Goal: Task Accomplishment & Management: Manage account settings

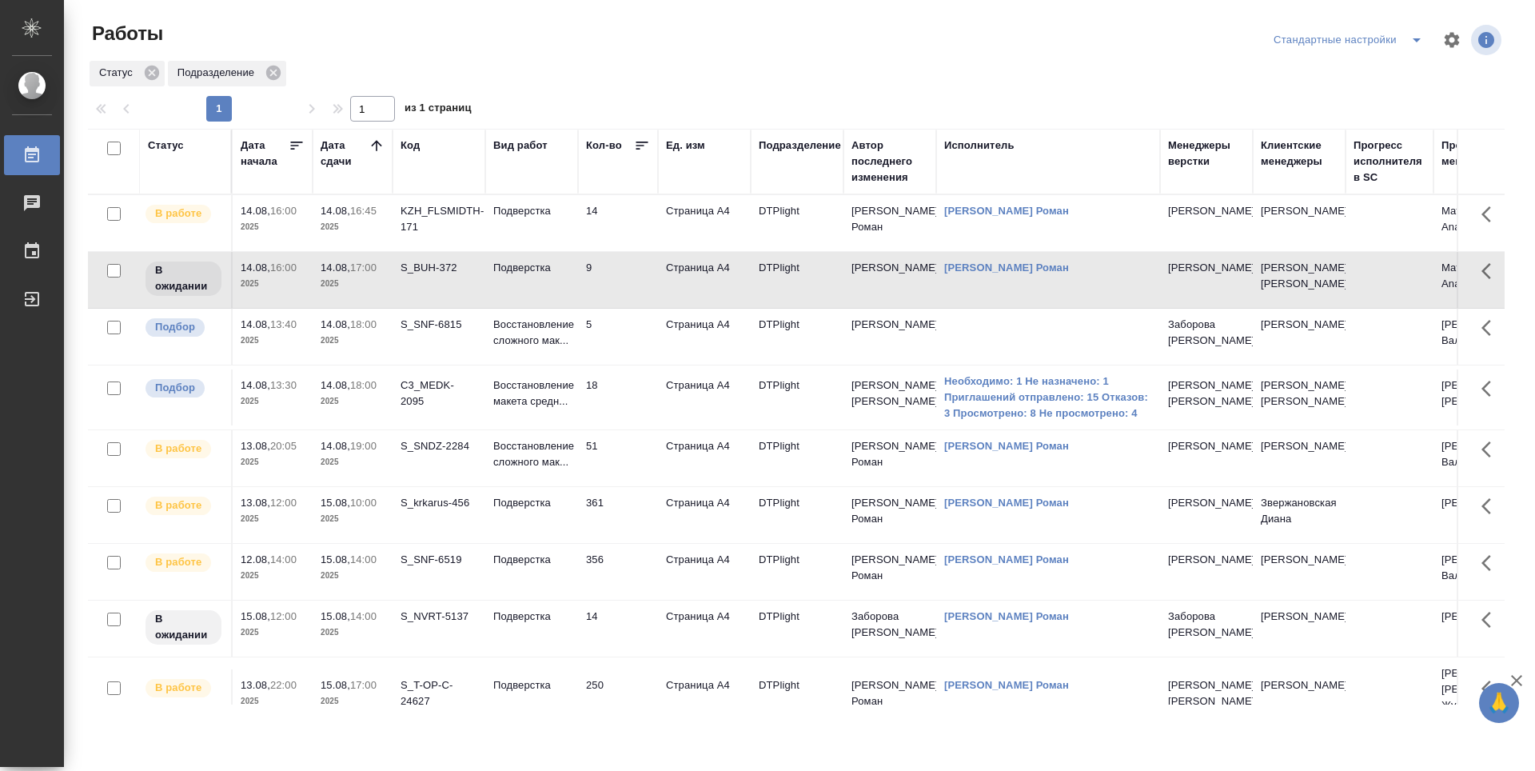
click at [615, 224] on td "14" at bounding box center [618, 223] width 80 height 56
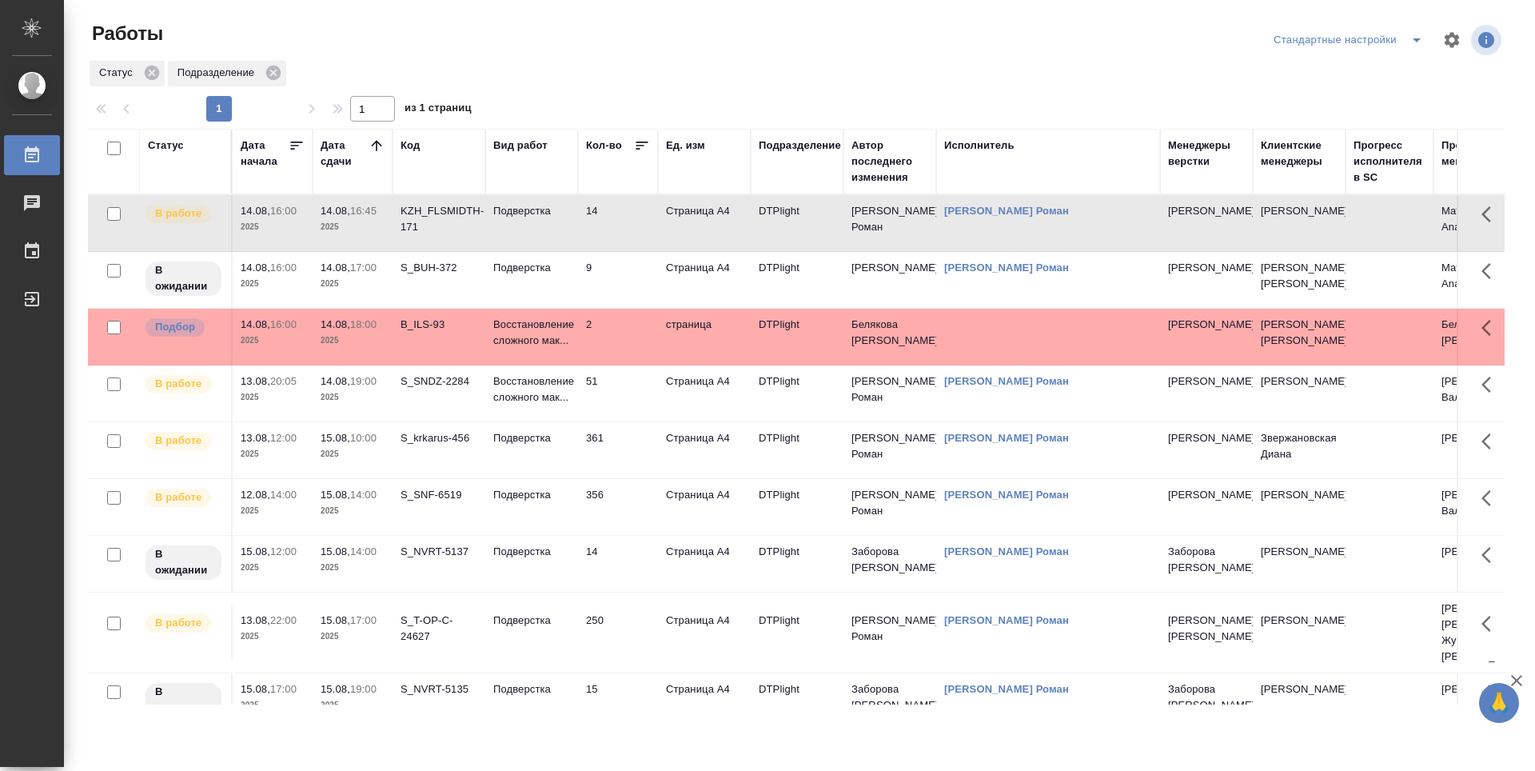
click at [610, 251] on td "51" at bounding box center [618, 223] width 80 height 56
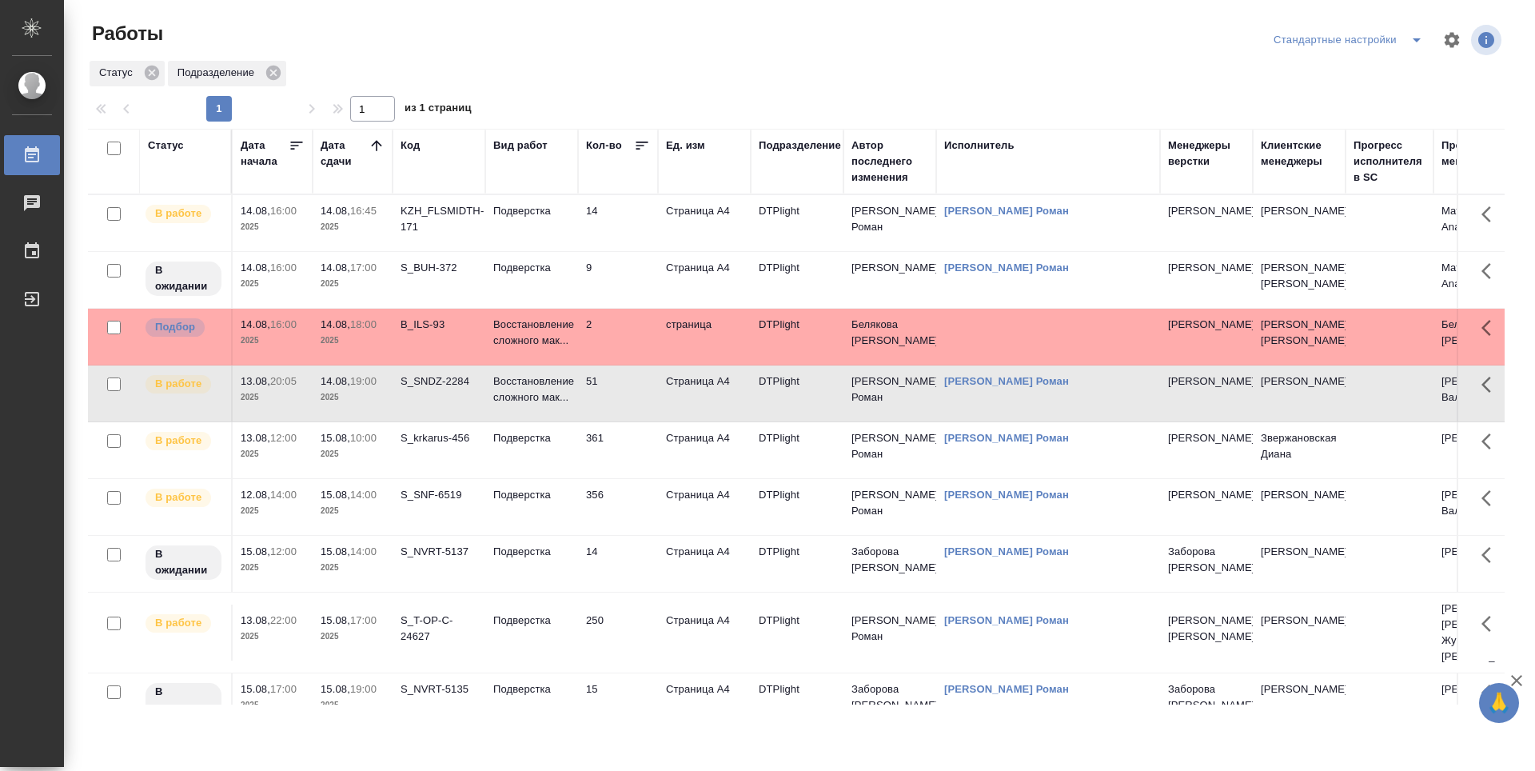
click at [626, 251] on td "361" at bounding box center [618, 223] width 80 height 56
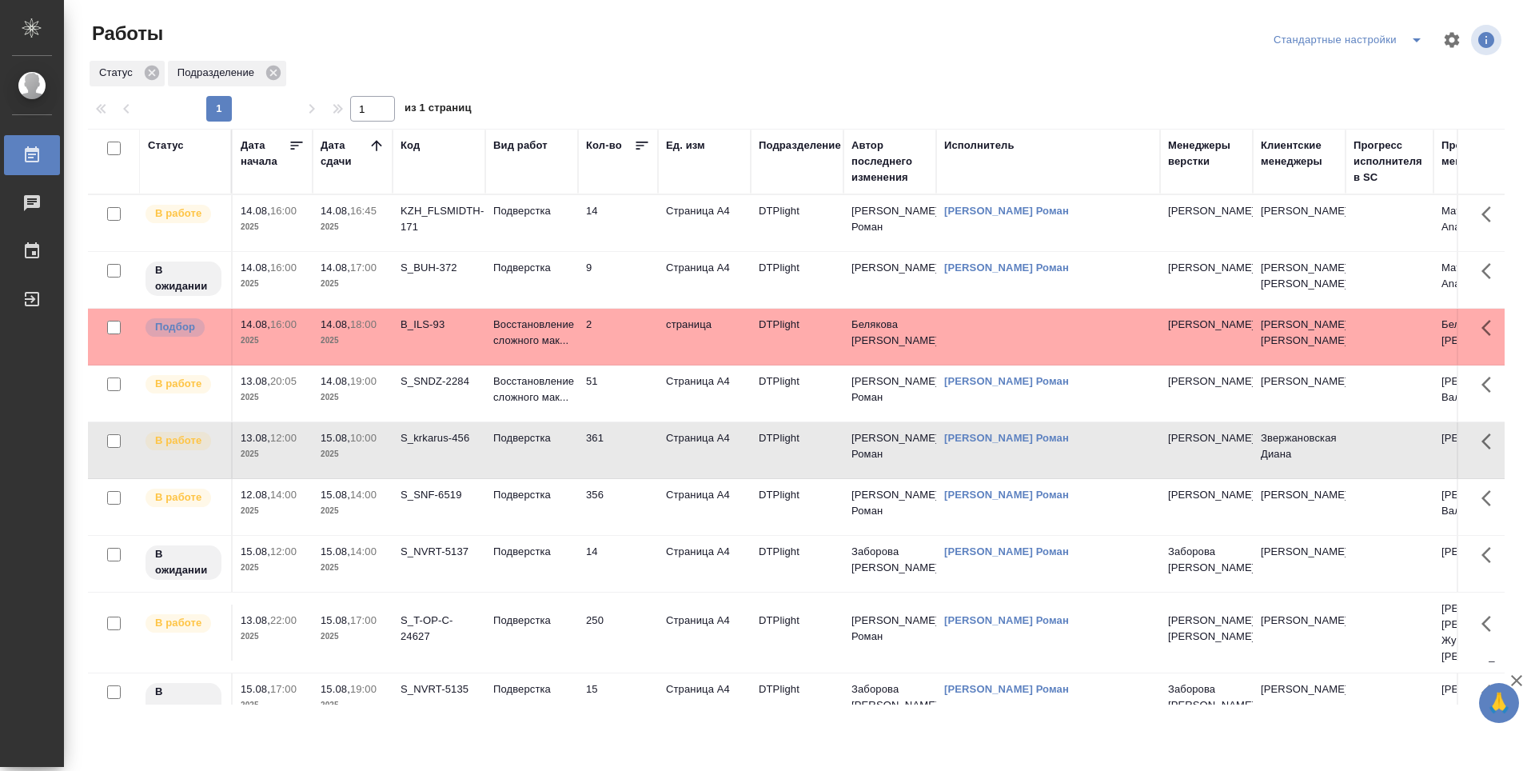
click at [378, 143] on icon at bounding box center [376, 145] width 10 height 10
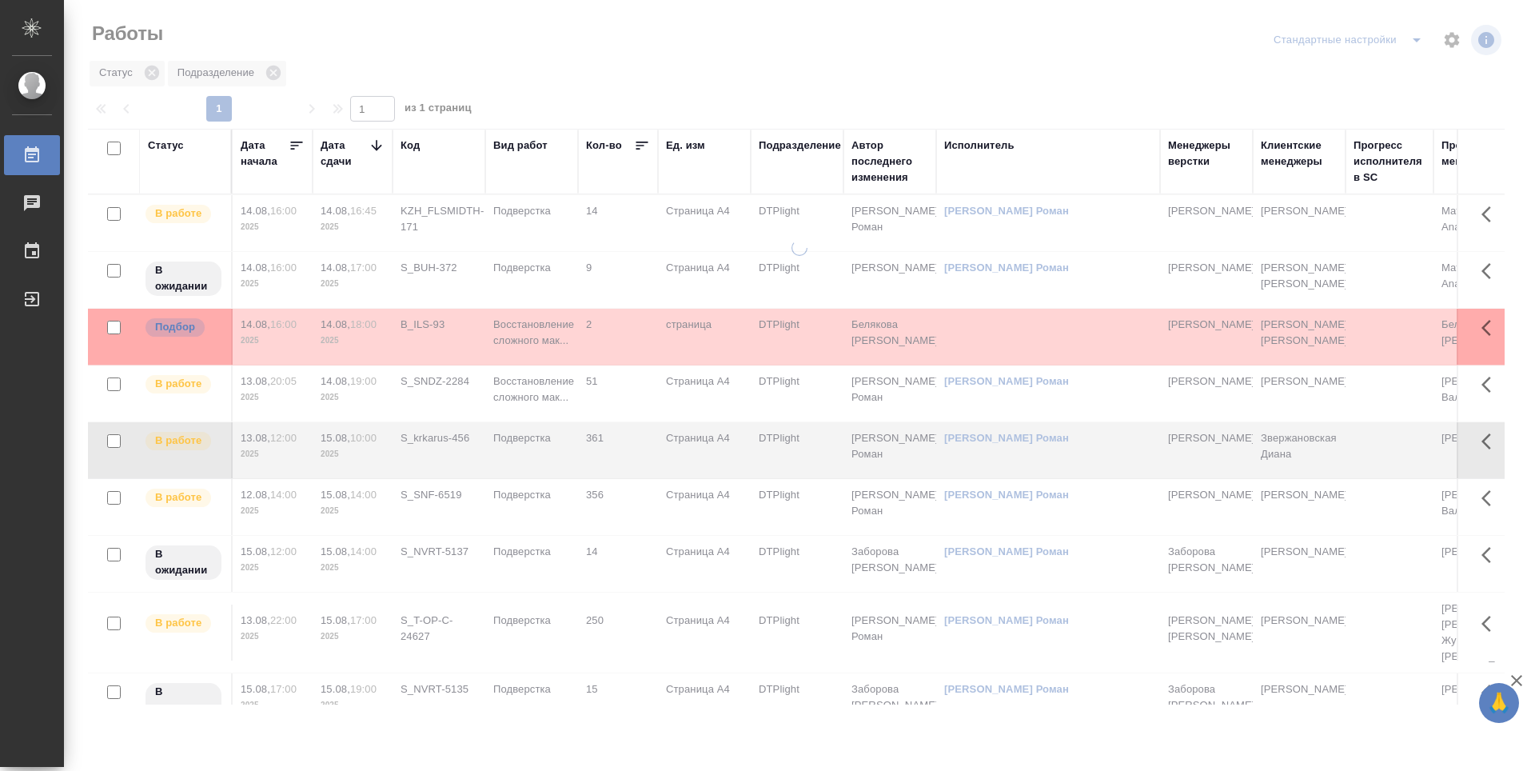
click at [378, 143] on icon at bounding box center [377, 146] width 16 height 16
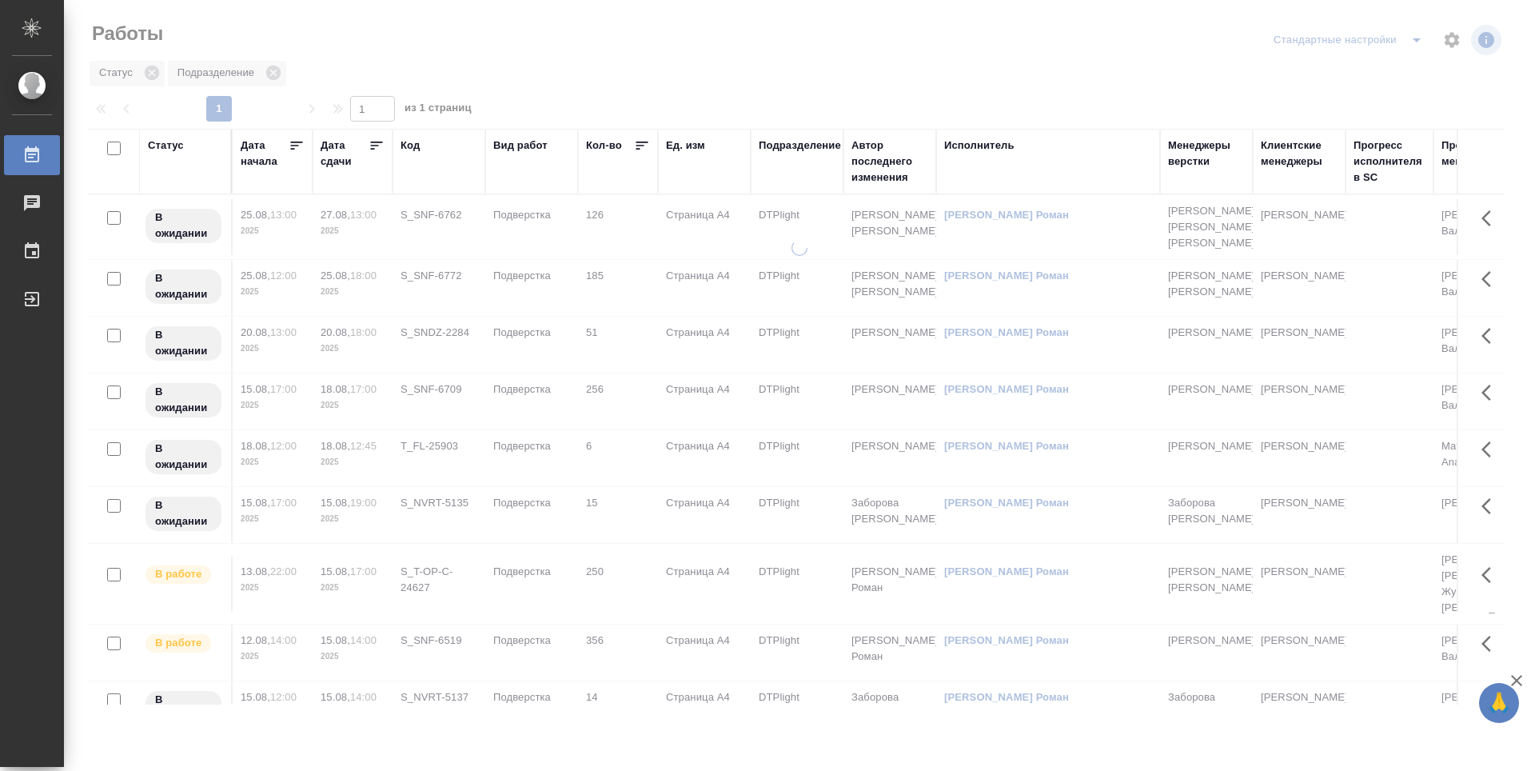
click at [378, 143] on icon at bounding box center [377, 146] width 16 height 16
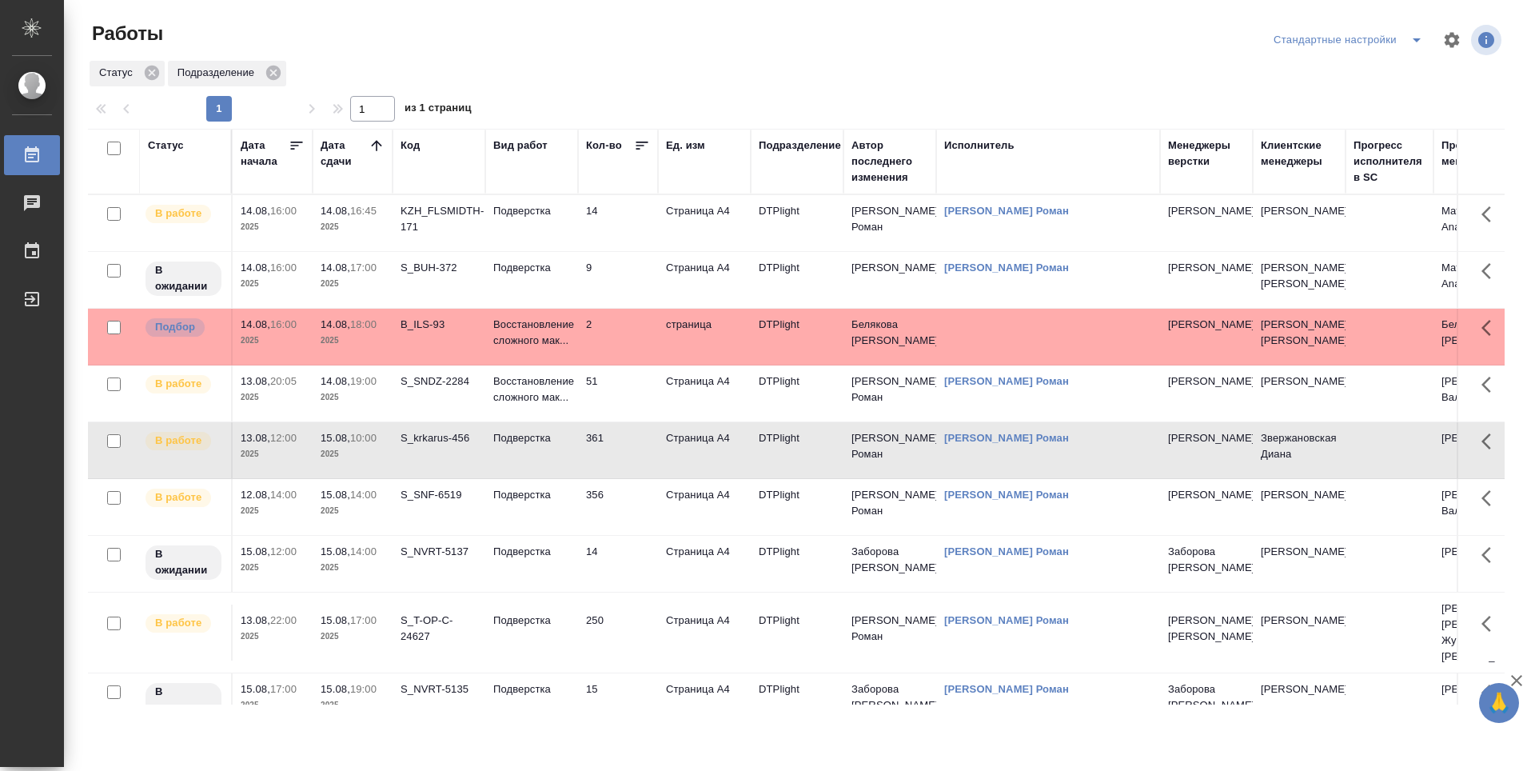
click at [632, 251] on td "9" at bounding box center [618, 223] width 80 height 56
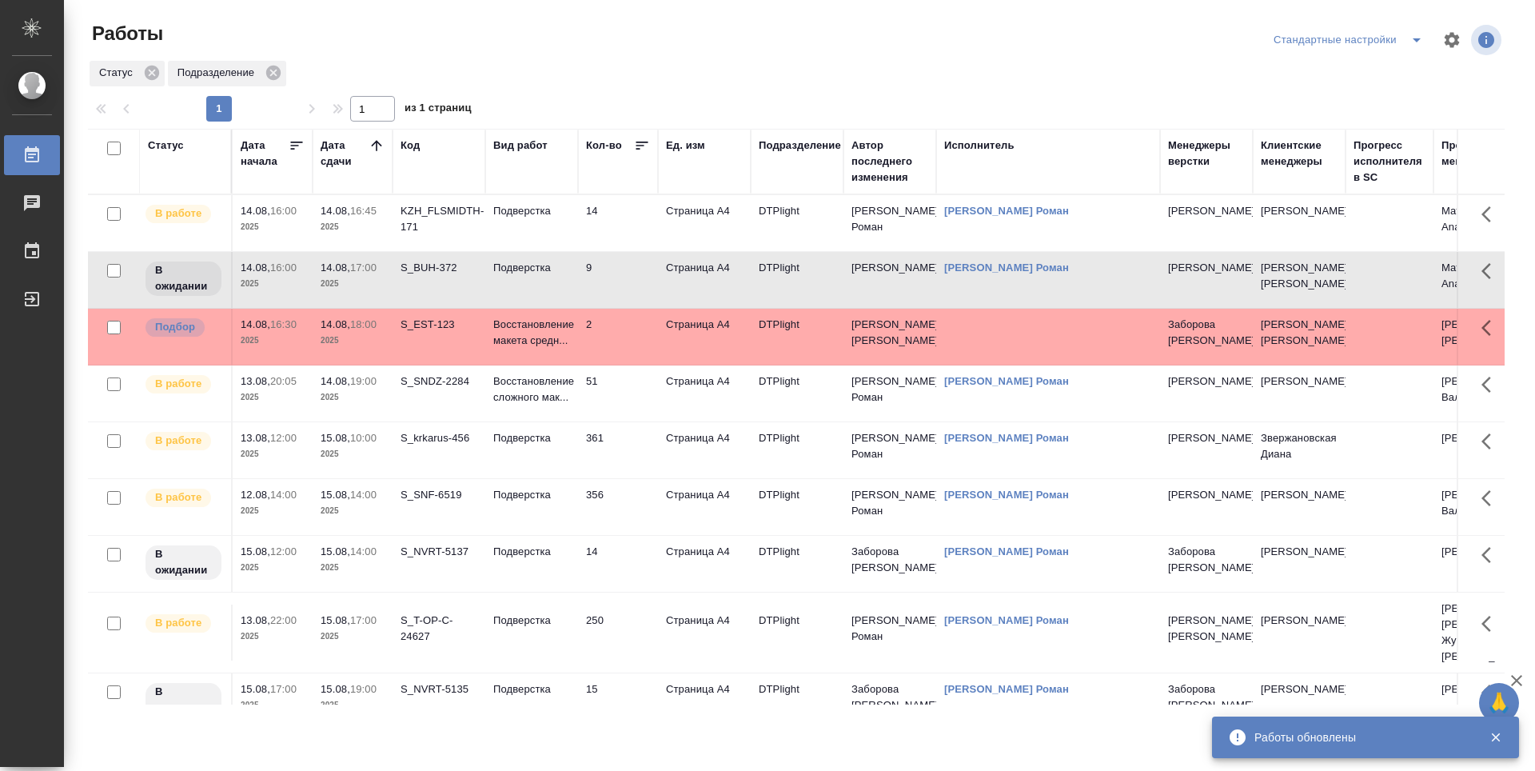
click at [625, 227] on td "14" at bounding box center [618, 223] width 80 height 56
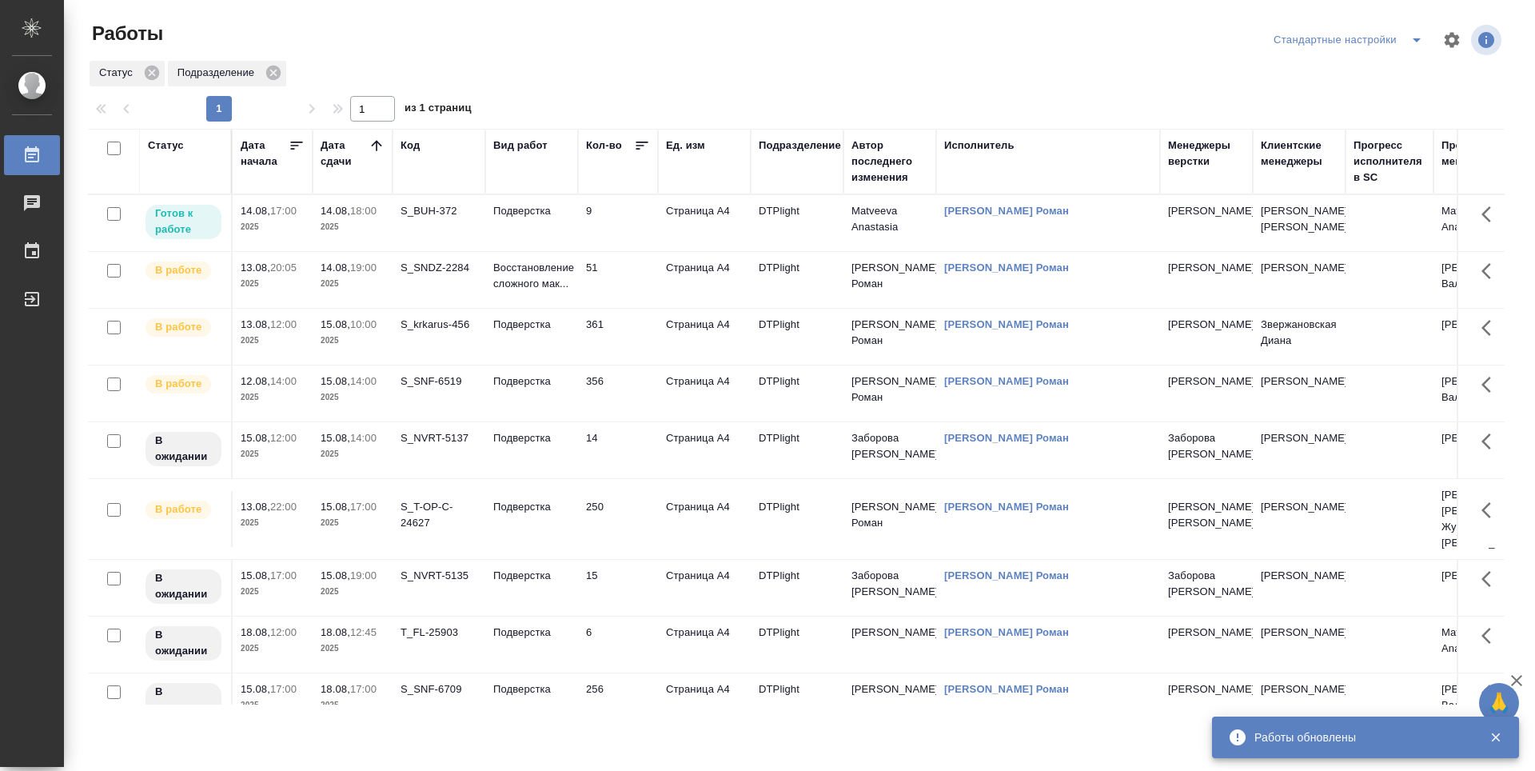
click at [633, 224] on td "9" at bounding box center [618, 223] width 80 height 56
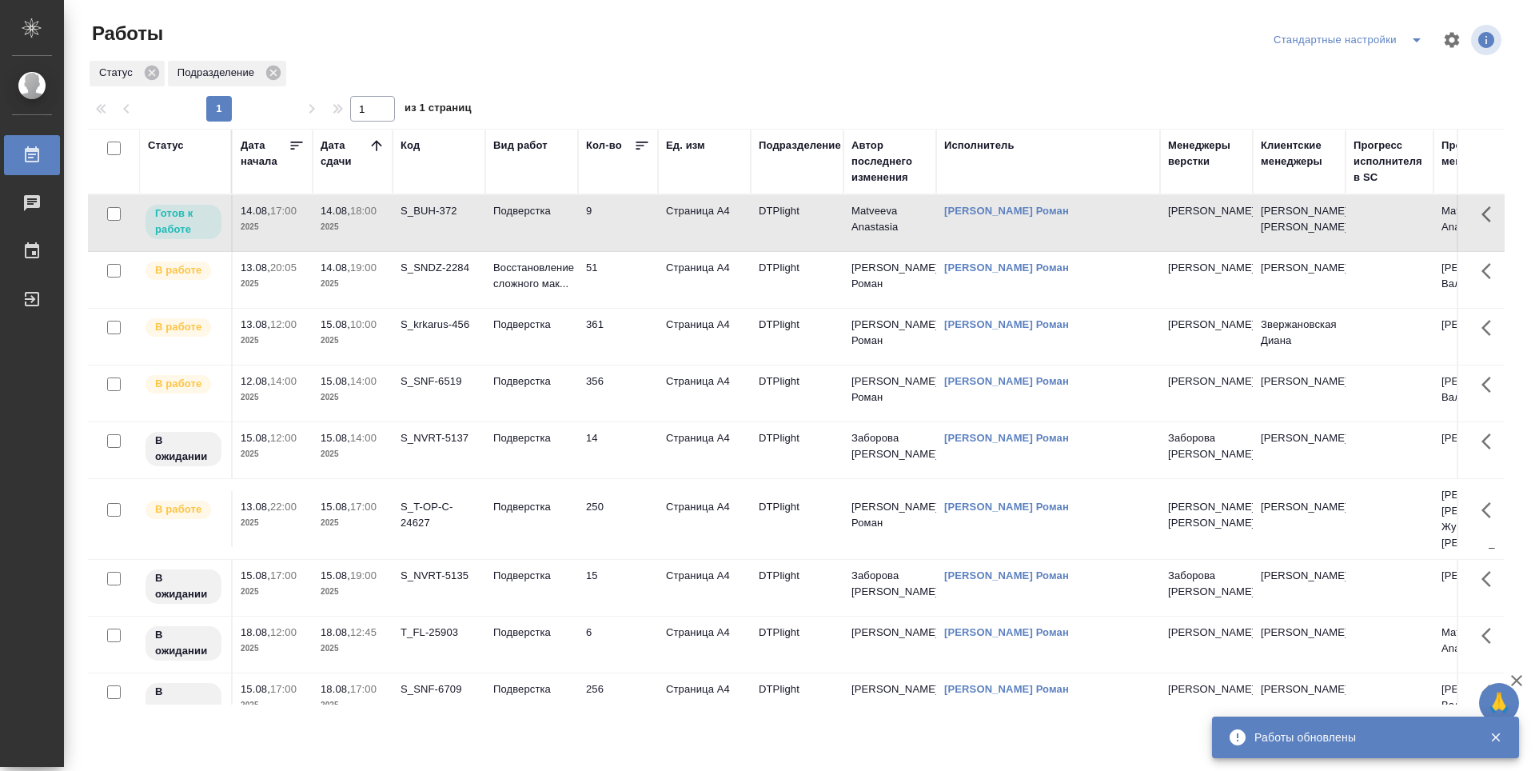
click at [633, 224] on td "9" at bounding box center [618, 223] width 80 height 56
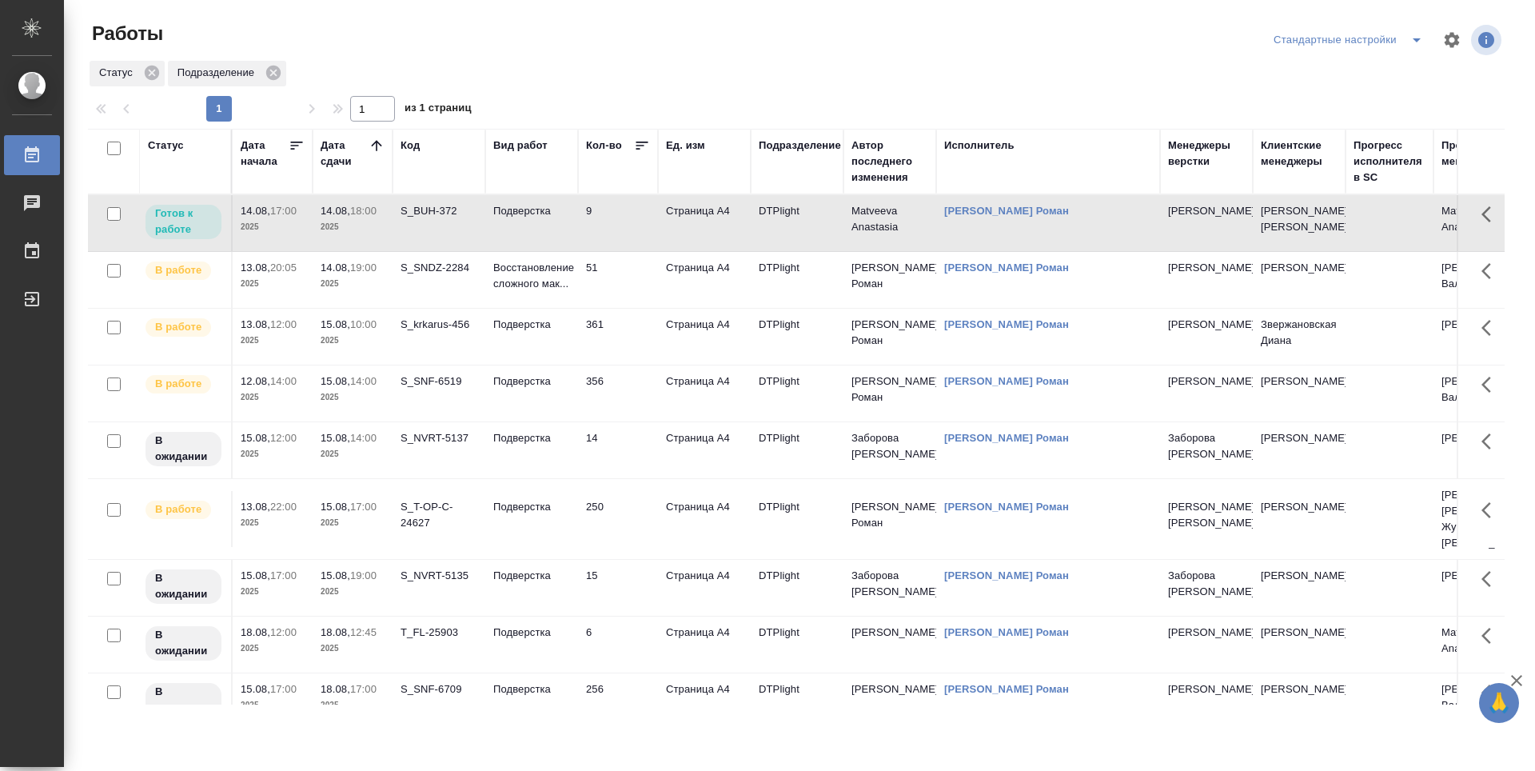
click at [627, 251] on td "14" at bounding box center [618, 223] width 80 height 56
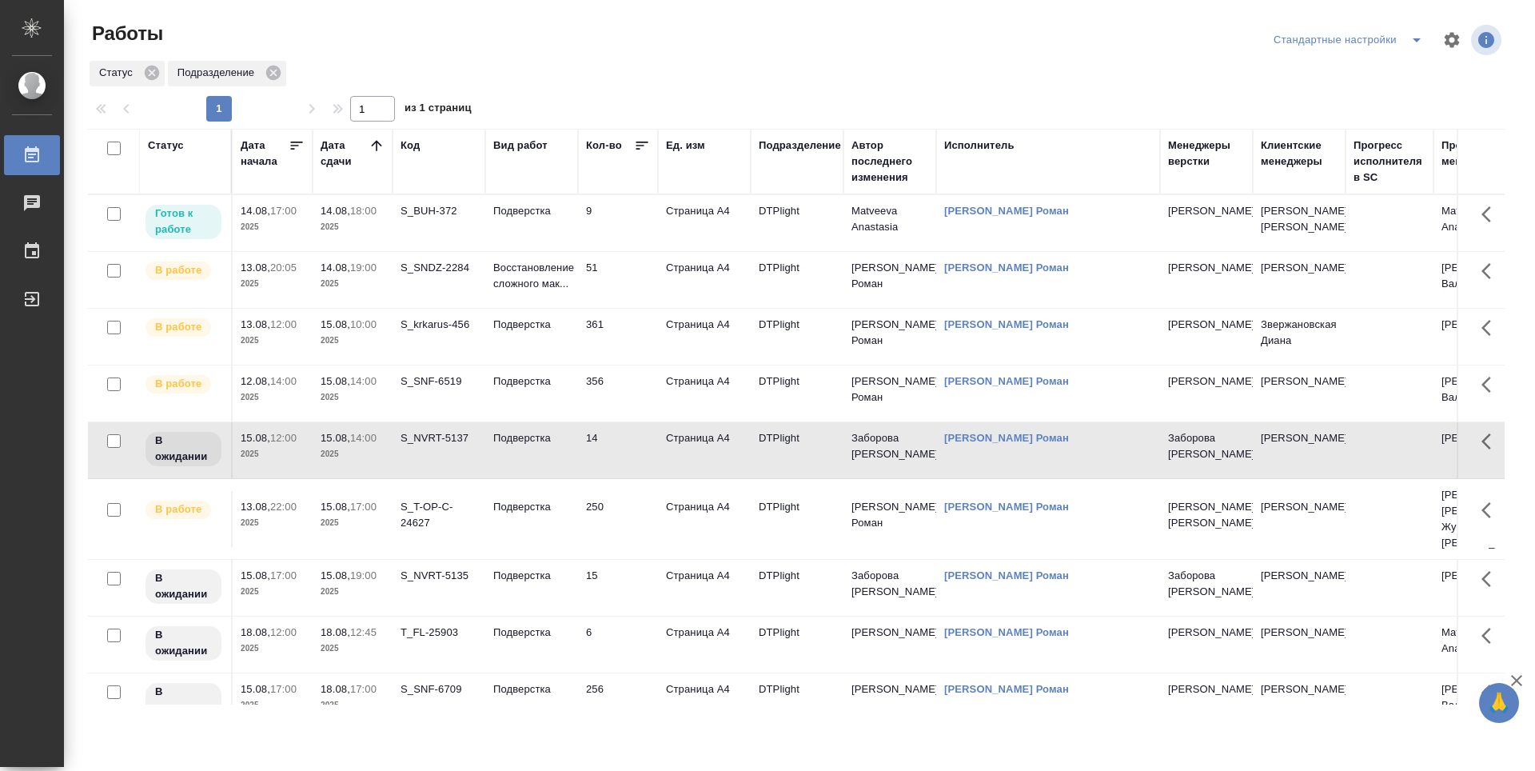
click at [640, 251] on td "356" at bounding box center [618, 223] width 80 height 56
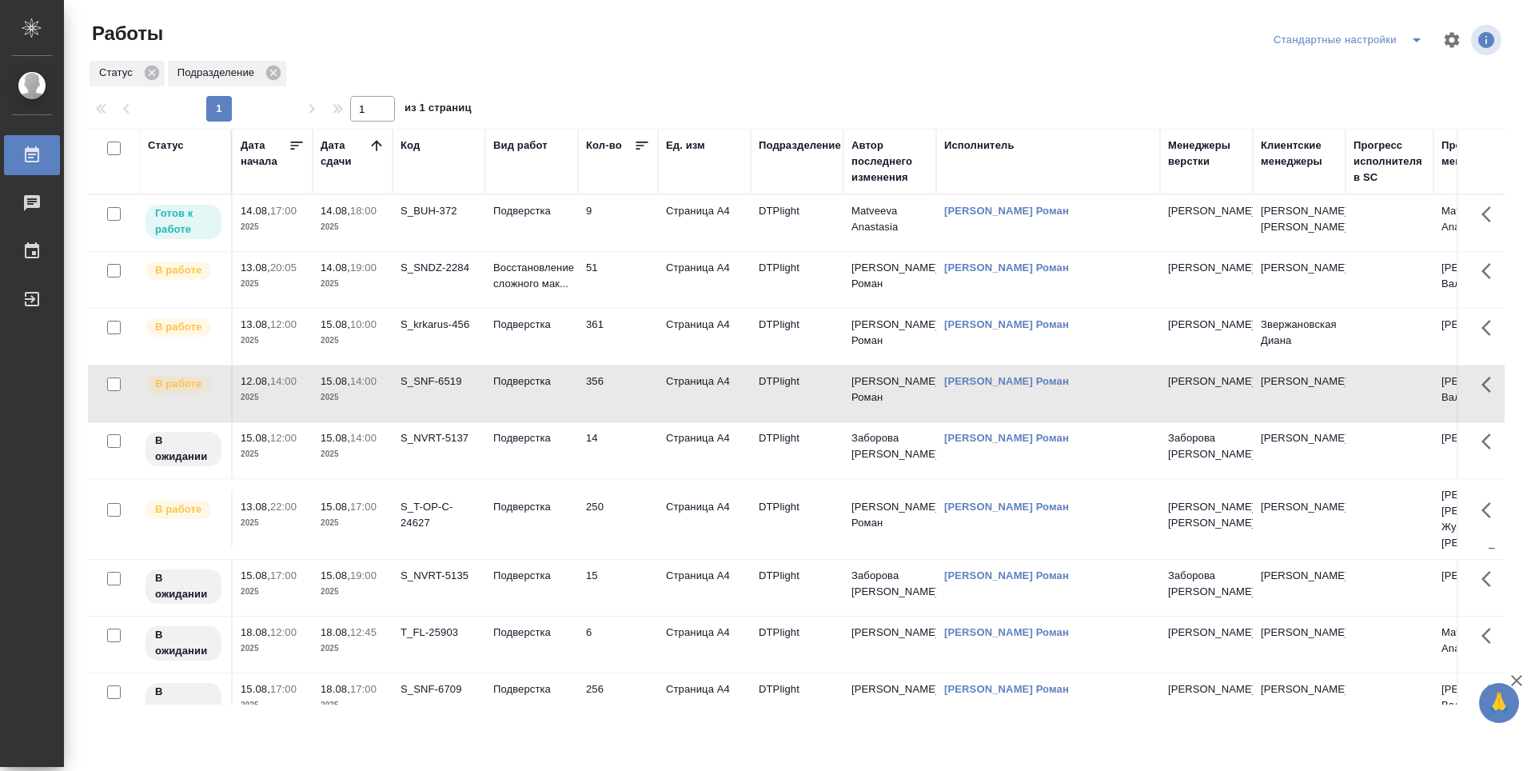
click at [633, 251] on td "361" at bounding box center [618, 223] width 80 height 56
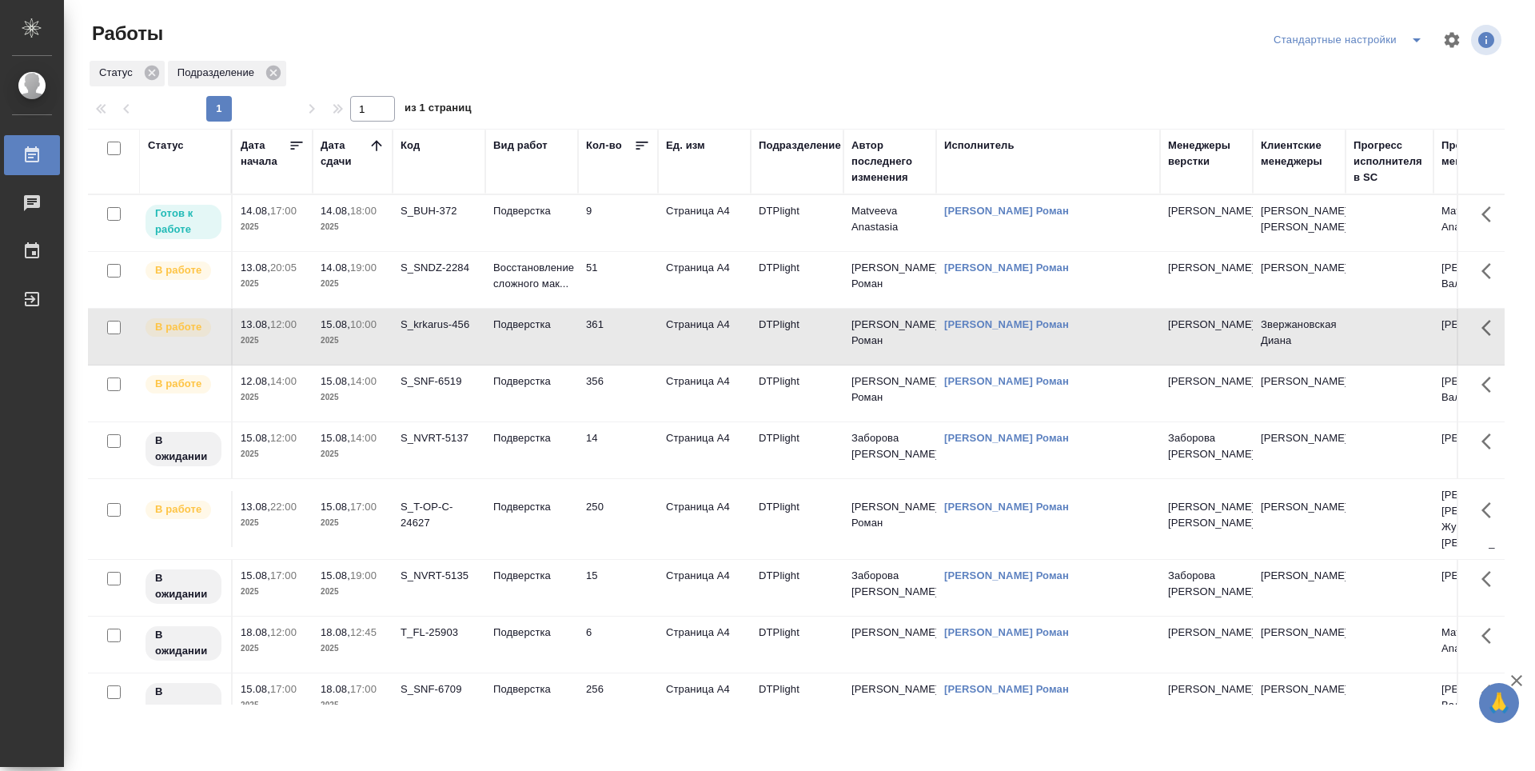
click at [640, 251] on td "250" at bounding box center [618, 223] width 80 height 56
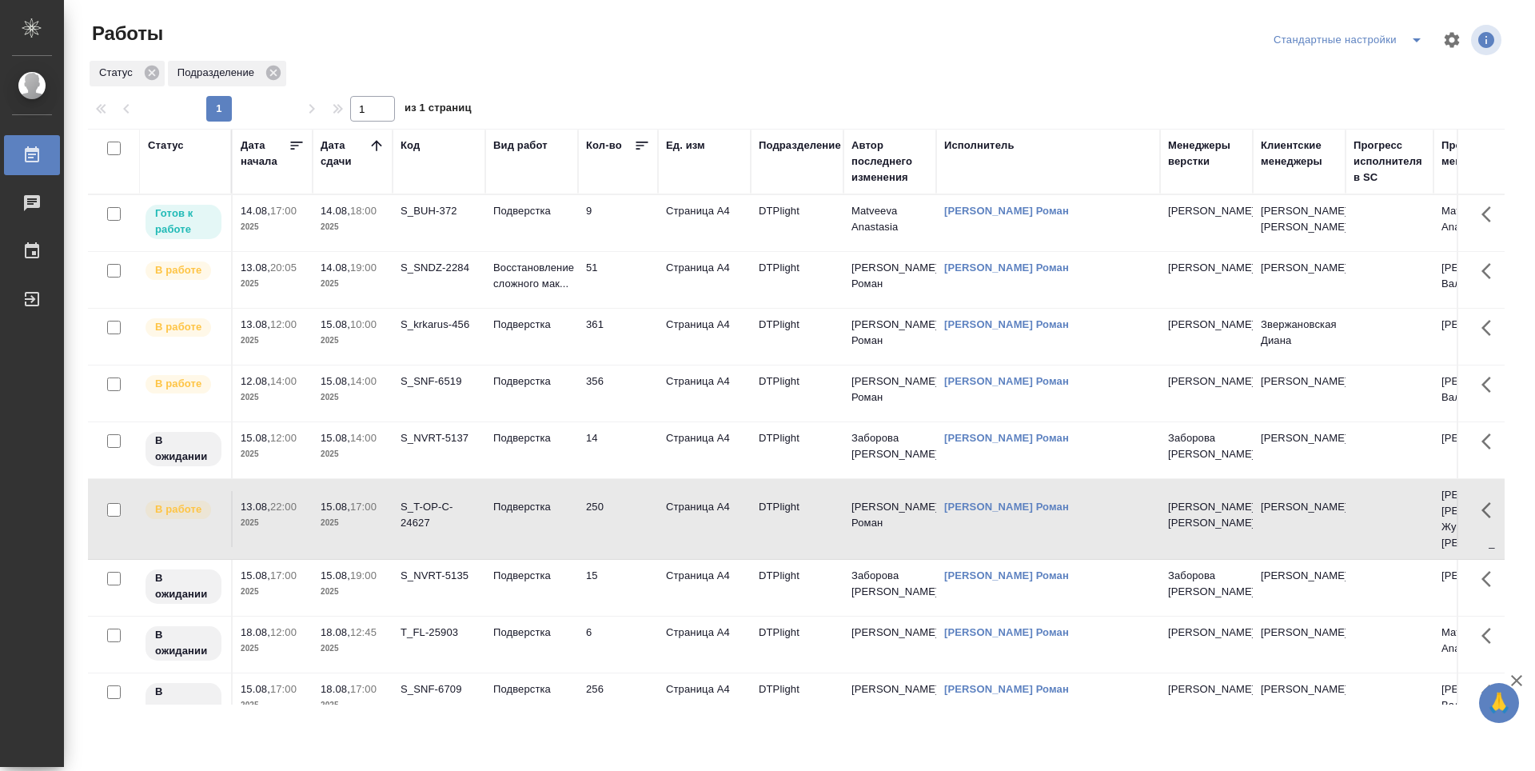
click at [622, 251] on td "356" at bounding box center [618, 223] width 80 height 56
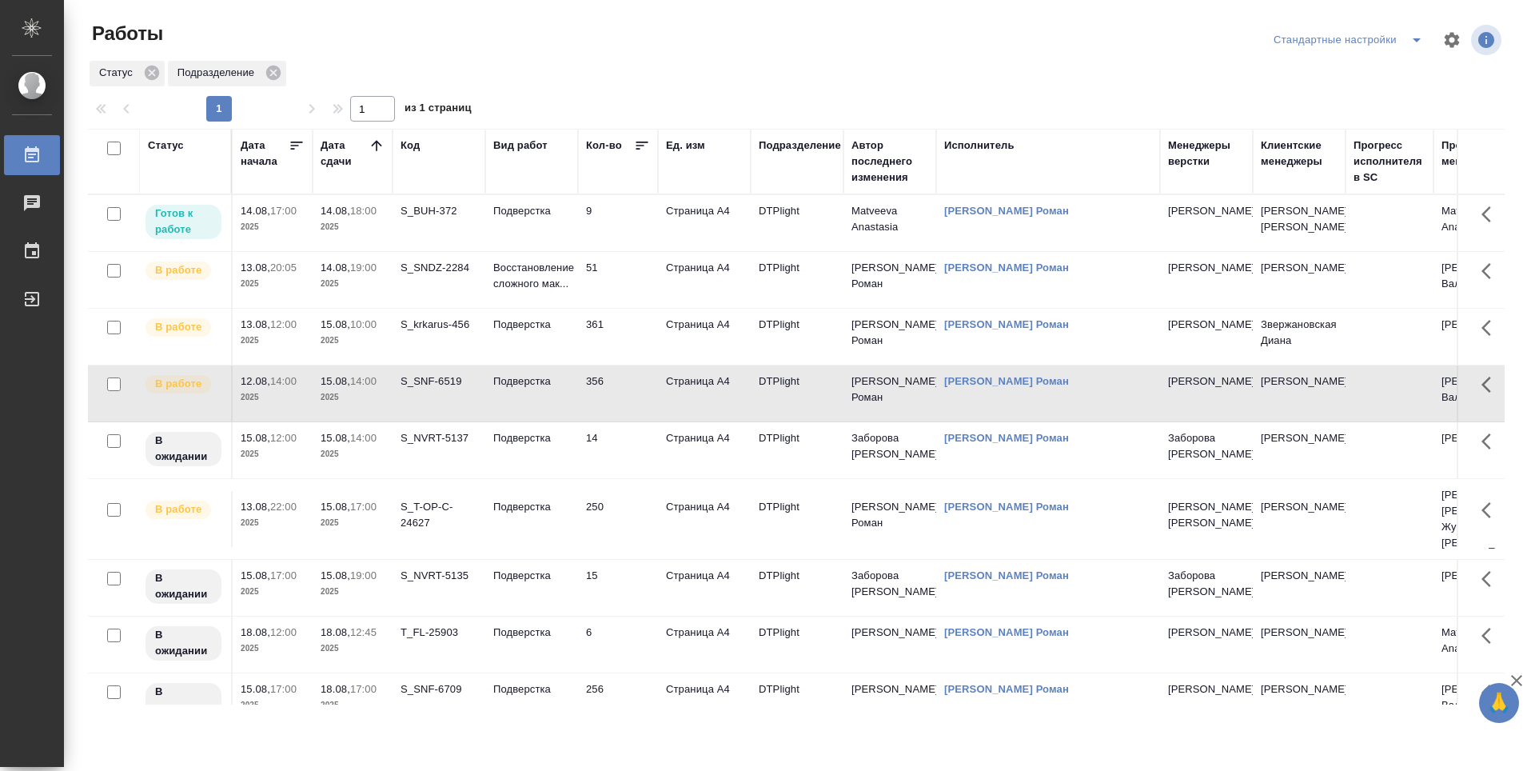
click at [622, 251] on td "356" at bounding box center [618, 223] width 80 height 56
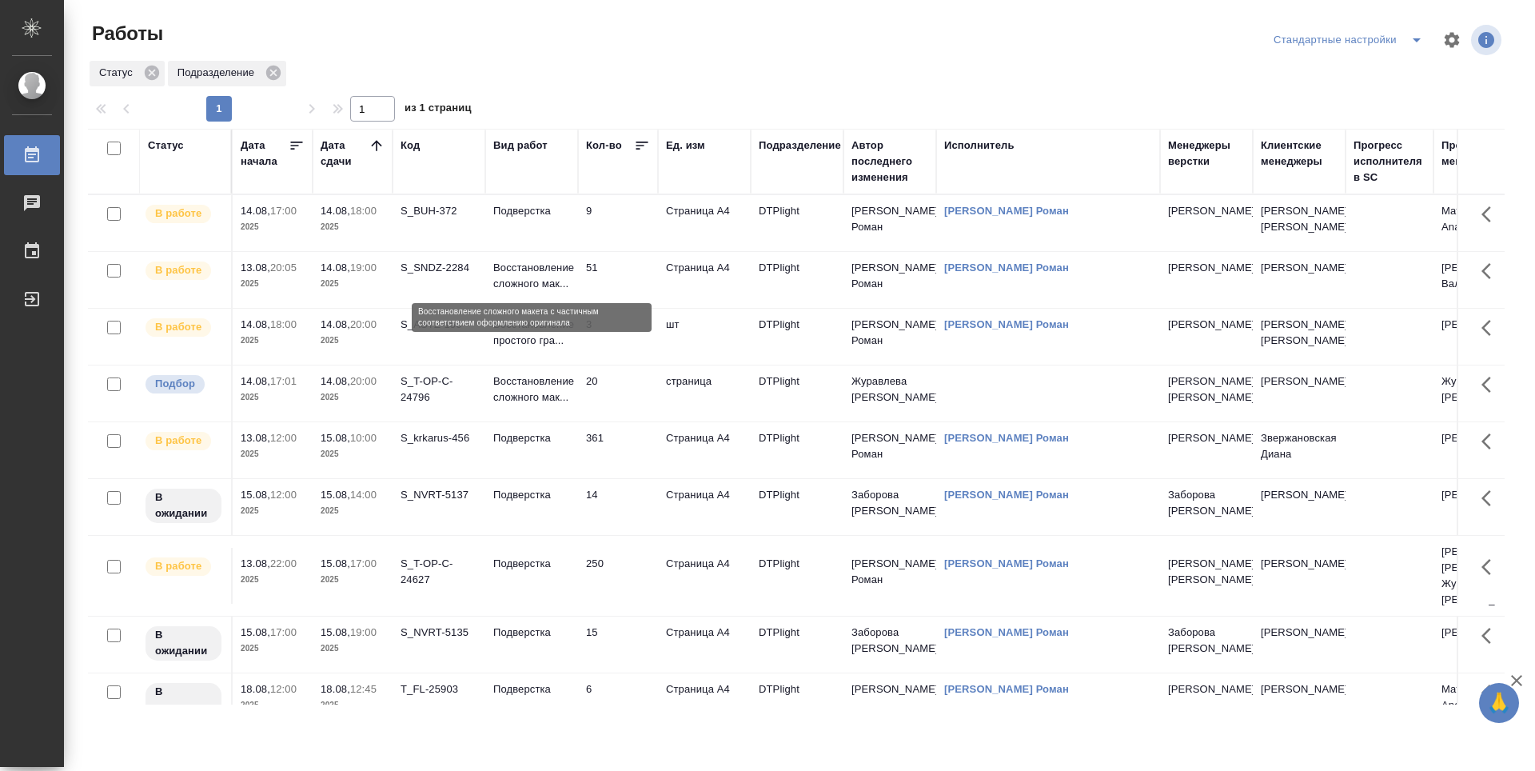
click at [543, 273] on p "Восстановление сложного мак..." at bounding box center [531, 276] width 77 height 32
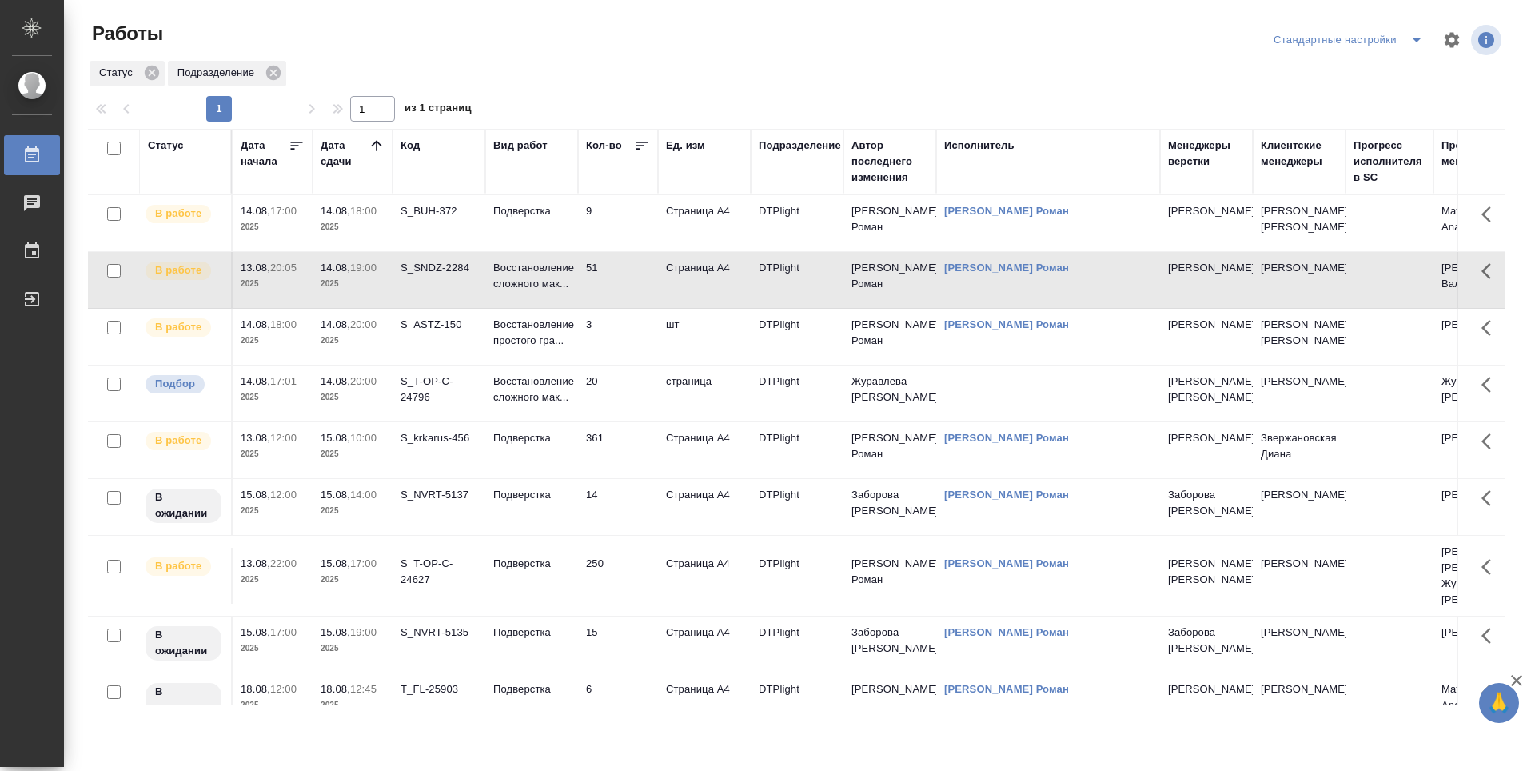
click at [520, 232] on td "Подверстка" at bounding box center [531, 223] width 93 height 56
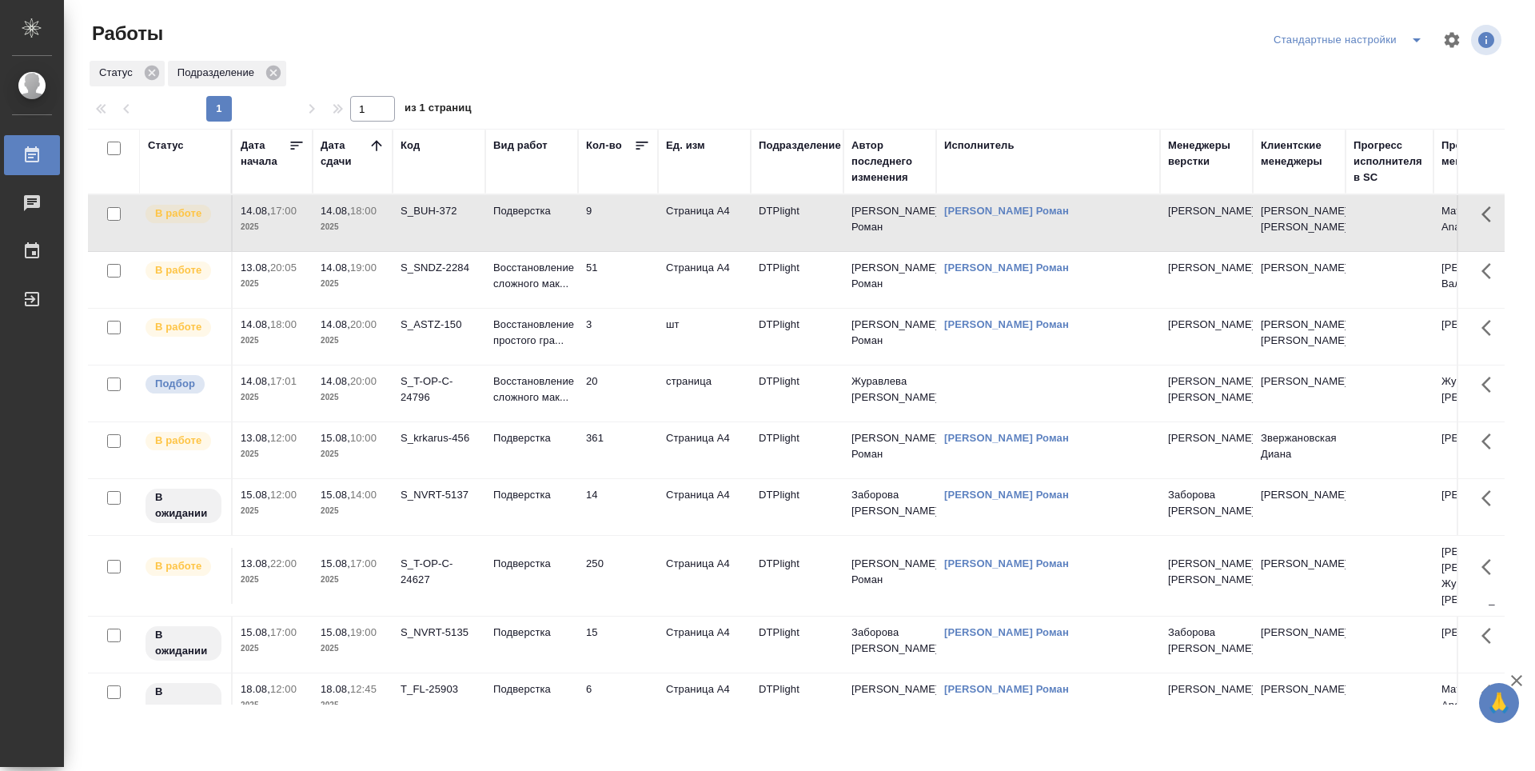
click at [360, 267] on p "19:00" at bounding box center [363, 267] width 26 height 12
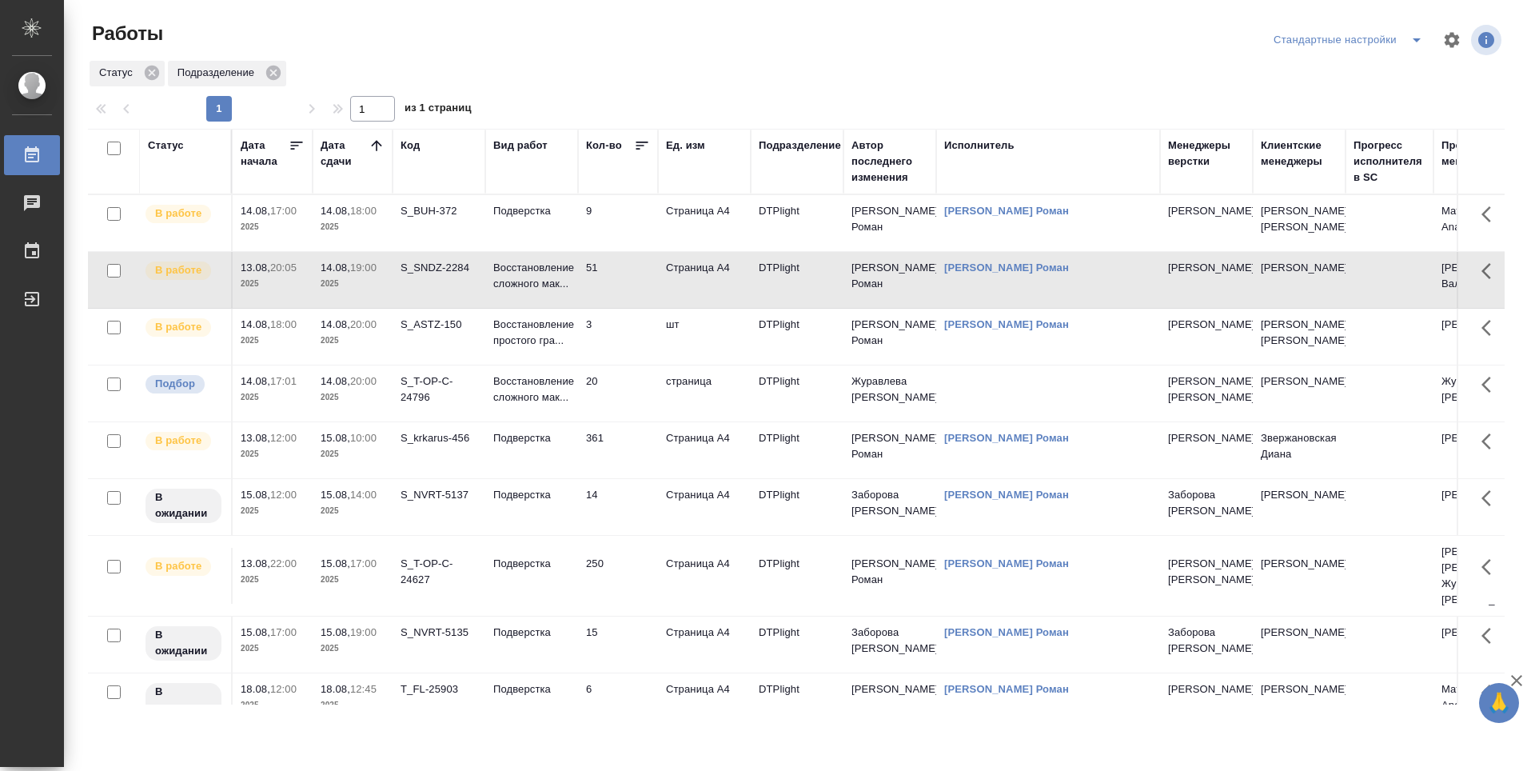
click at [360, 241] on td "14.08, 18:00 2025" at bounding box center [353, 223] width 80 height 56
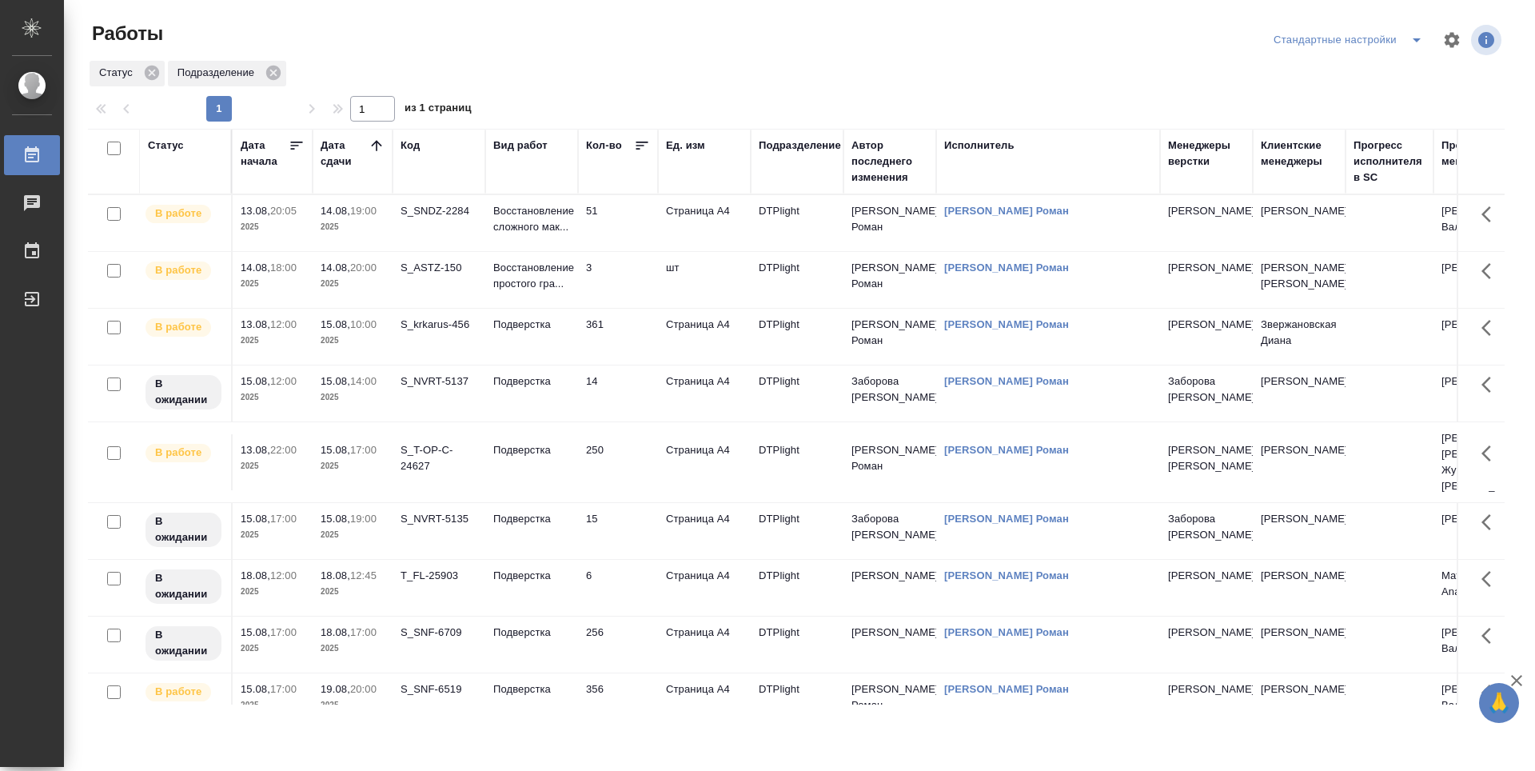
click at [640, 218] on td "51" at bounding box center [618, 223] width 80 height 56
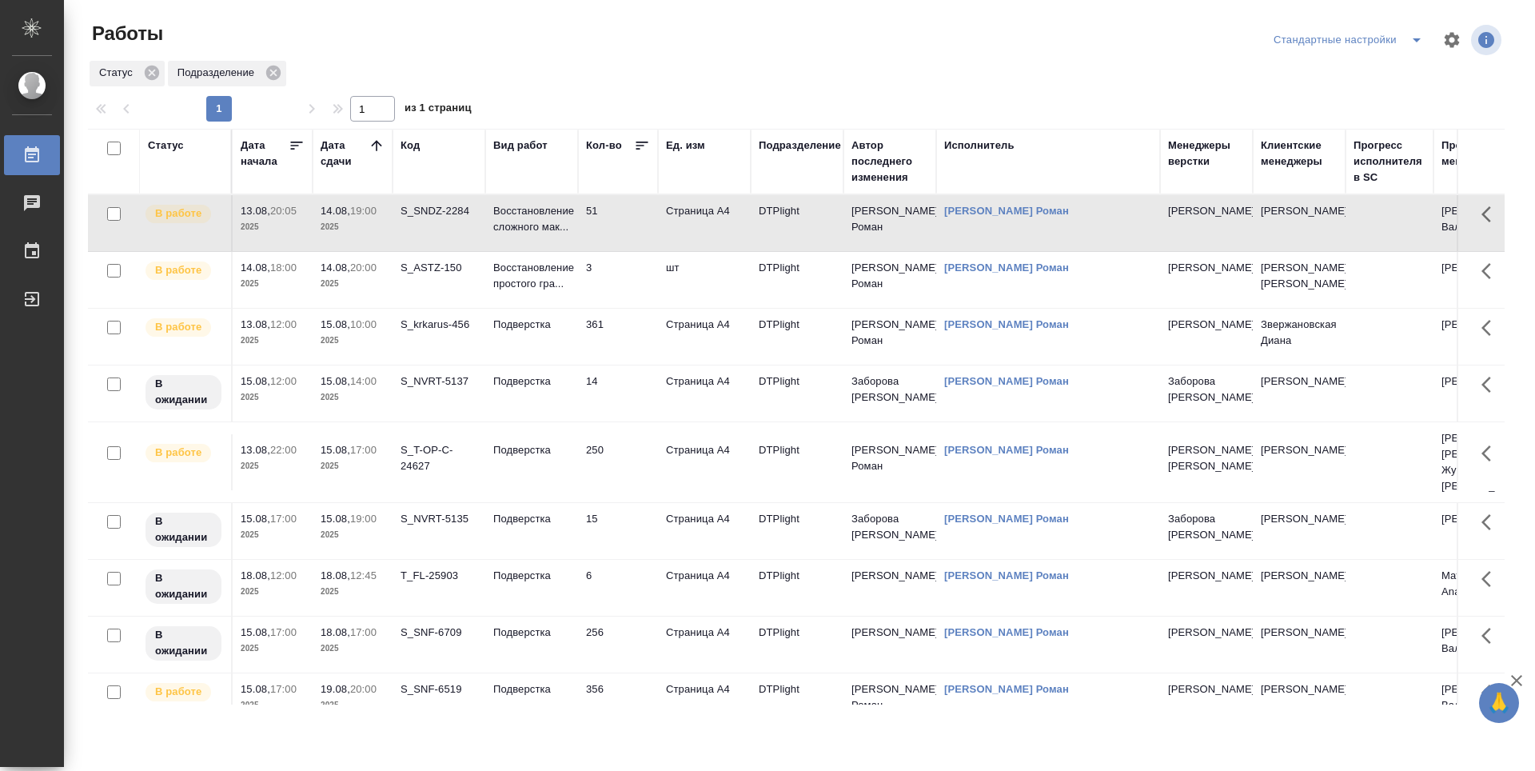
click at [640, 218] on td "51" at bounding box center [618, 223] width 80 height 56
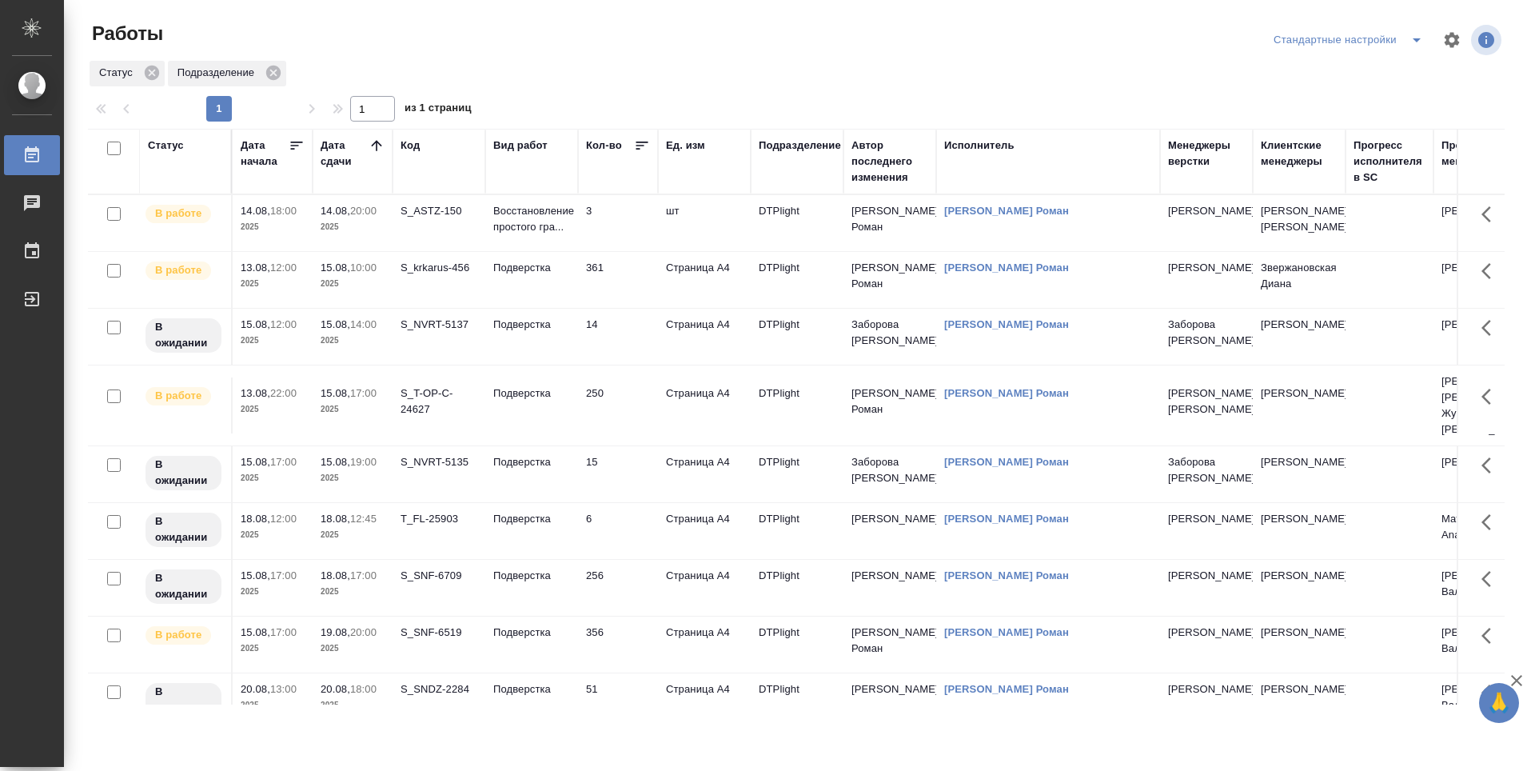
click at [620, 218] on td "3" at bounding box center [618, 223] width 80 height 56
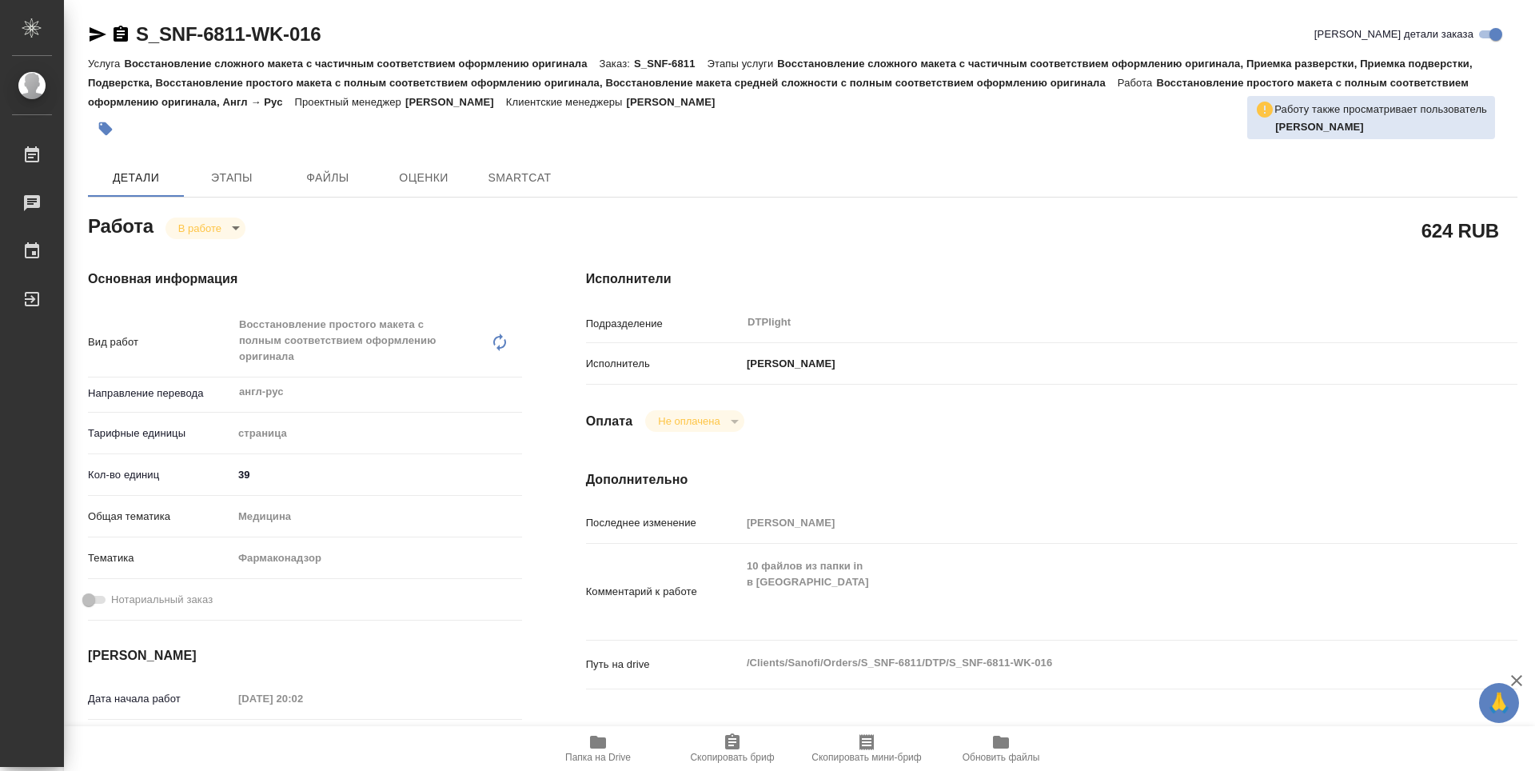
type textarea "x"
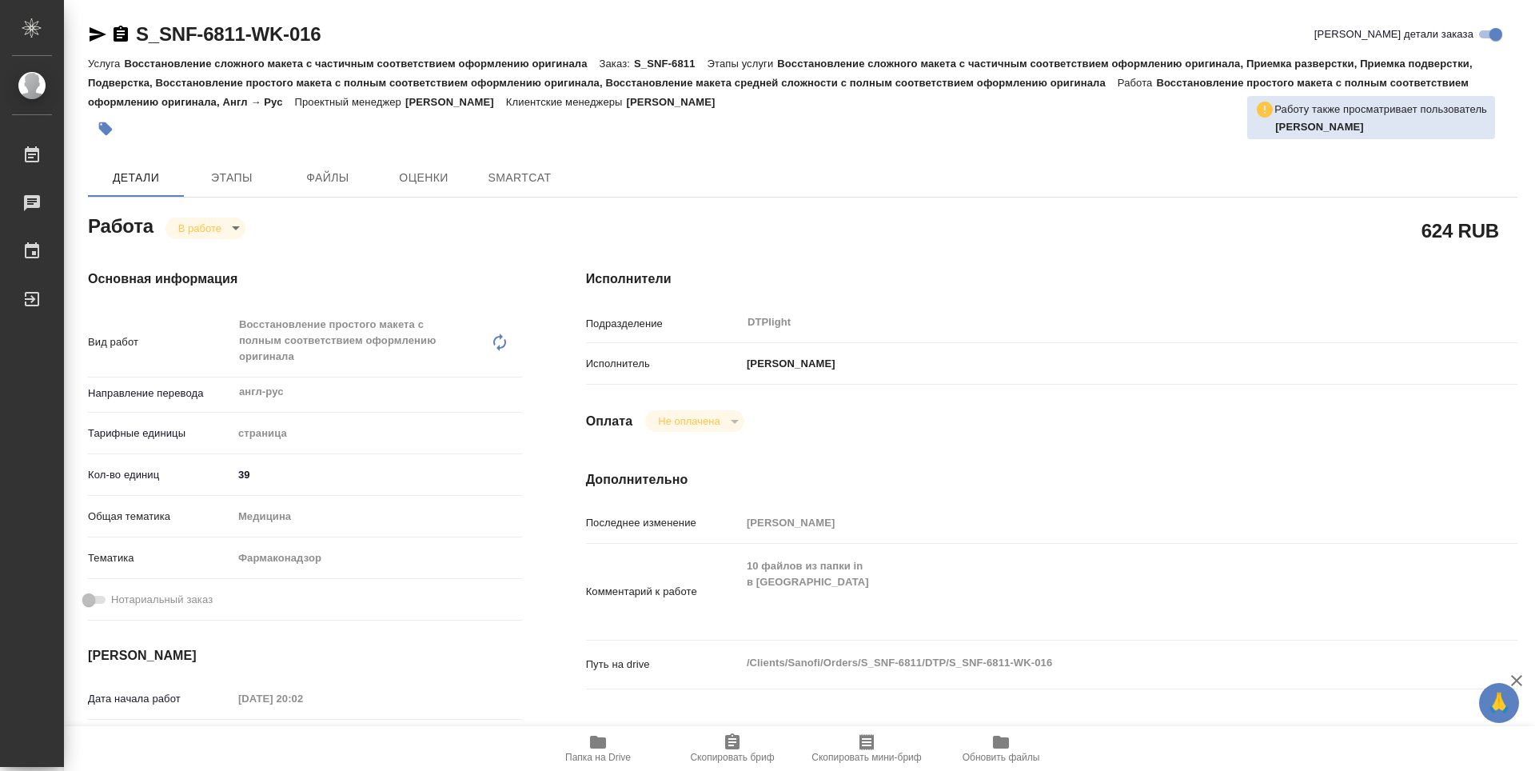
type textarea "x"
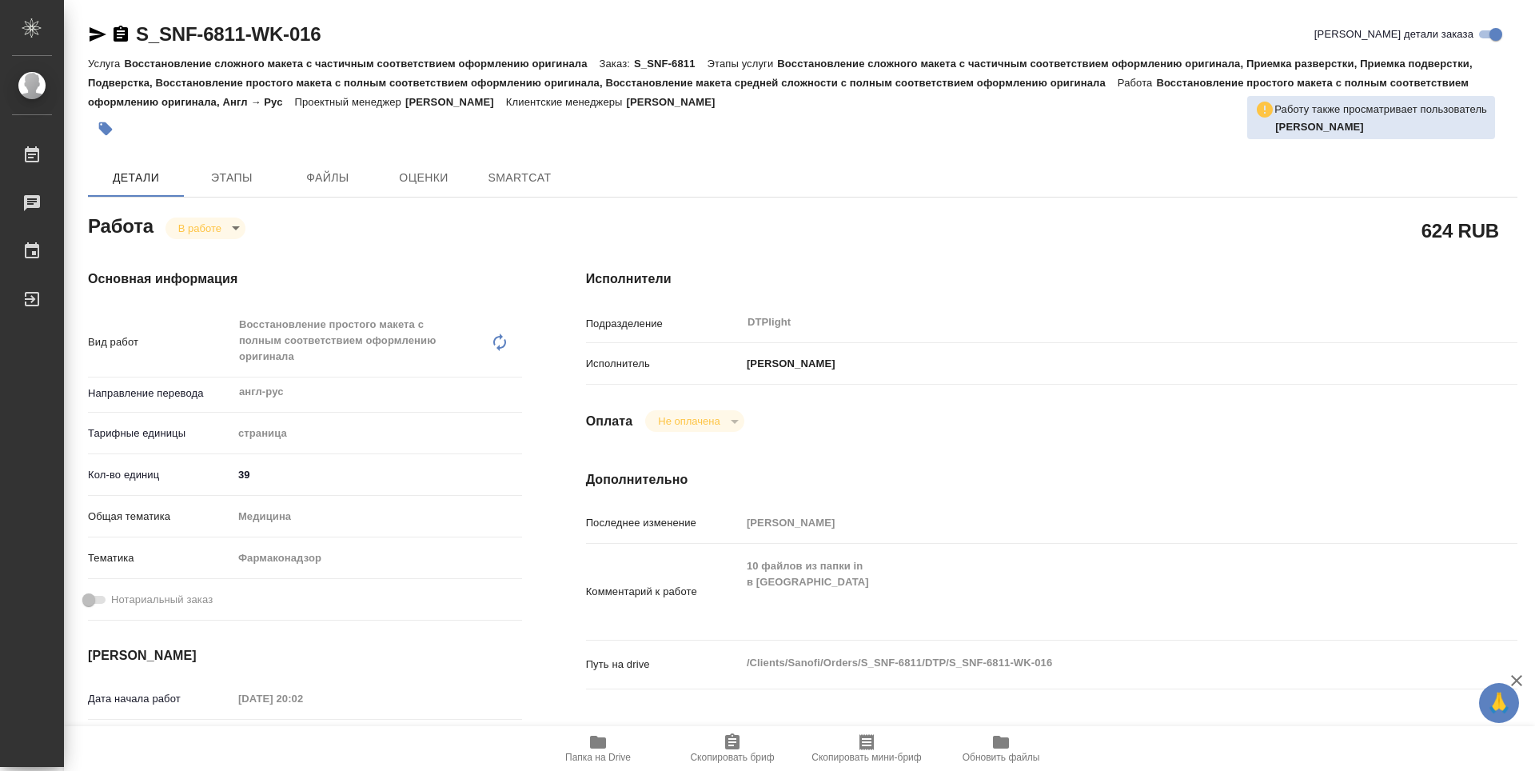
type textarea "x"
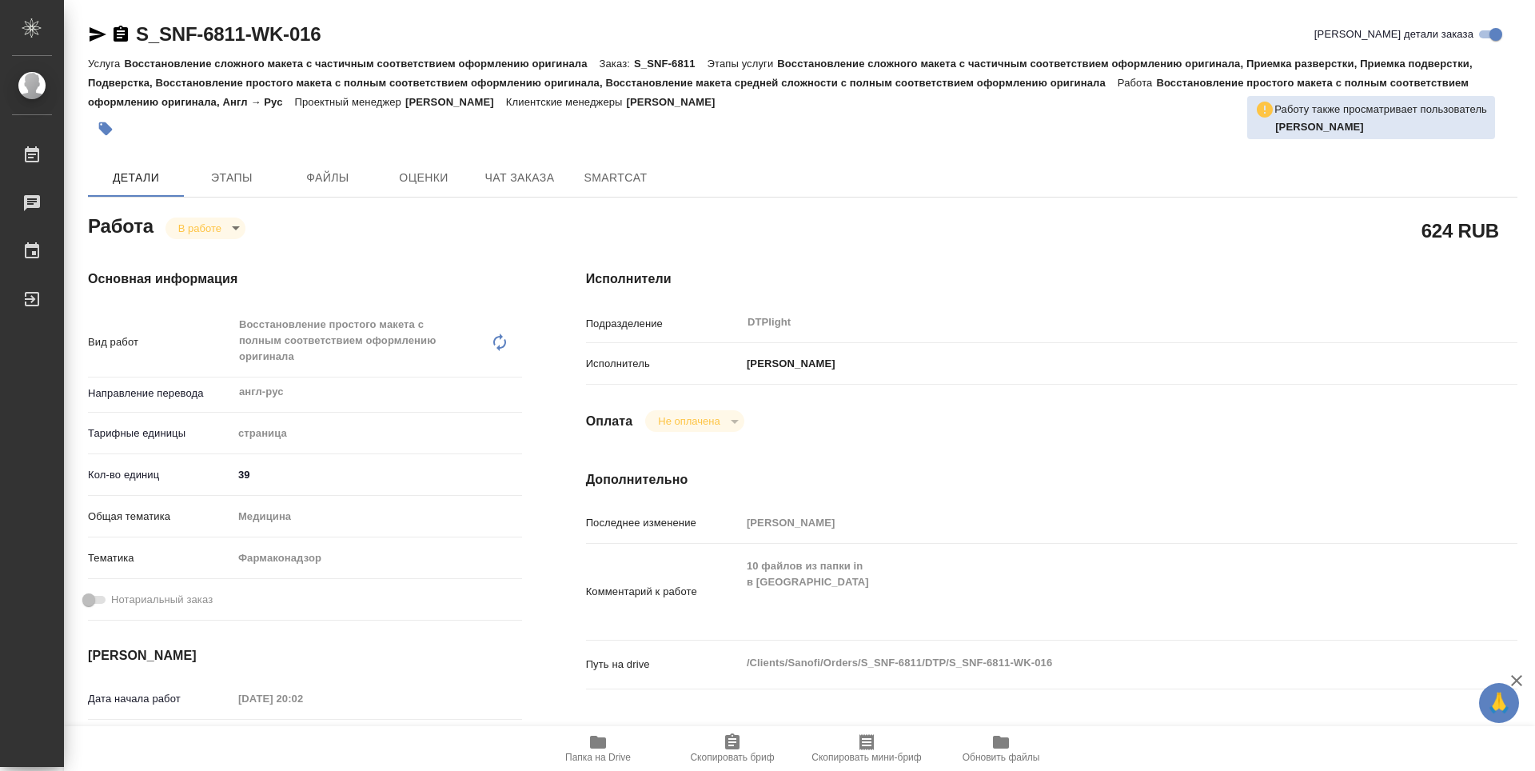
type textarea "x"
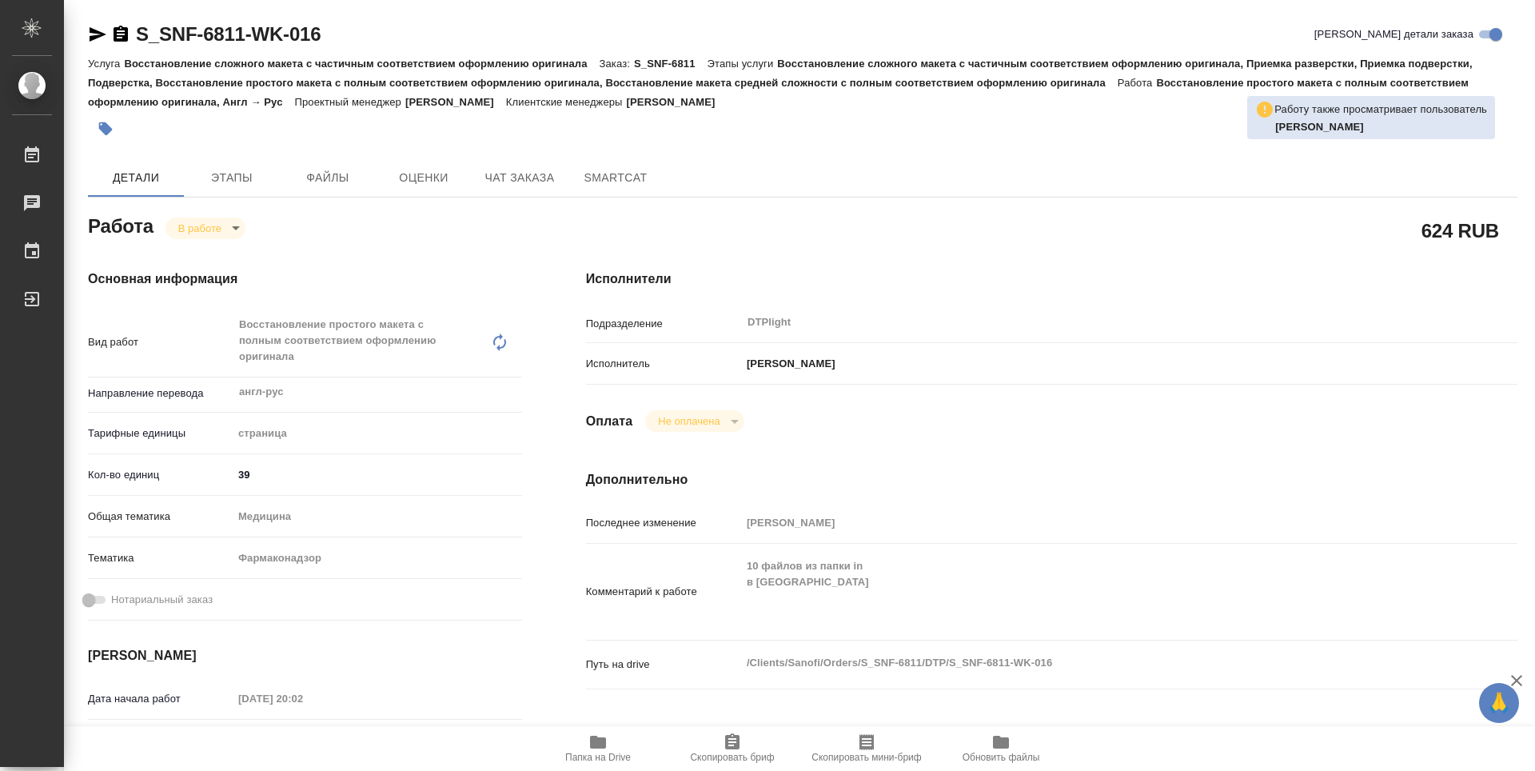
type textarea "x"
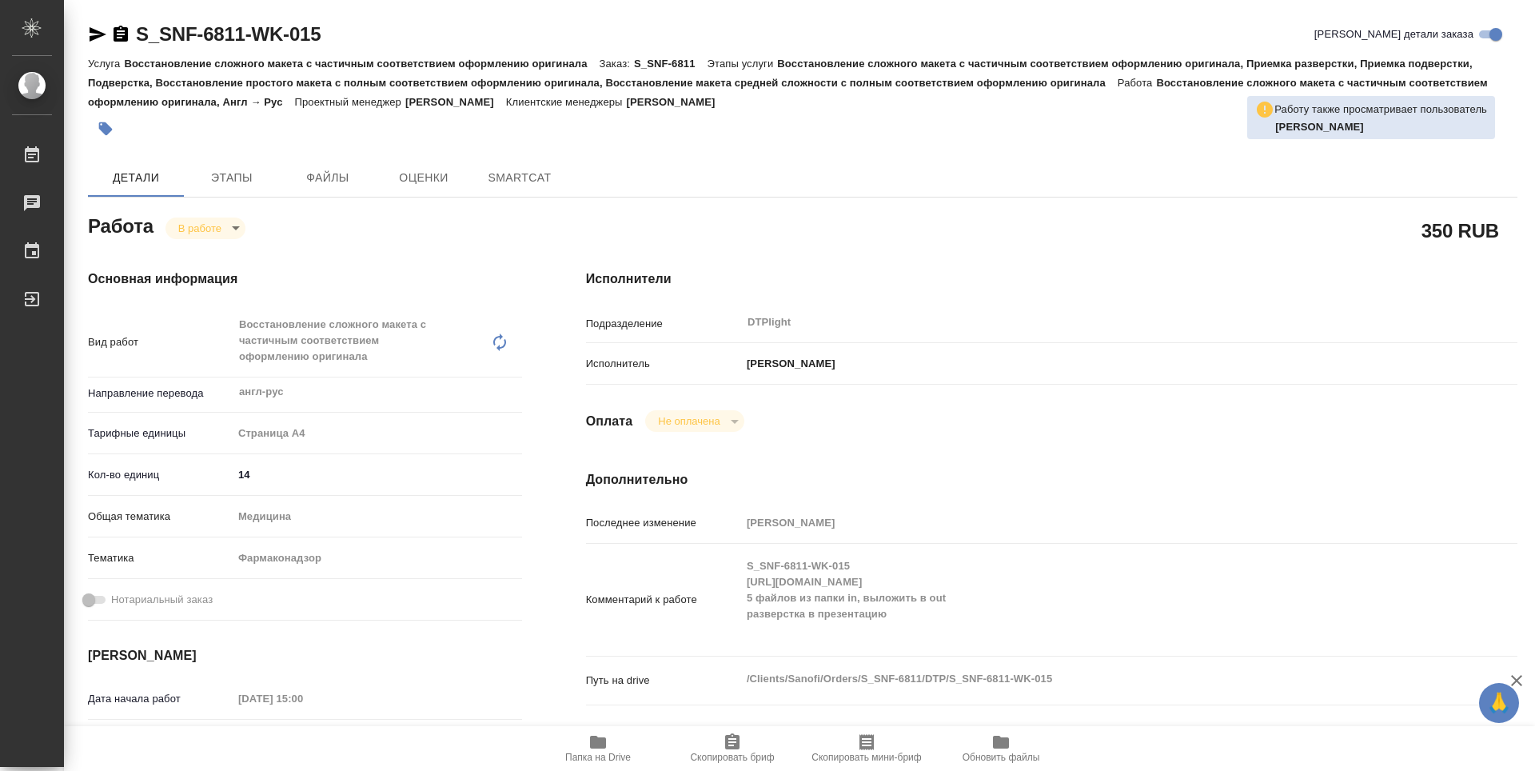
type textarea "x"
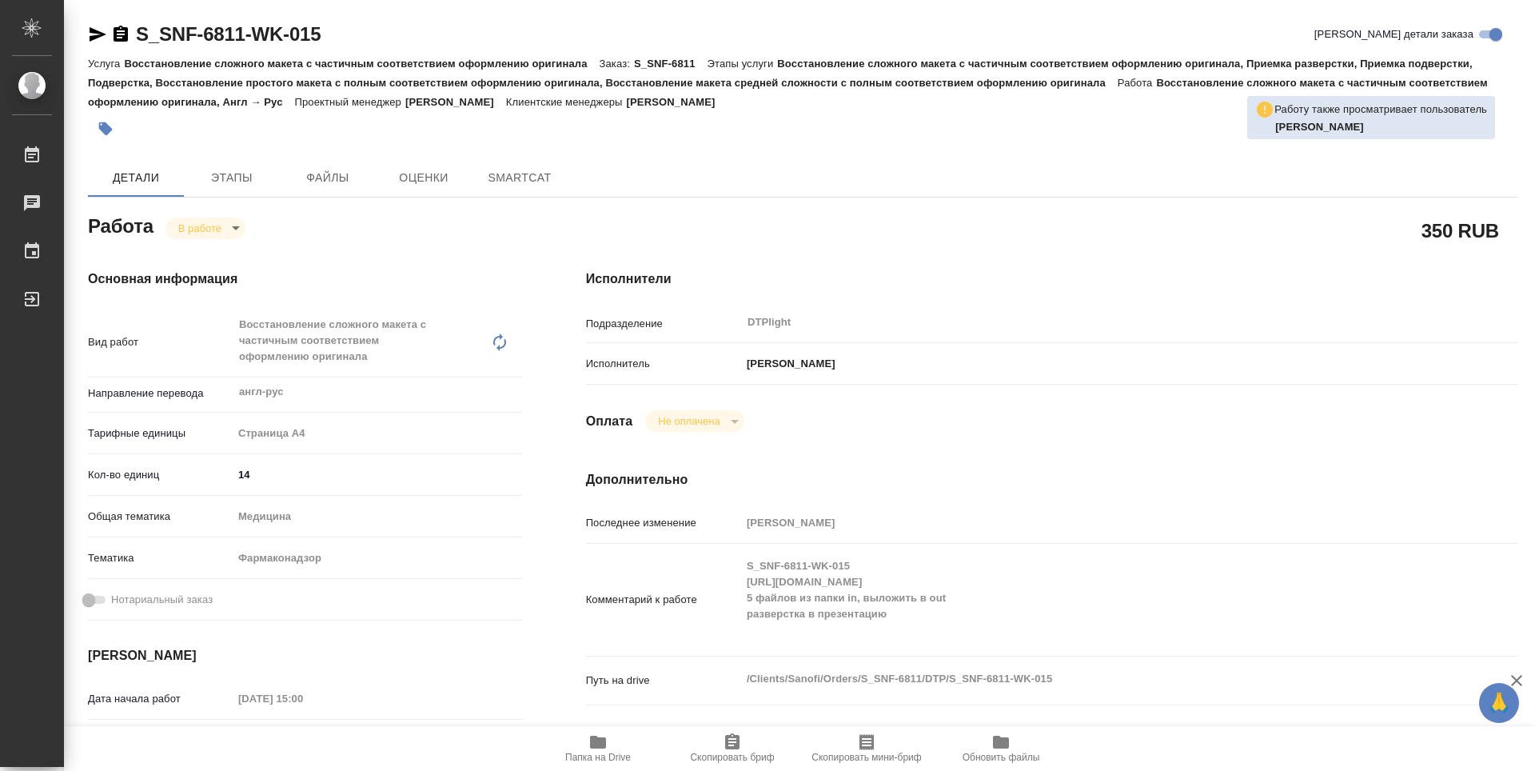
type textarea "x"
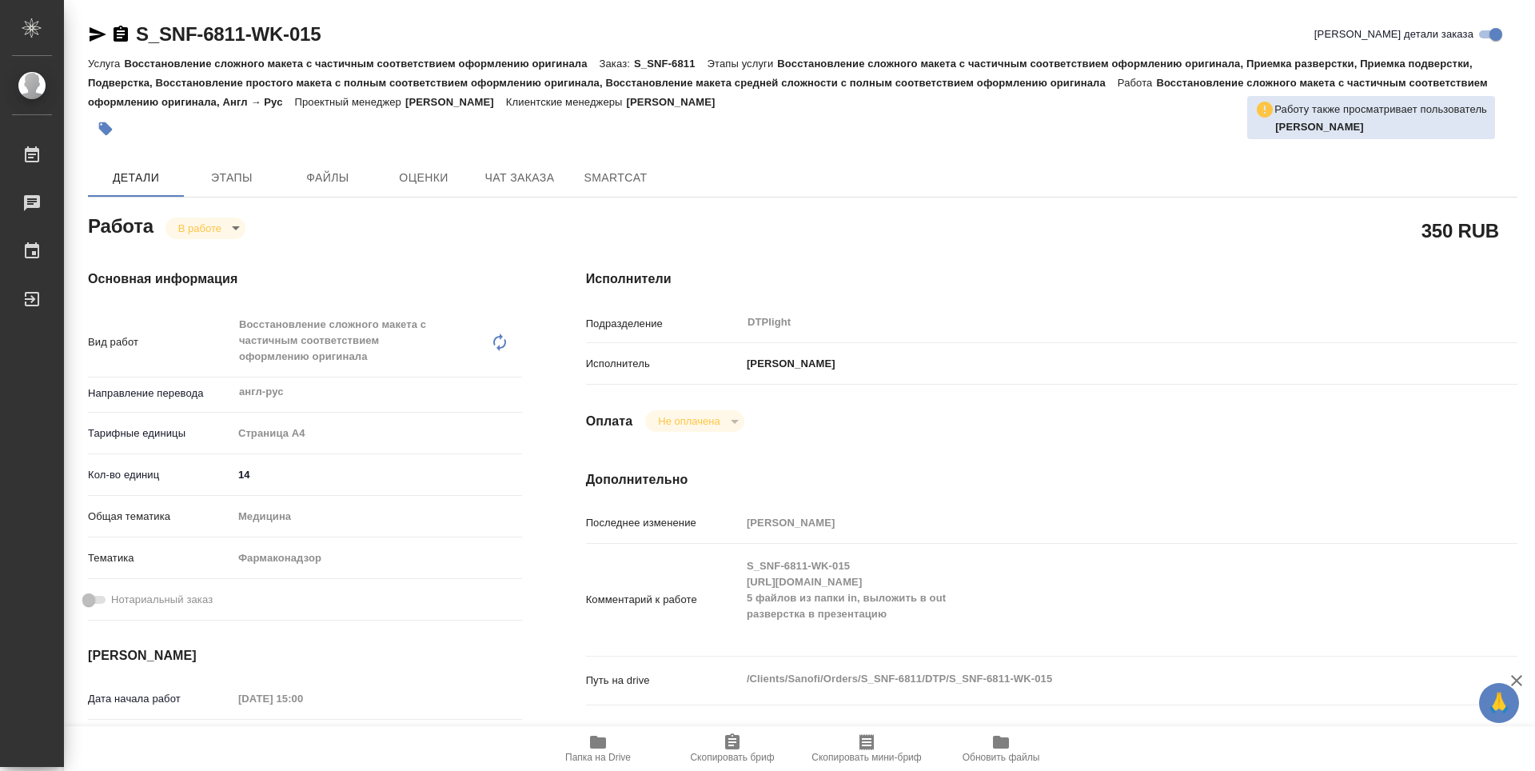
type textarea "x"
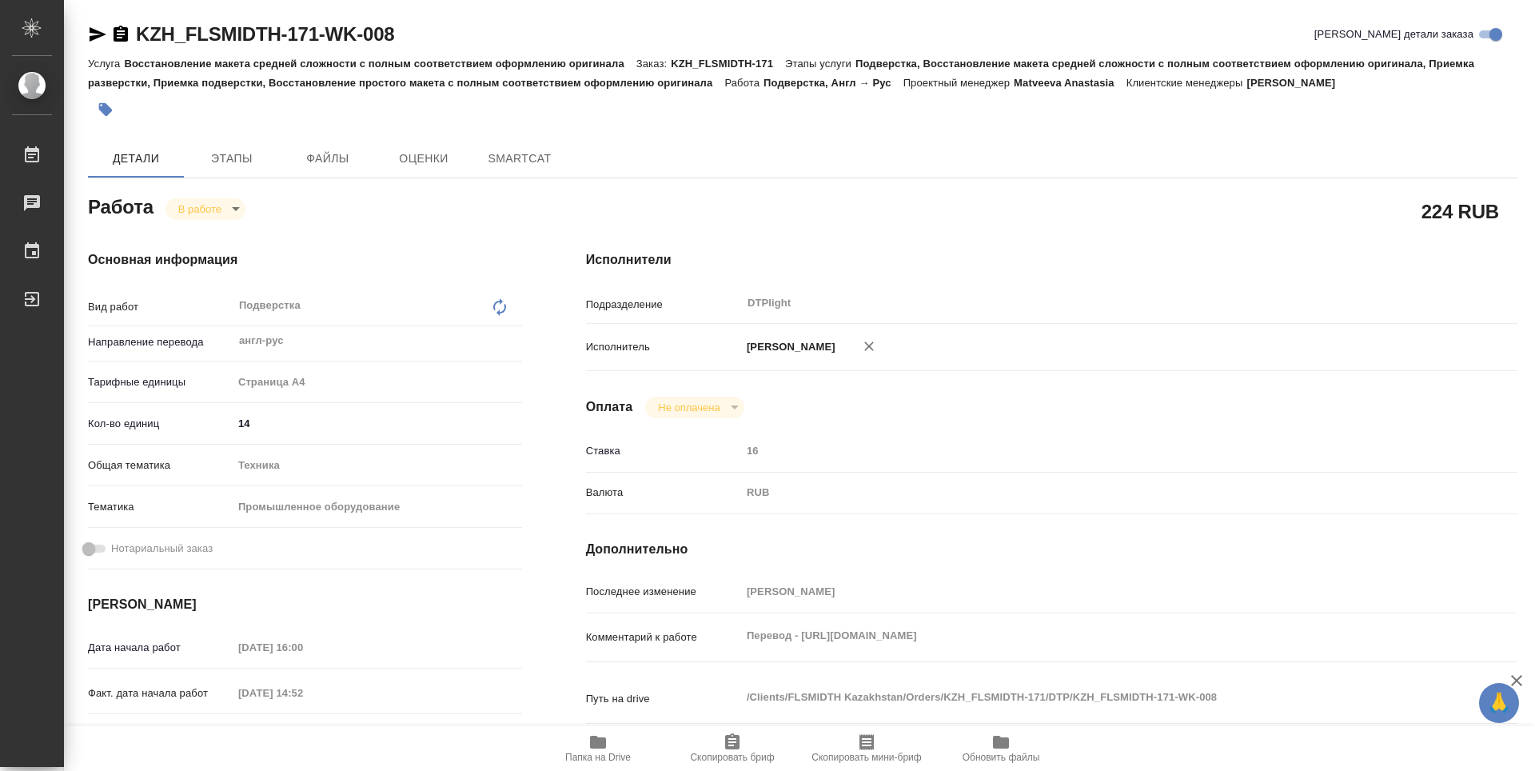
type textarea "x"
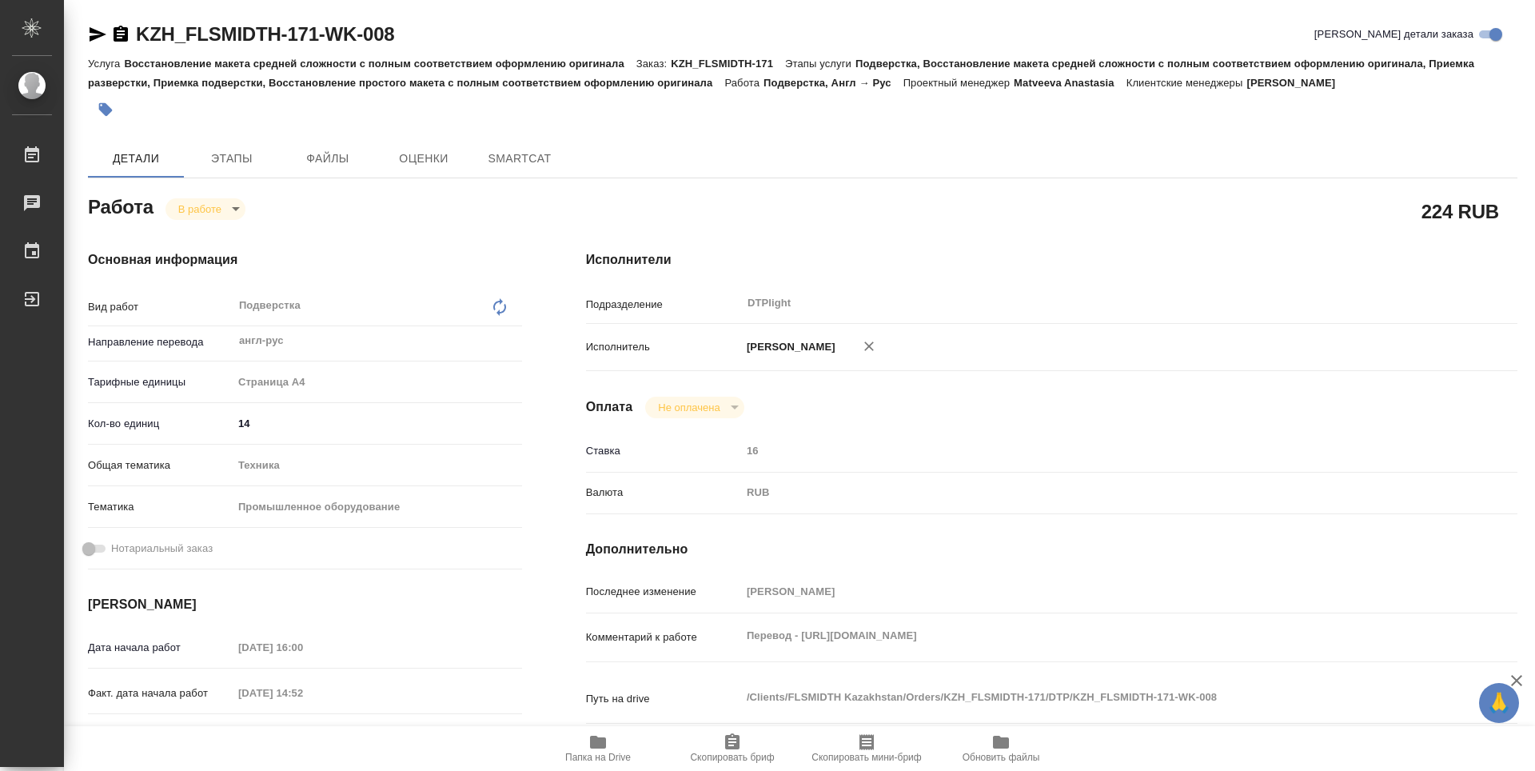
type textarea "x"
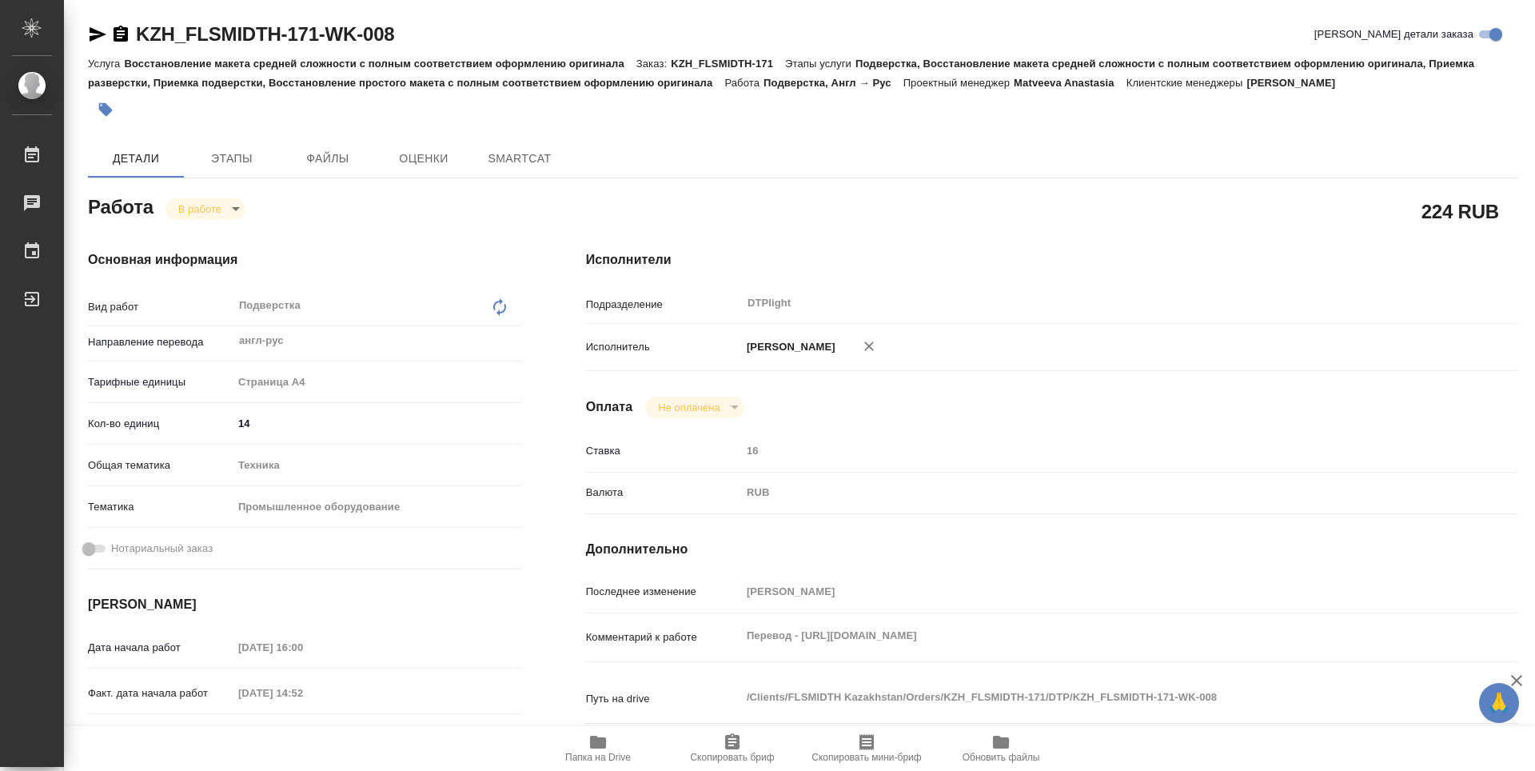
type textarea "x"
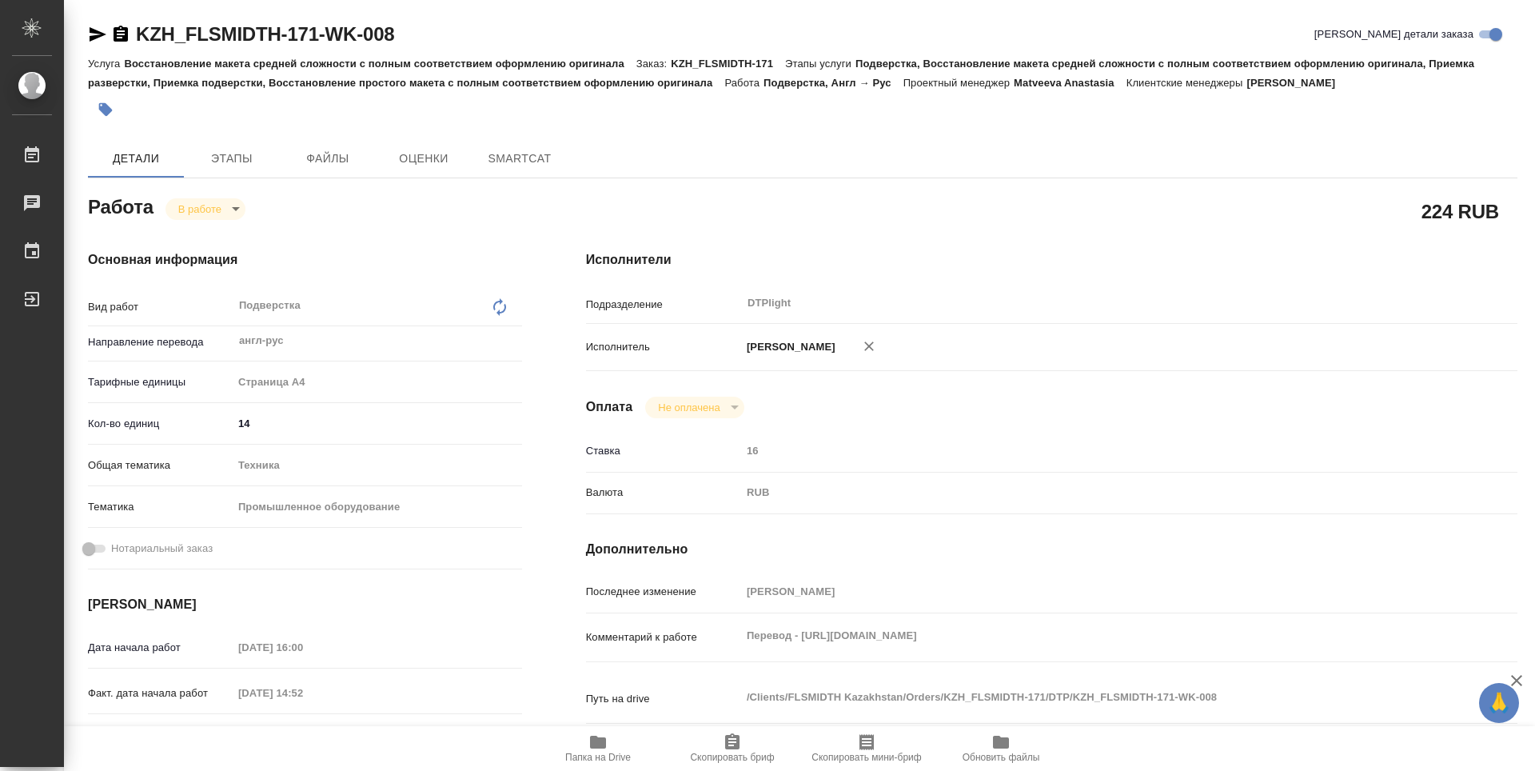
type textarea "x"
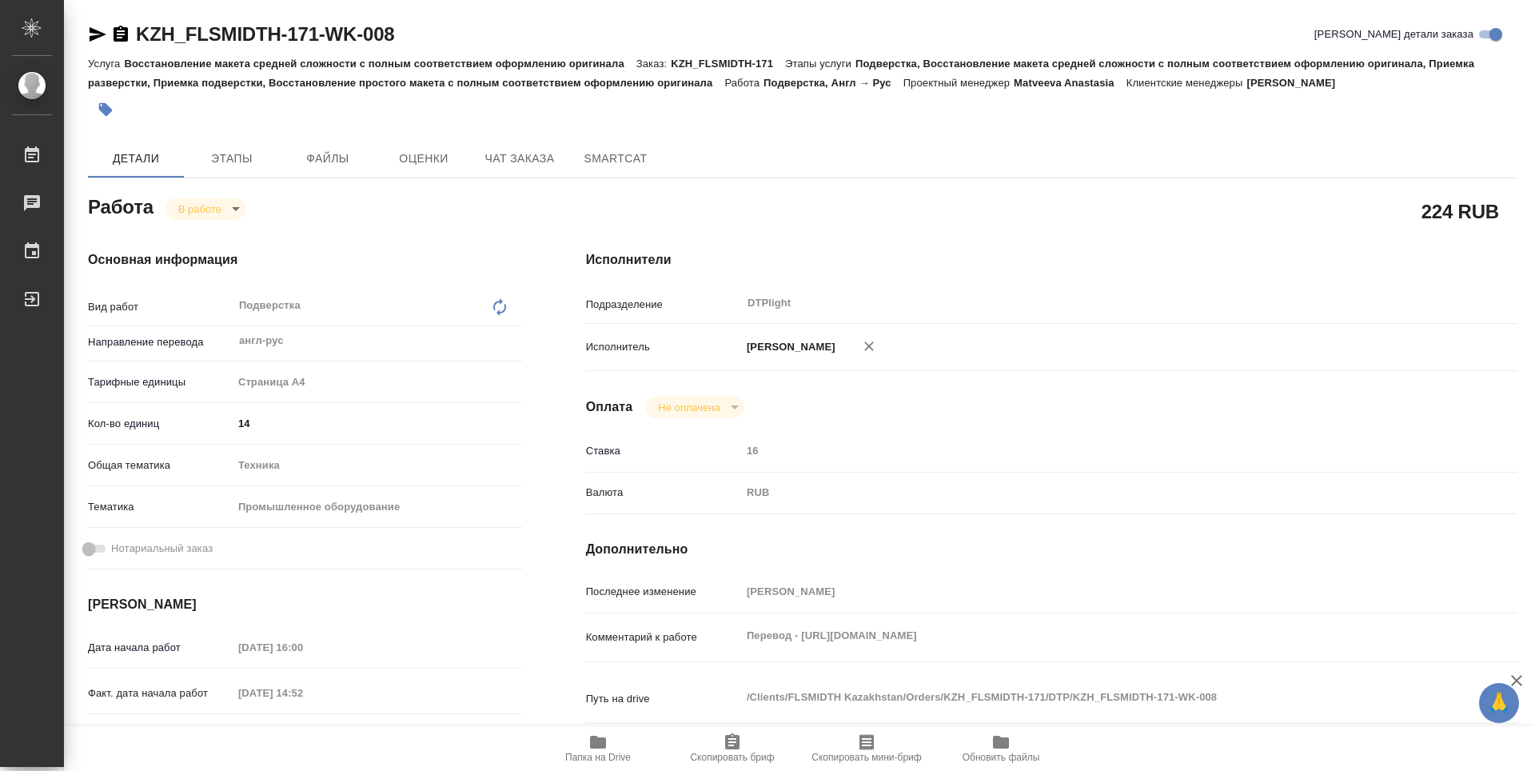
click at [604, 753] on span "Папка на Drive" at bounding box center [598, 757] width 66 height 11
type textarea "x"
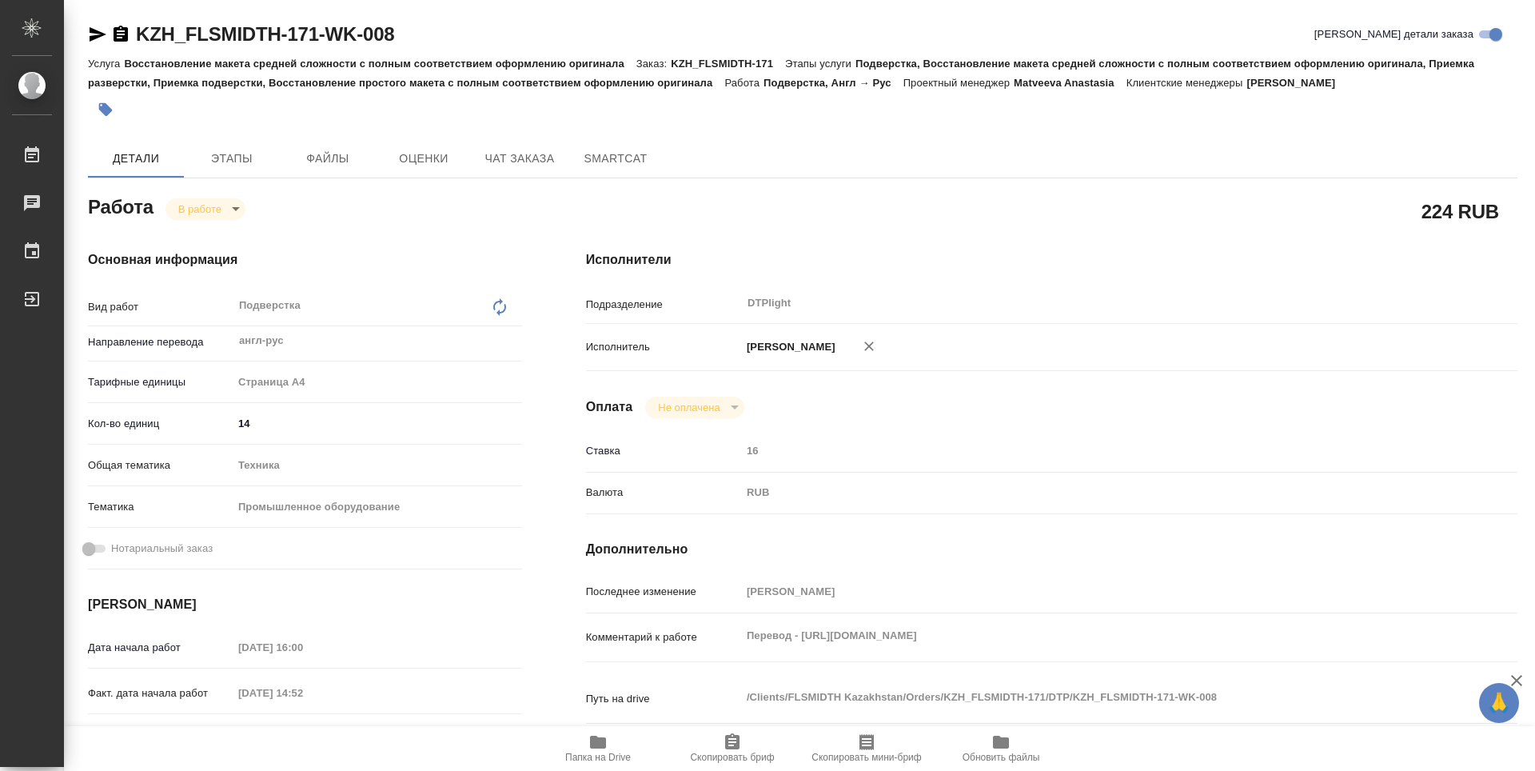
type textarea "x"
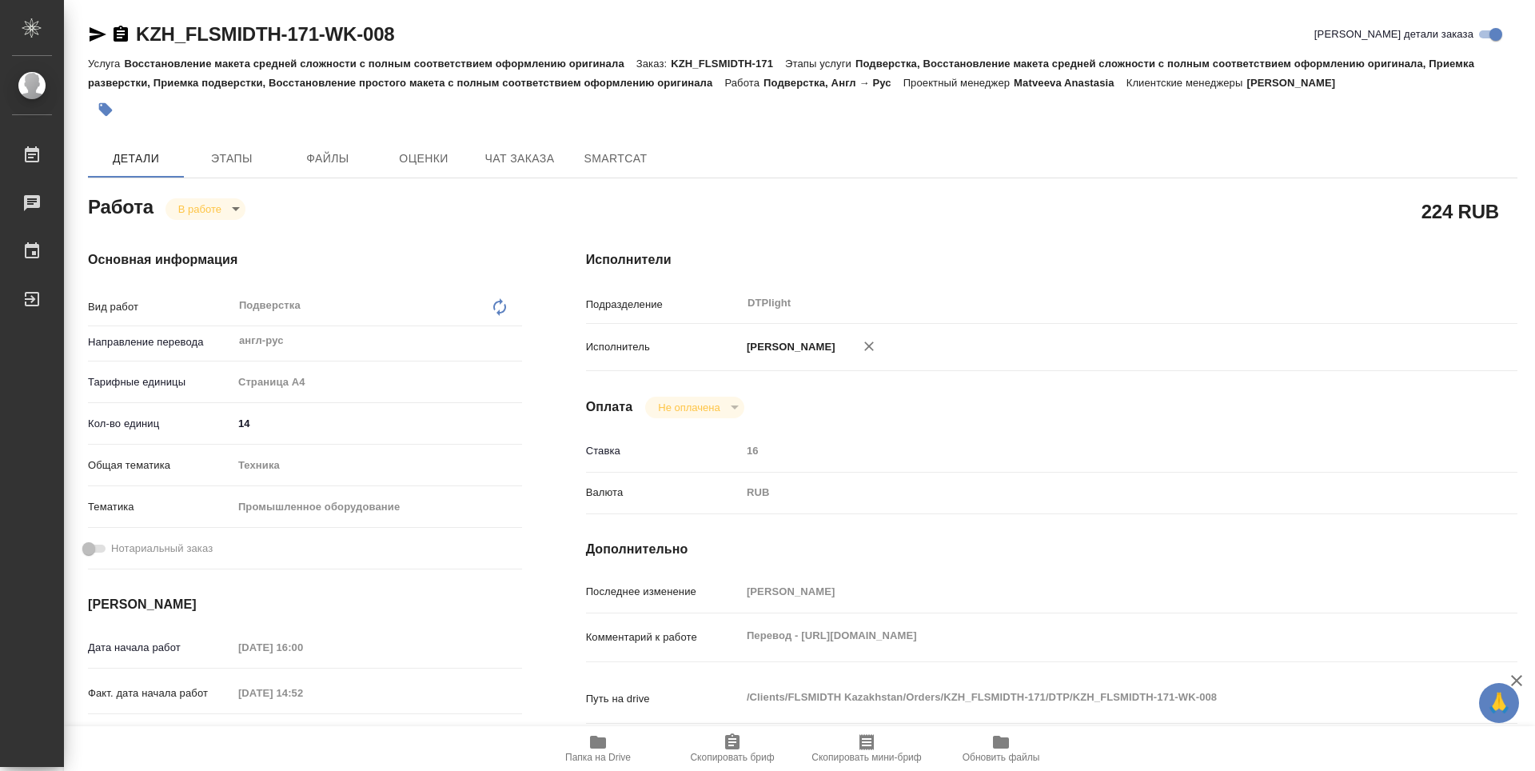
type textarea "x"
click at [239, 209] on body "🙏 .cls-1 fill:#fff; AWATERA Guselnikov Roman Работы 0 Чаты График Выйти KZH_FLS…" at bounding box center [767, 385] width 1535 height 771
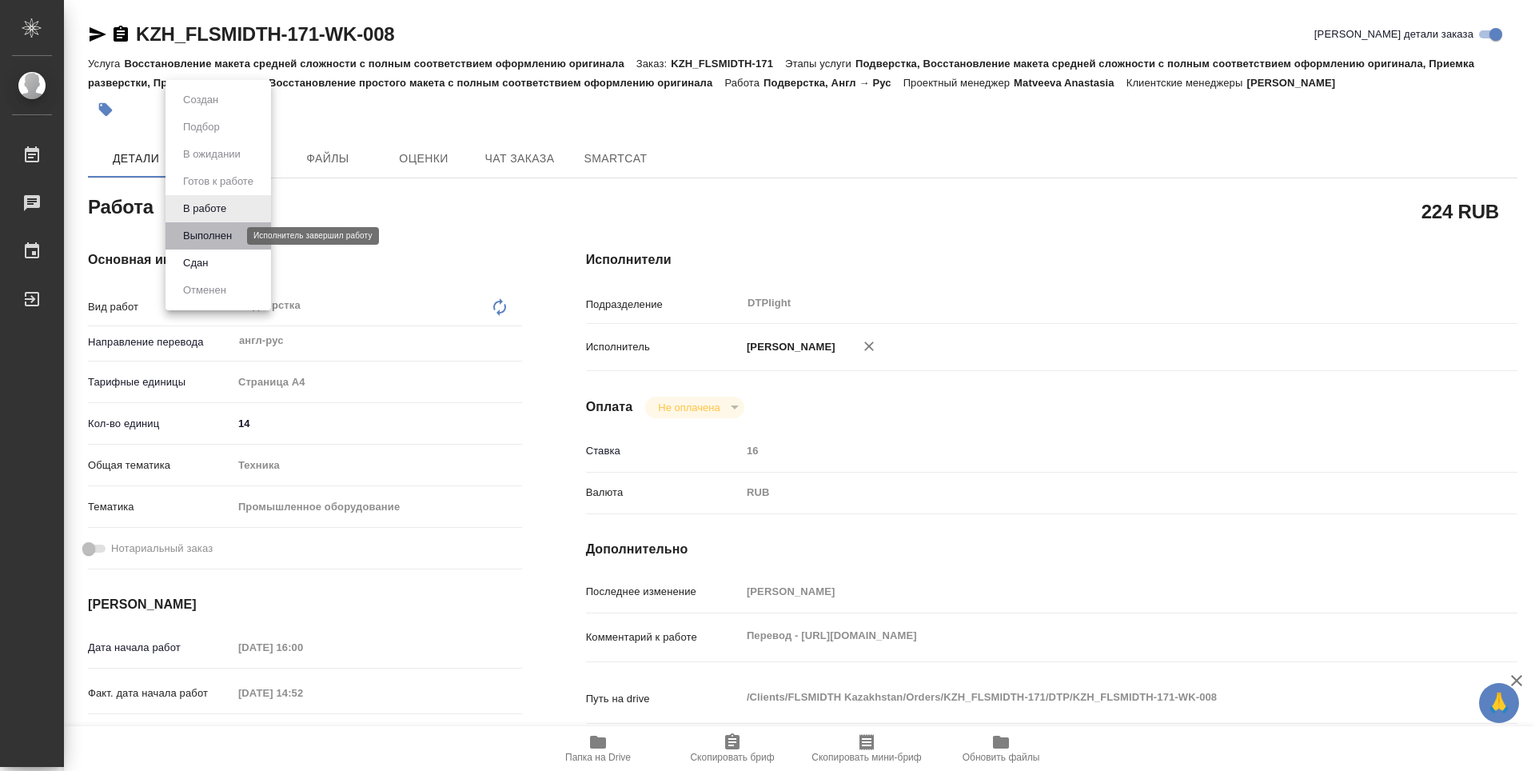
click at [208, 238] on button "Выполнен" at bounding box center [207, 236] width 58 height 18
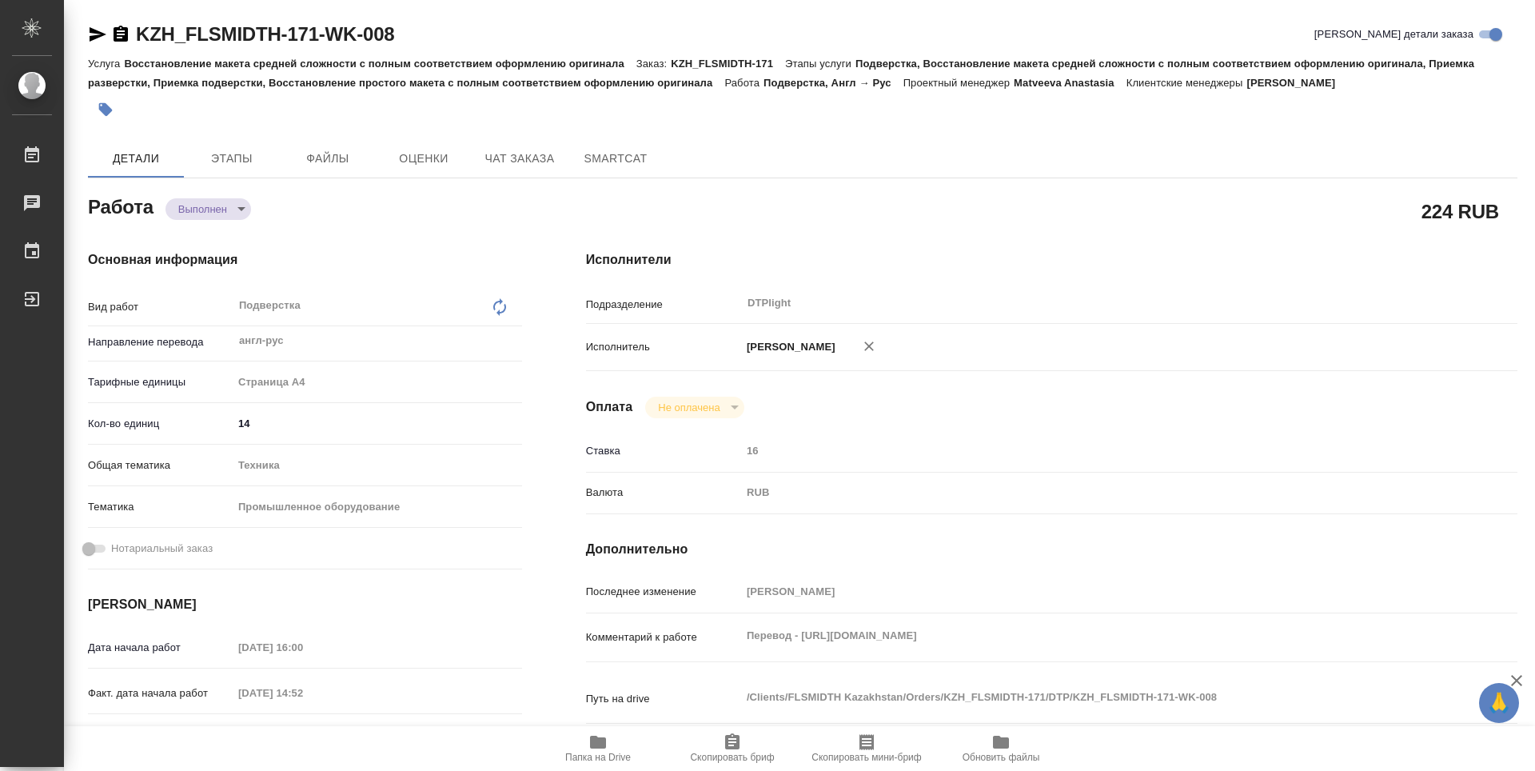
type textarea "x"
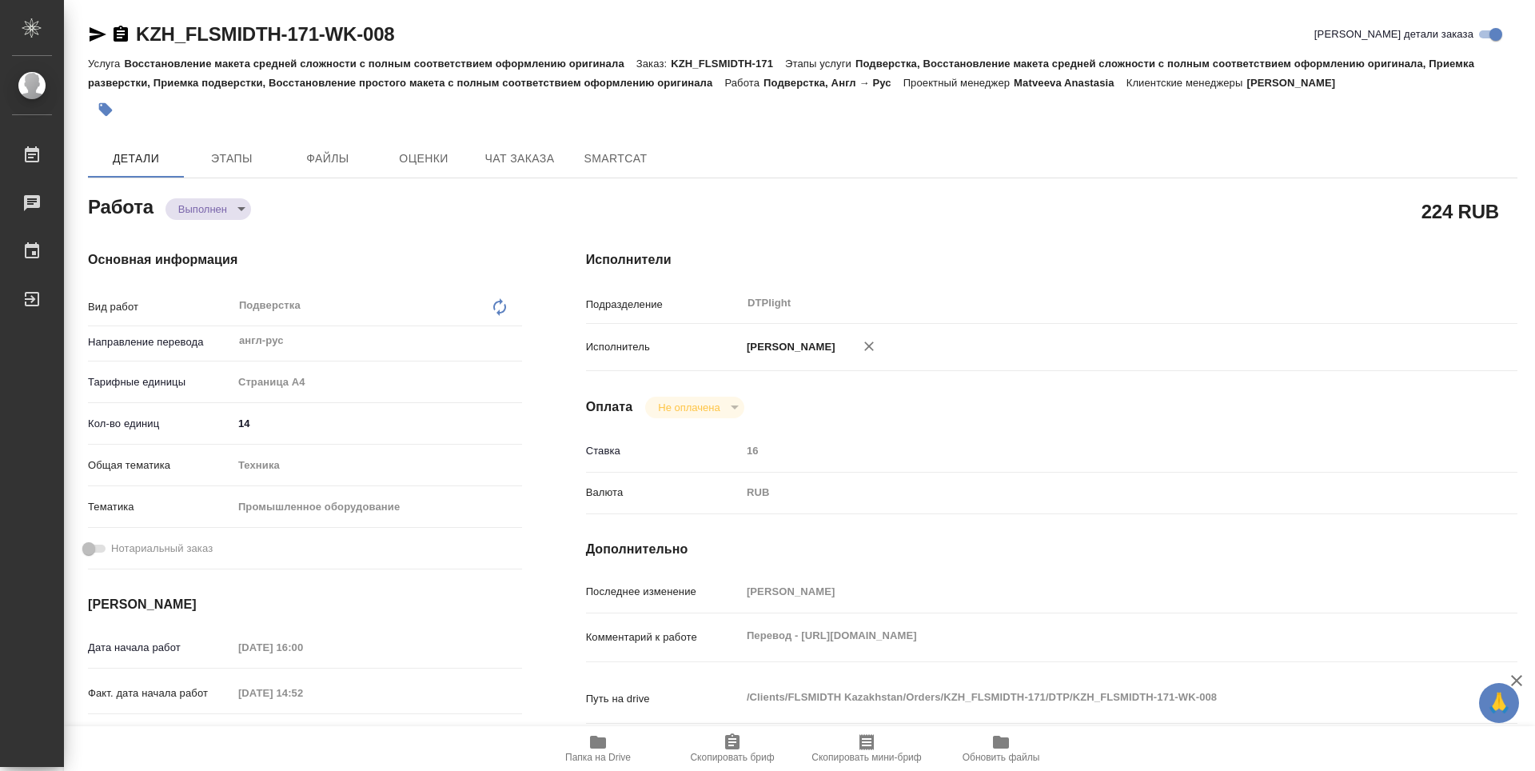
type textarea "x"
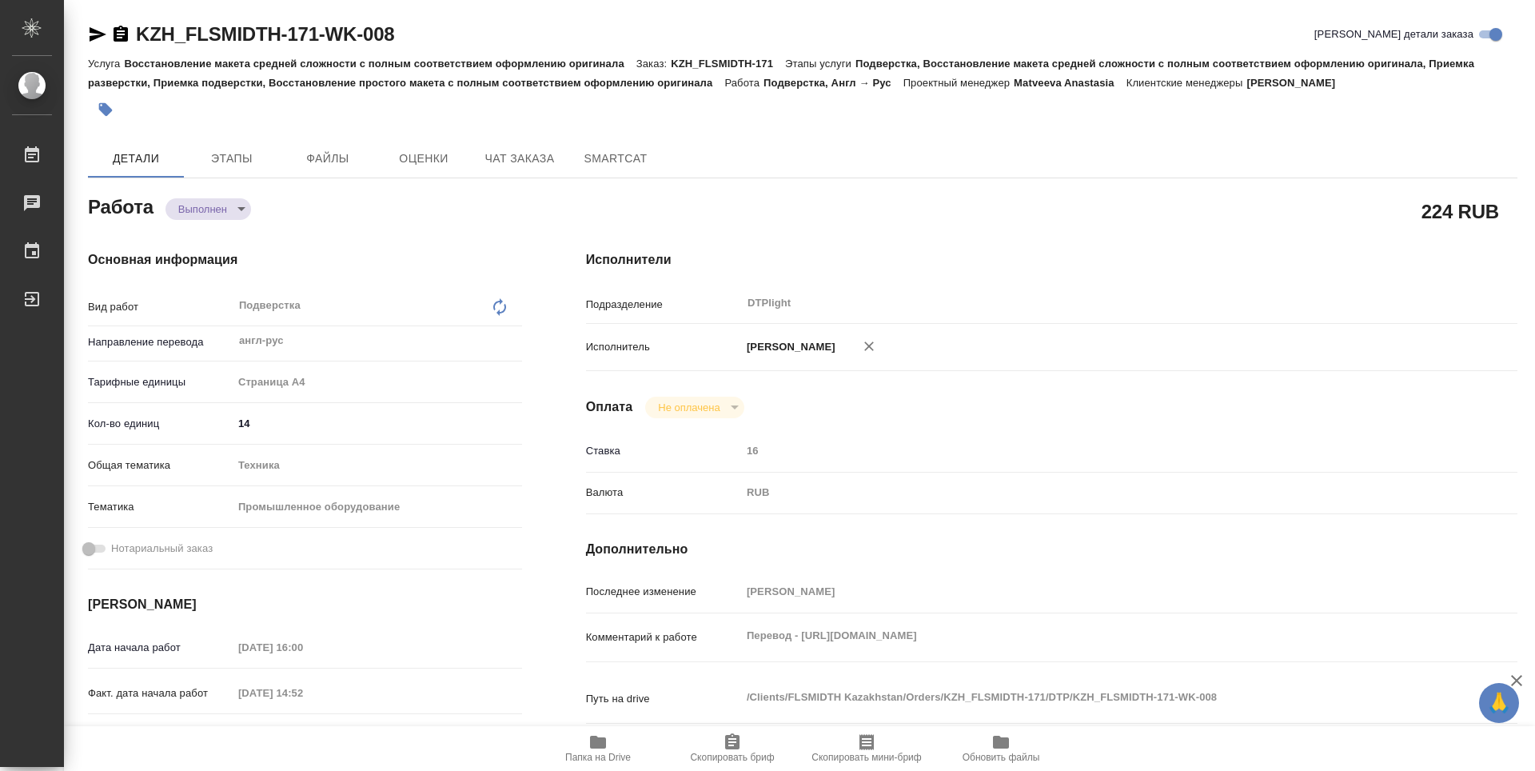
type textarea "x"
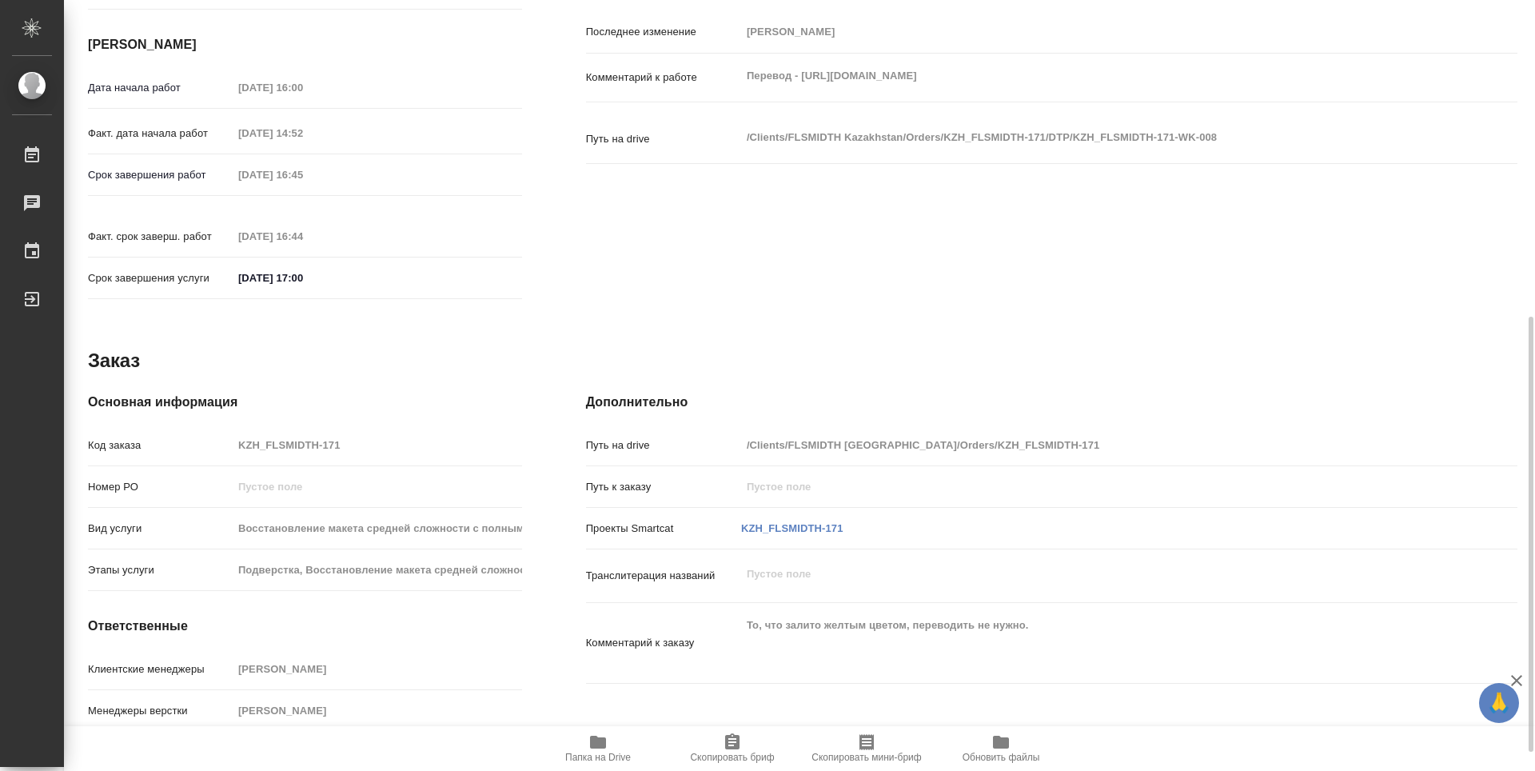
type textarea "x"
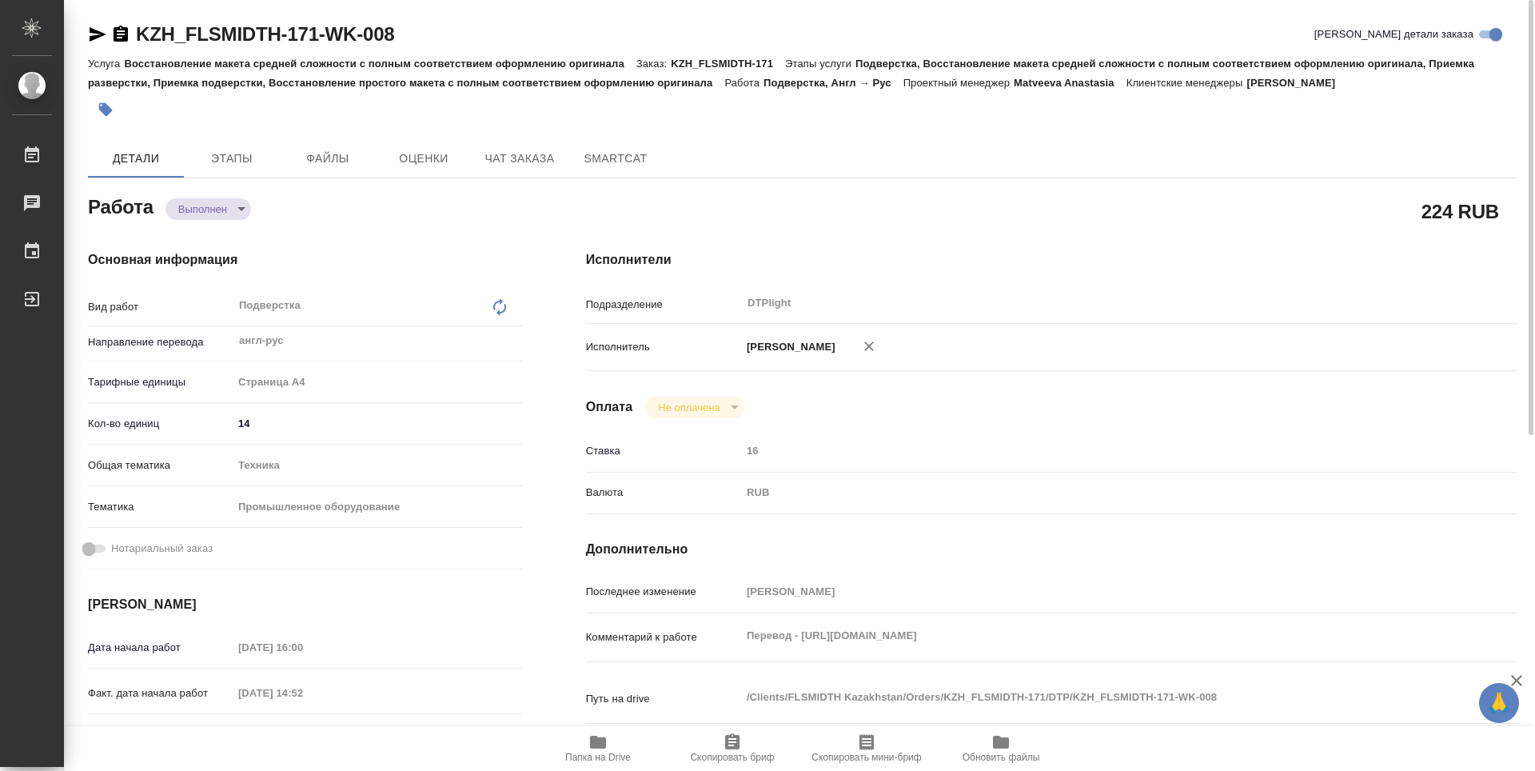
click at [122, 30] on icon "button" at bounding box center [121, 34] width 14 height 16
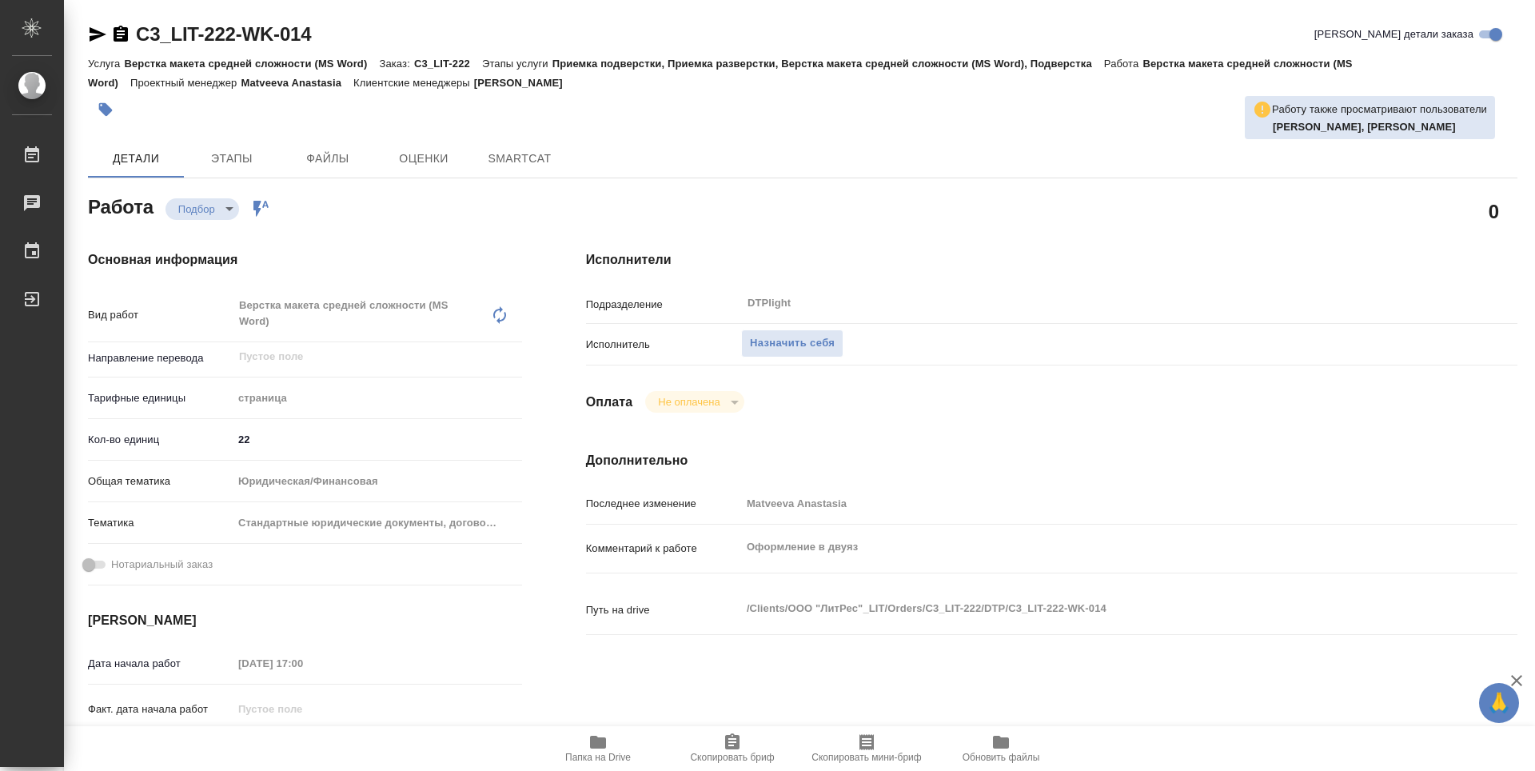
type textarea "x"
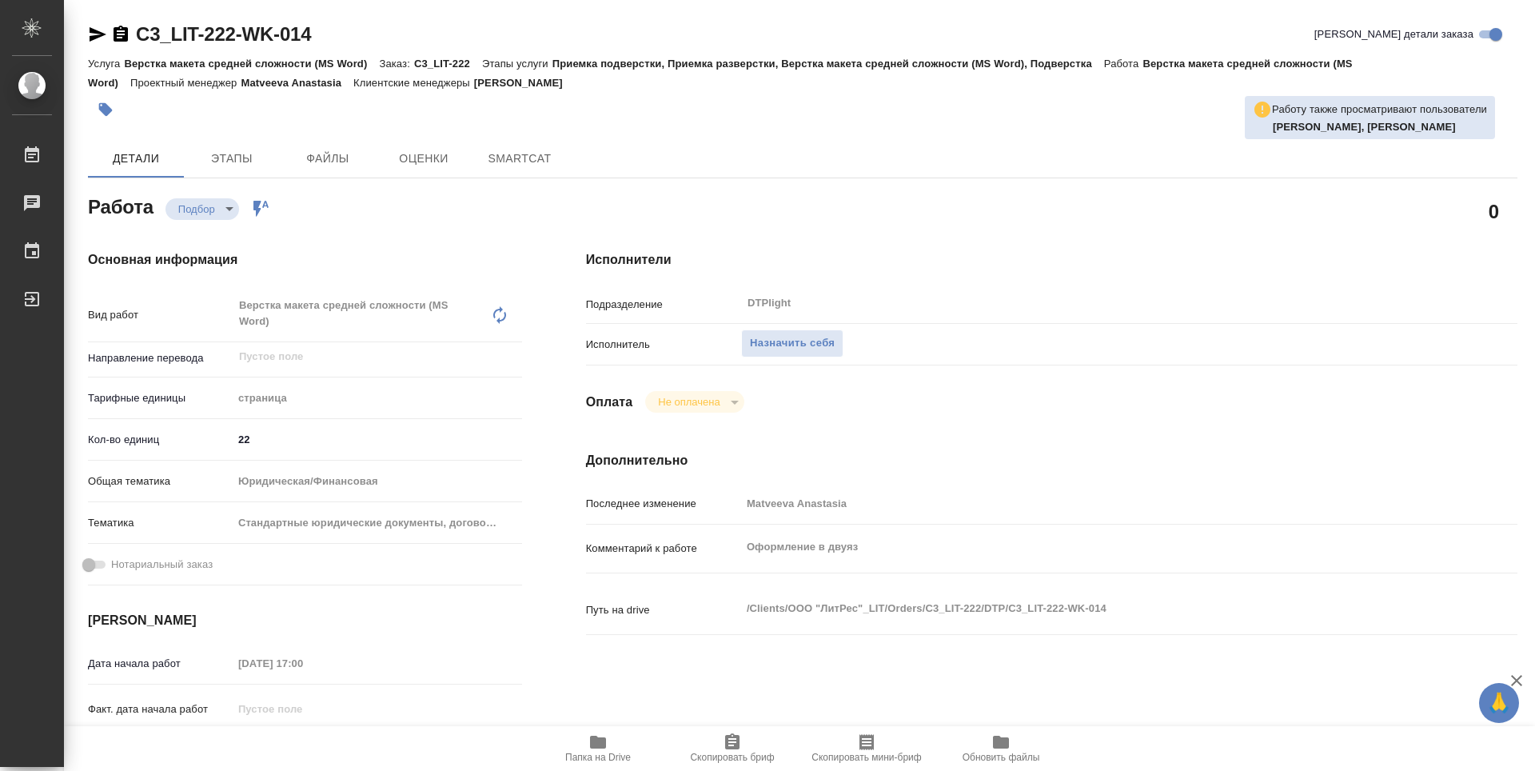
type textarea "x"
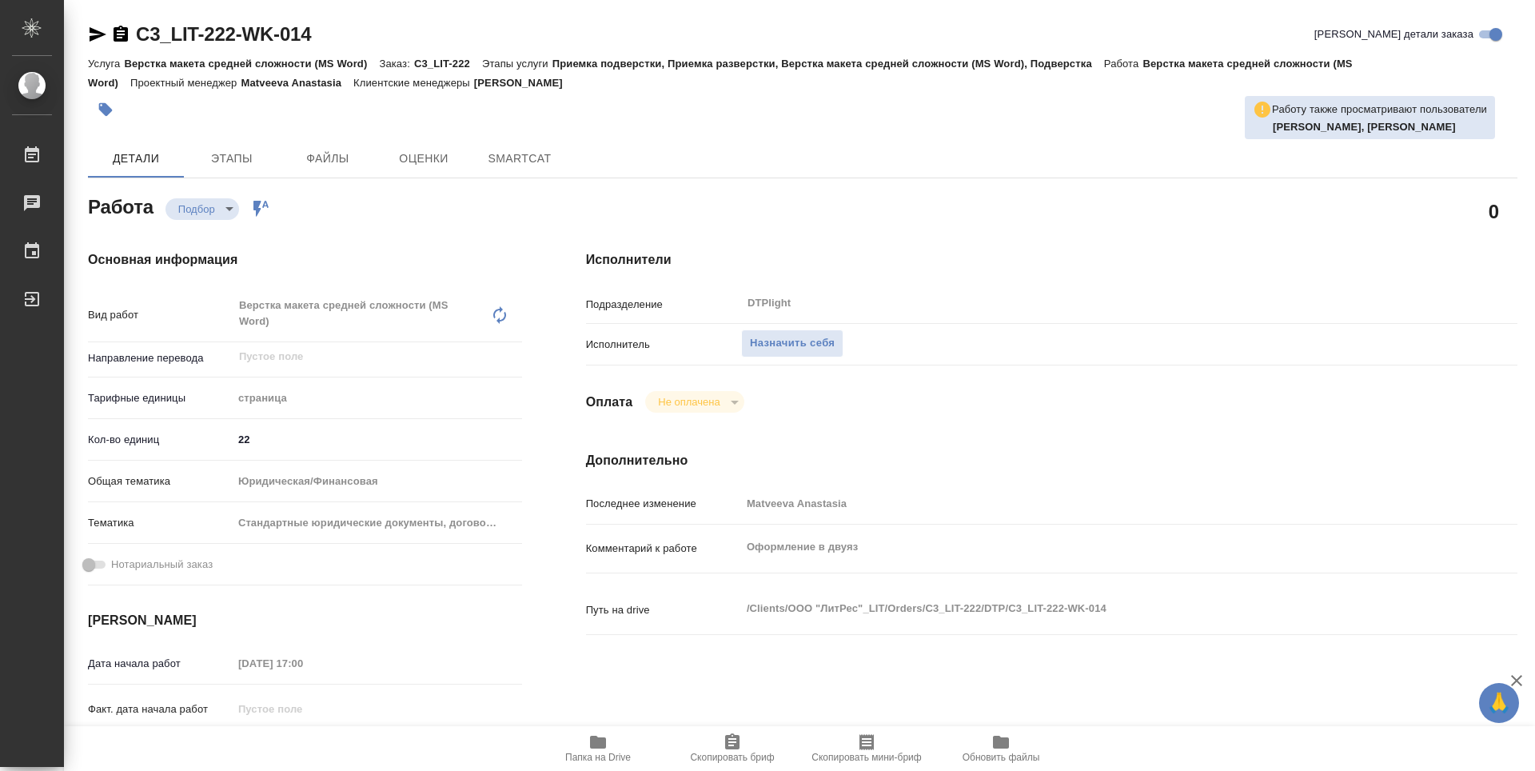
type textarea "x"
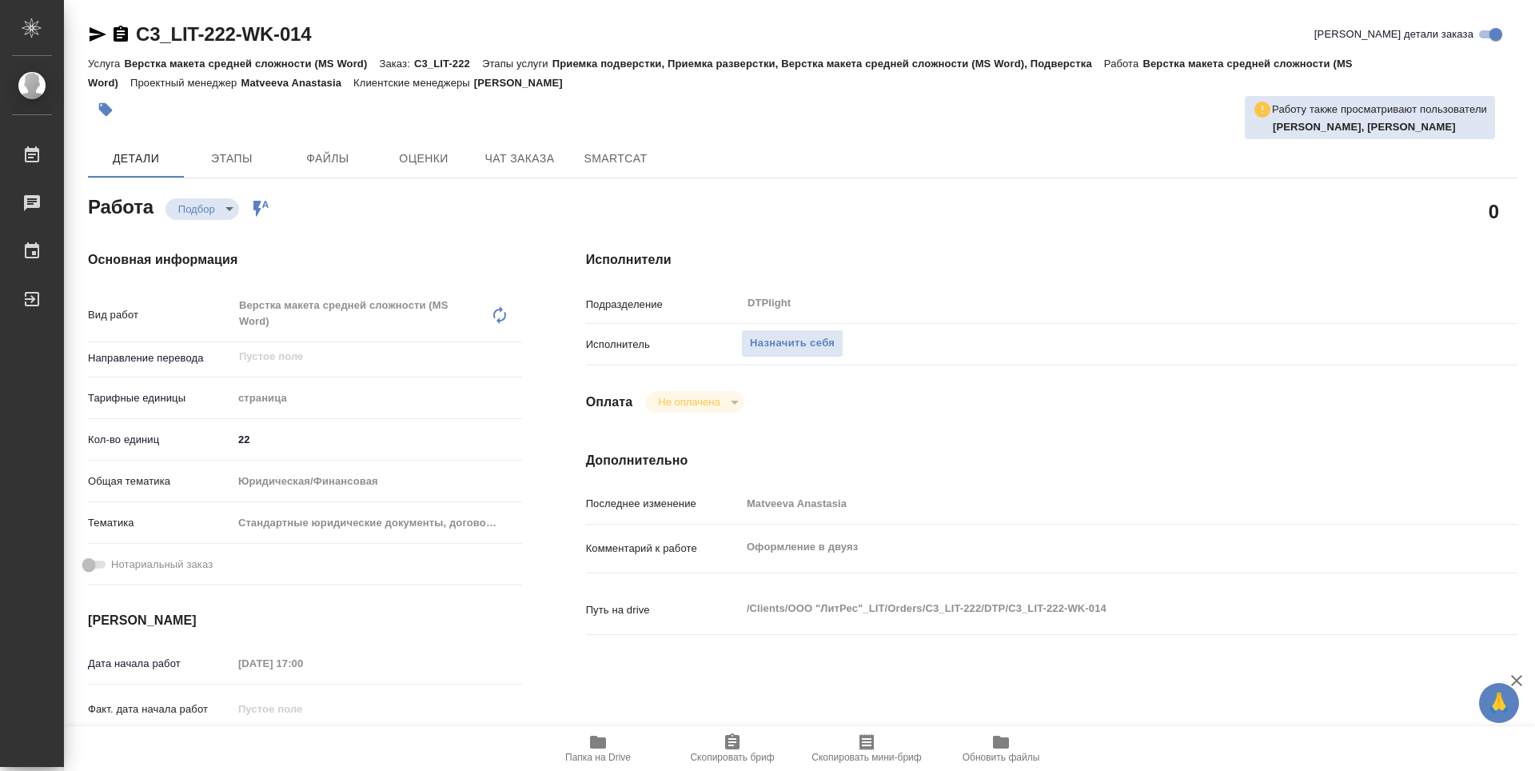
type textarea "x"
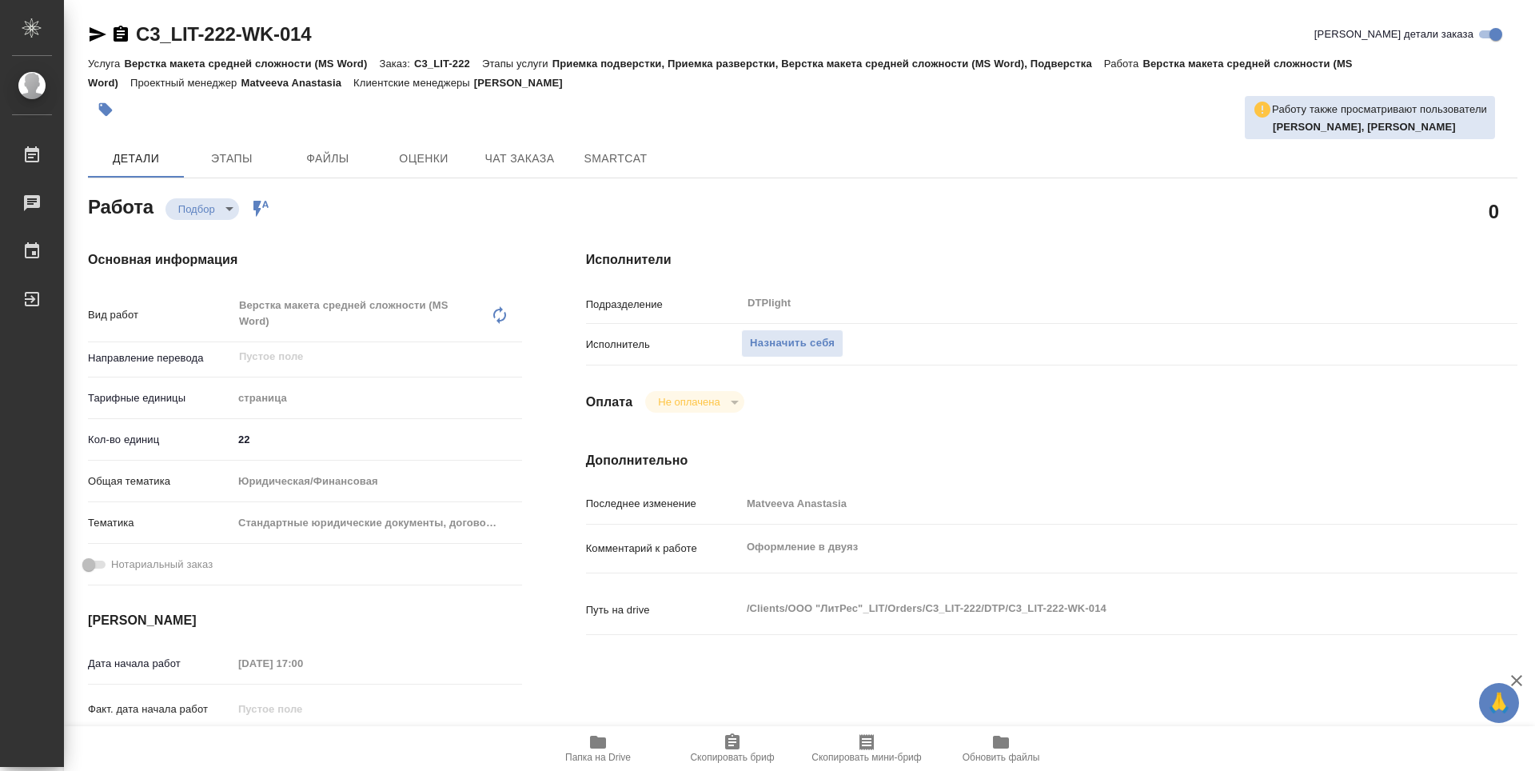
type textarea "x"
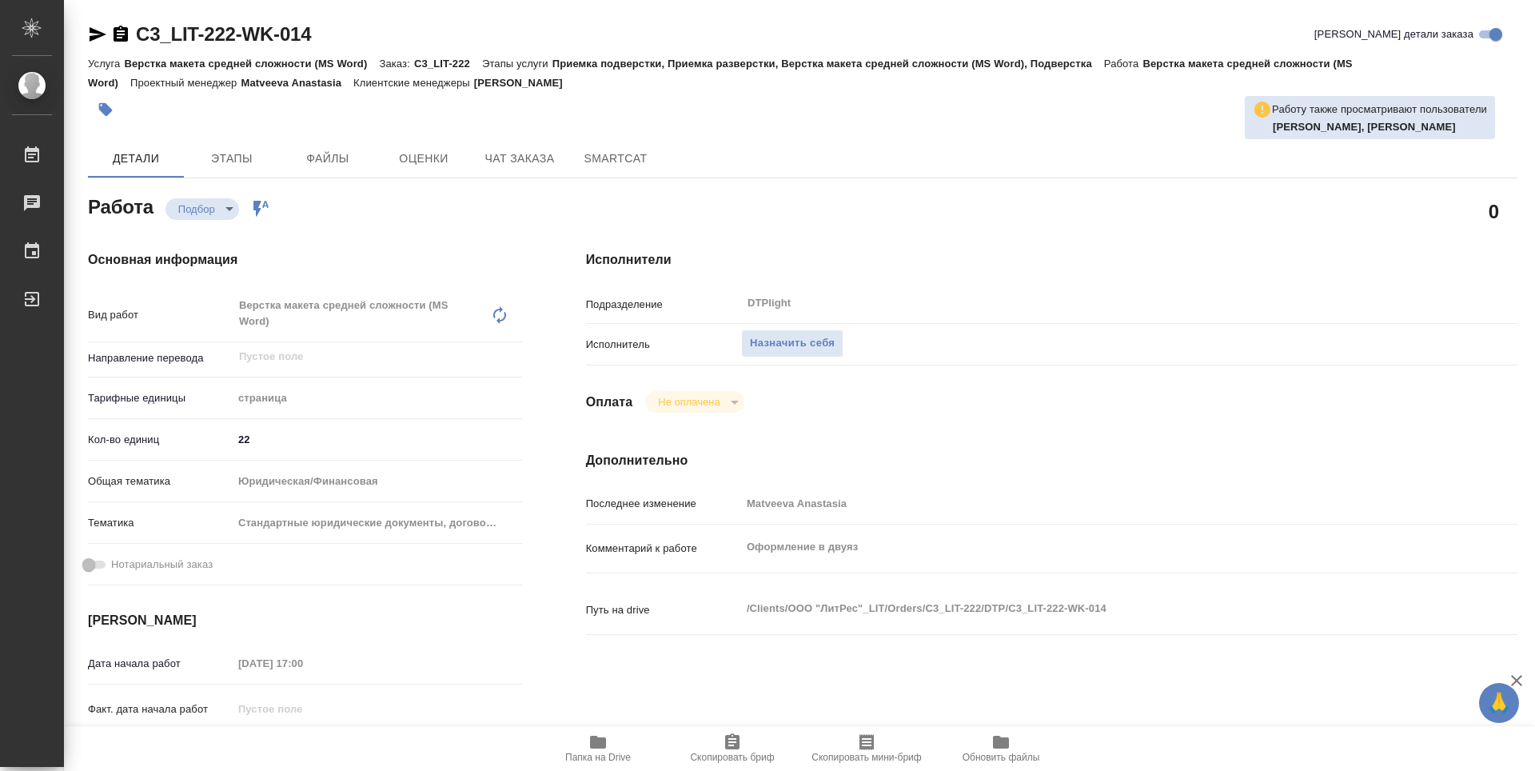
click at [621, 756] on span "Папка на Drive" at bounding box center [598, 757] width 66 height 11
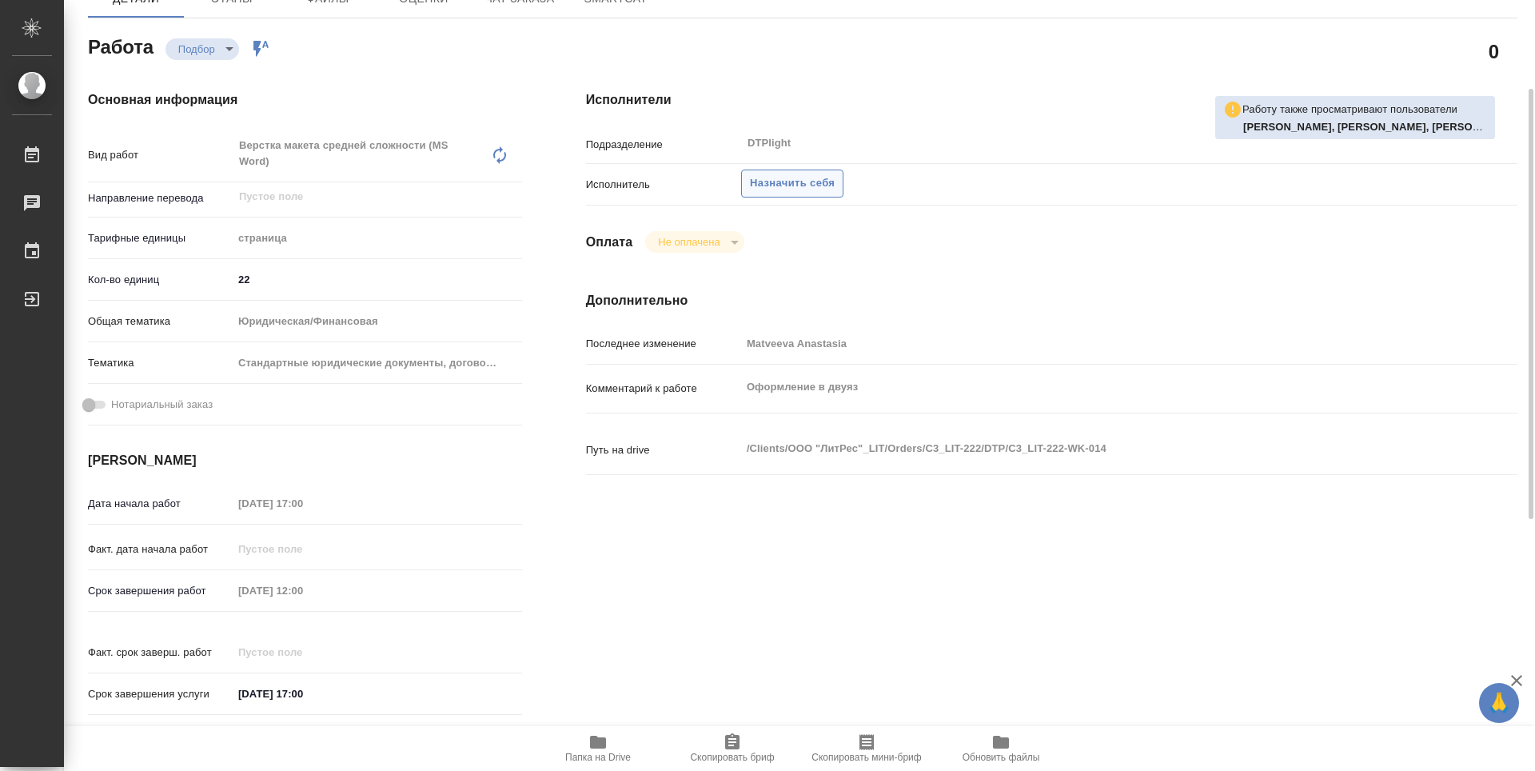
click at [758, 190] on span "Назначить себя" at bounding box center [792, 183] width 85 height 18
type textarea "x"
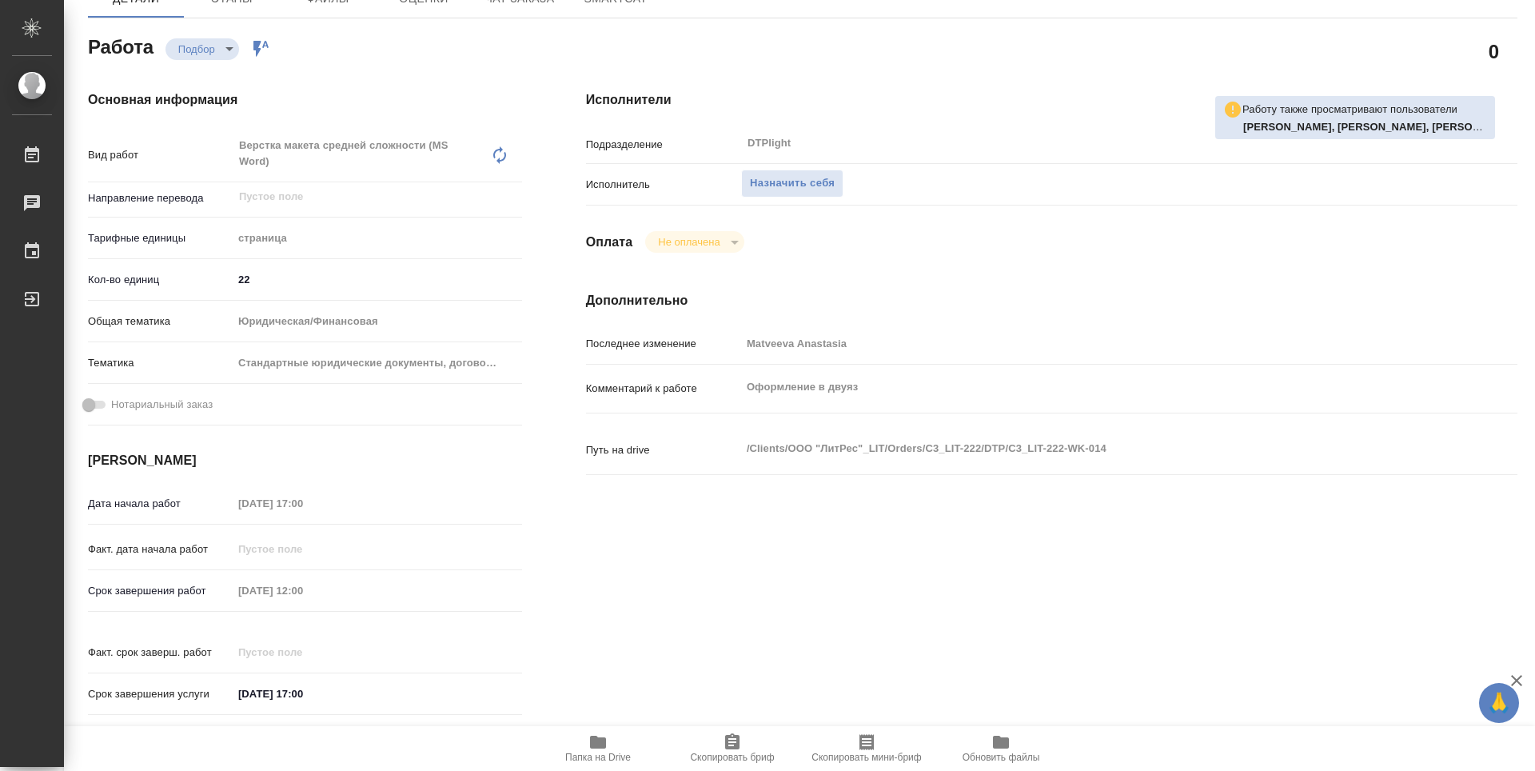
type textarea "x"
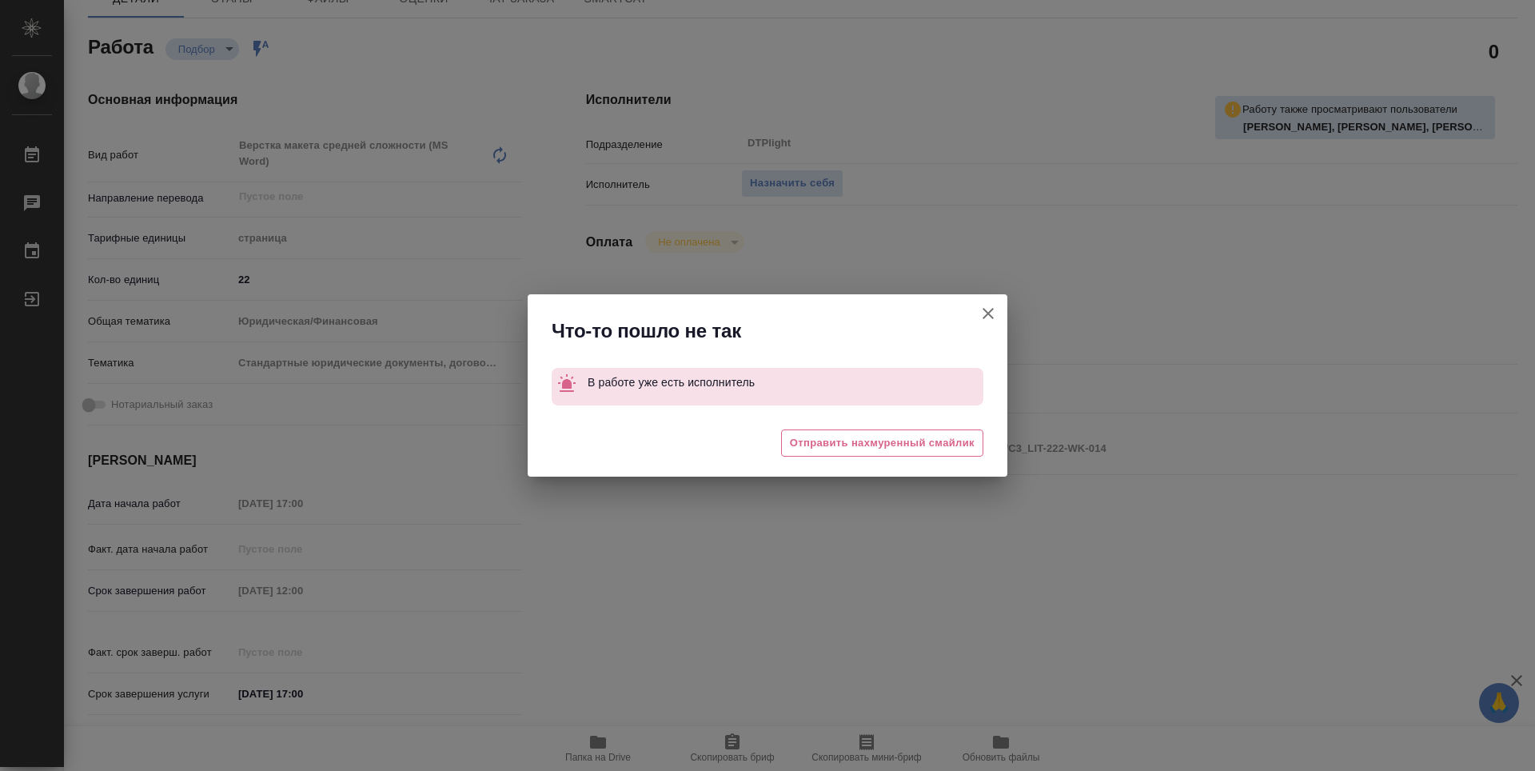
click at [987, 315] on icon "button" at bounding box center [988, 313] width 11 height 11
type textarea "x"
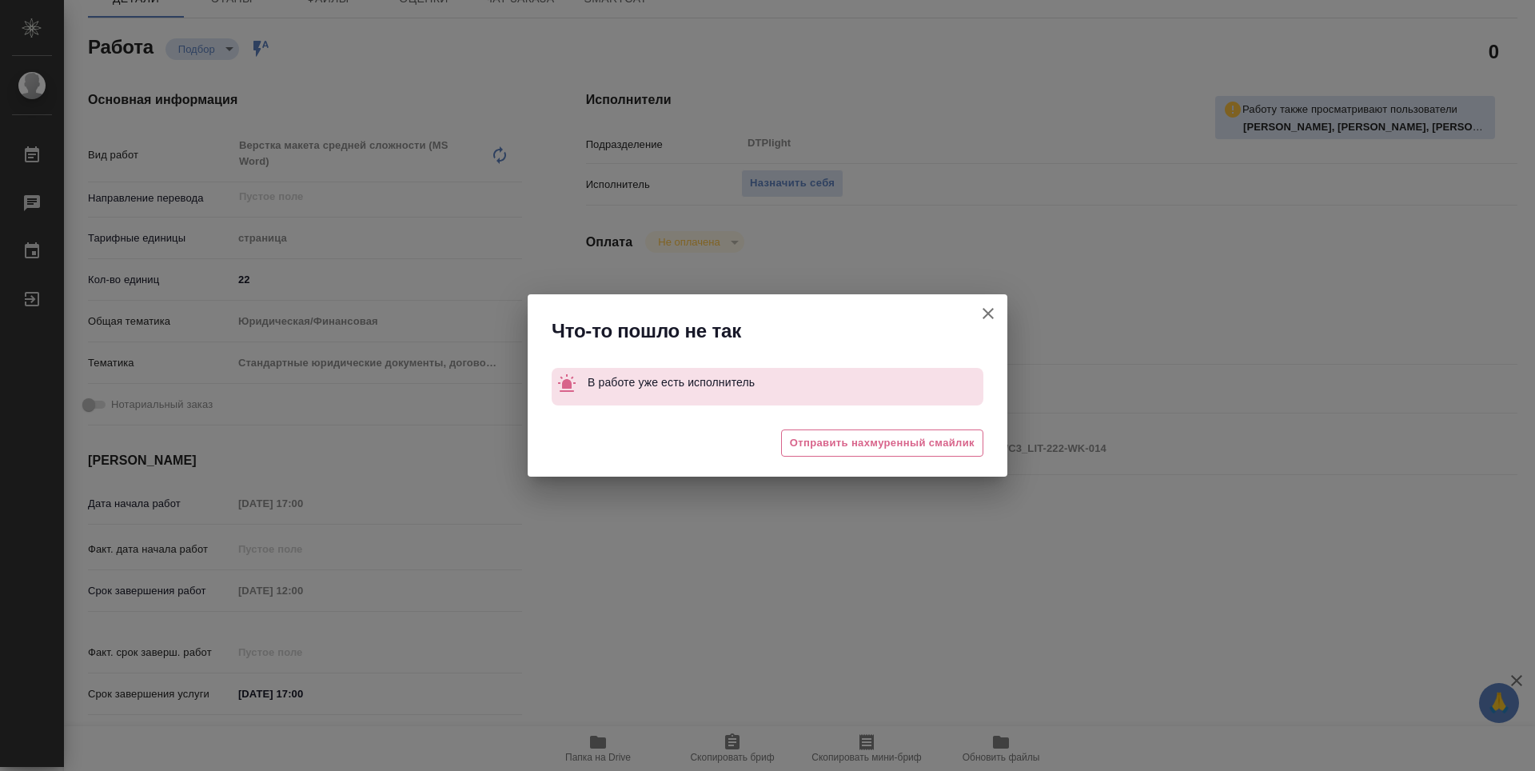
type textarea "x"
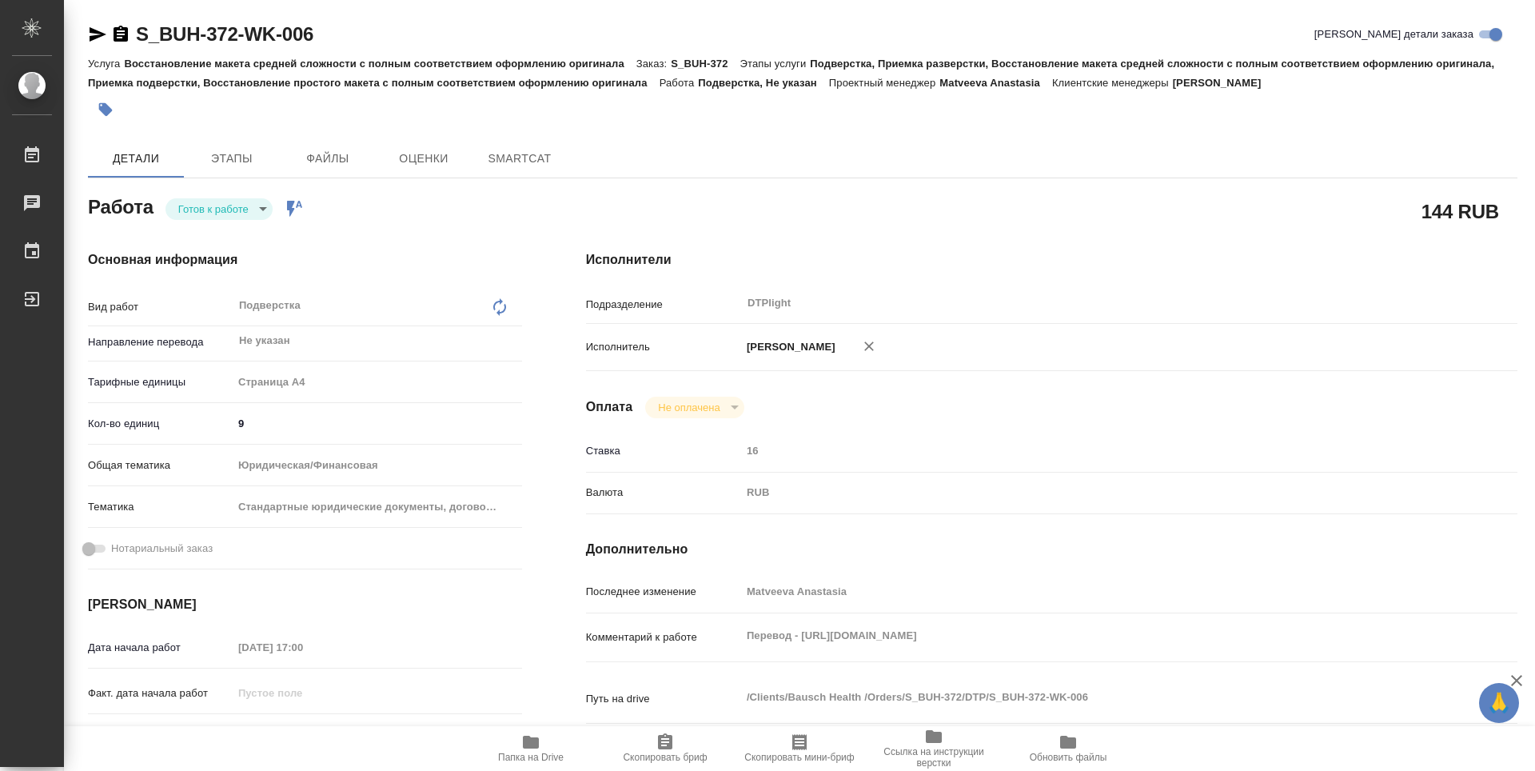
type textarea "x"
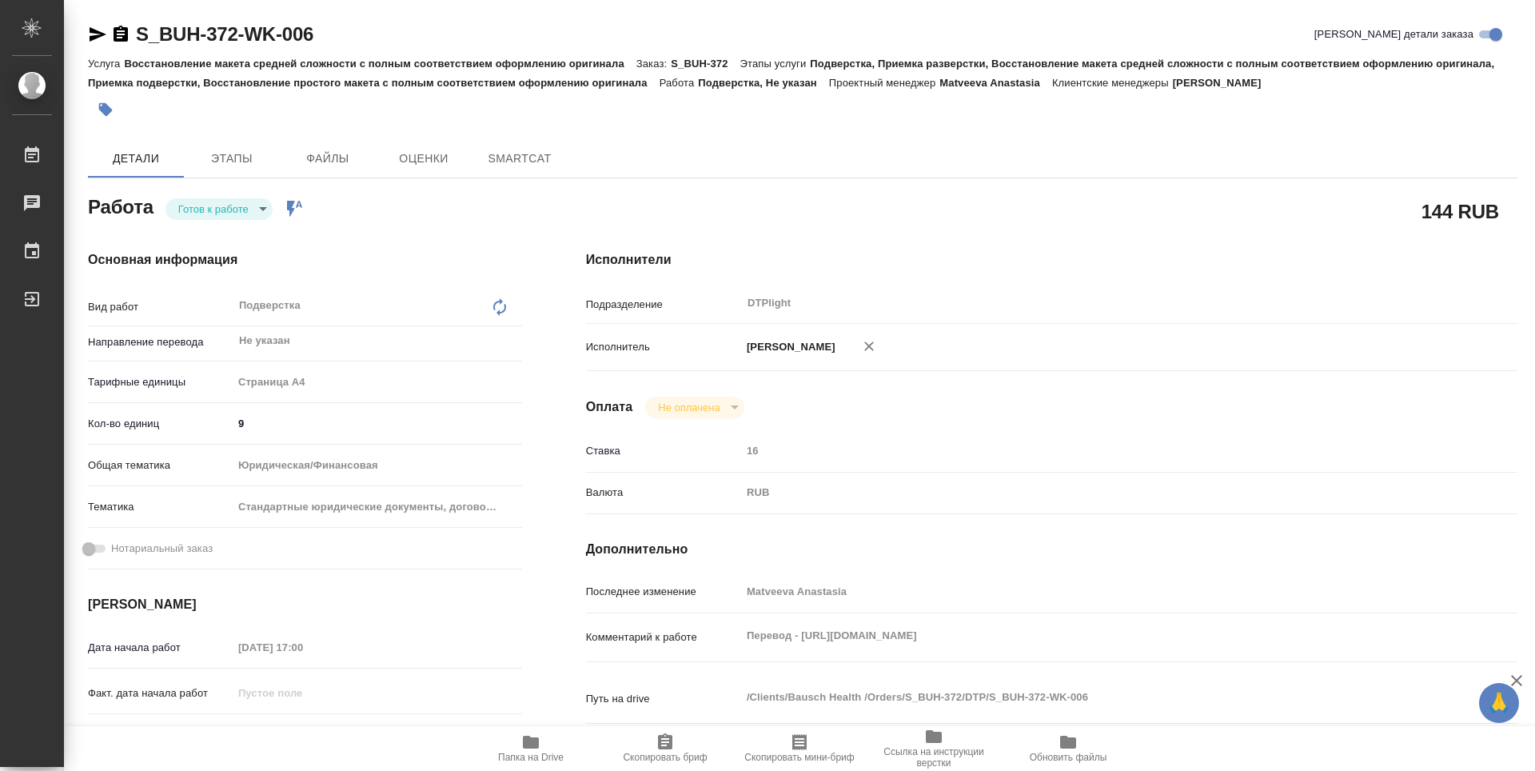
type textarea "x"
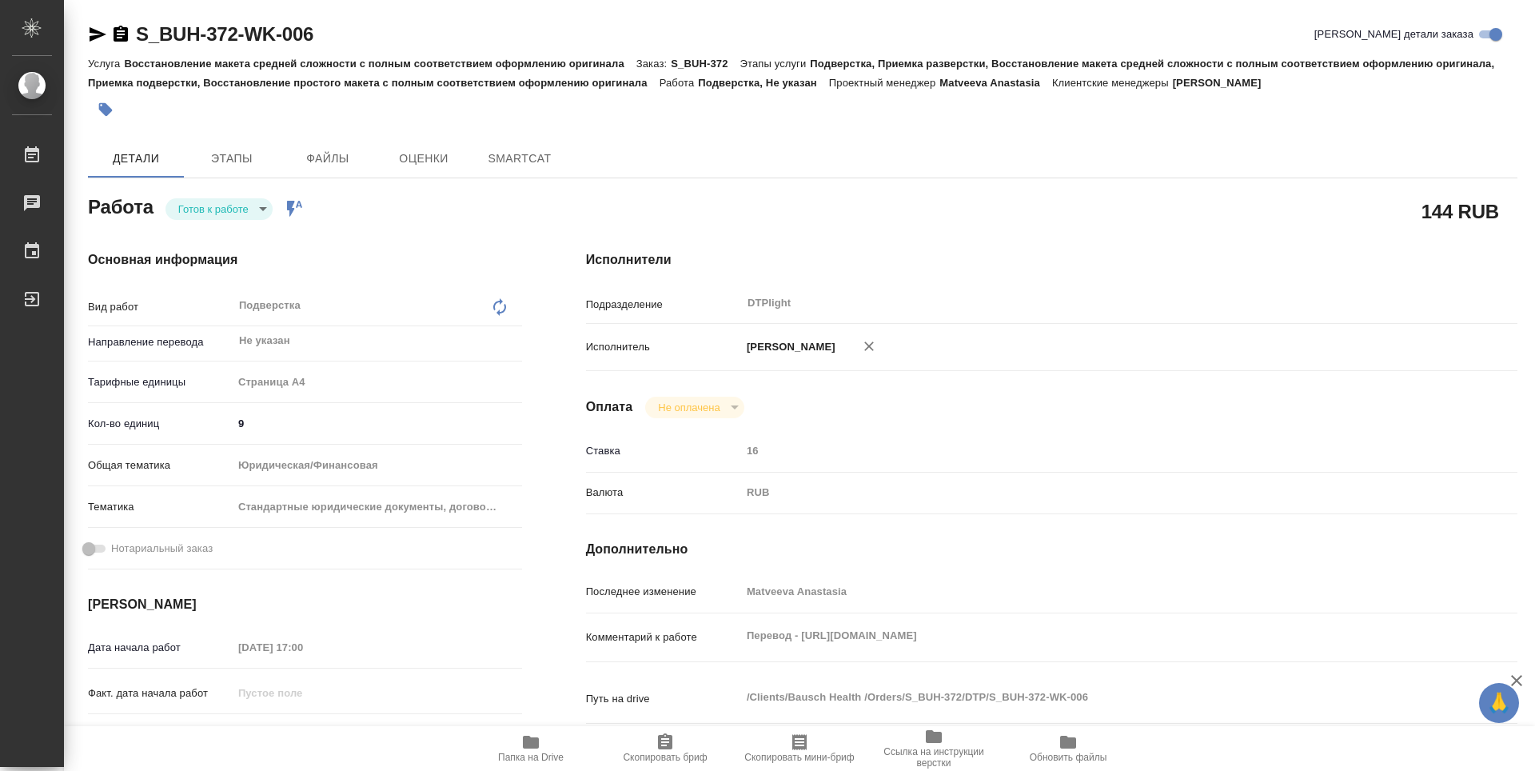
type textarea "x"
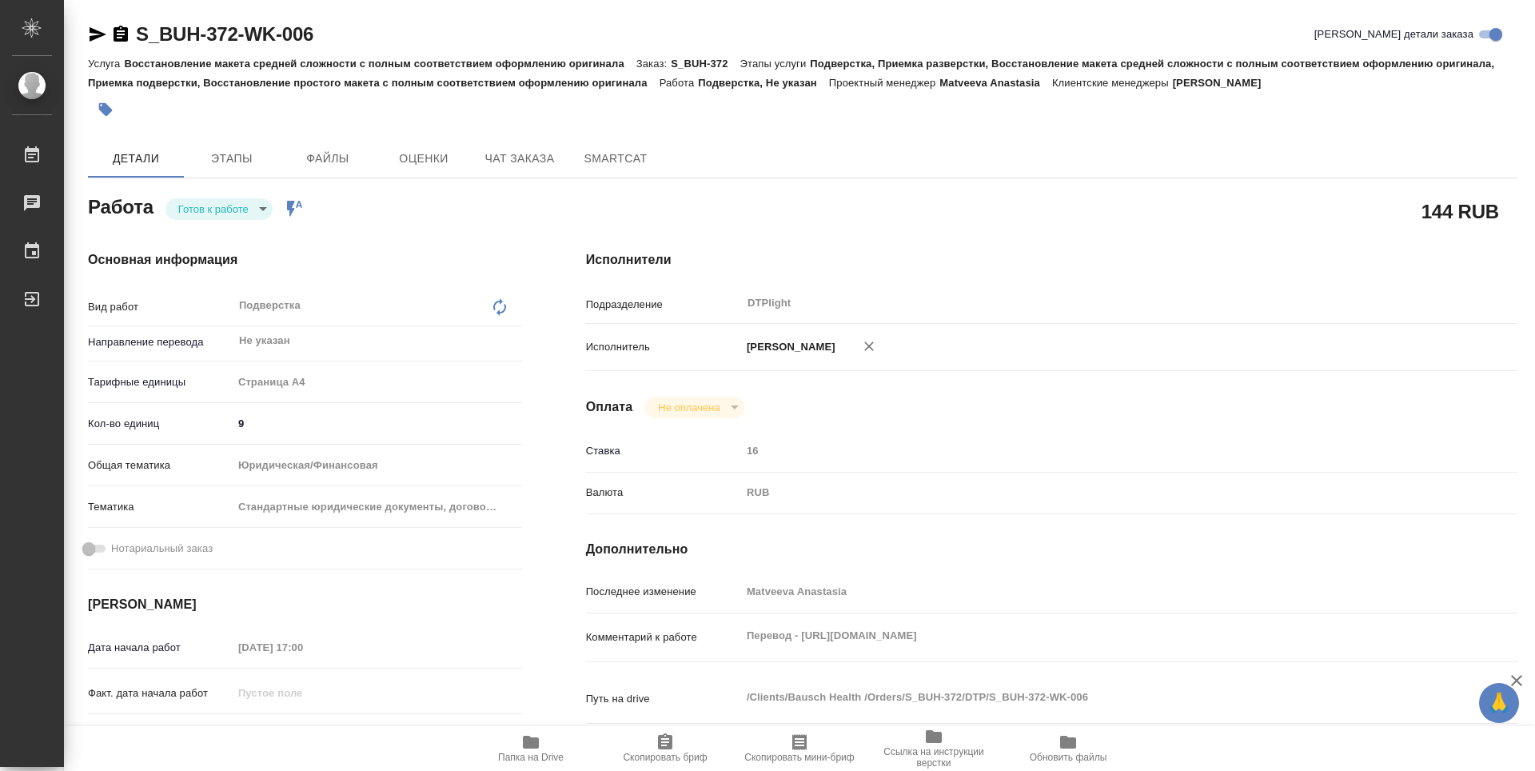
type textarea "x"
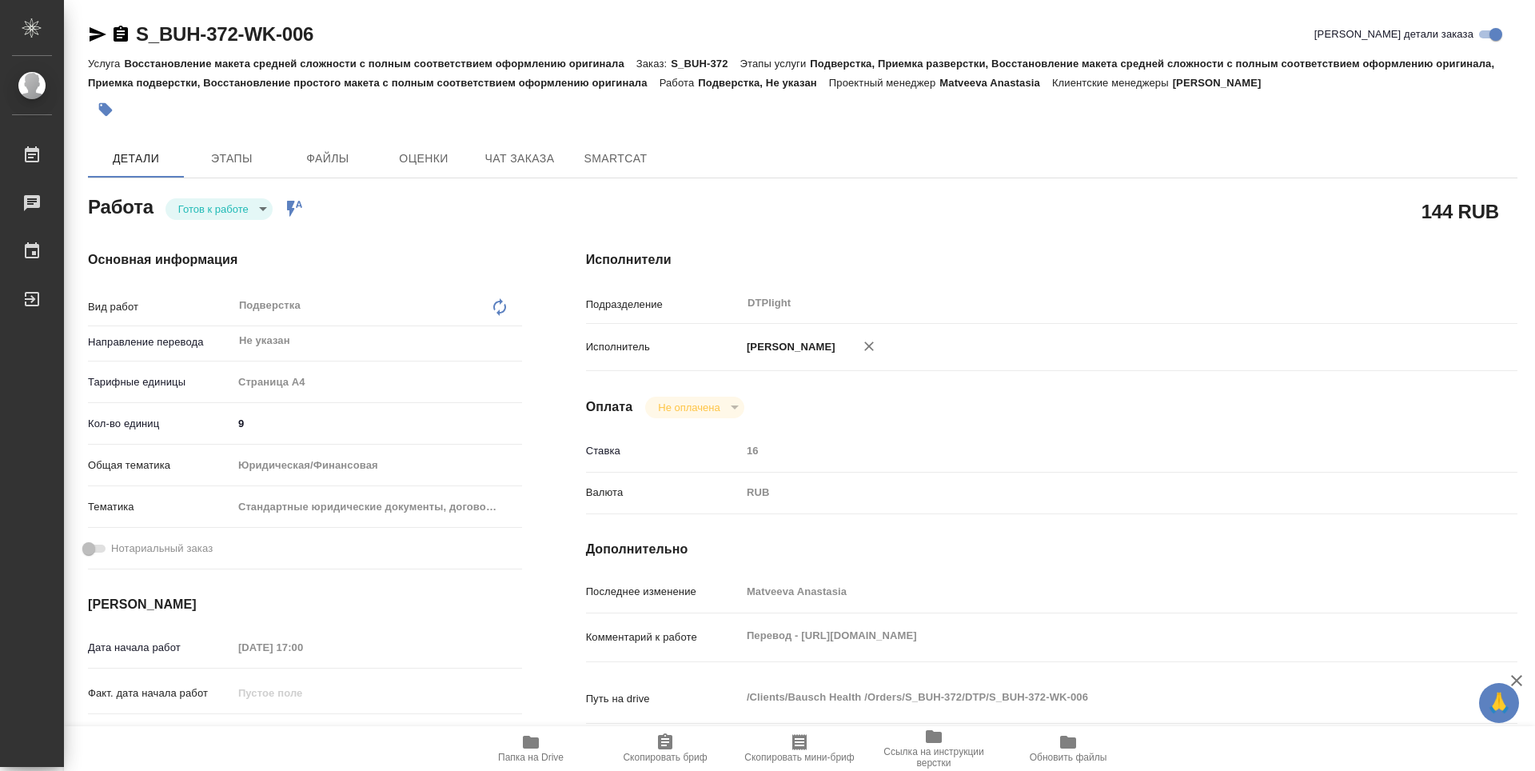
type textarea "x"
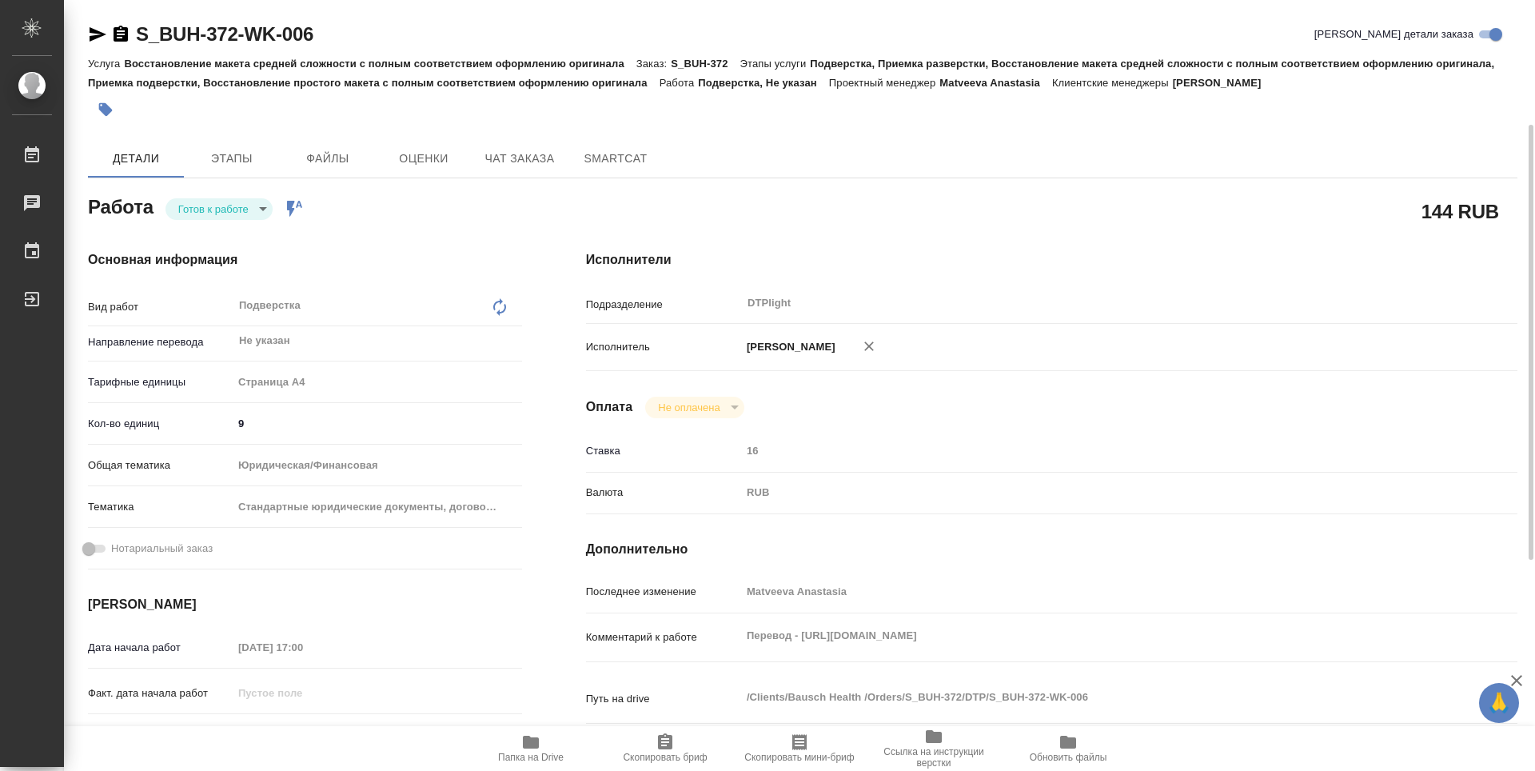
scroll to position [80, 0]
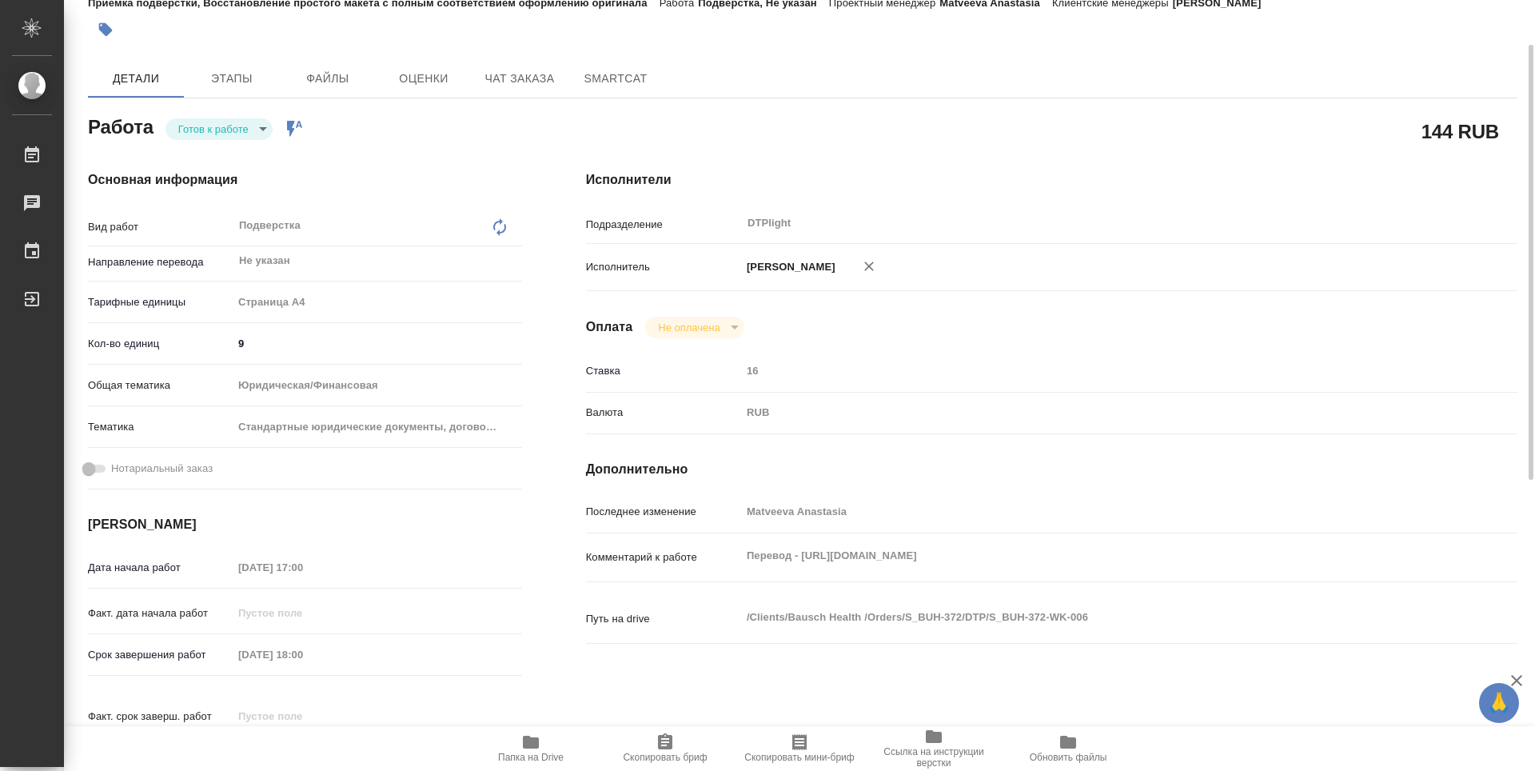
click at [363, 186] on h4 "Основная информация" at bounding box center [305, 179] width 434 height 19
click at [261, 136] on body "🙏 .cls-1 fill:#fff; AWATERA Guselnikov Roman Работы 0 Чаты График Выйти S_BUH-3…" at bounding box center [767, 385] width 1535 height 771
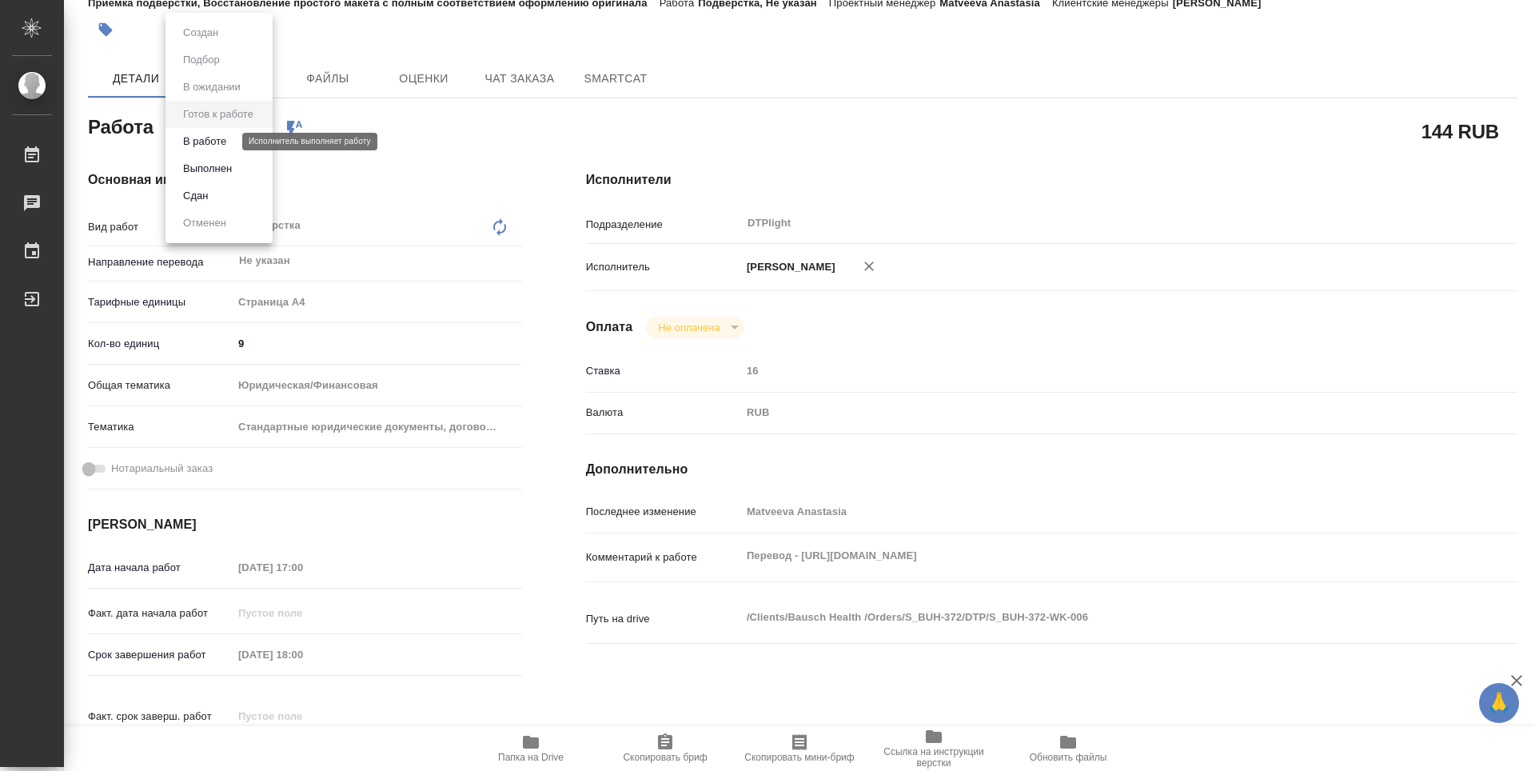
click at [202, 145] on button "В работе" at bounding box center [204, 142] width 53 height 18
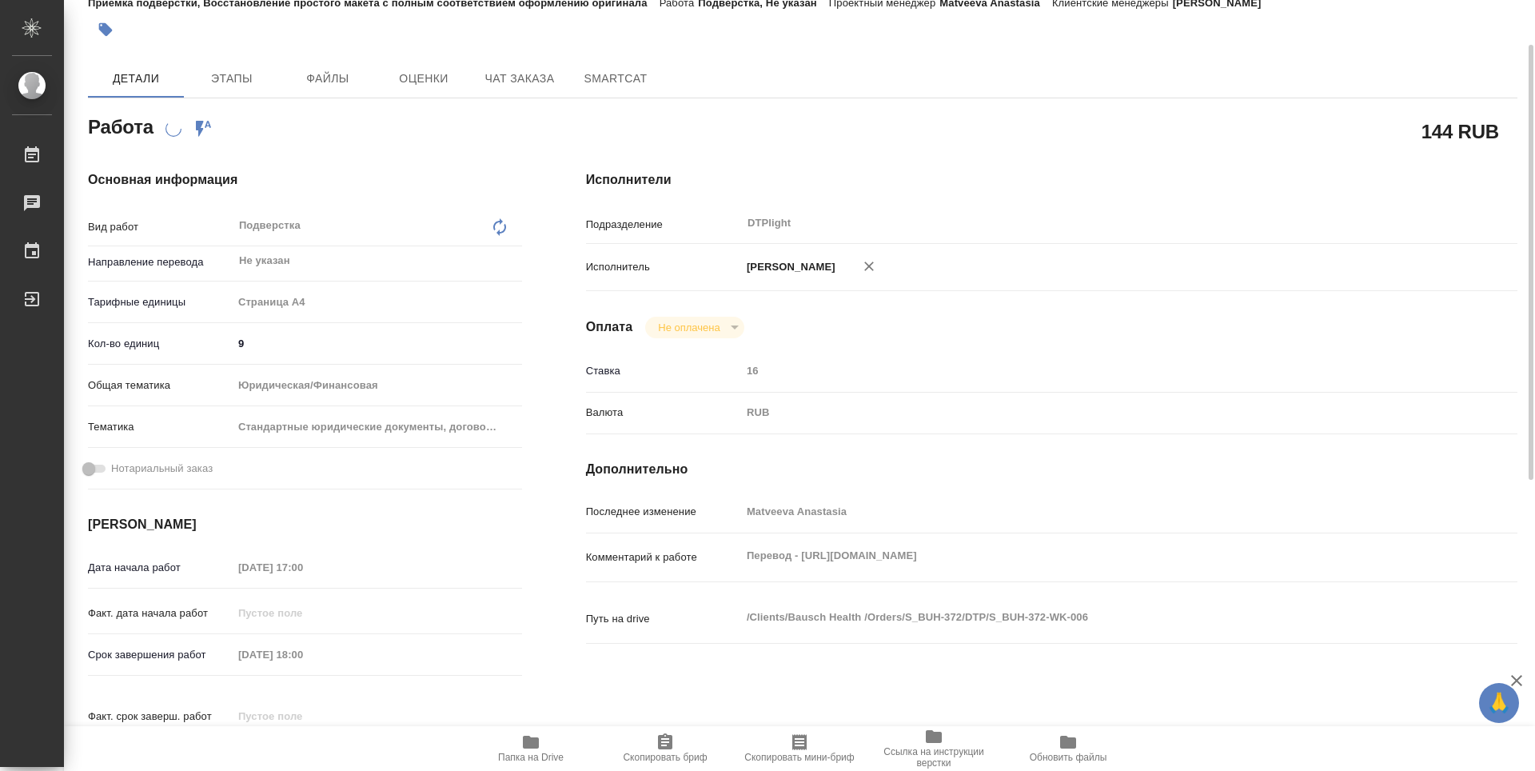
drag, startPoint x: 553, startPoint y: 748, endPoint x: 571, endPoint y: 735, distance: 22.4
click at [552, 748] on span "Папка на Drive" at bounding box center [530, 747] width 115 height 30
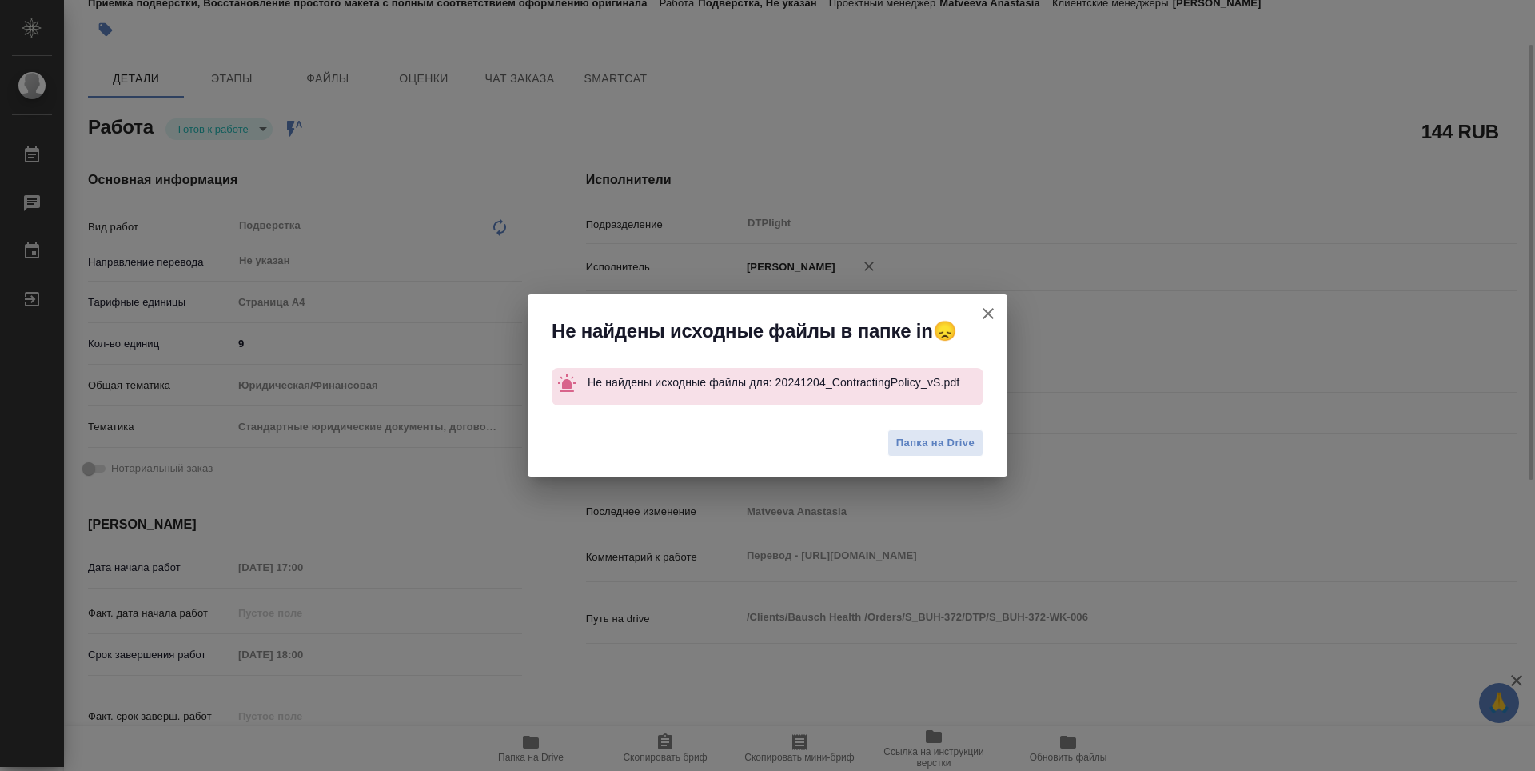
type textarea "x"
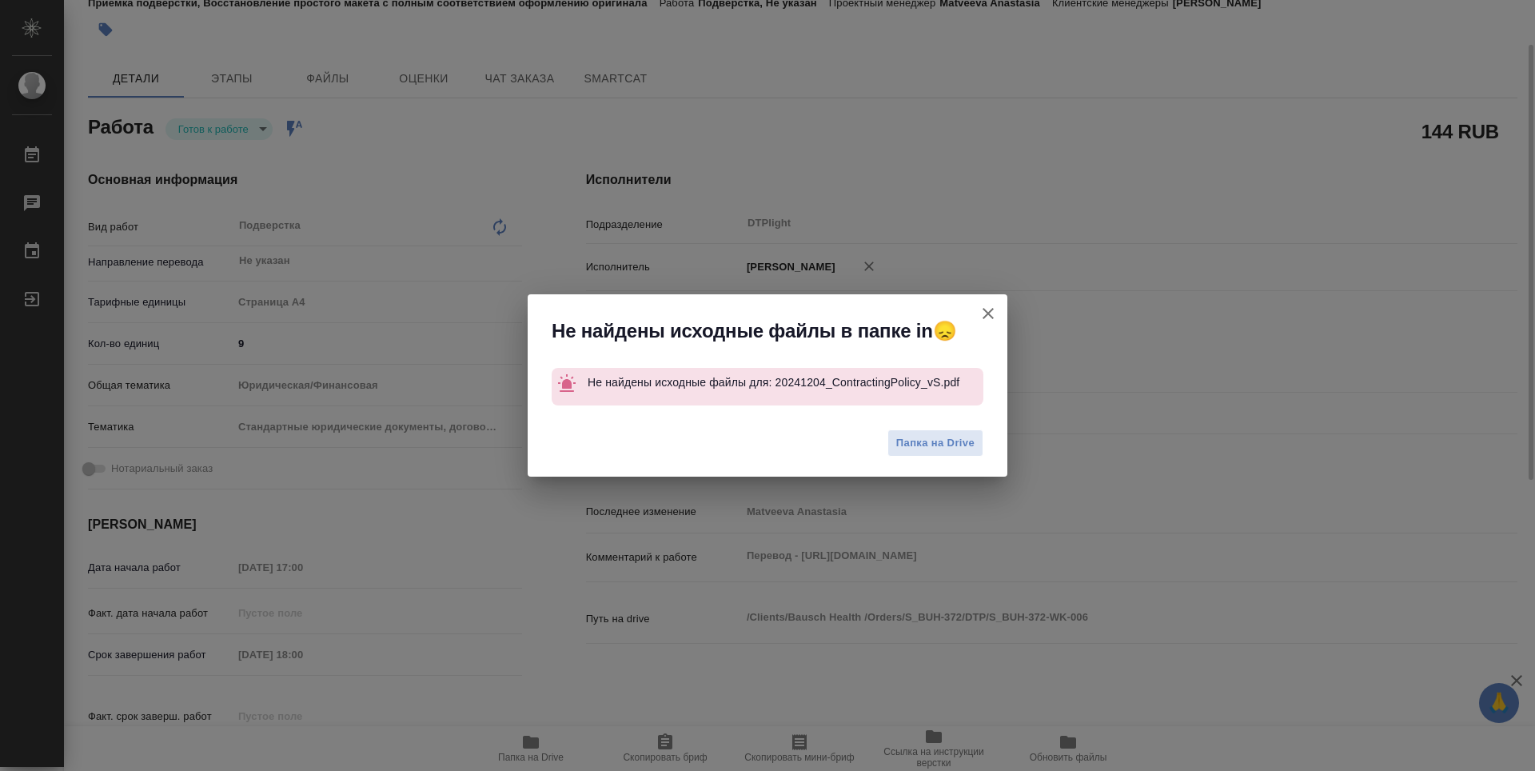
type textarea "x"
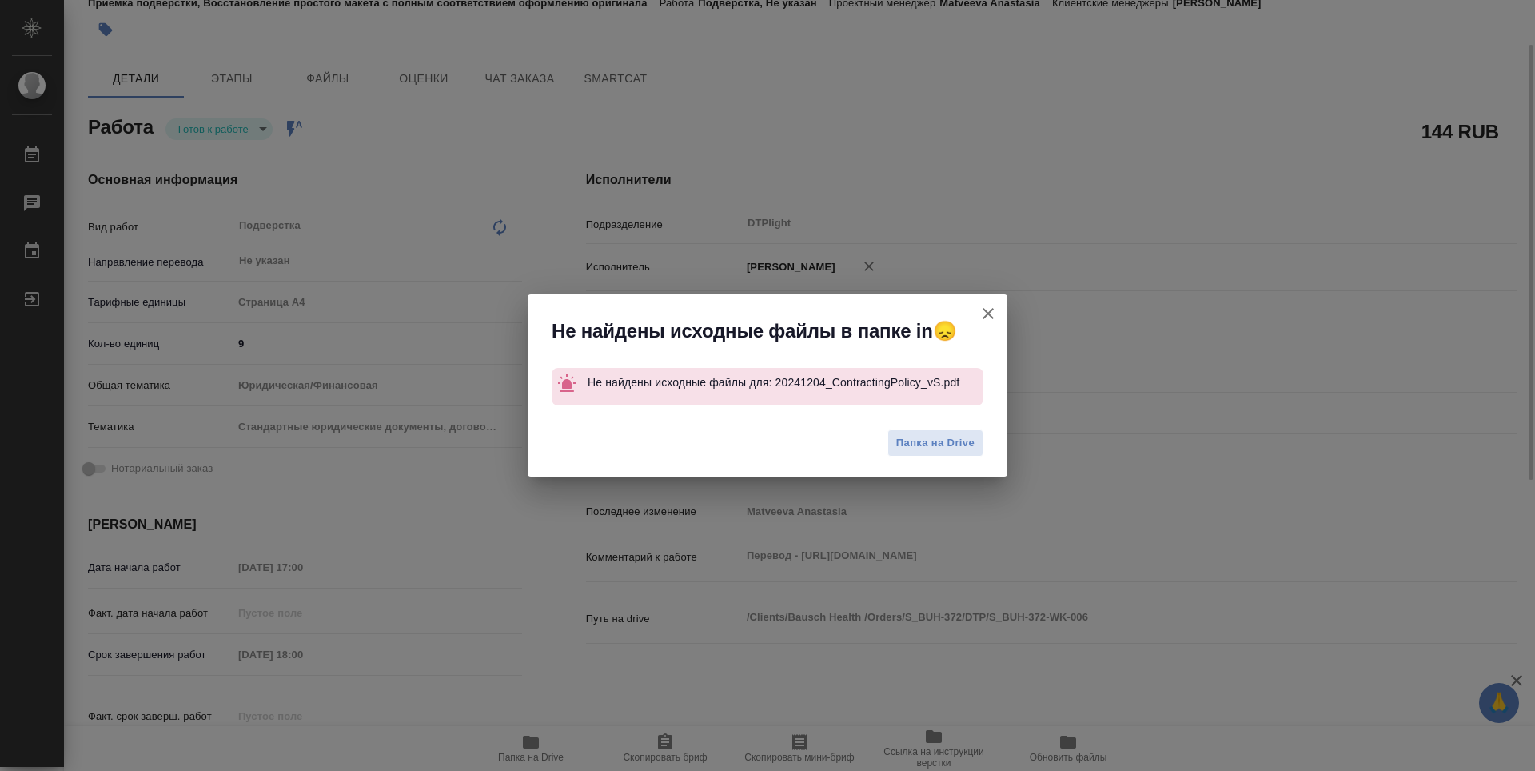
click at [991, 317] on icon "button" at bounding box center [988, 313] width 11 height 11
type textarea "x"
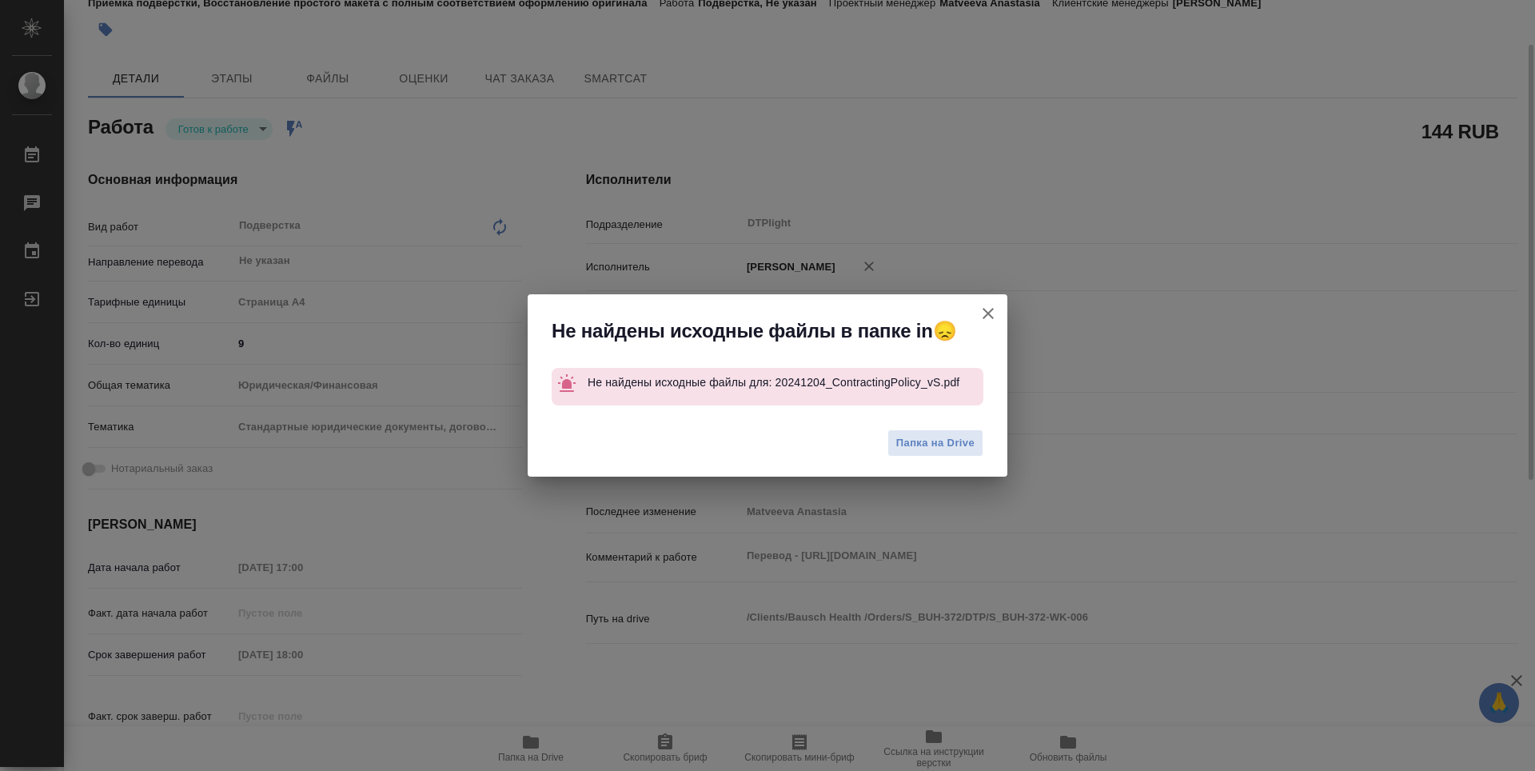
type textarea "x"
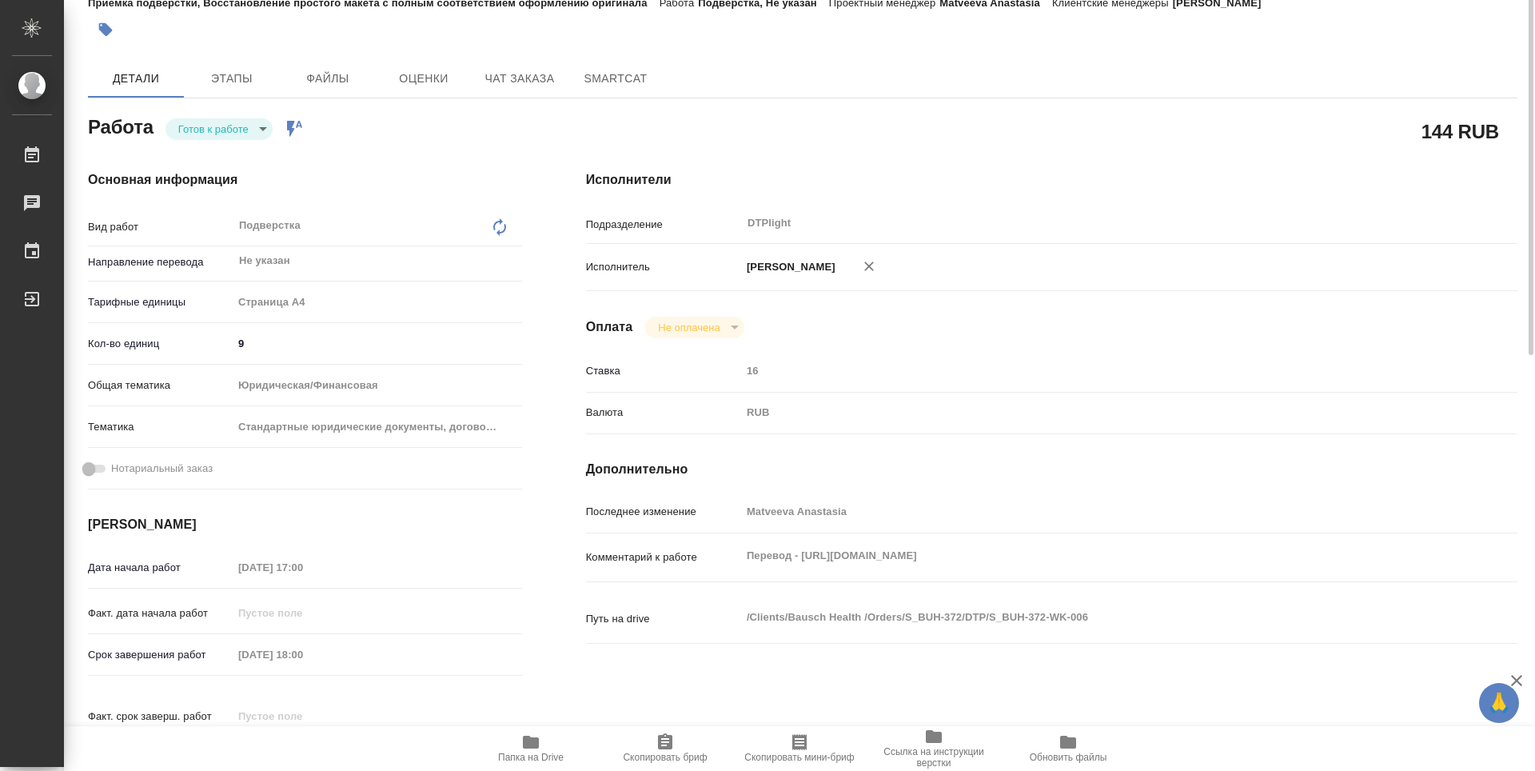
scroll to position [0, 0]
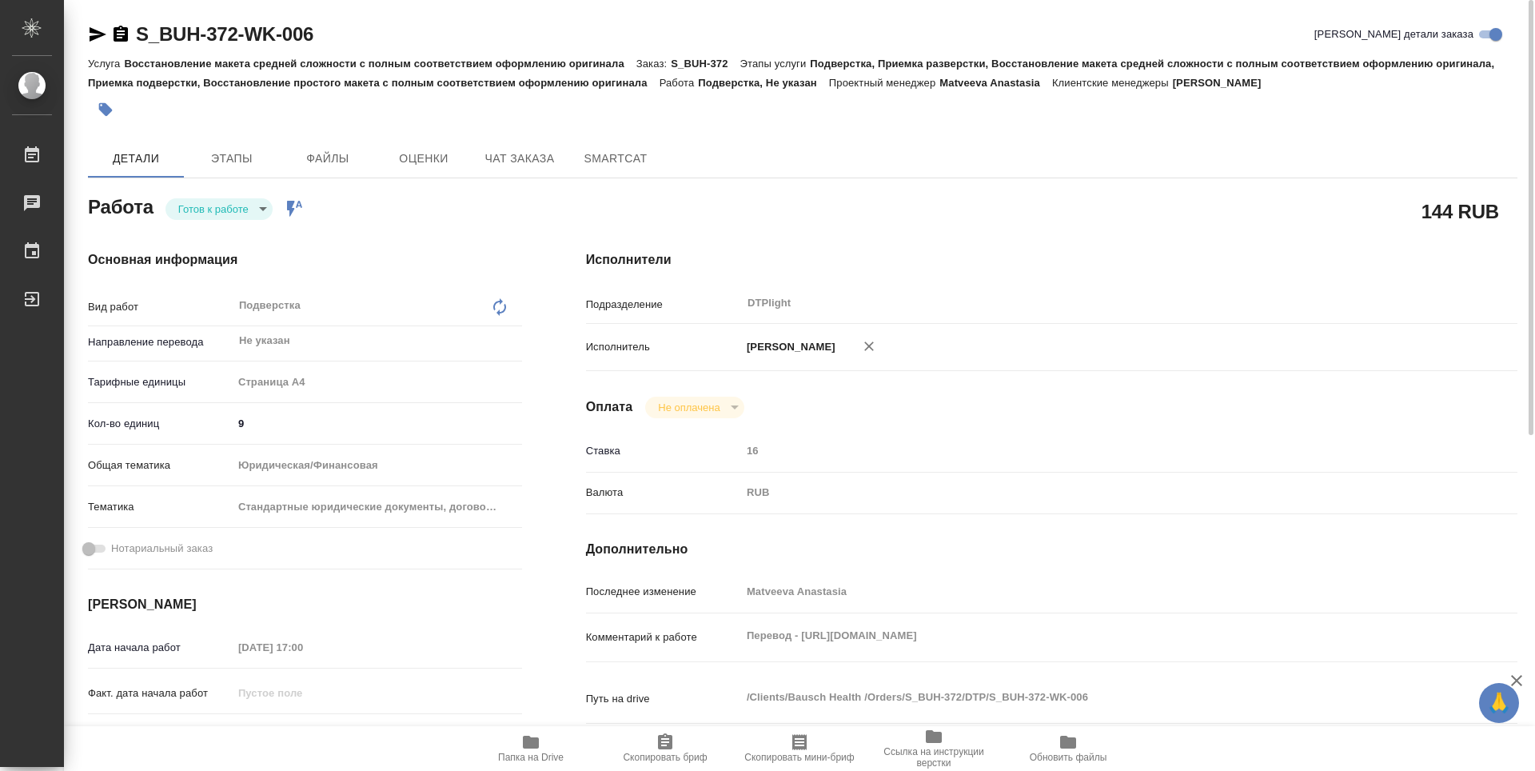
click at [118, 35] on icon "button" at bounding box center [121, 34] width 14 height 16
click at [99, 32] on icon "button" at bounding box center [98, 34] width 17 height 14
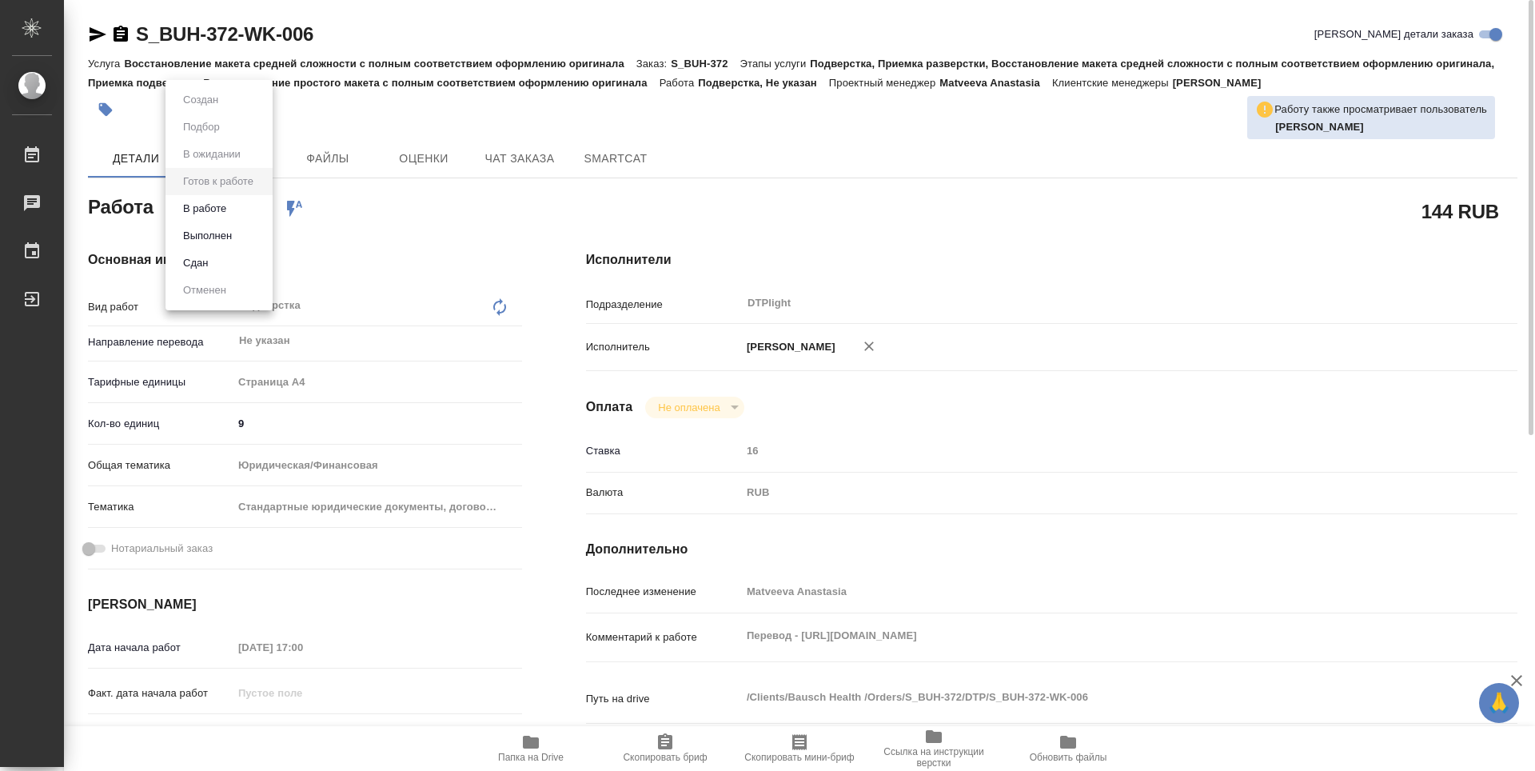
click at [257, 216] on body "🙏 .cls-1 fill:#fff; AWATERA Guselnikov Roman Работы 0 Чаты График Выйти S_BUH-3…" at bounding box center [767, 385] width 1535 height 771
click at [223, 209] on button "В работе" at bounding box center [204, 209] width 53 height 18
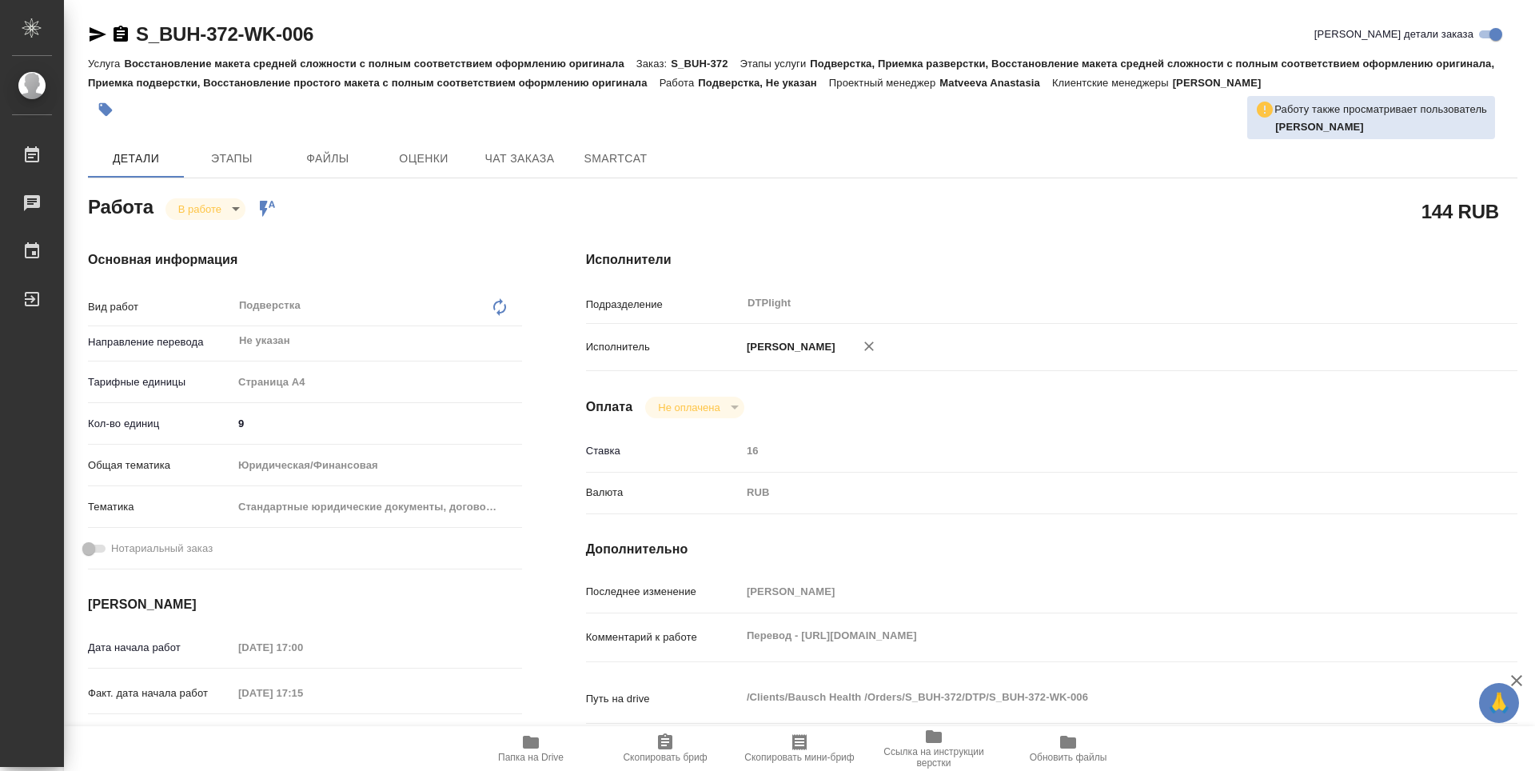
type textarea "x"
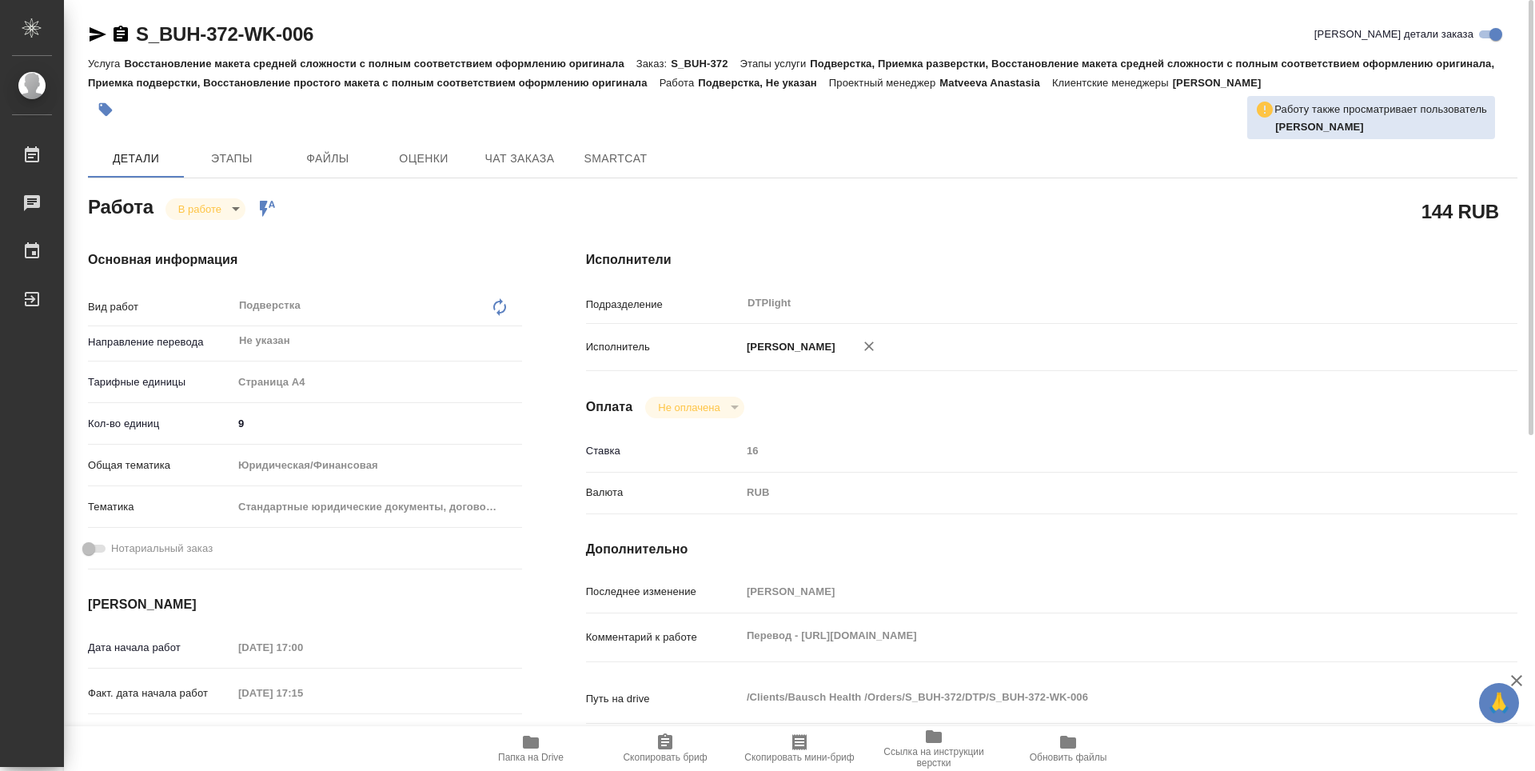
type textarea "x"
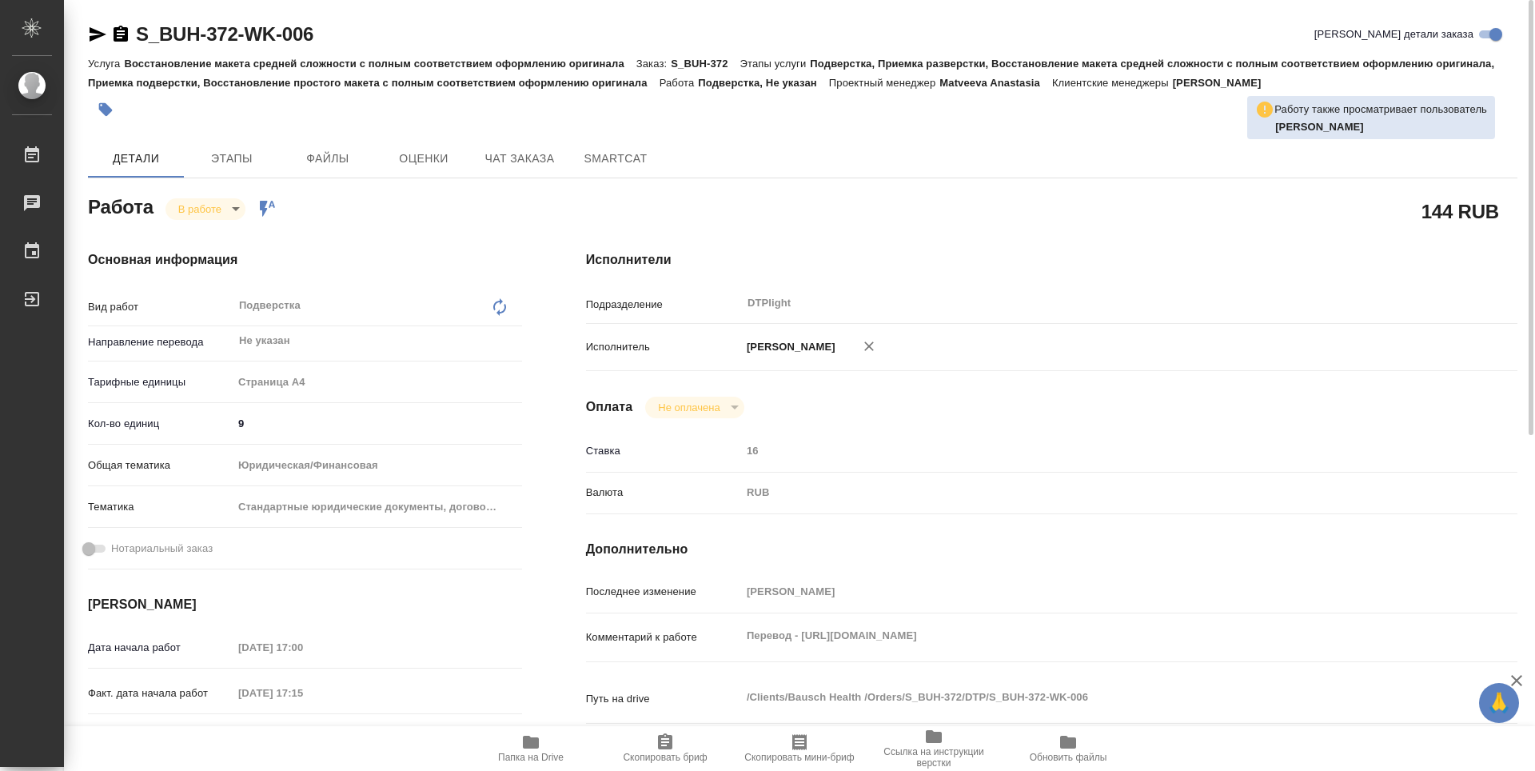
type textarea "x"
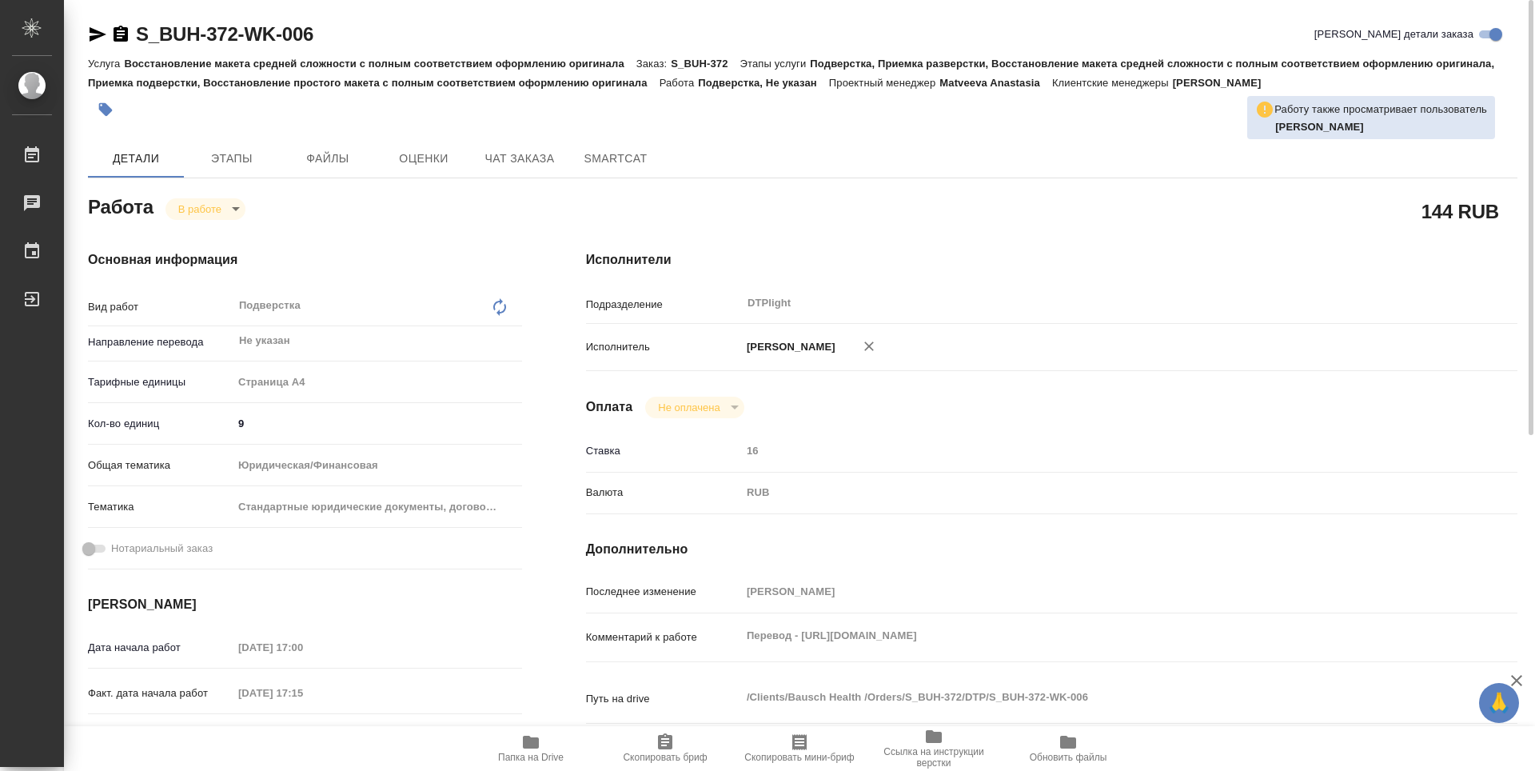
type textarea "x"
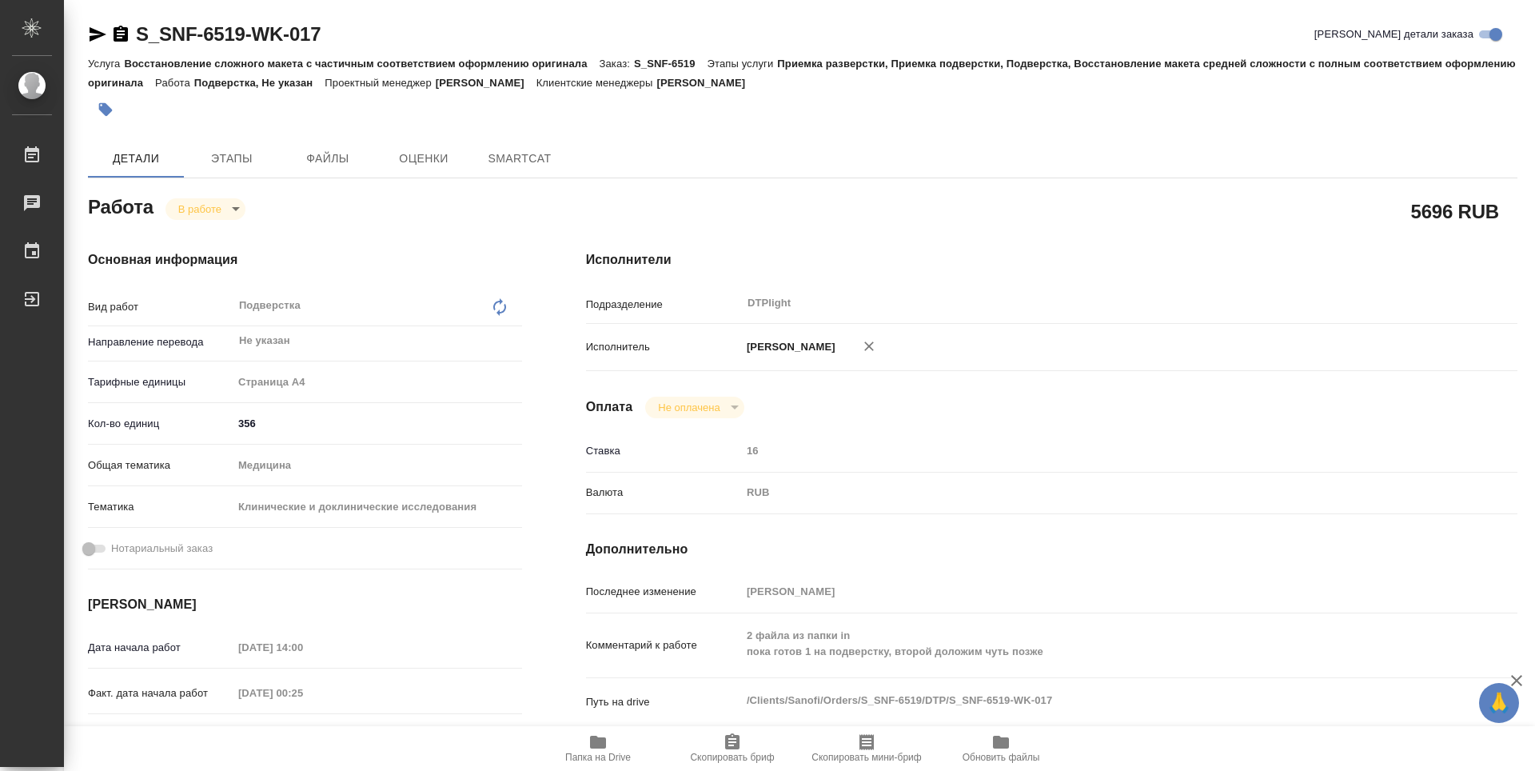
type textarea "x"
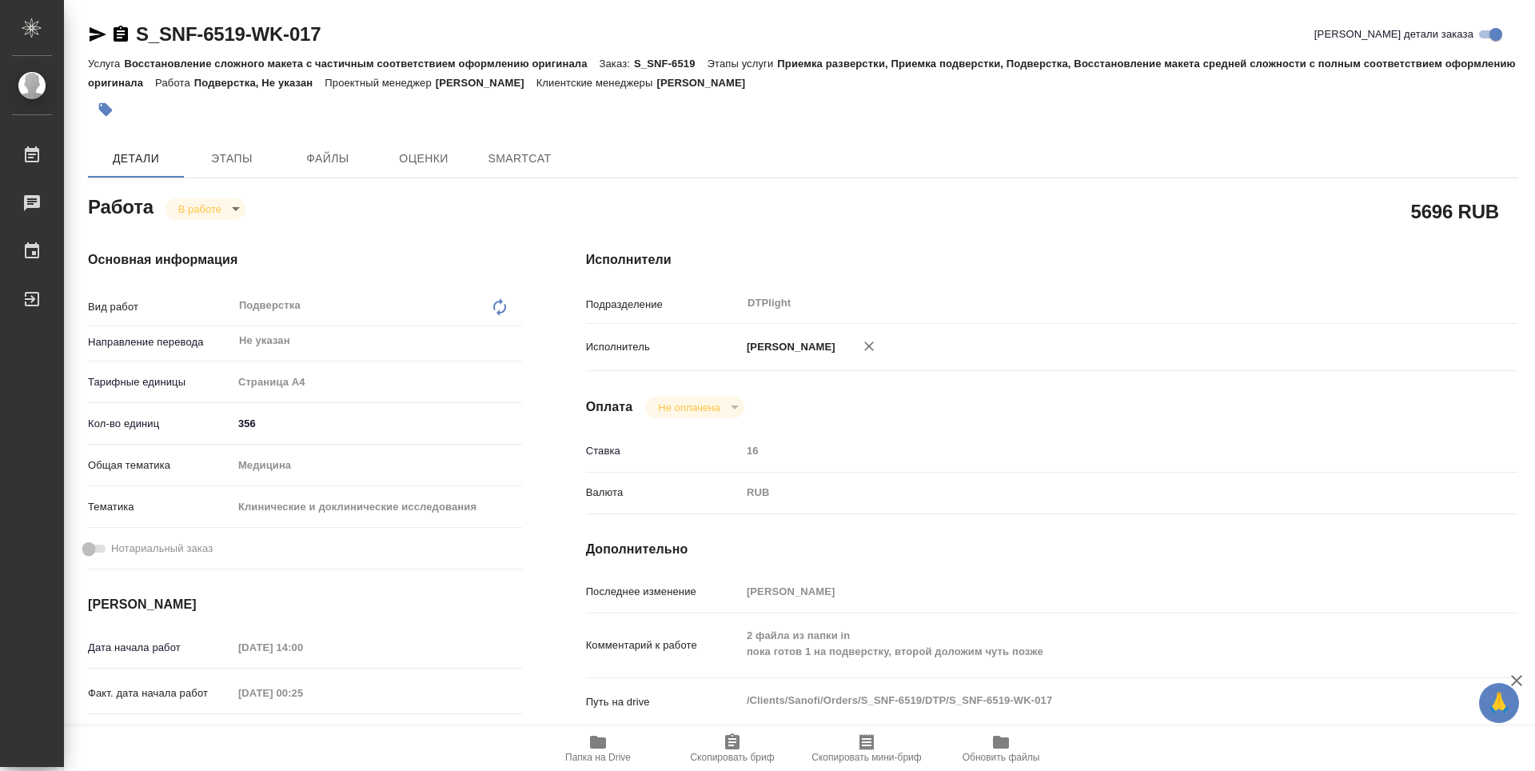
type textarea "x"
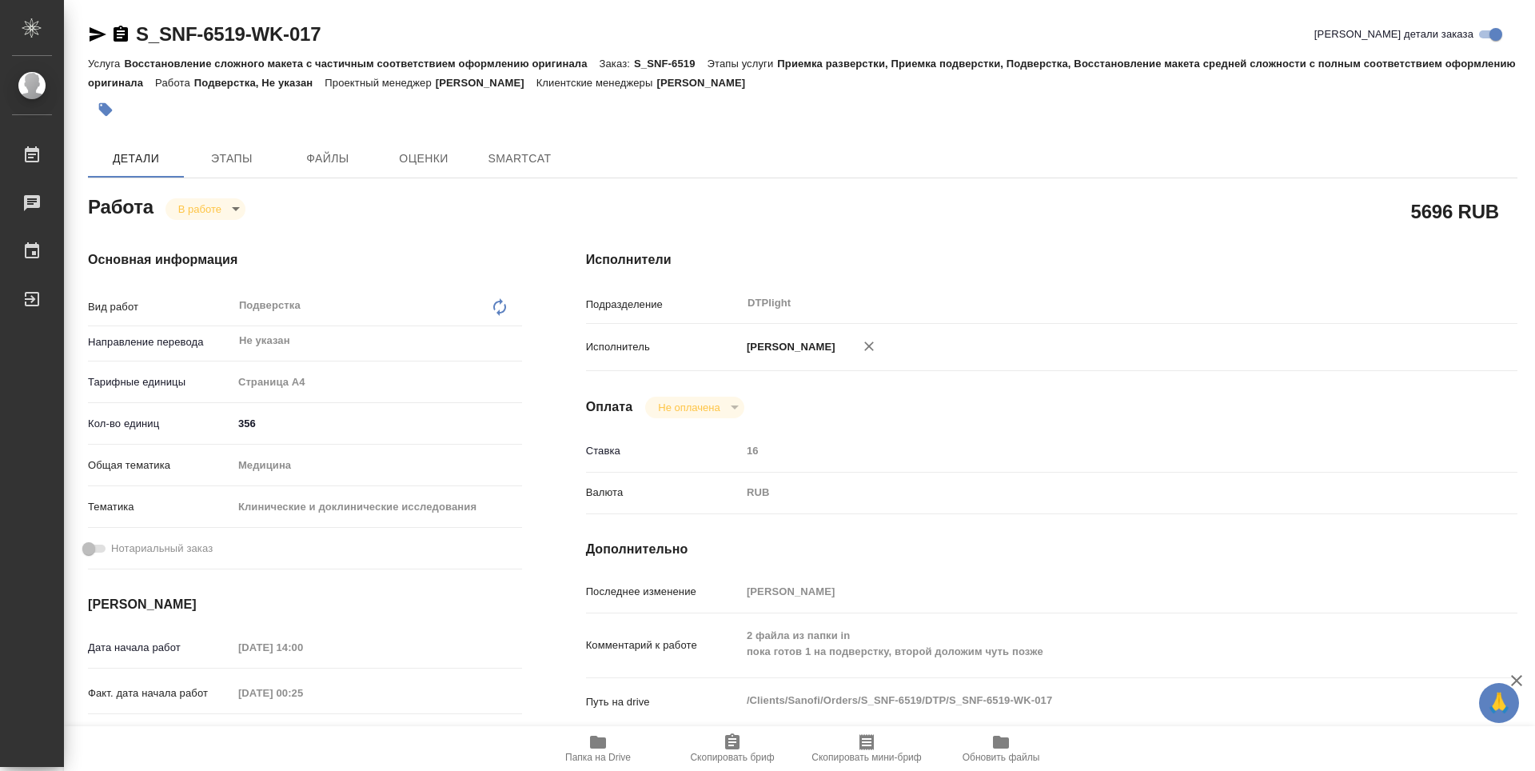
type textarea "x"
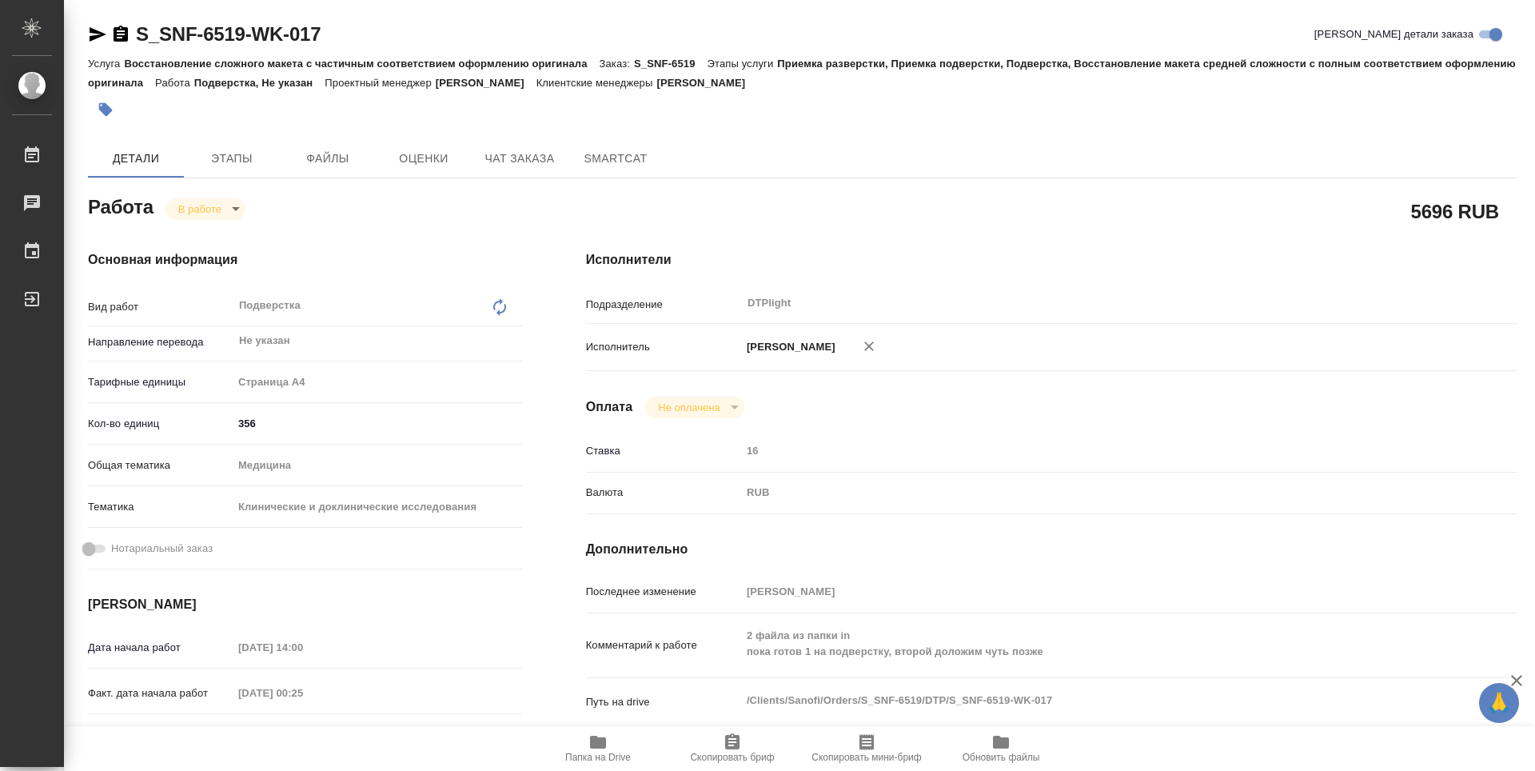
type textarea "x"
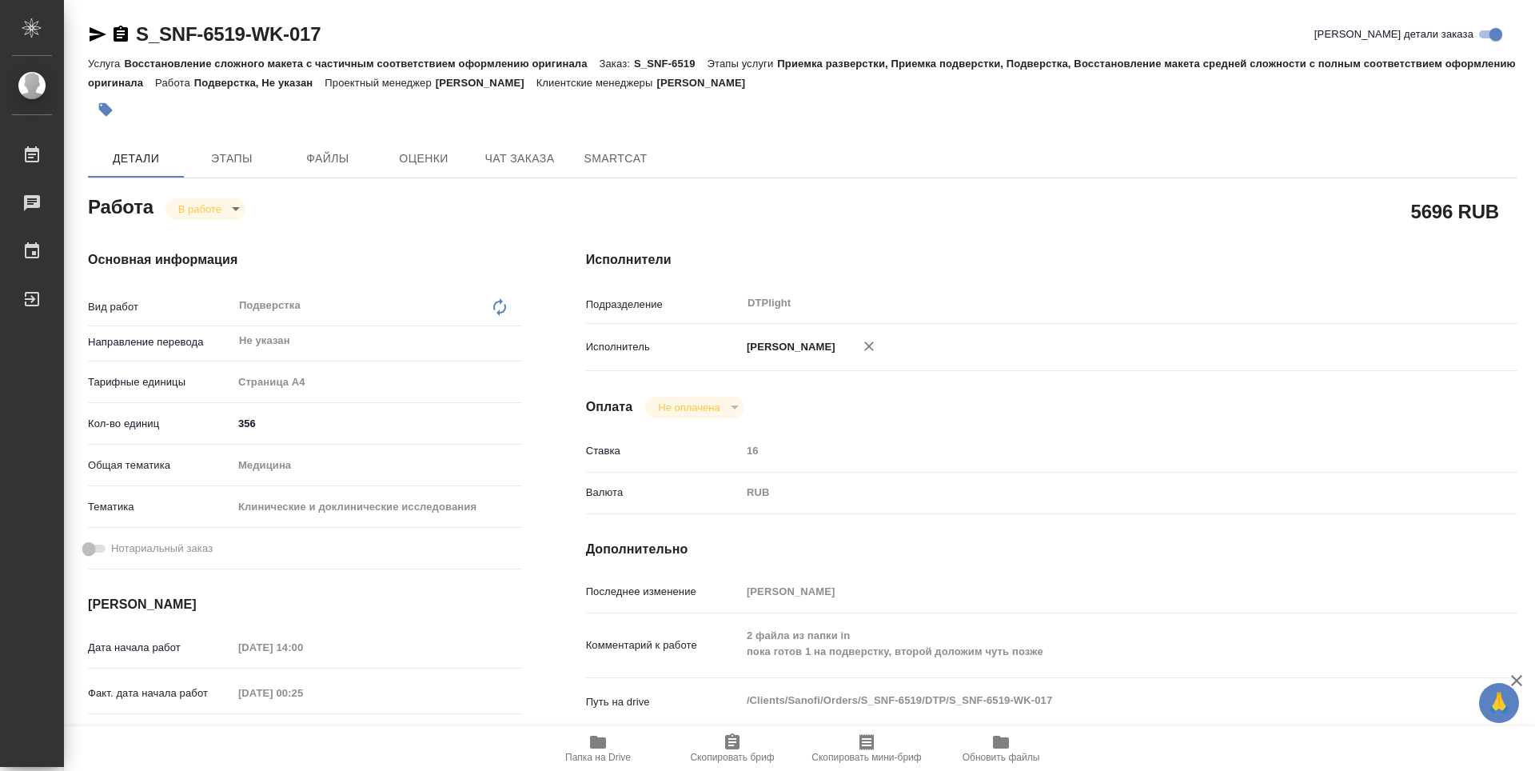
click at [588, 736] on icon "button" at bounding box center [597, 741] width 19 height 19
type textarea "x"
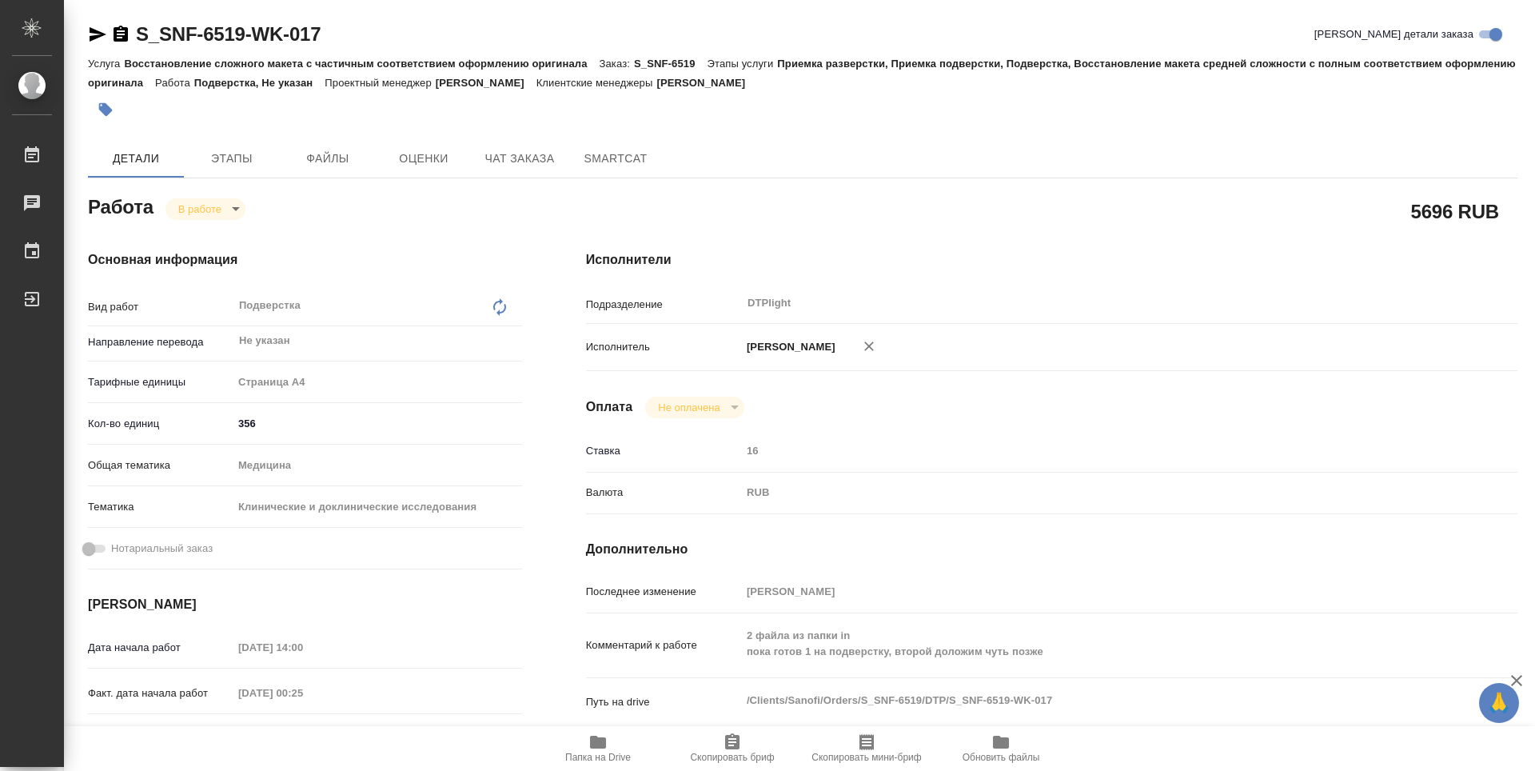
type textarea "x"
click at [96, 43] on icon "button" at bounding box center [97, 34] width 19 height 19
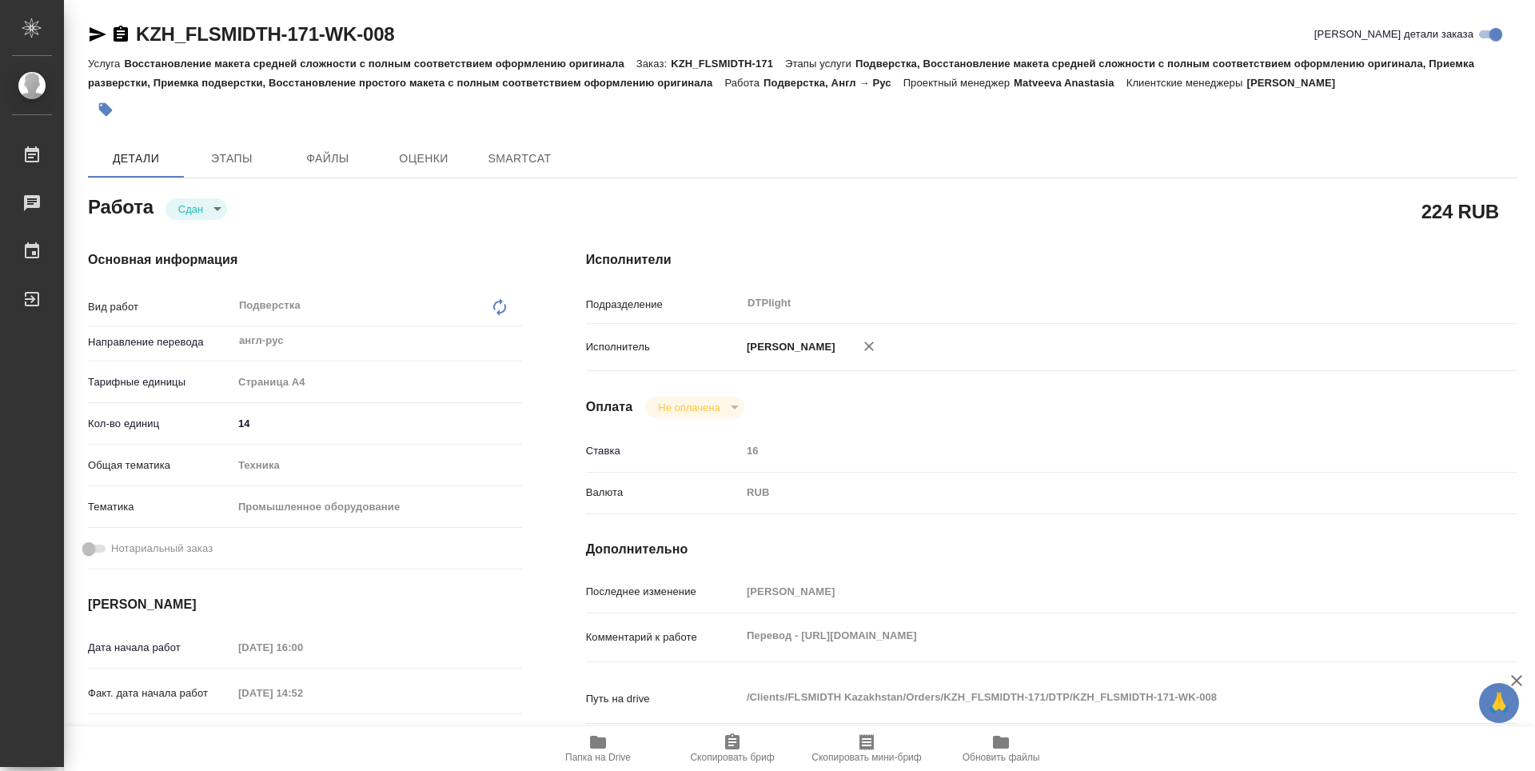
type textarea "x"
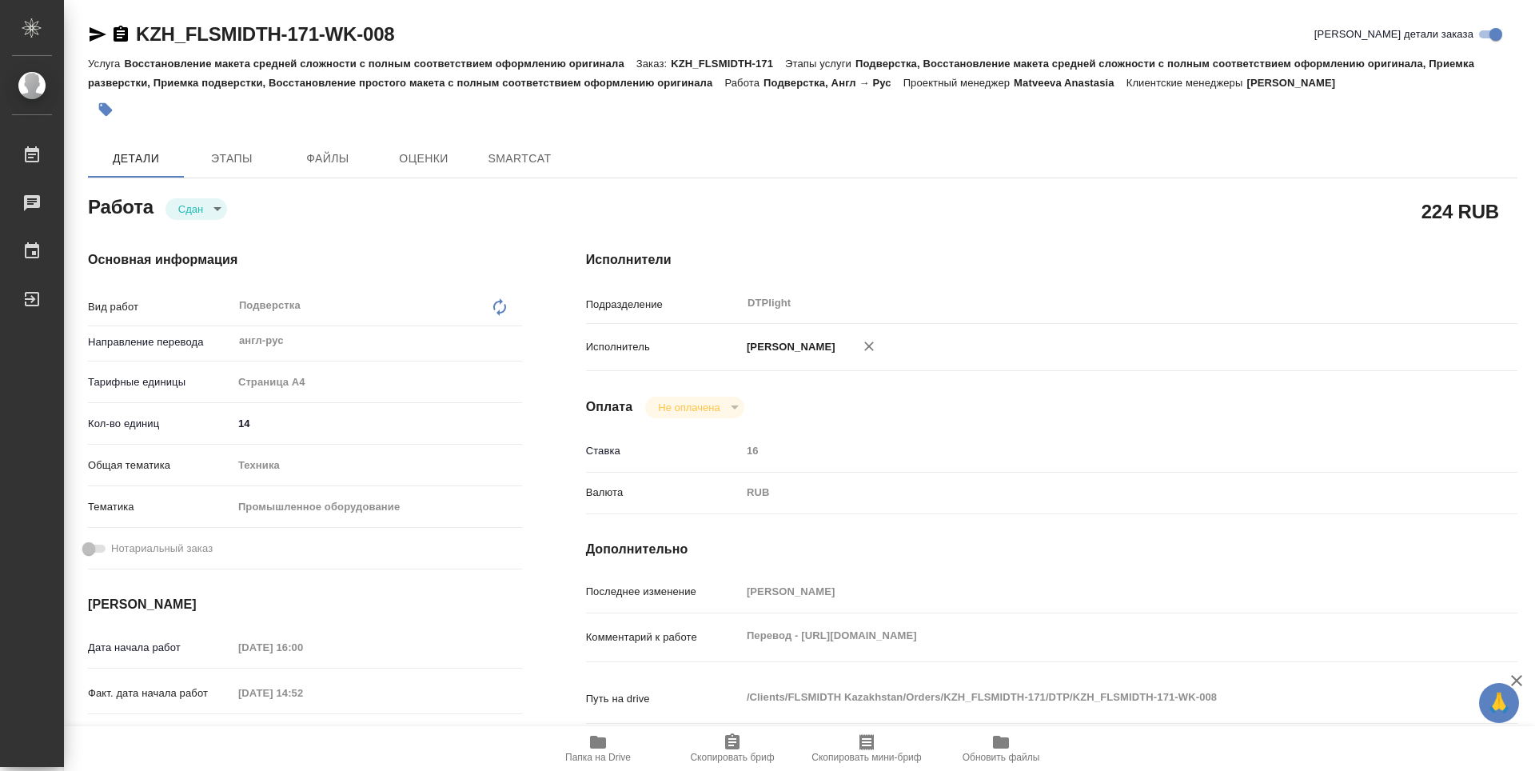
type textarea "x"
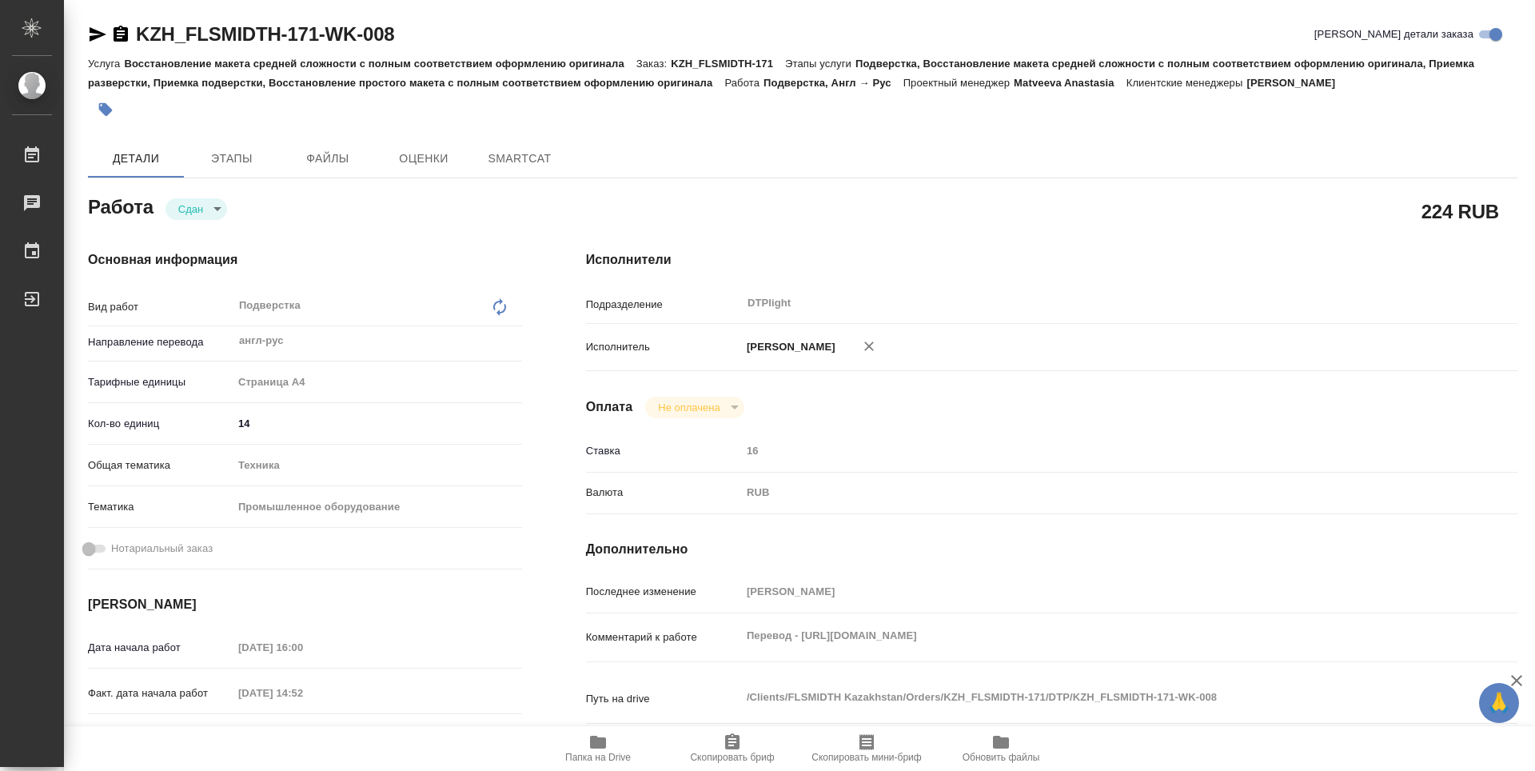
type textarea "x"
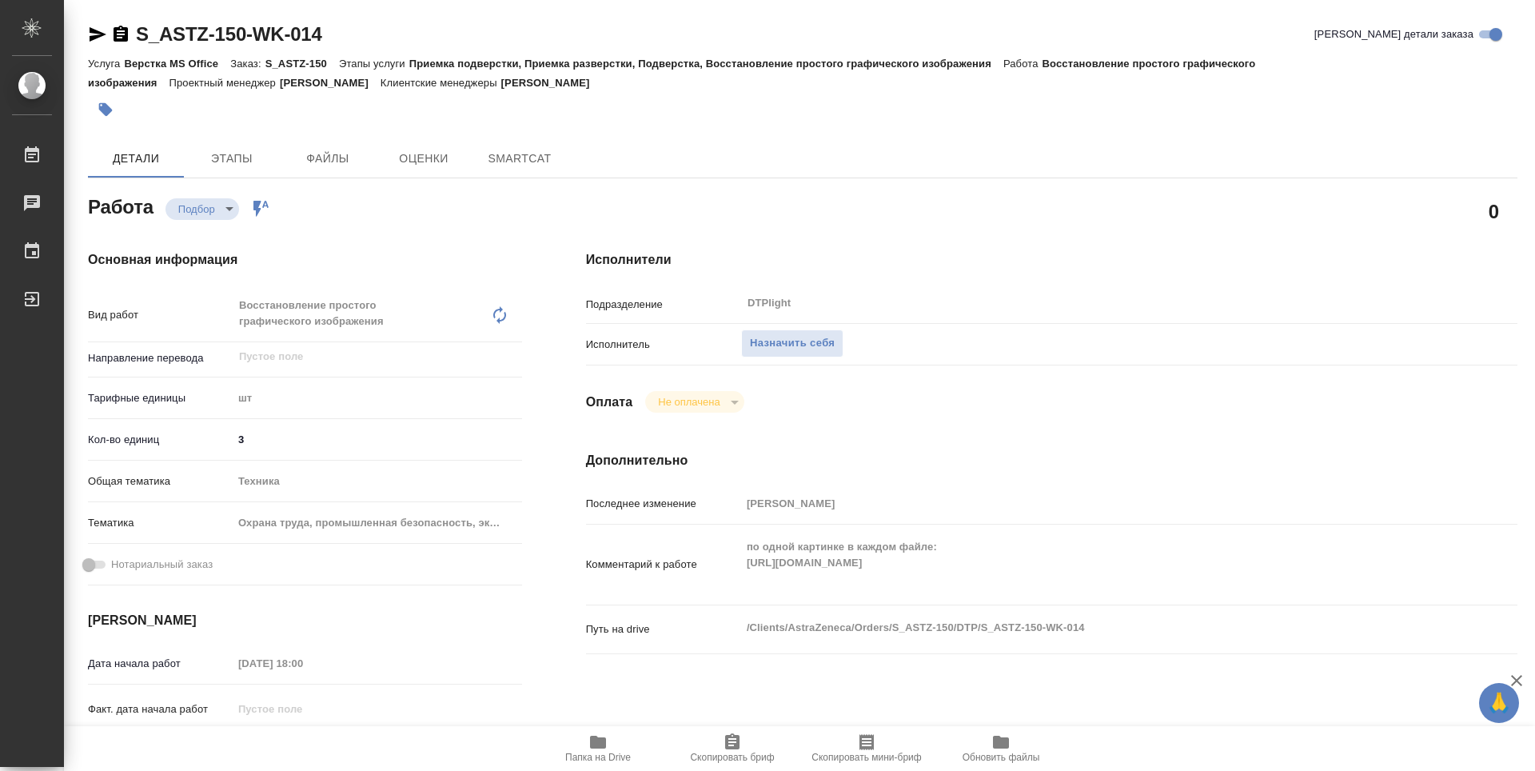
type textarea "x"
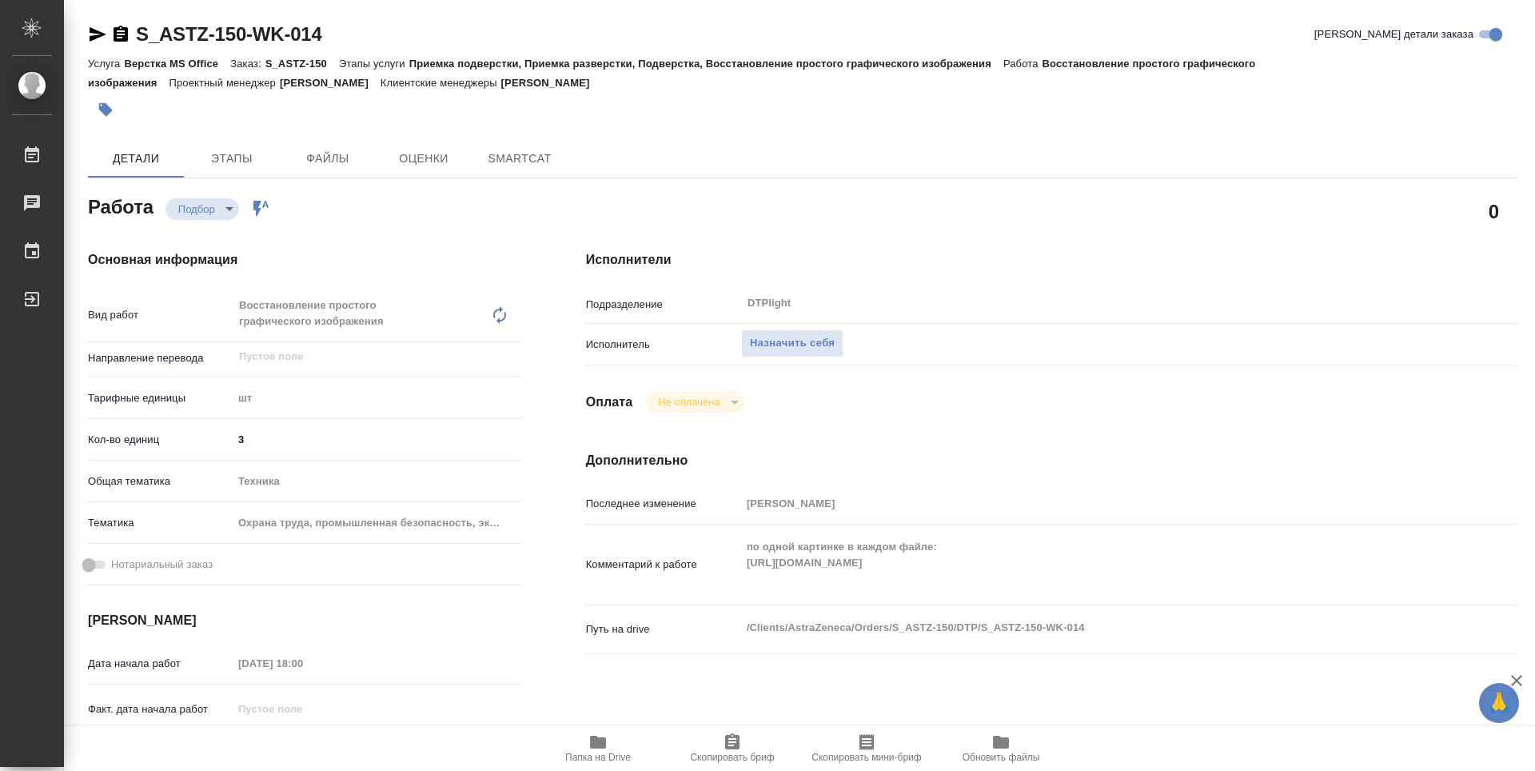
type textarea "x"
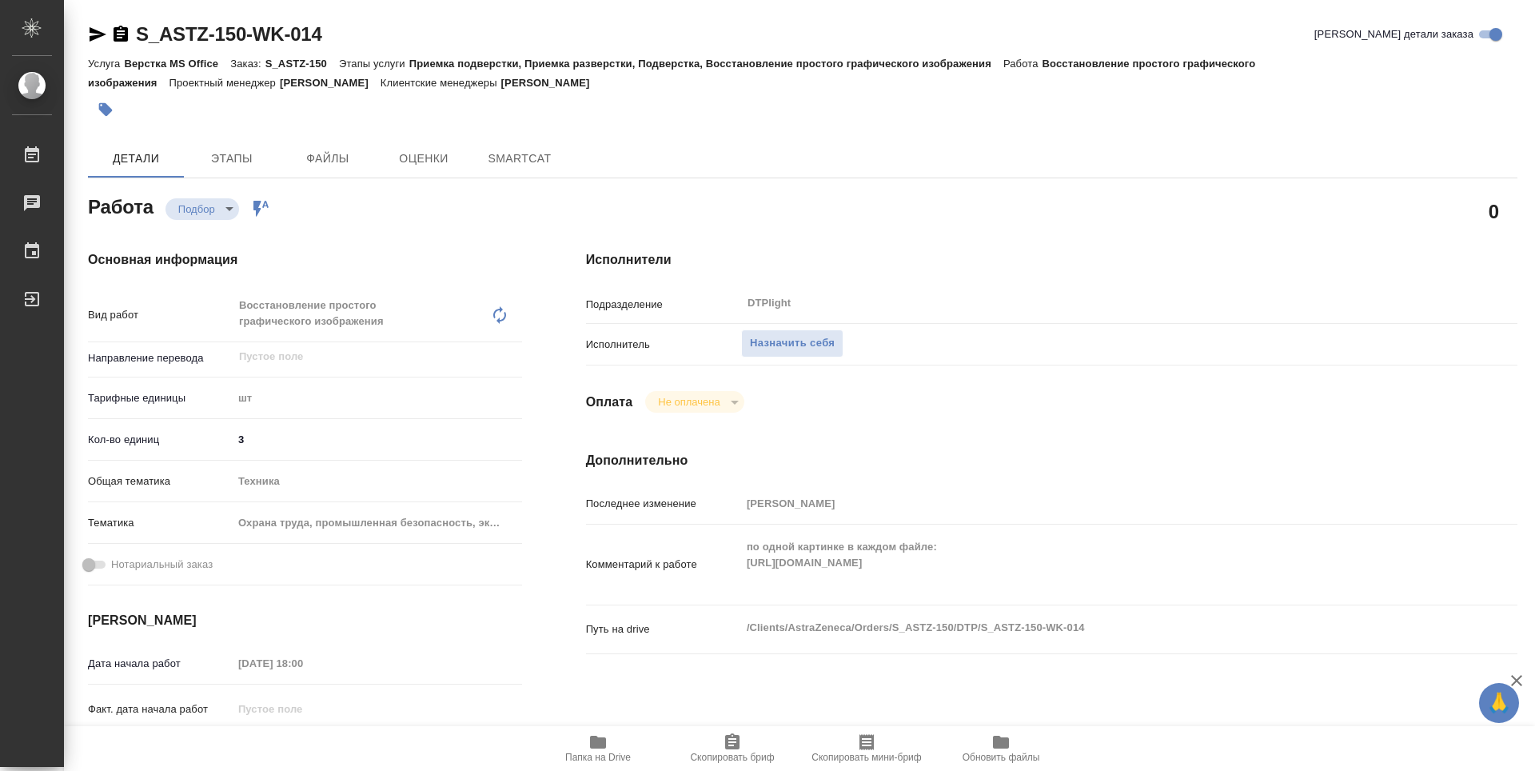
type textarea "x"
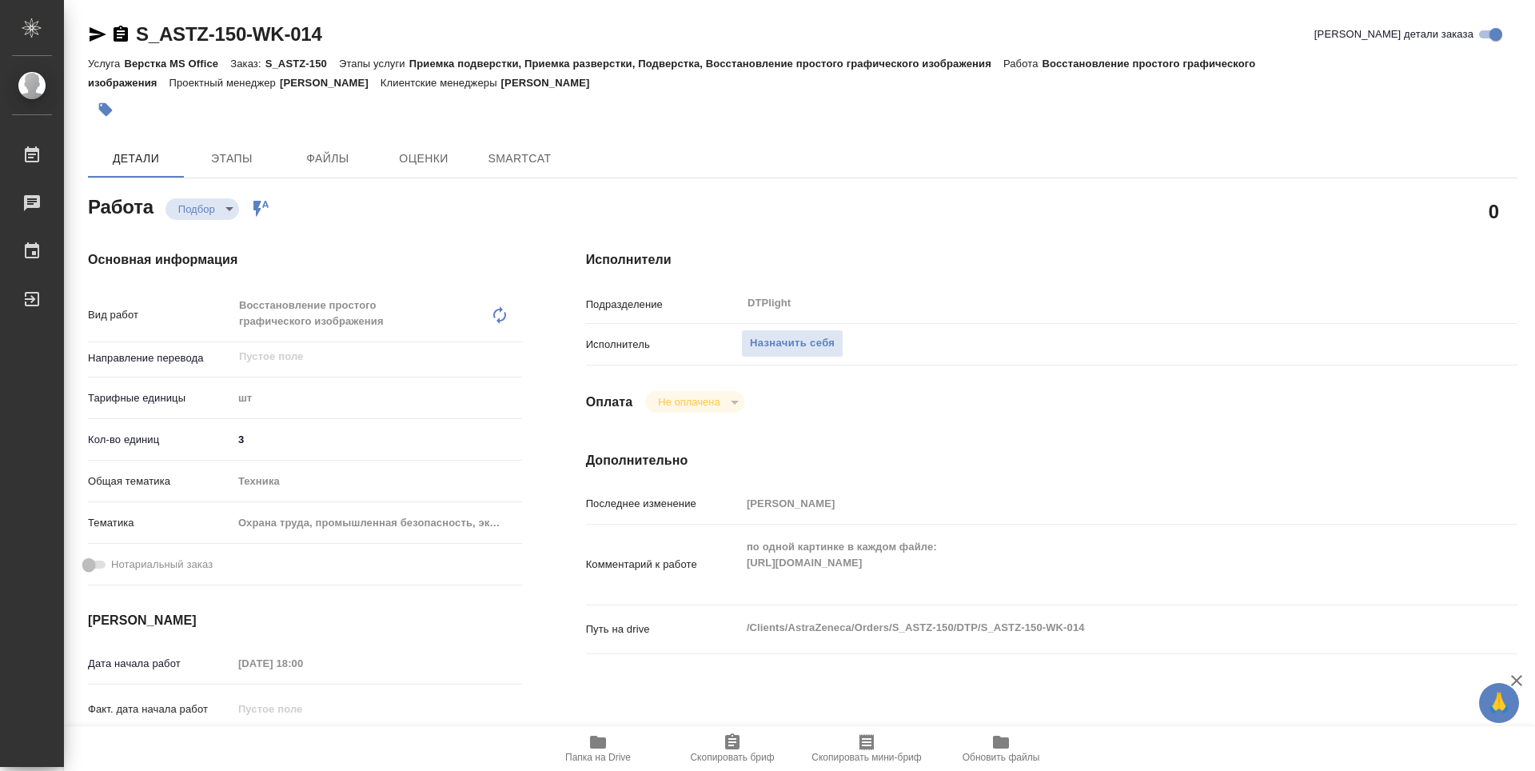
type textarea "x"
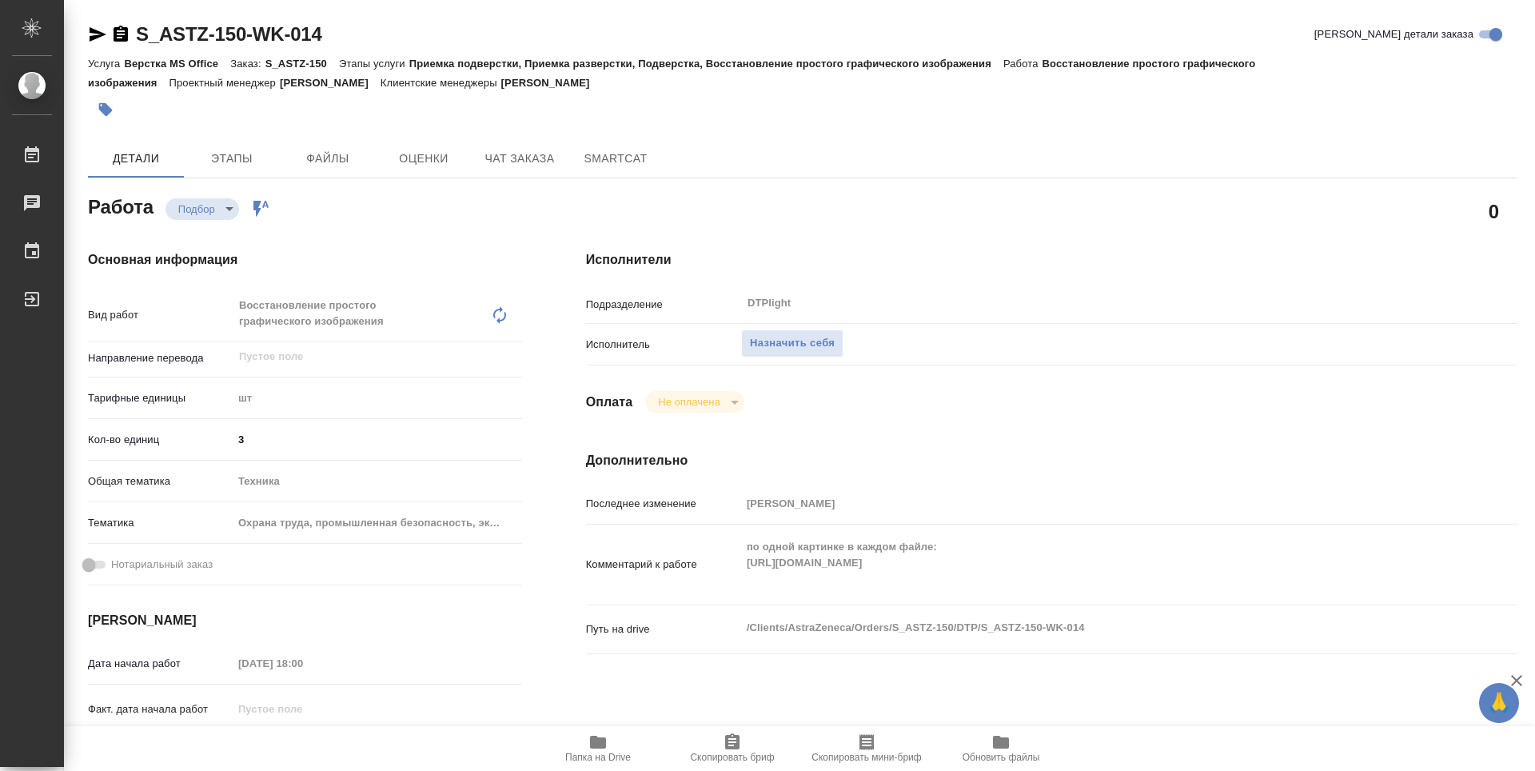
type textarea "x"
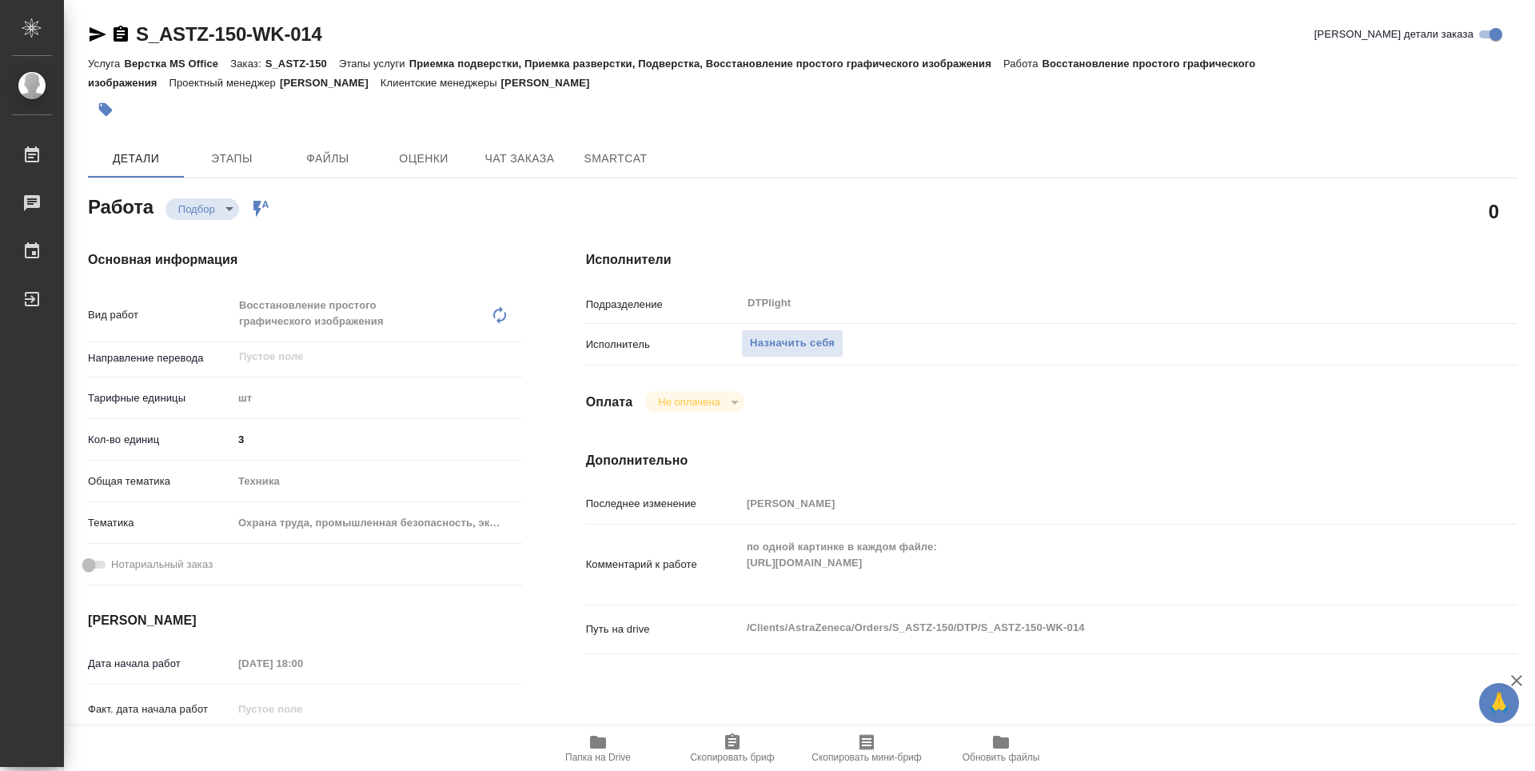
type textarea "x"
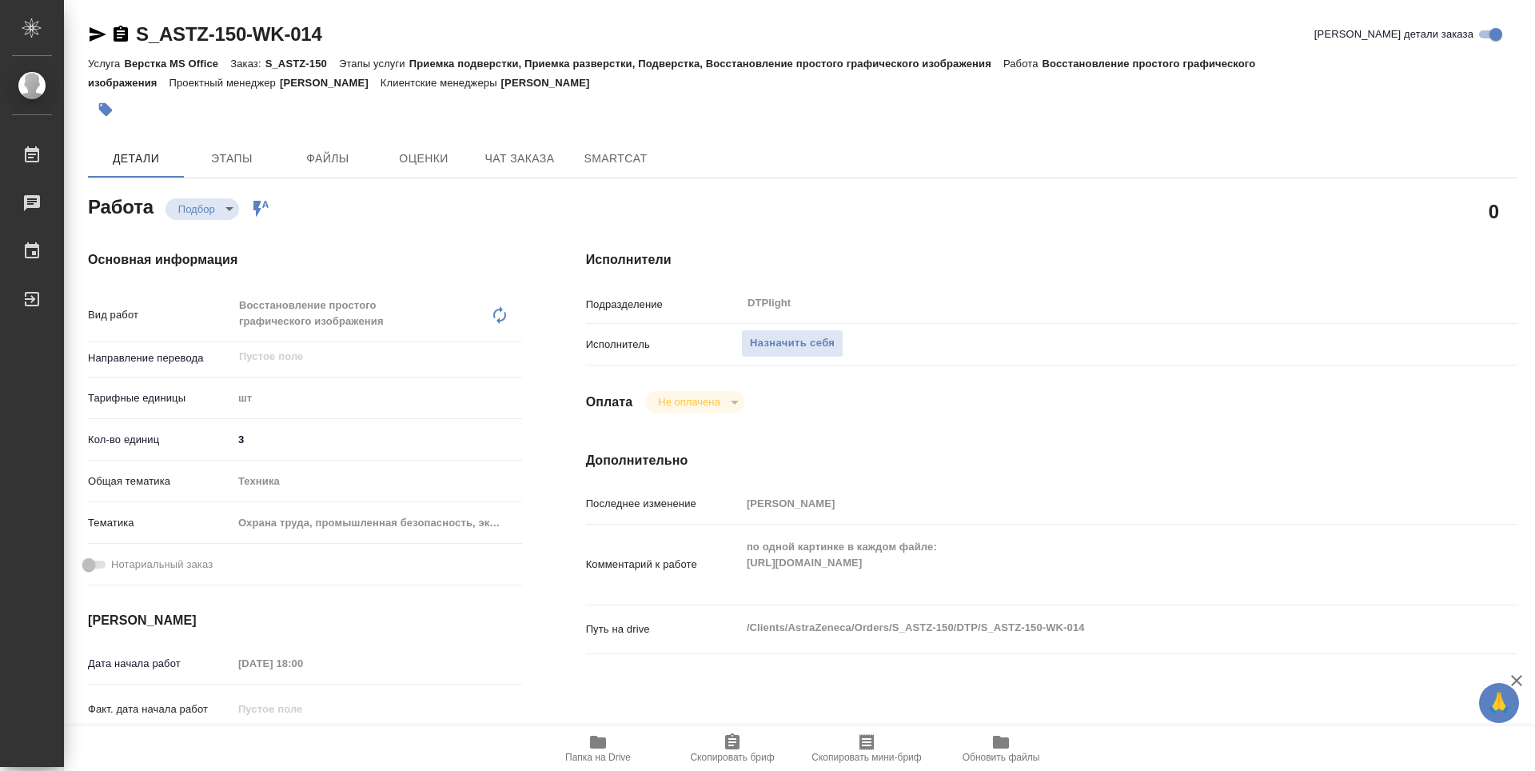
scroll to position [160, 0]
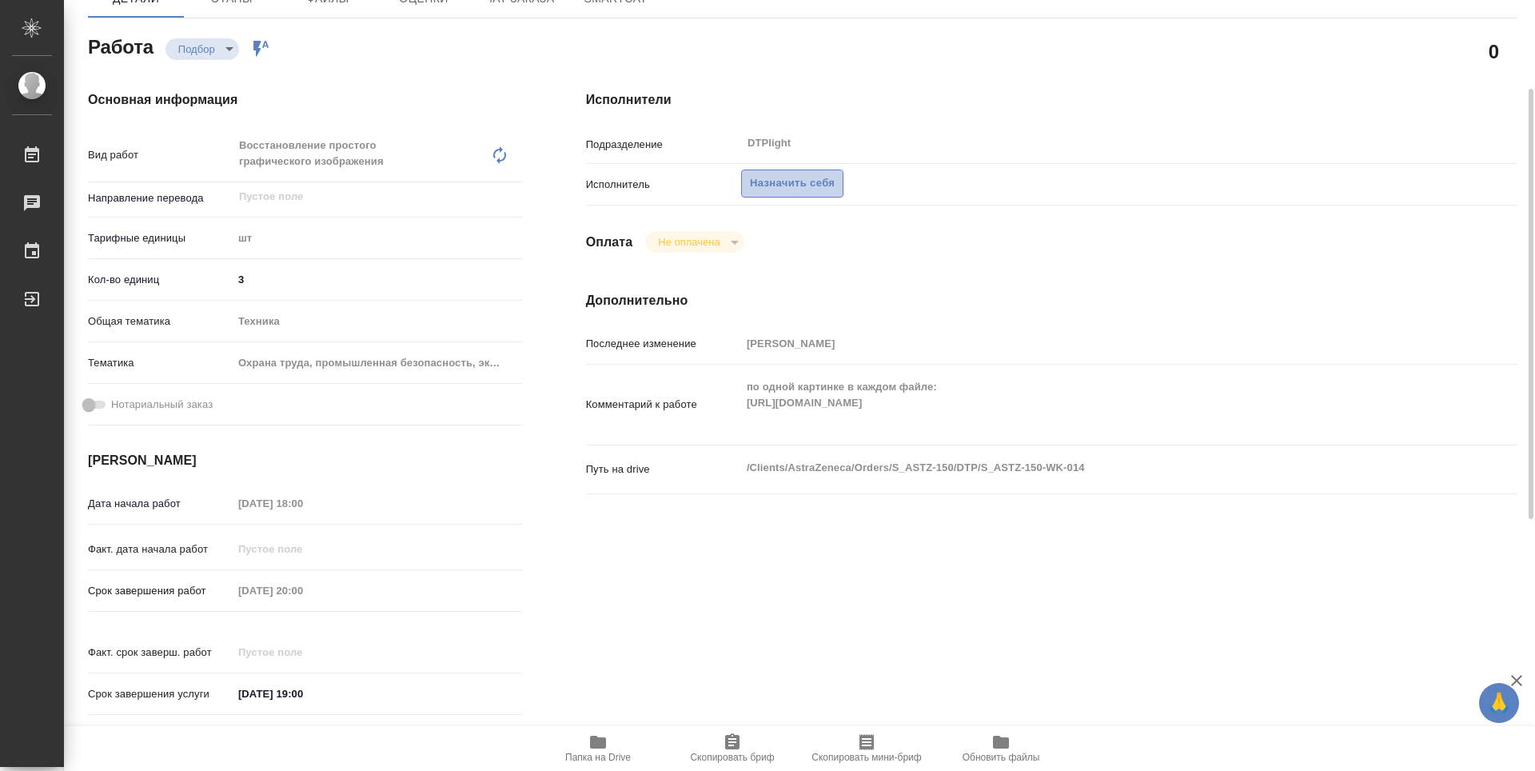
click at [787, 185] on span "Назначить себя" at bounding box center [792, 183] width 85 height 18
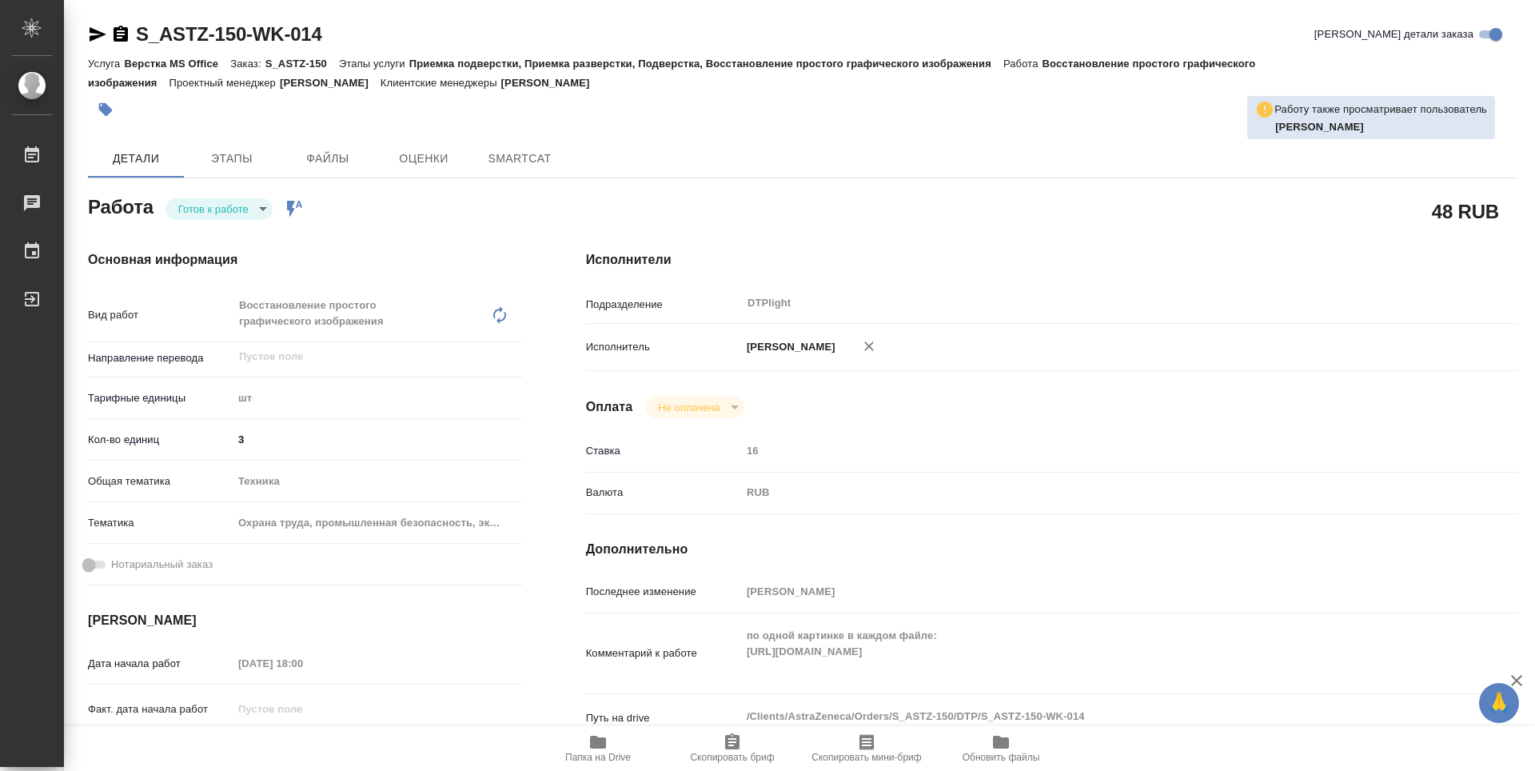
type textarea "x"
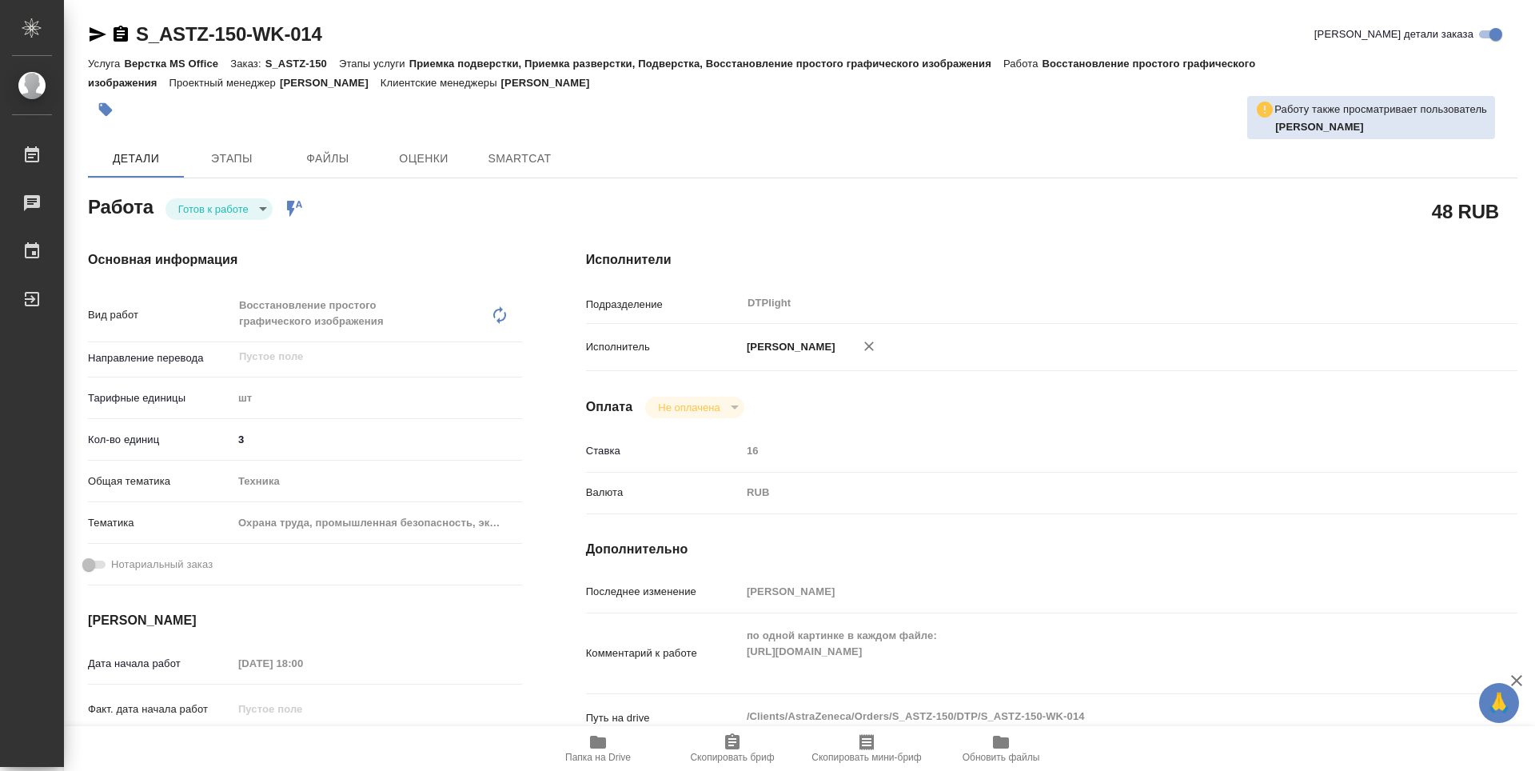
type textarea "x"
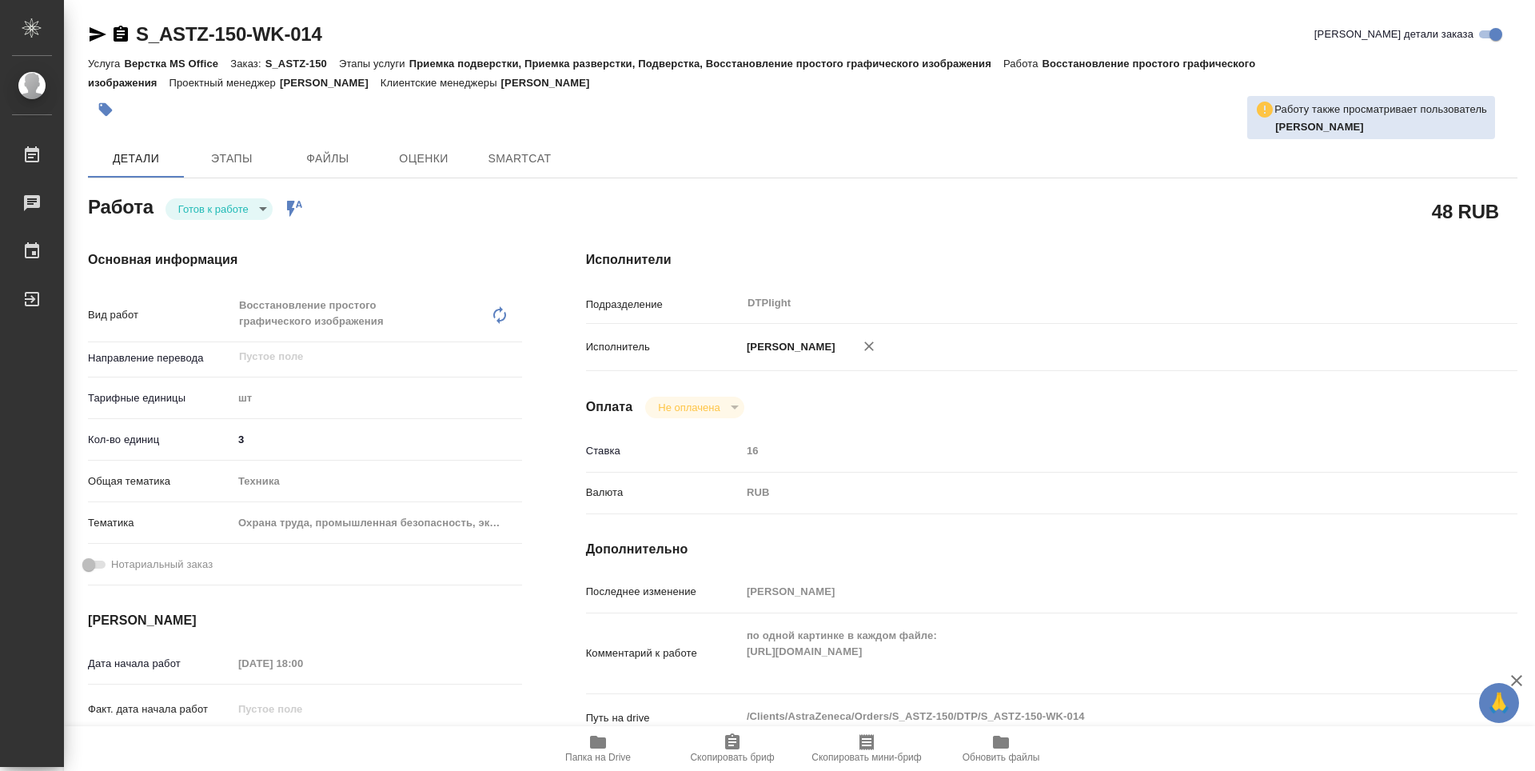
type textarea "x"
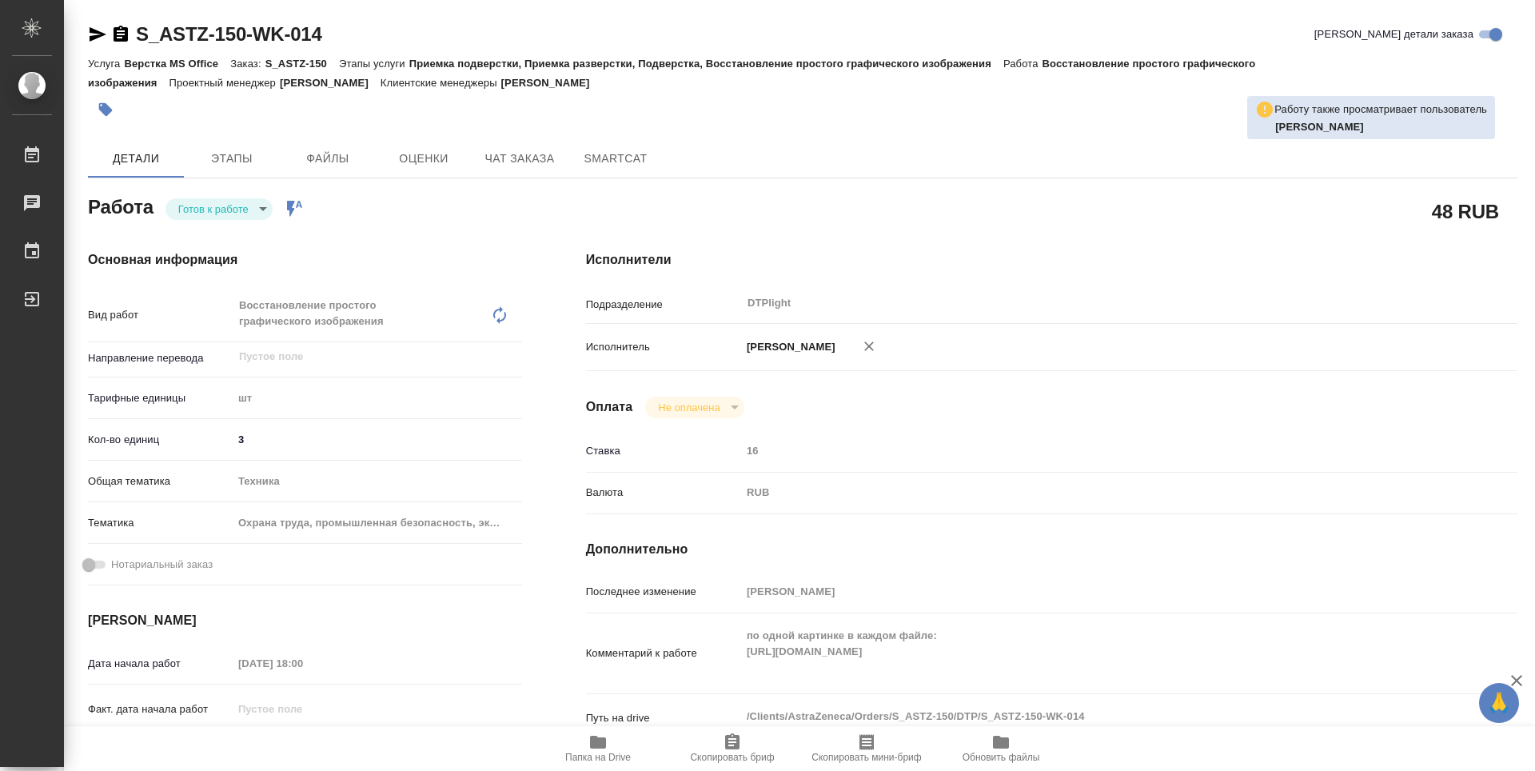
click at [264, 212] on body "🙏 .cls-1 fill:#fff; AWATERA Guselnikov Roman Работы Чаты График Выйти S_ASTZ-15…" at bounding box center [767, 385] width 1535 height 771
type textarea "x"
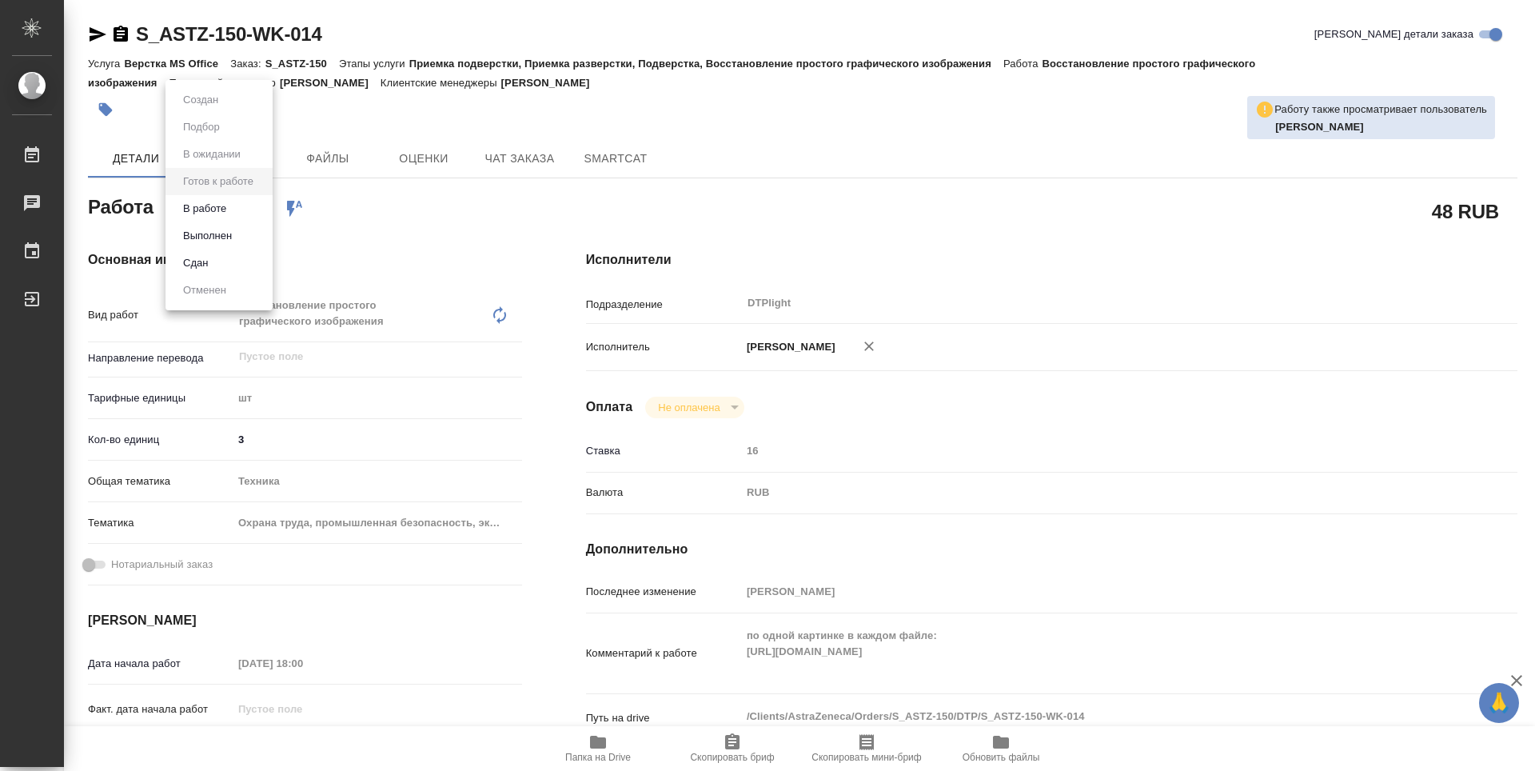
type textarea "x"
click at [194, 212] on button "В работе" at bounding box center [204, 209] width 53 height 18
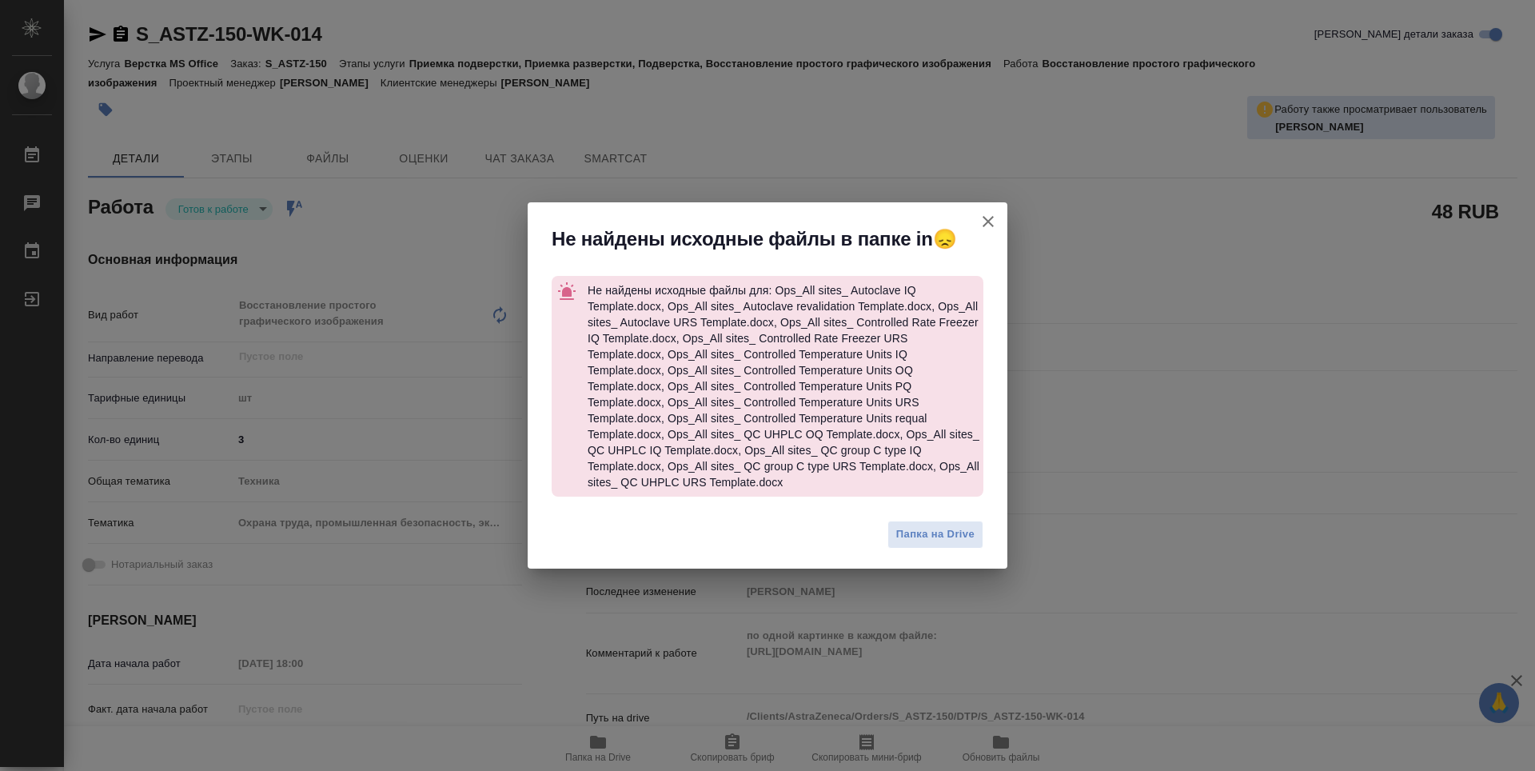
type textarea "x"
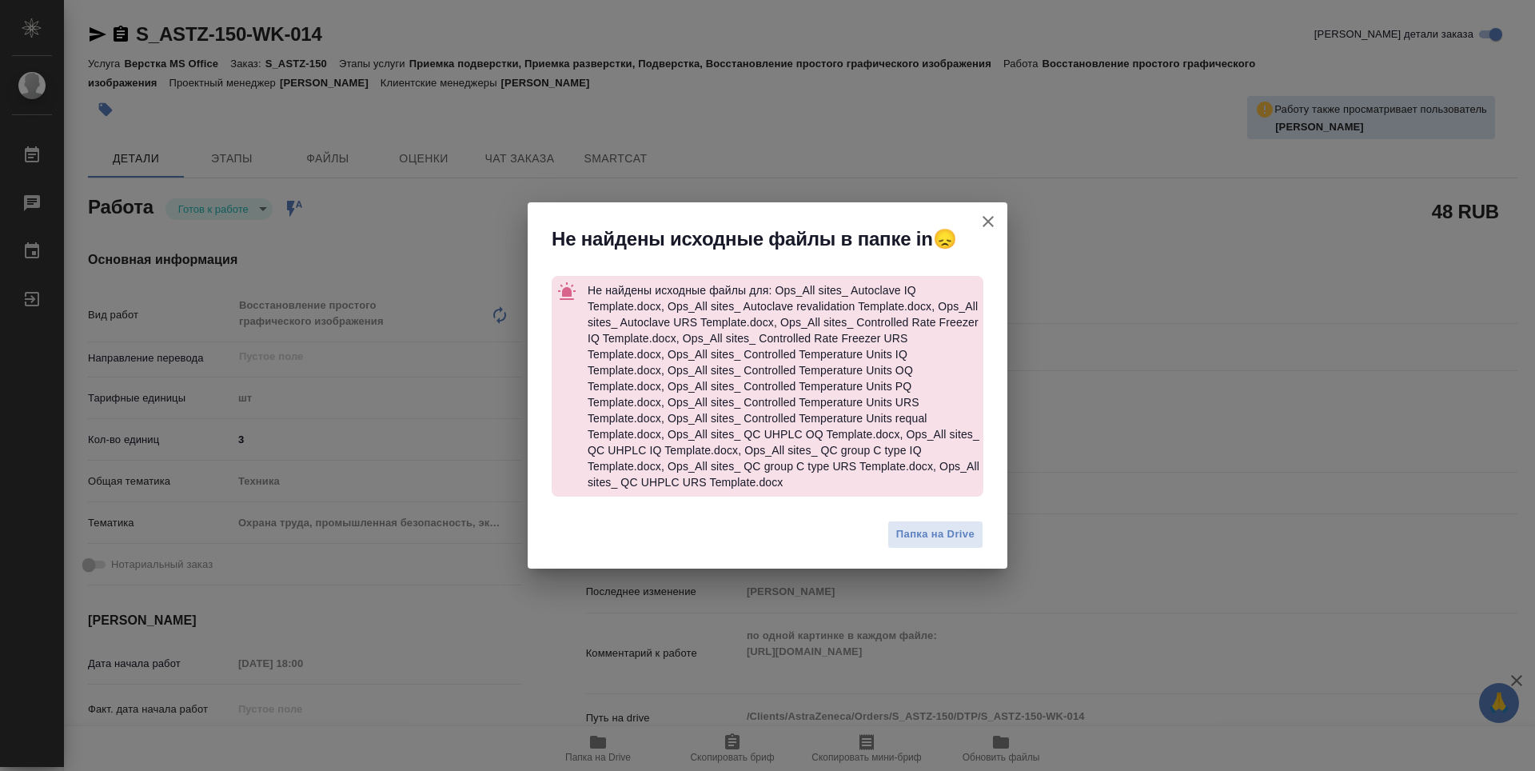
type textarea "x"
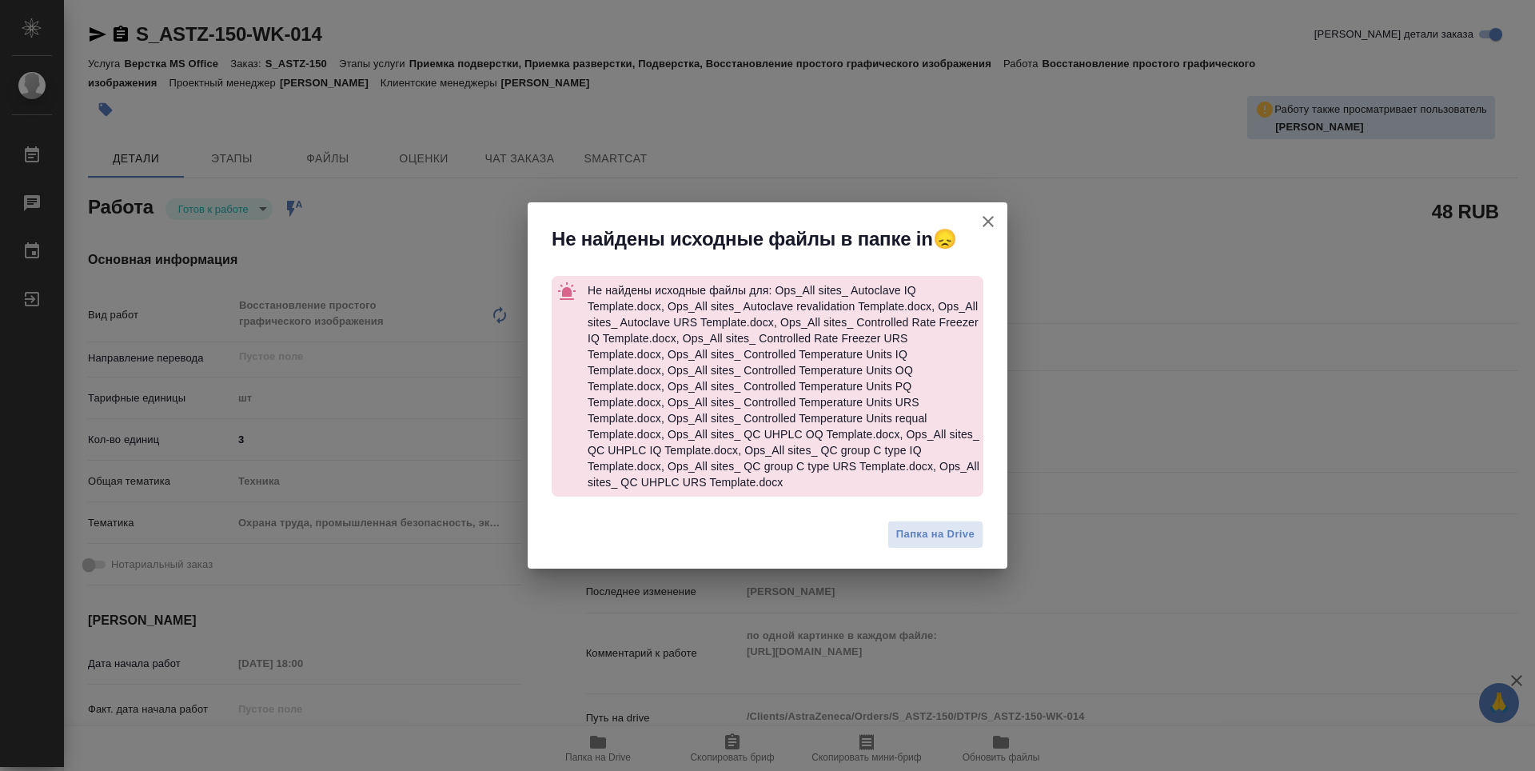
type textarea "x"
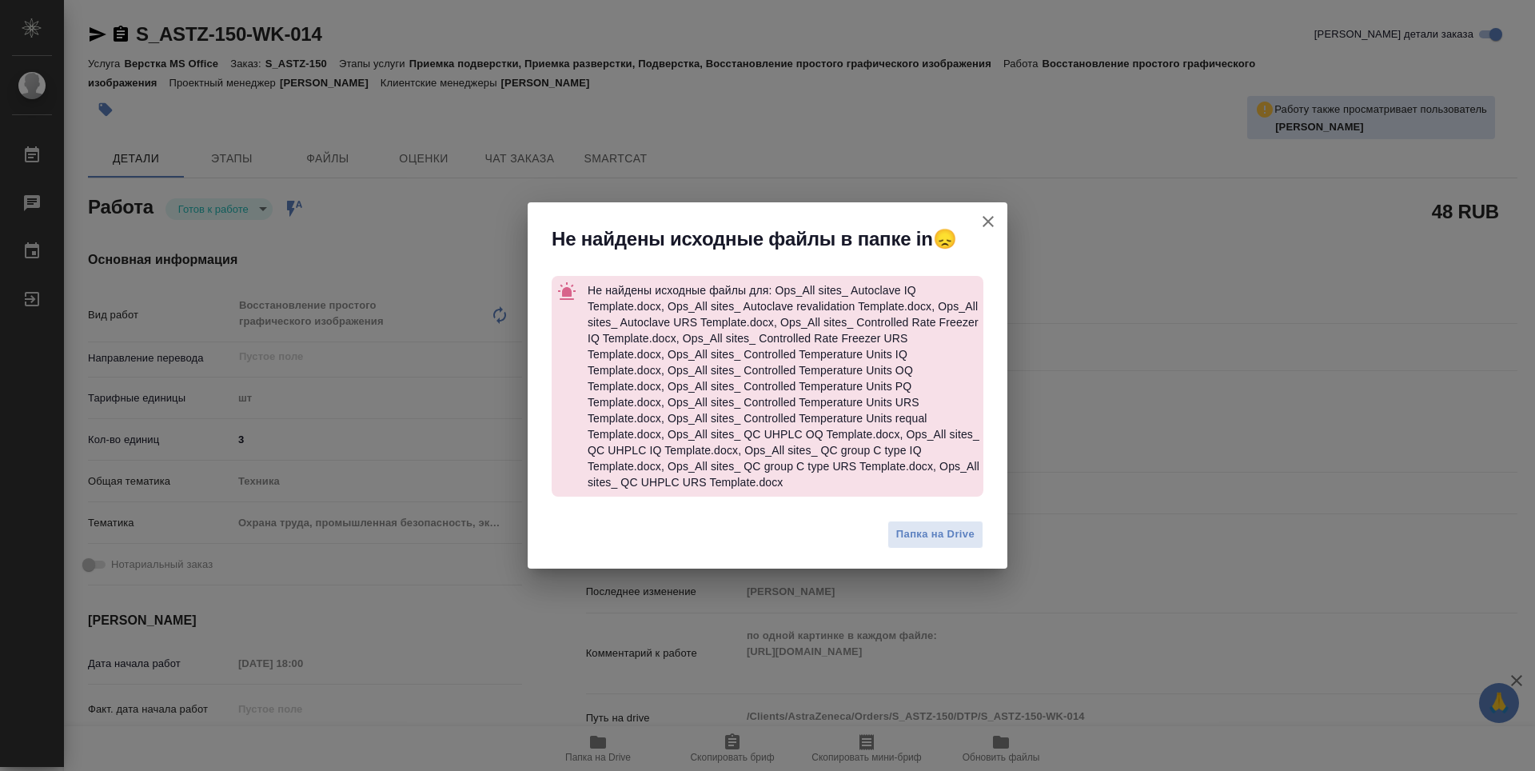
type textarea "x"
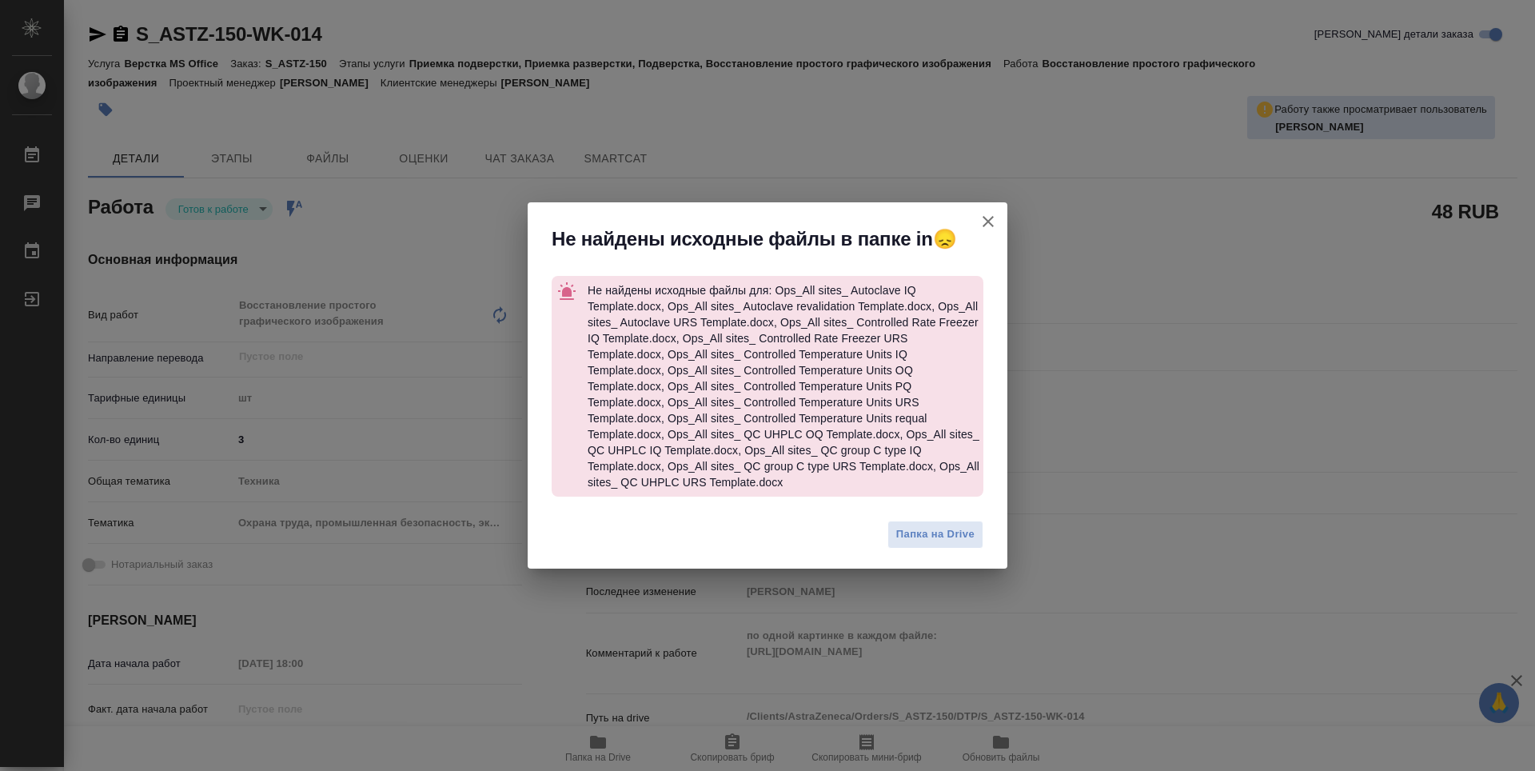
click at [991, 222] on icon "button" at bounding box center [988, 221] width 19 height 19
type textarea "x"
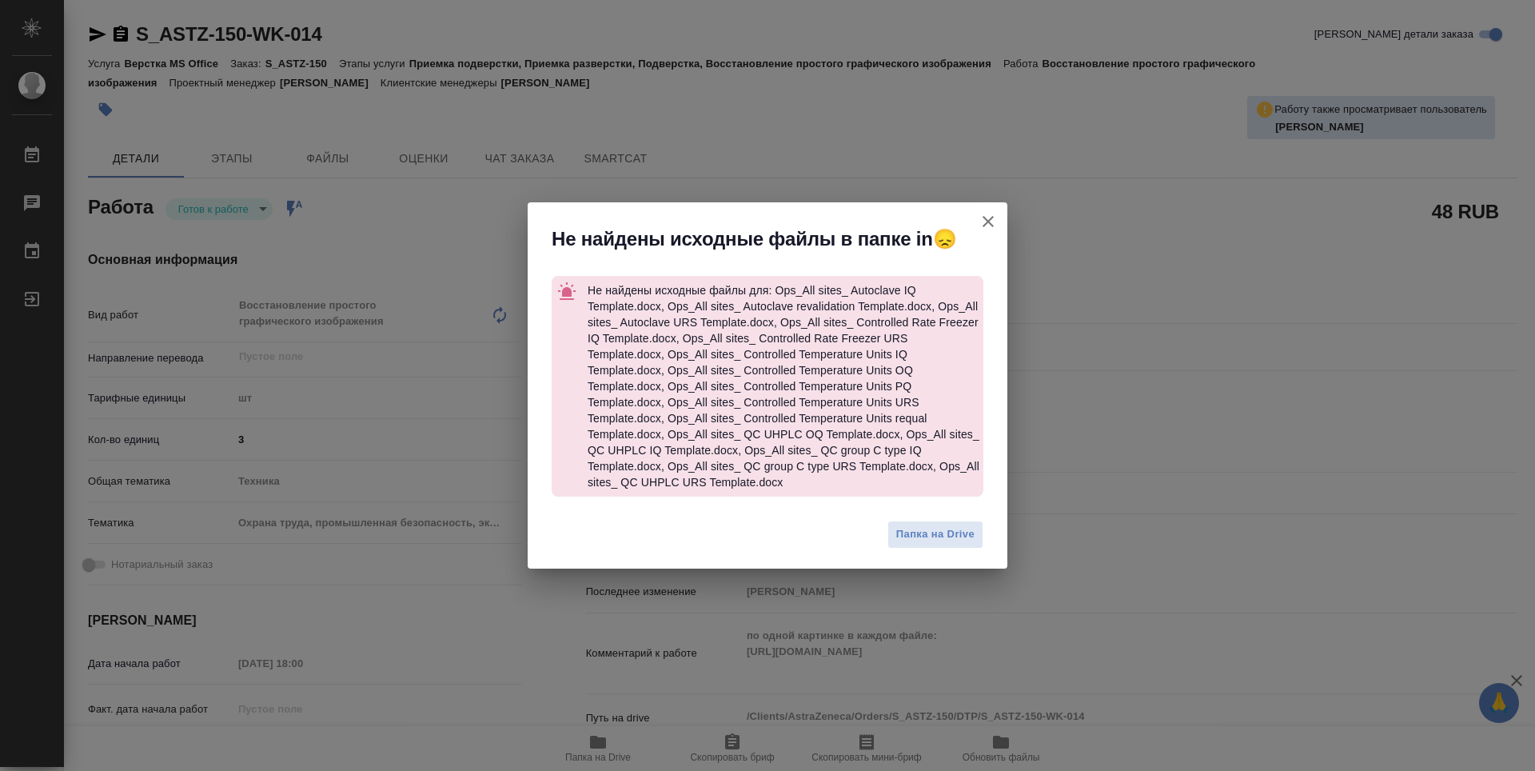
type textarea "x"
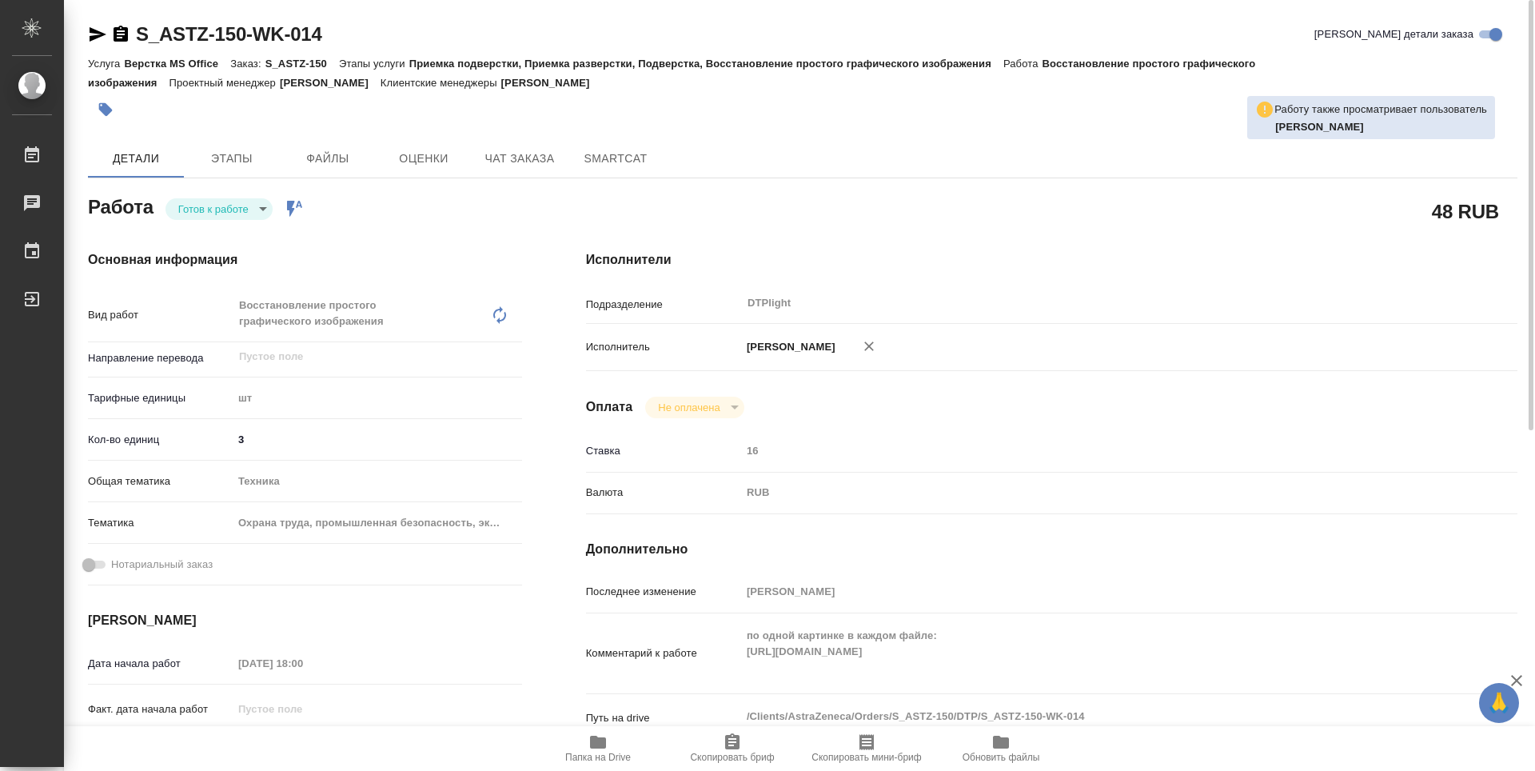
click at [610, 762] on span "Папка на Drive" at bounding box center [598, 757] width 66 height 11
click at [115, 38] on icon "button" at bounding box center [121, 34] width 14 height 16
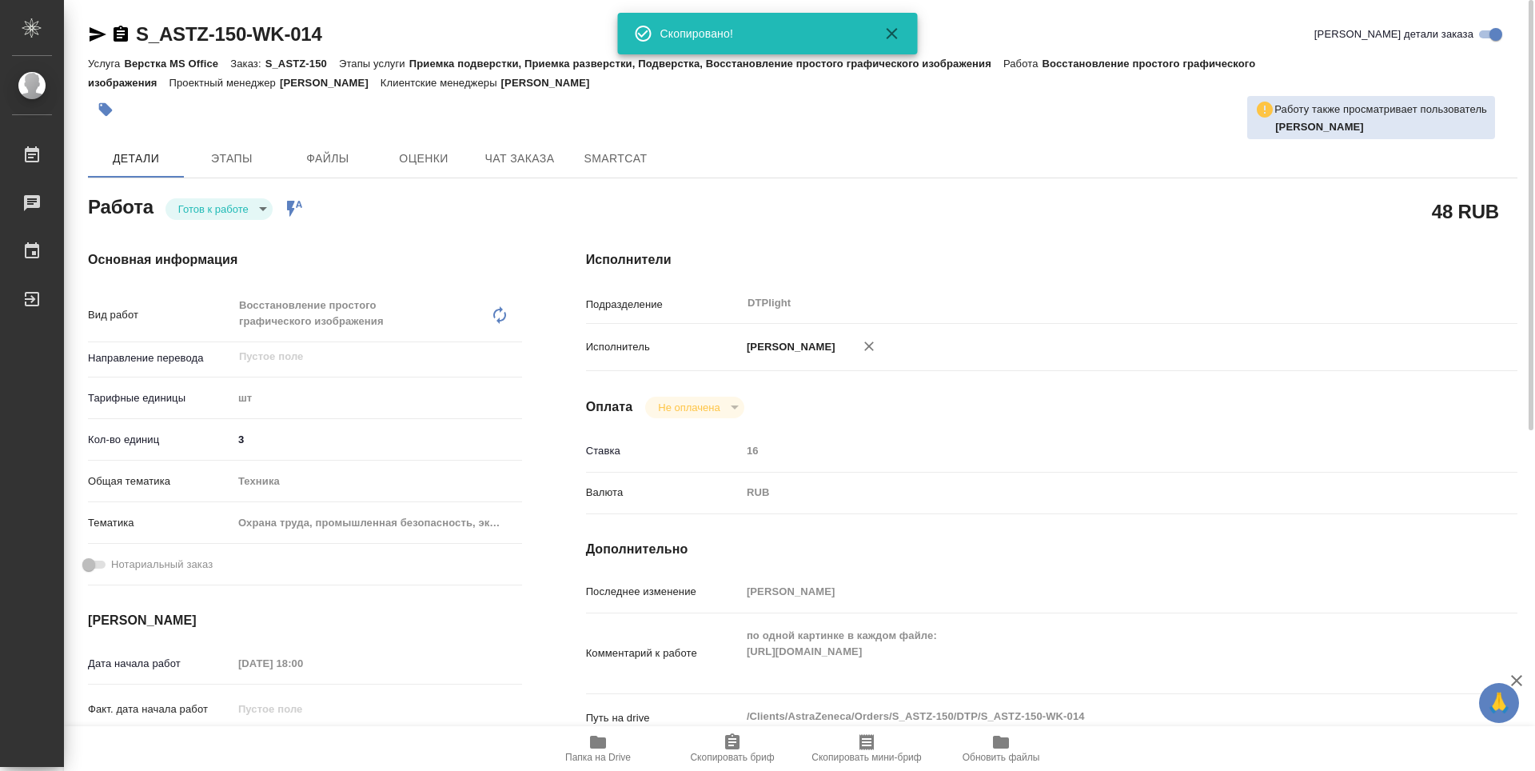
click at [263, 205] on body "🙏 .cls-1 fill:#fff; AWATERA Guselnikov Roman Работы 0 Чаты График Выйти S_ASTZ-…" at bounding box center [767, 385] width 1535 height 771
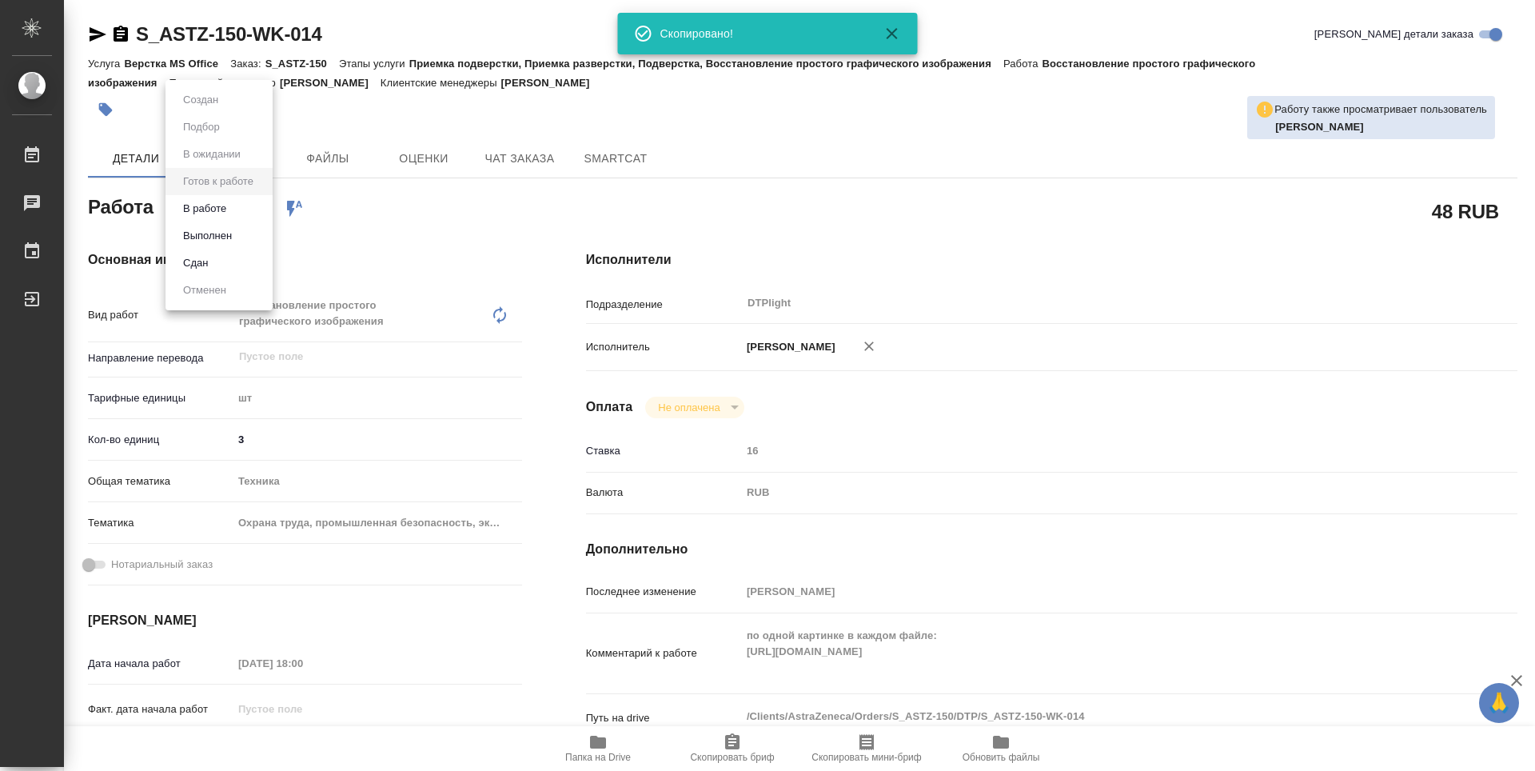
click at [209, 109] on button "В работе" at bounding box center [200, 100] width 45 height 18
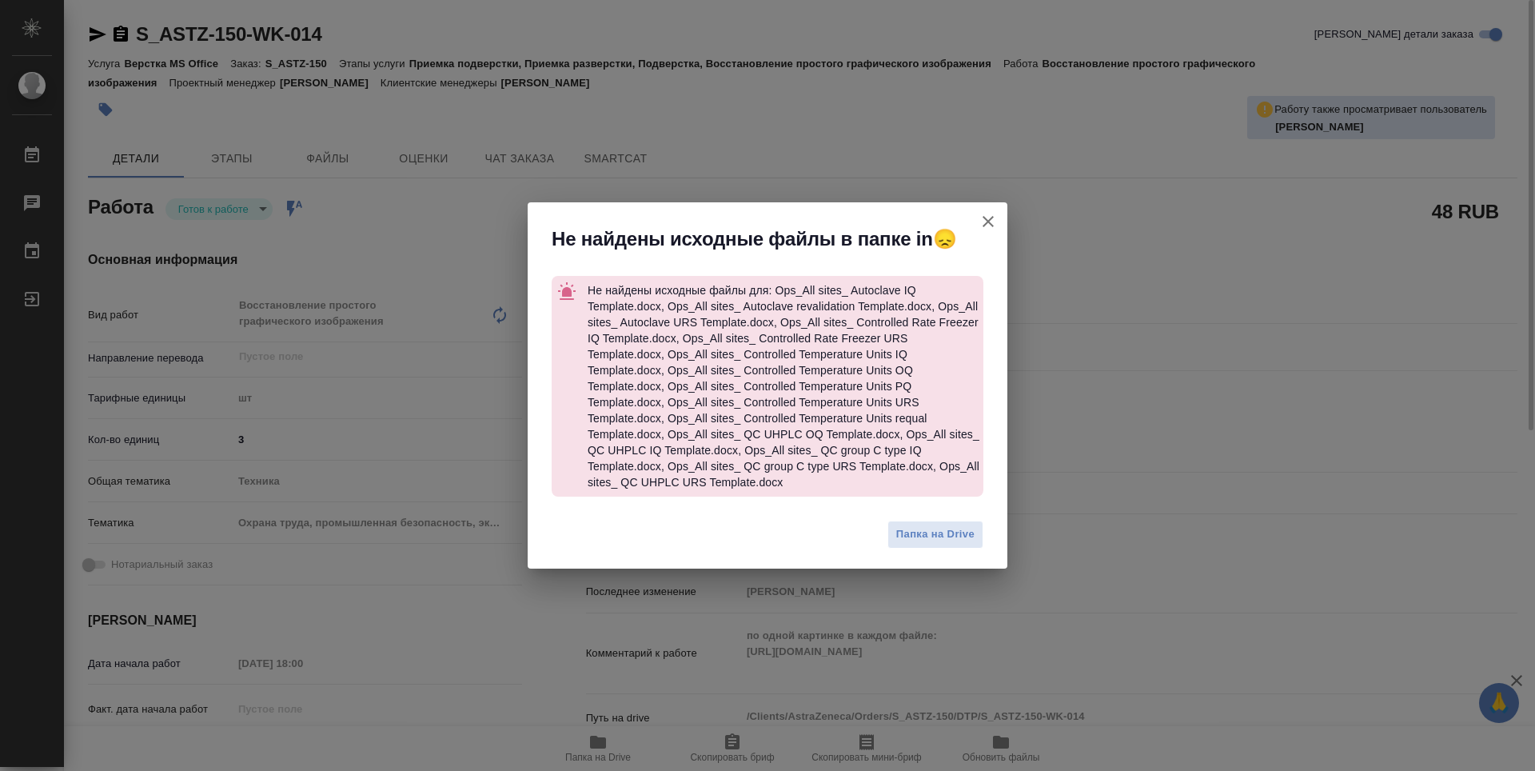
type textarea "x"
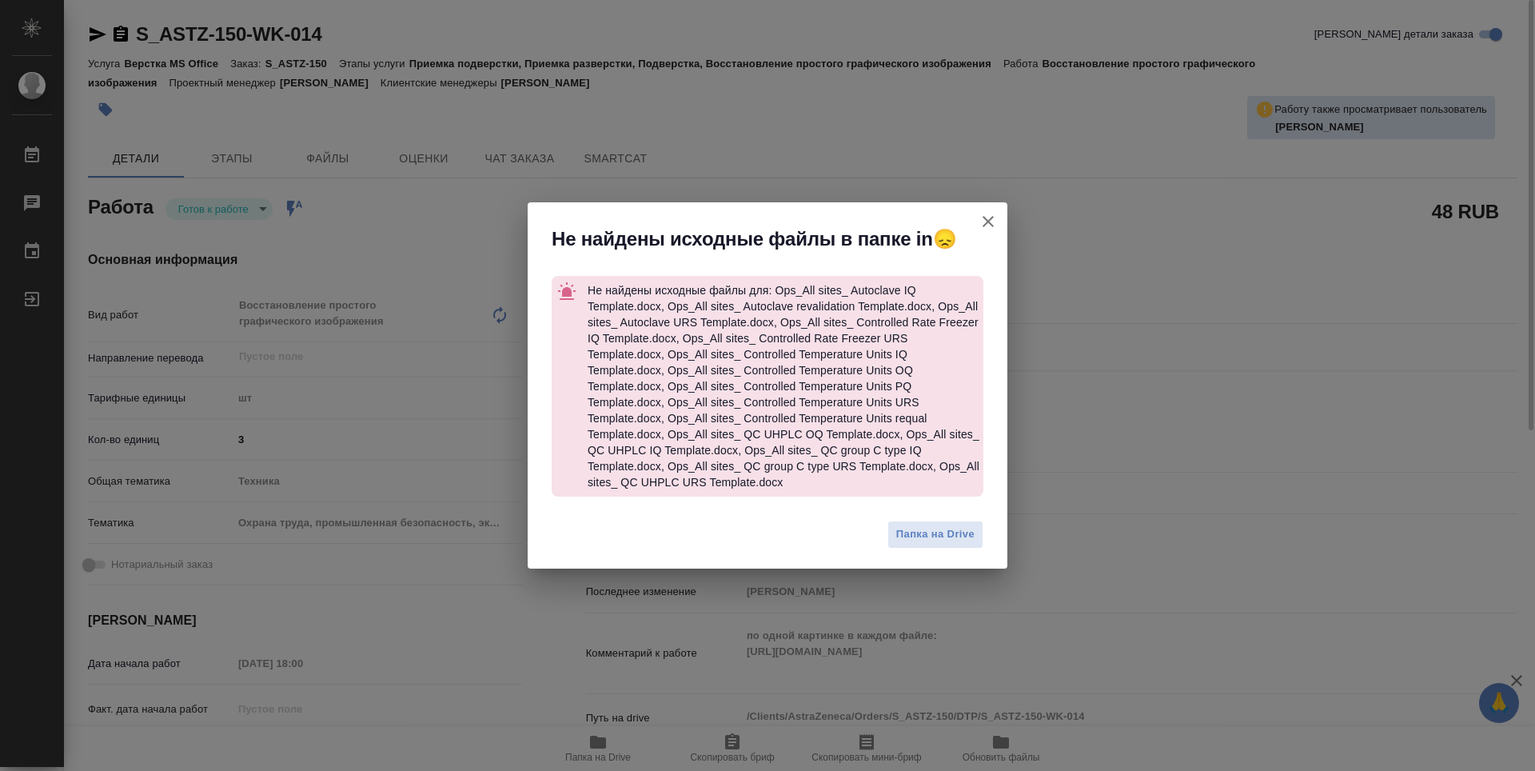
type textarea "x"
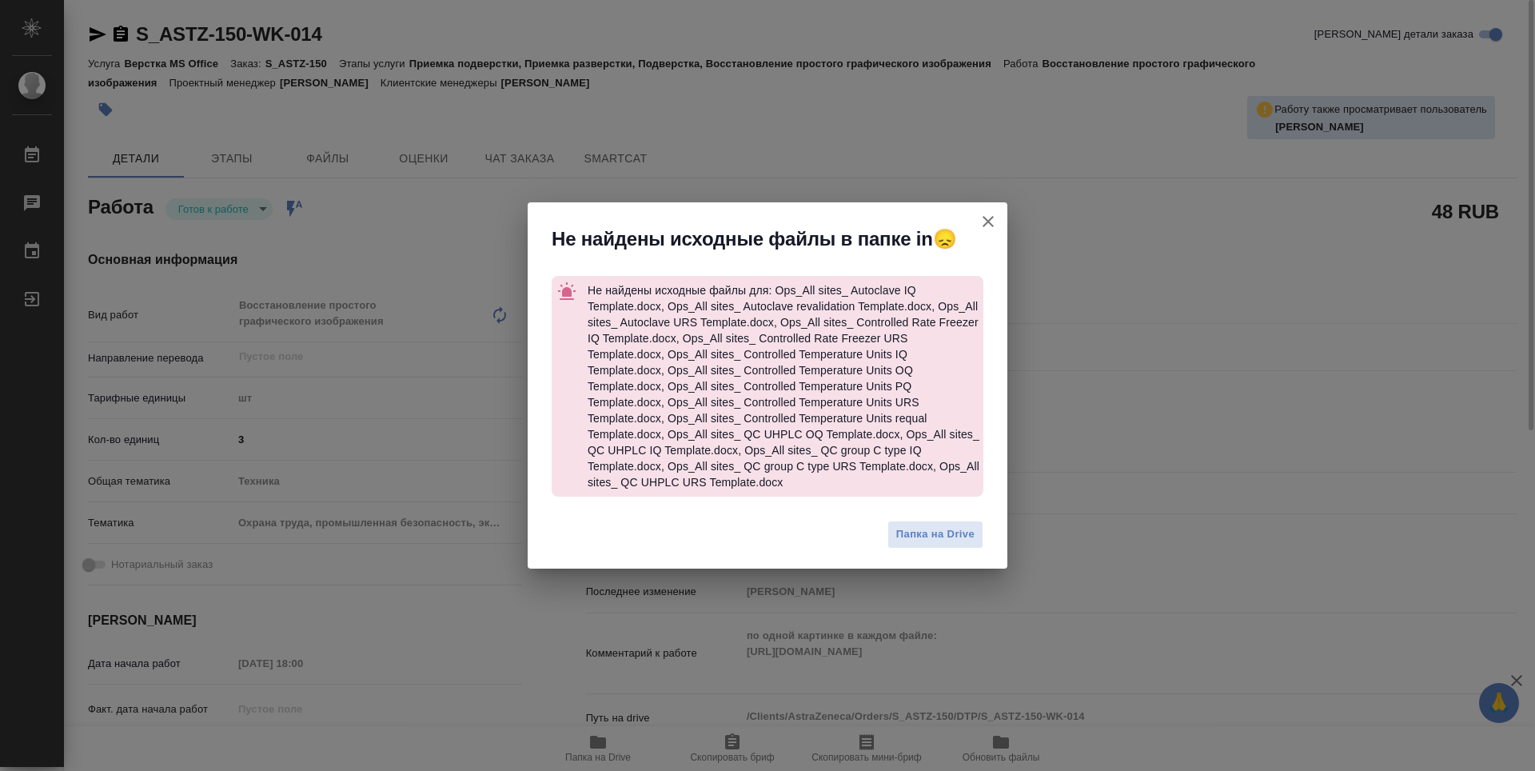
type textarea "x"
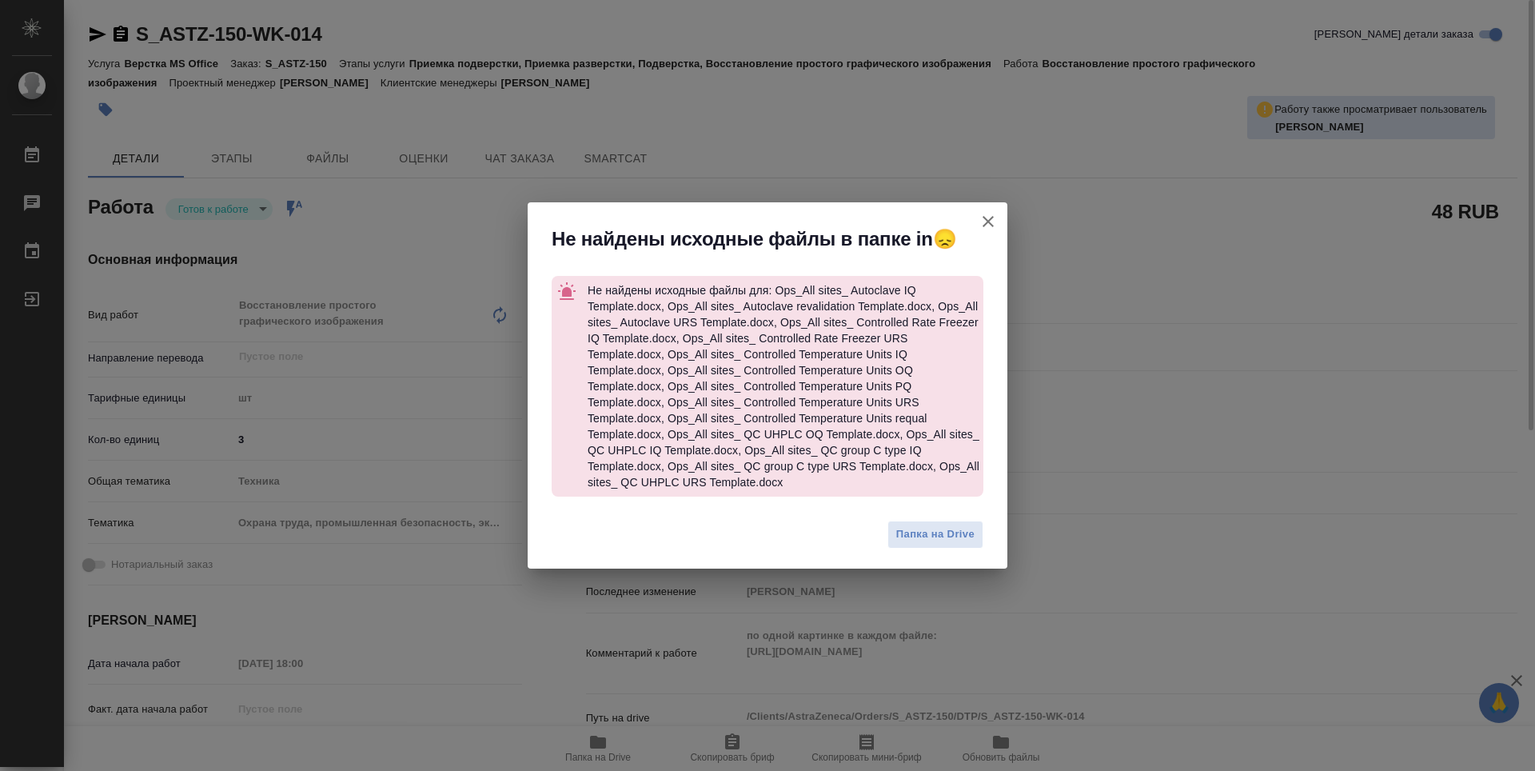
click at [987, 228] on icon "button" at bounding box center [988, 221] width 19 height 19
type textarea "x"
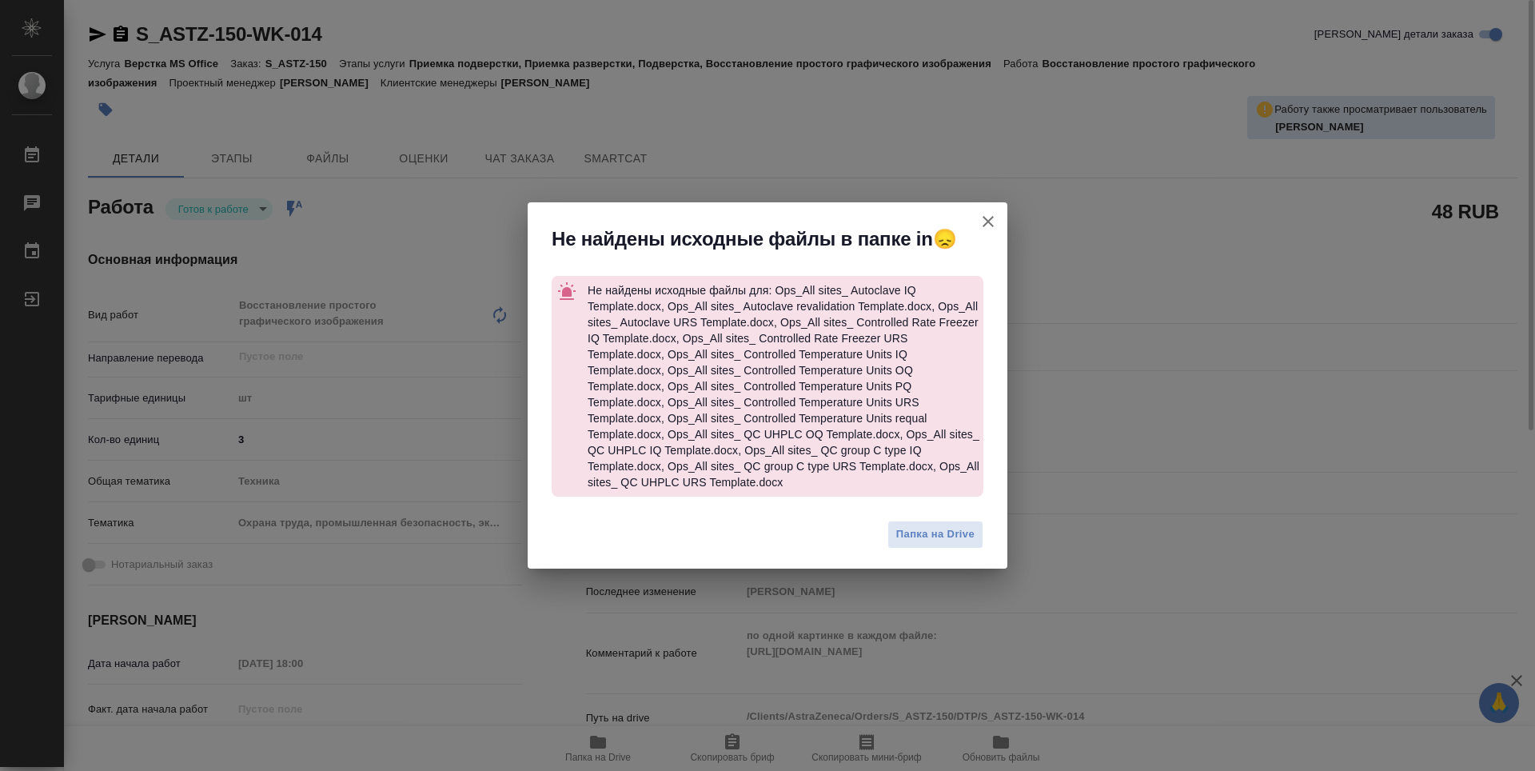
type textarea "x"
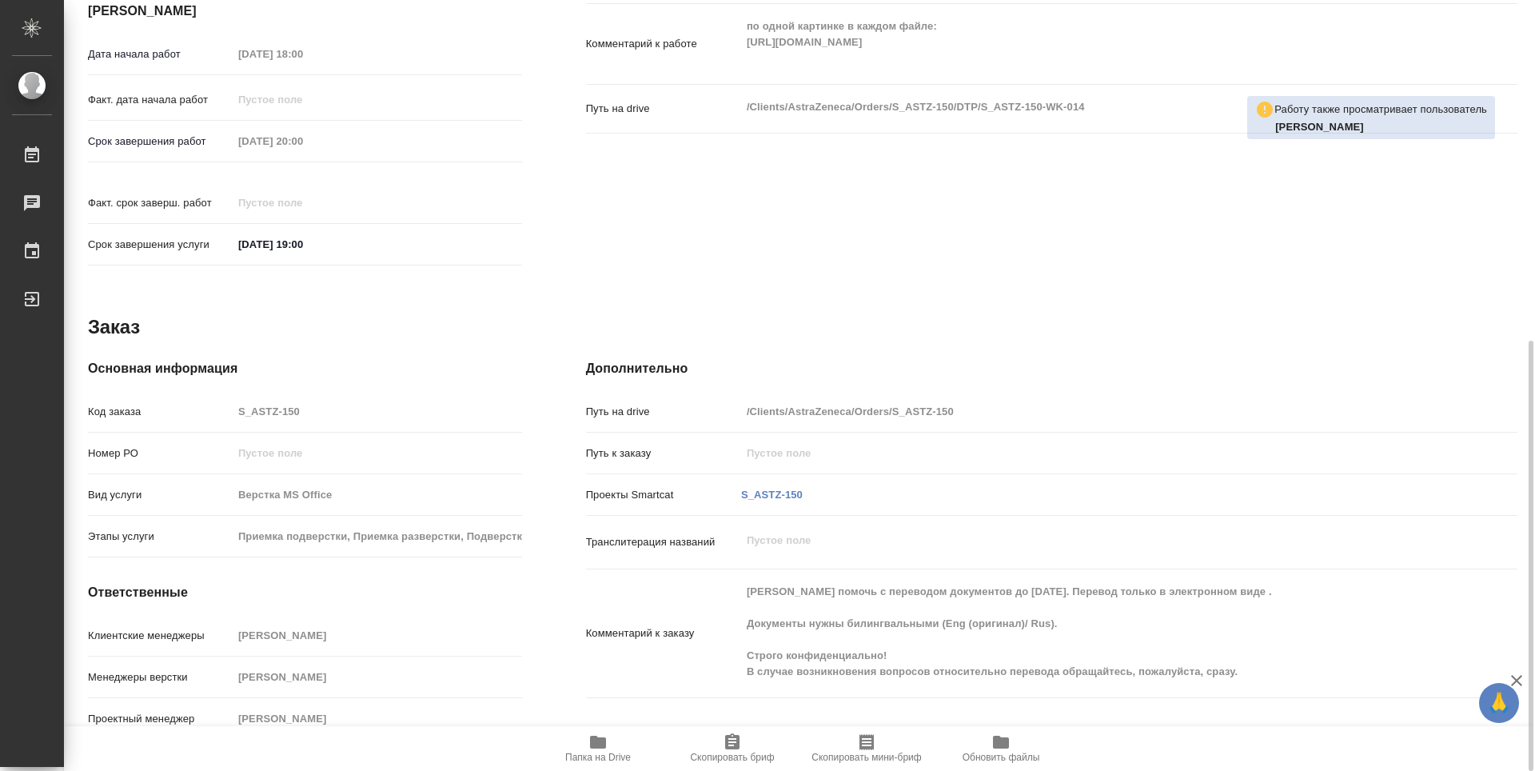
scroll to position [50, 0]
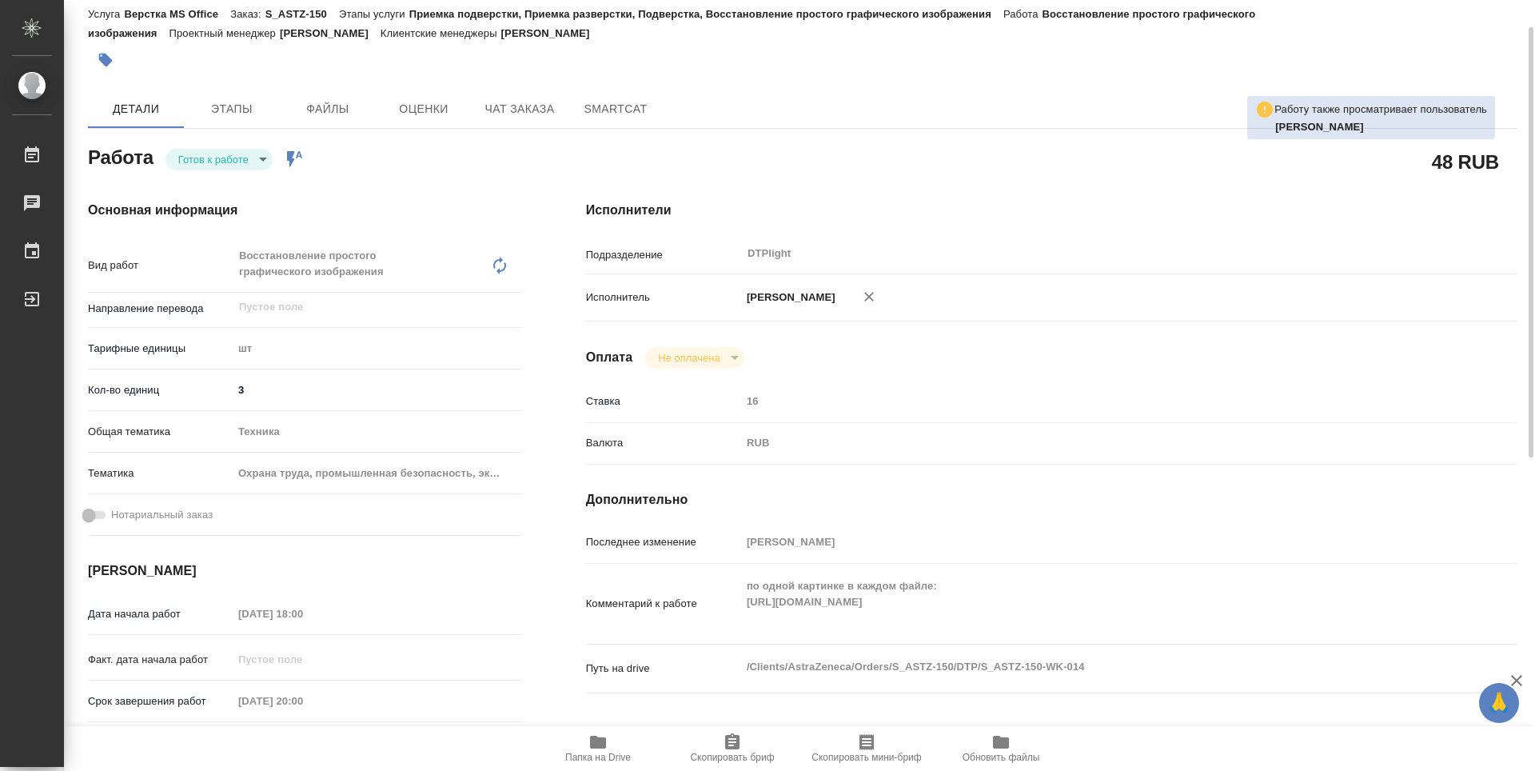
click at [268, 162] on body "🙏 .cls-1 fill:#fff; AWATERA Guselnikov Roman Работы 0 Чаты График Выйти S_ASTZ-…" at bounding box center [767, 385] width 1535 height 771
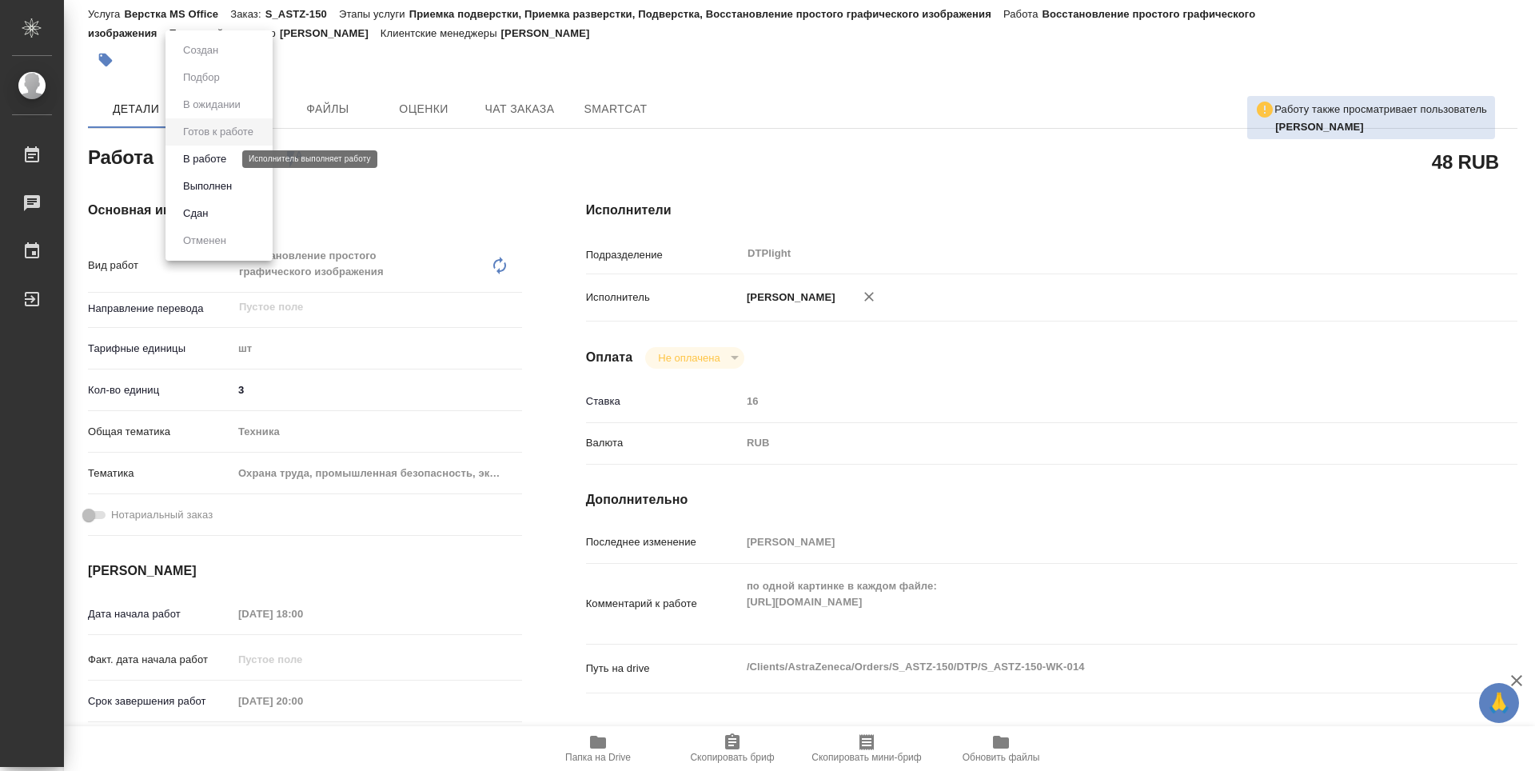
click at [214, 166] on button "В работе" at bounding box center [204, 159] width 53 height 18
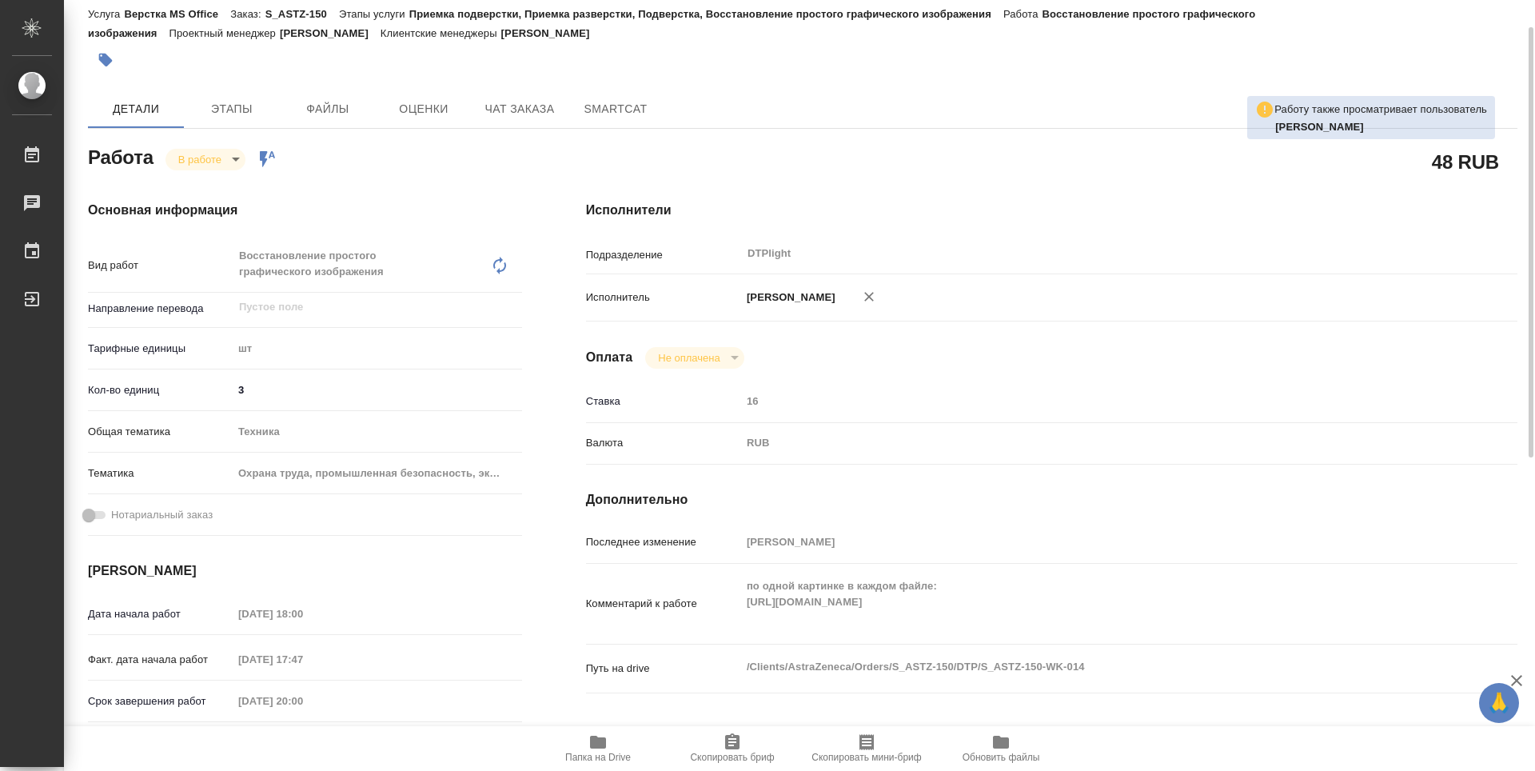
type textarea "x"
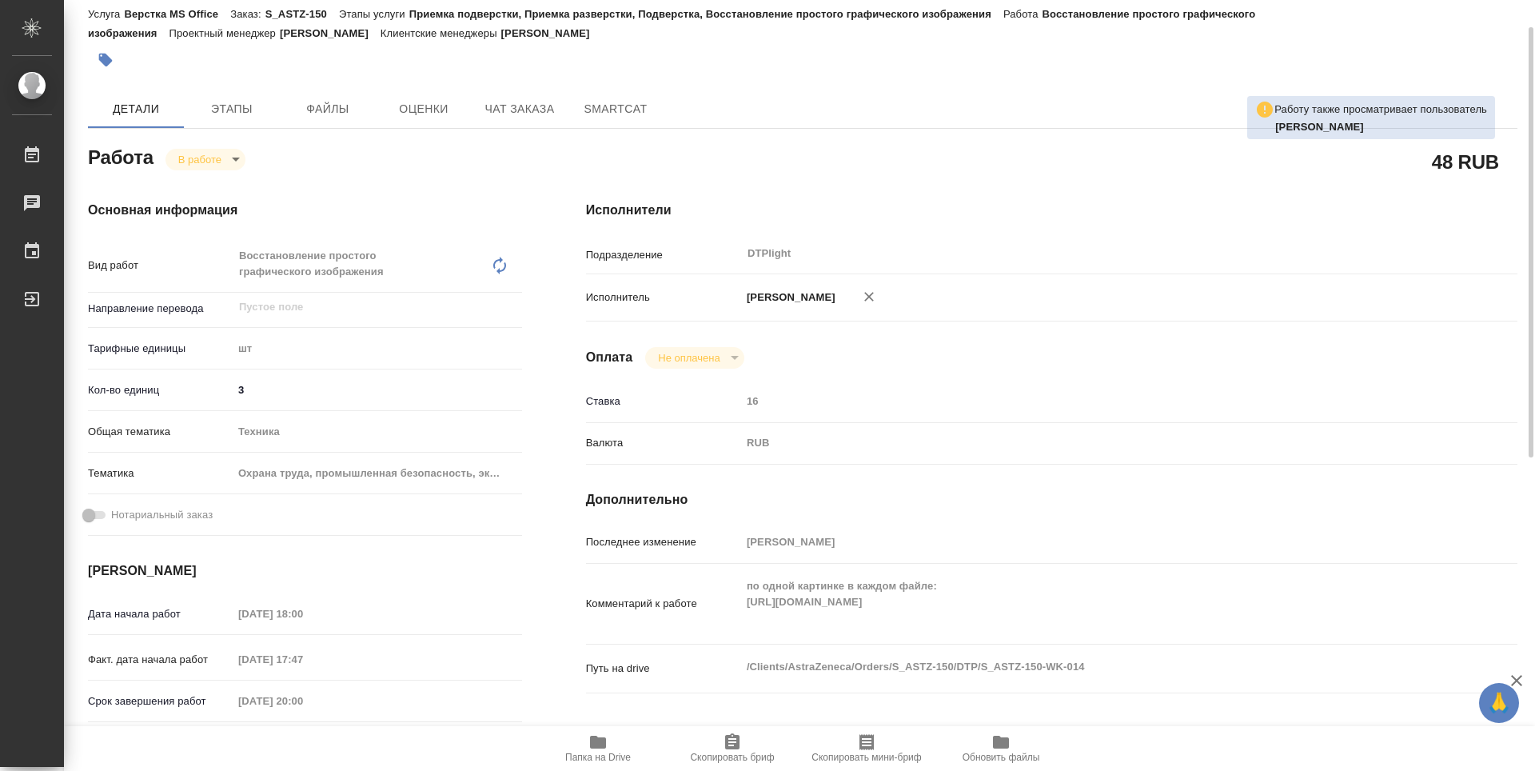
type textarea "x"
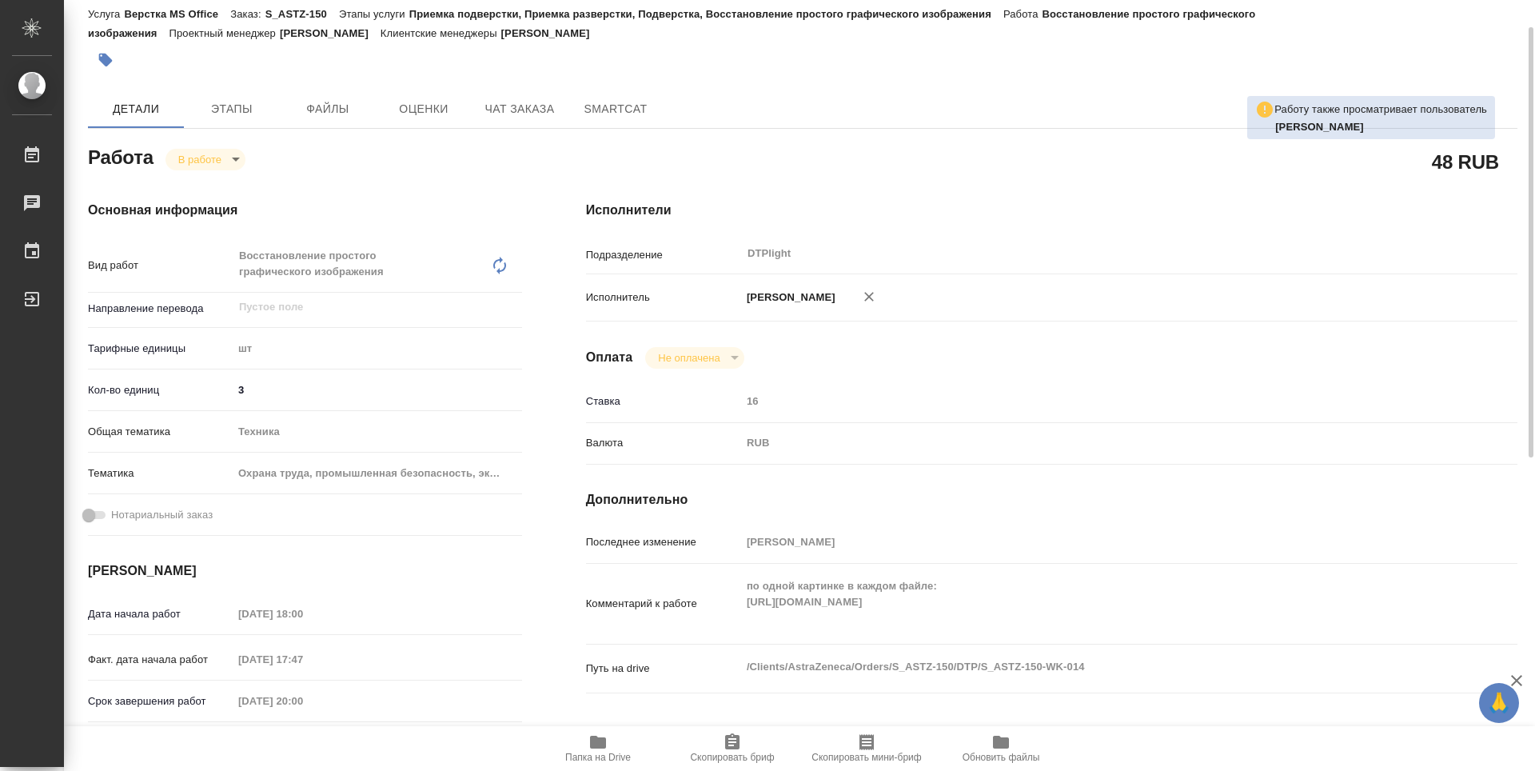
type textarea "x"
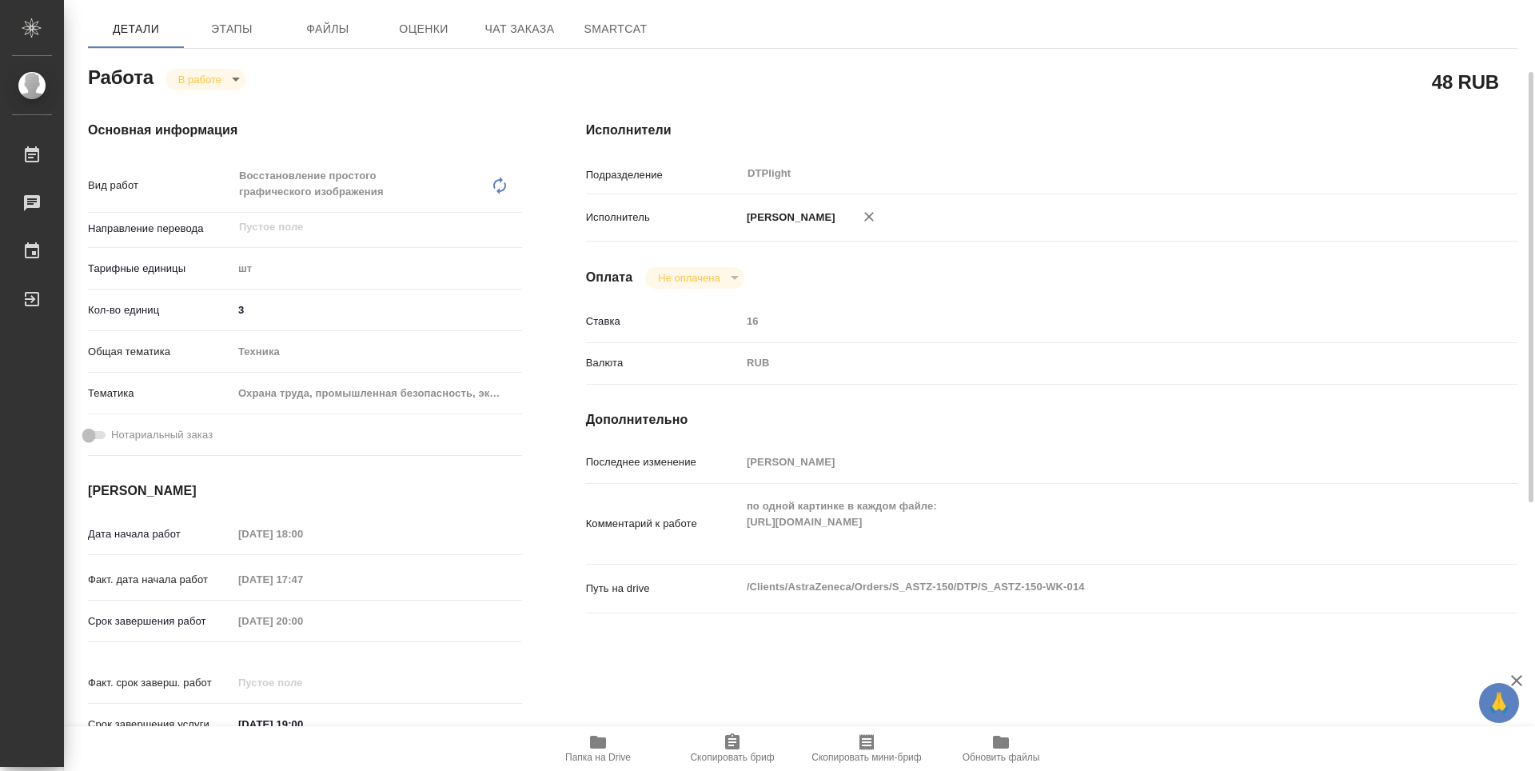
scroll to position [0, 0]
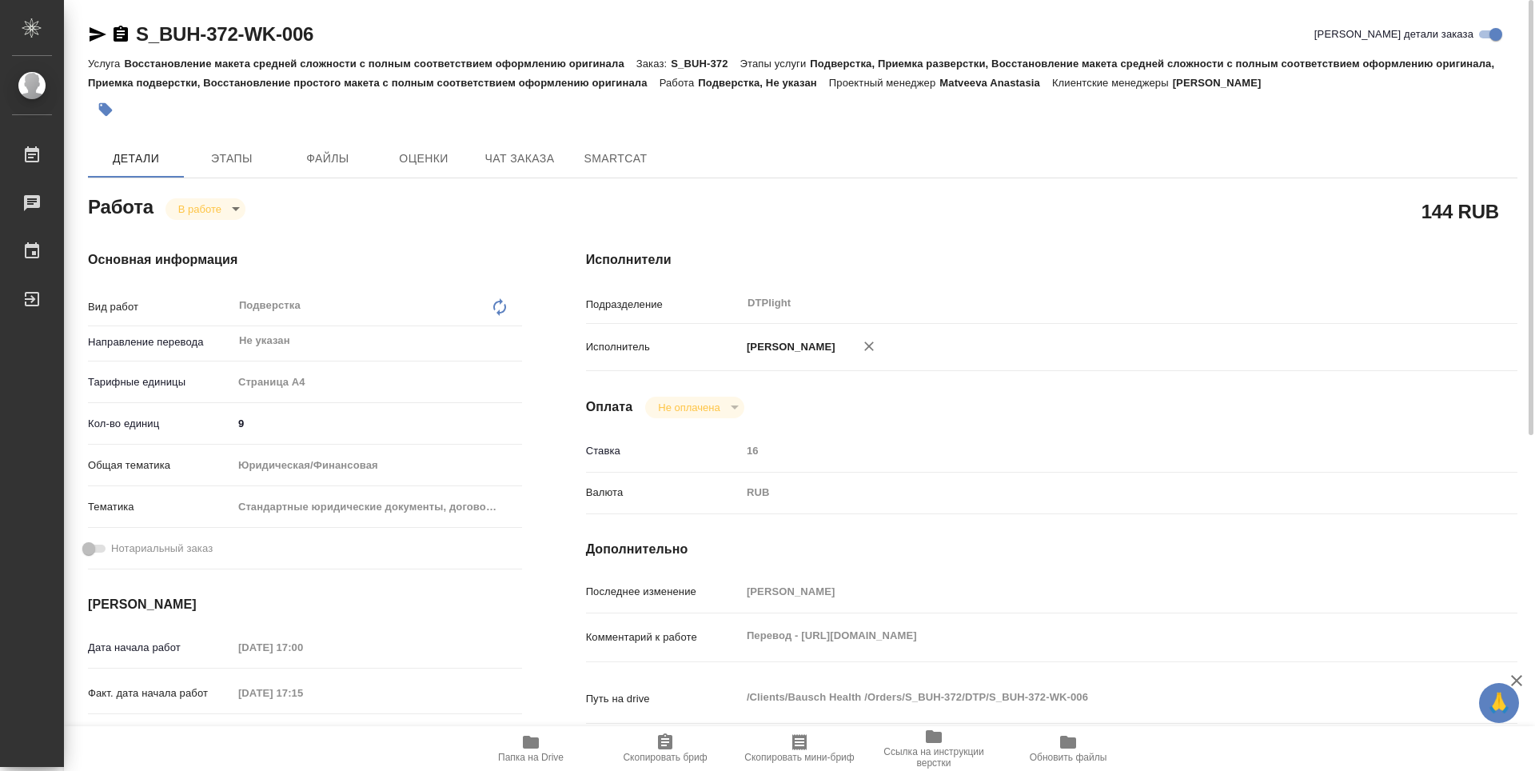
click at [522, 746] on icon "button" at bounding box center [530, 741] width 19 height 19
click at [233, 205] on body "🙏 .cls-1 fill:#fff; AWATERA Guselnikov Roman Работы 0 Чаты График Выйти S_BUH-3…" at bounding box center [767, 385] width 1535 height 771
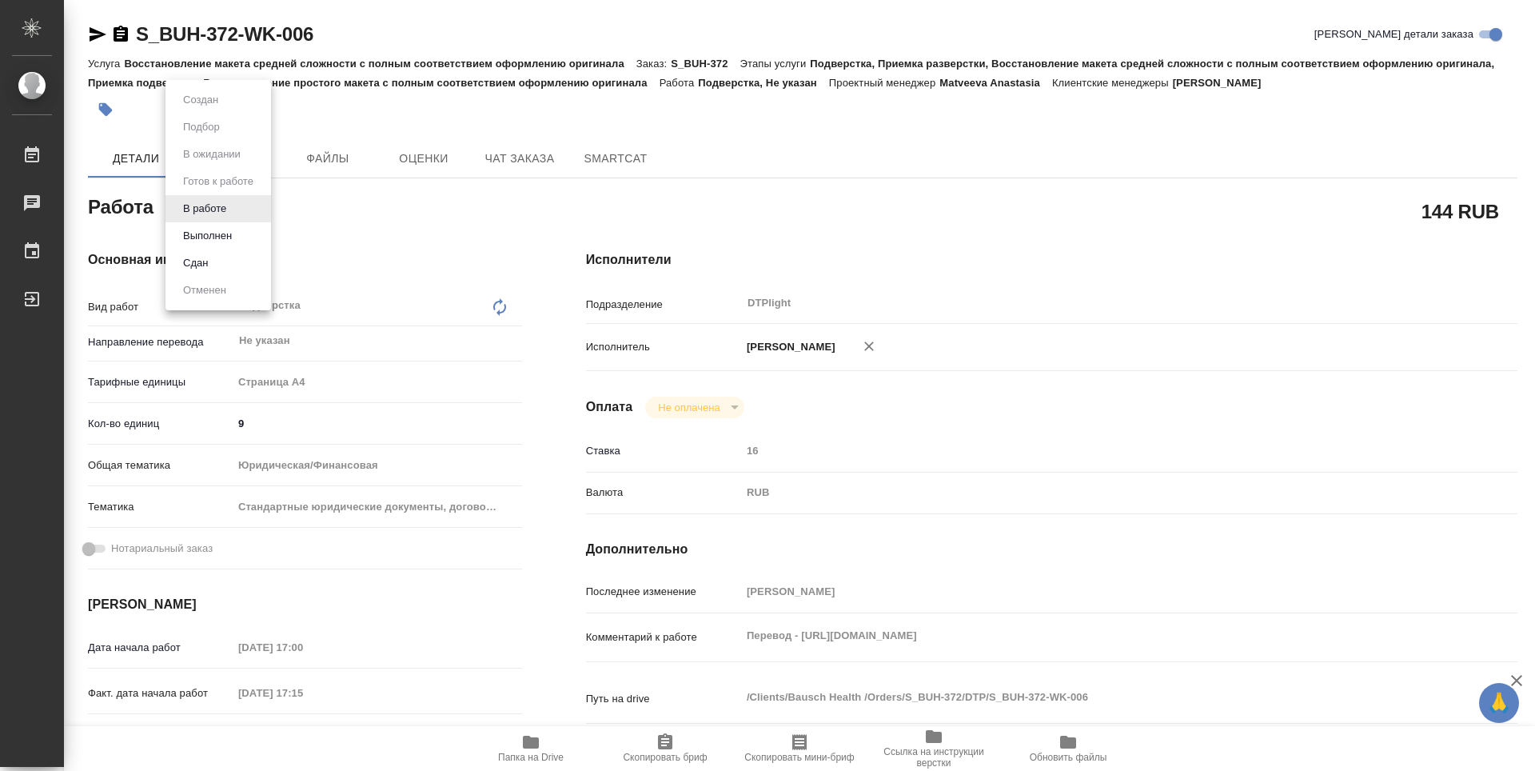
click at [208, 109] on button "Выполнен" at bounding box center [200, 100] width 45 height 18
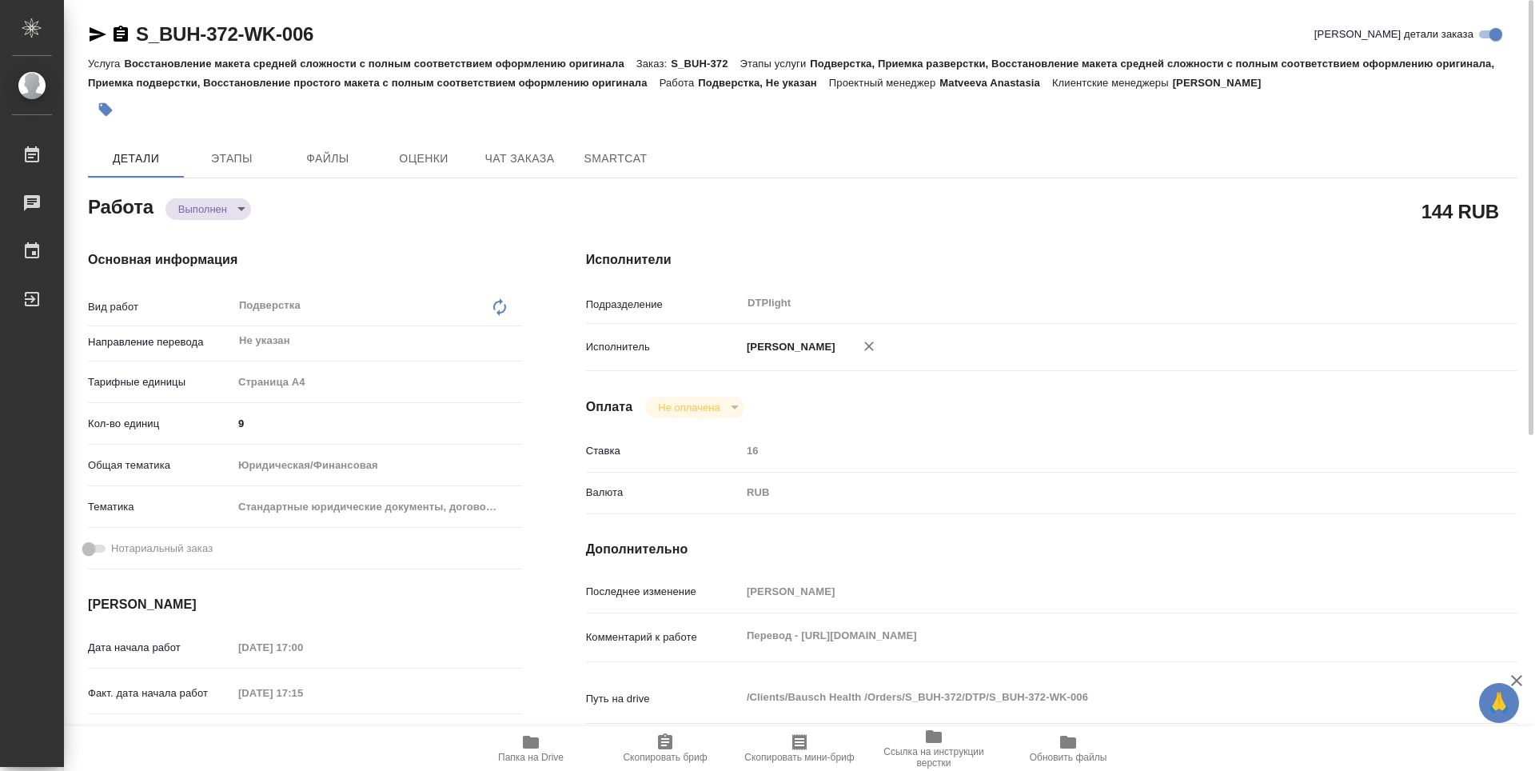
type textarea "x"
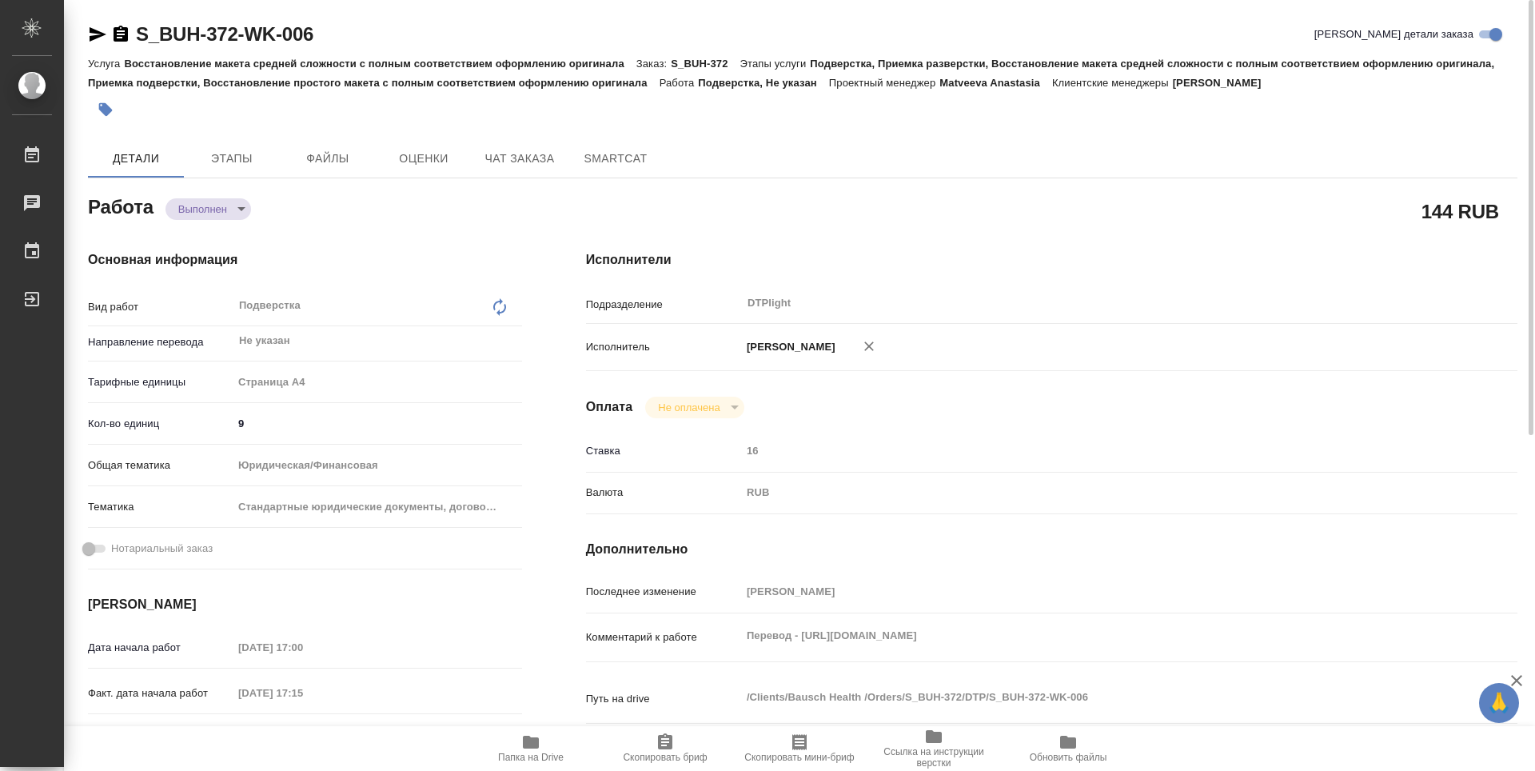
type textarea "x"
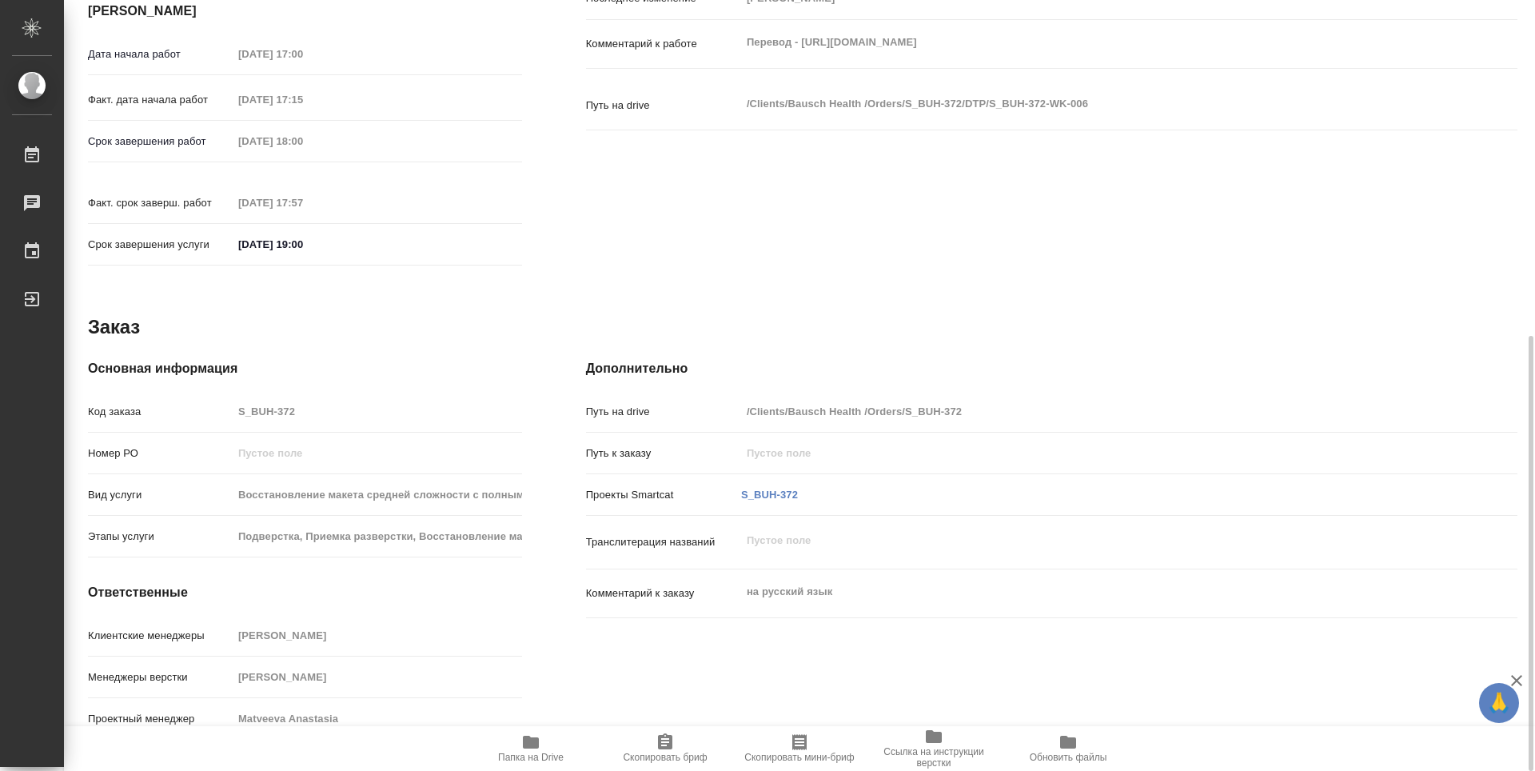
type textarea "x"
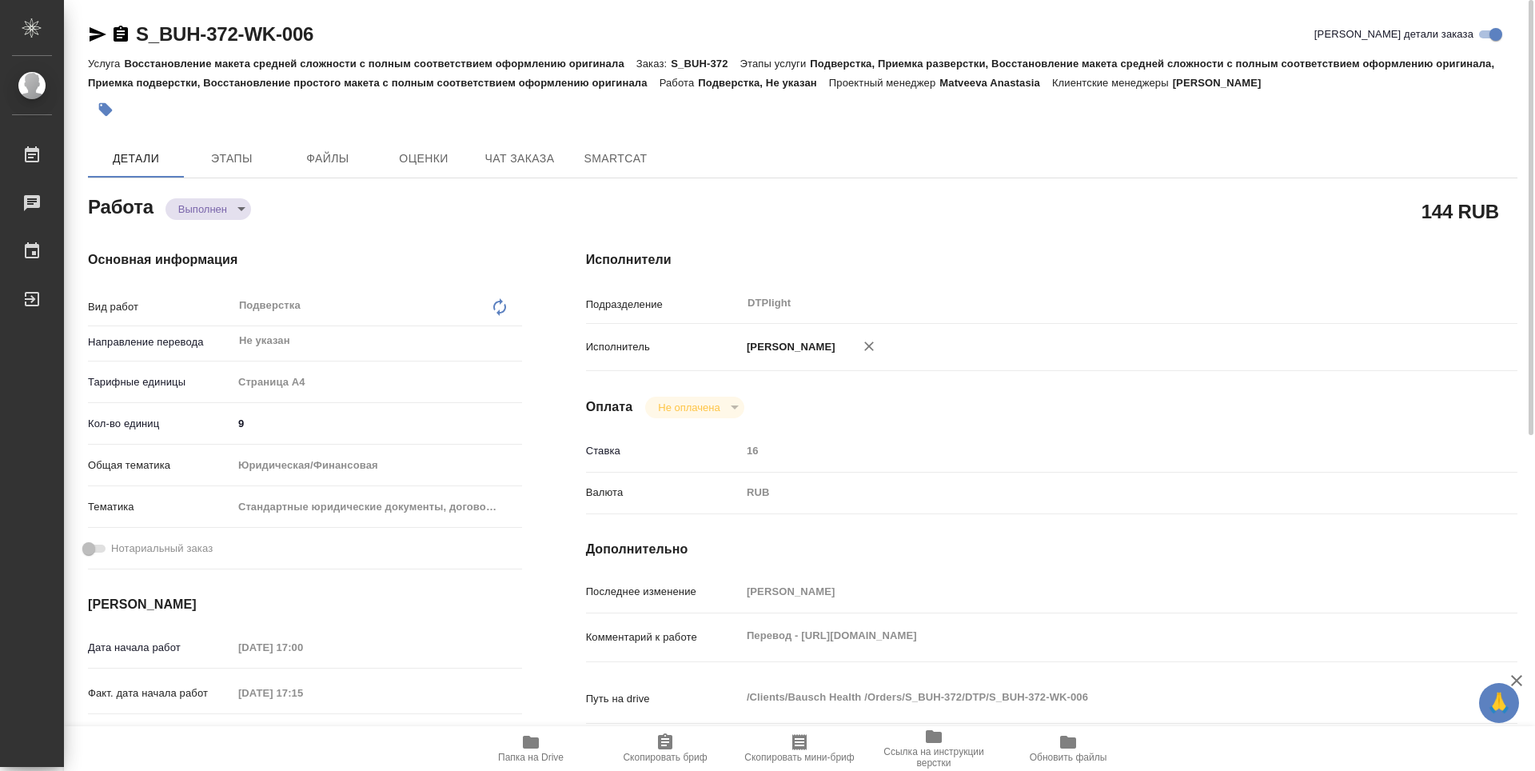
click at [120, 38] on icon "button" at bounding box center [121, 34] width 14 height 16
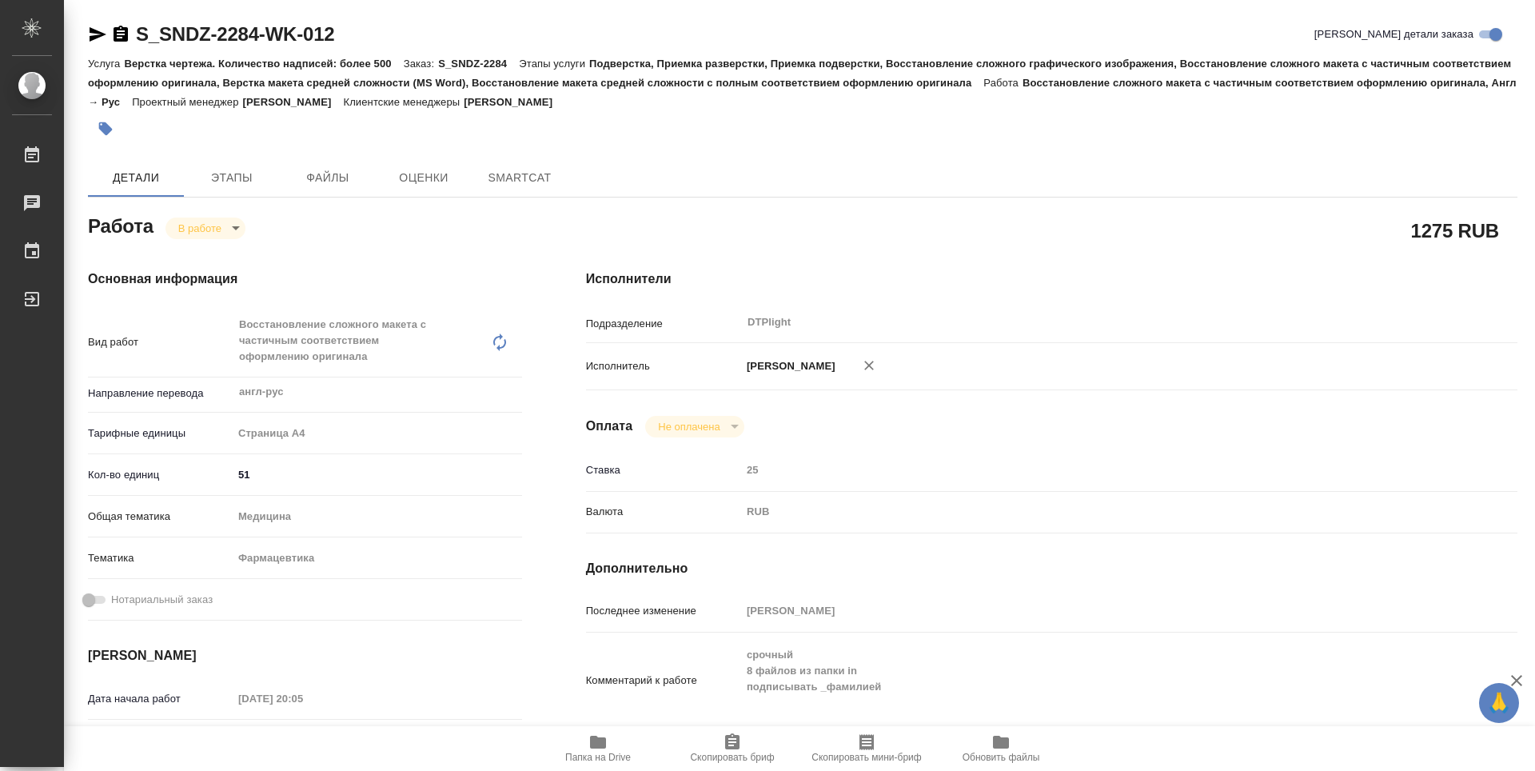
type textarea "x"
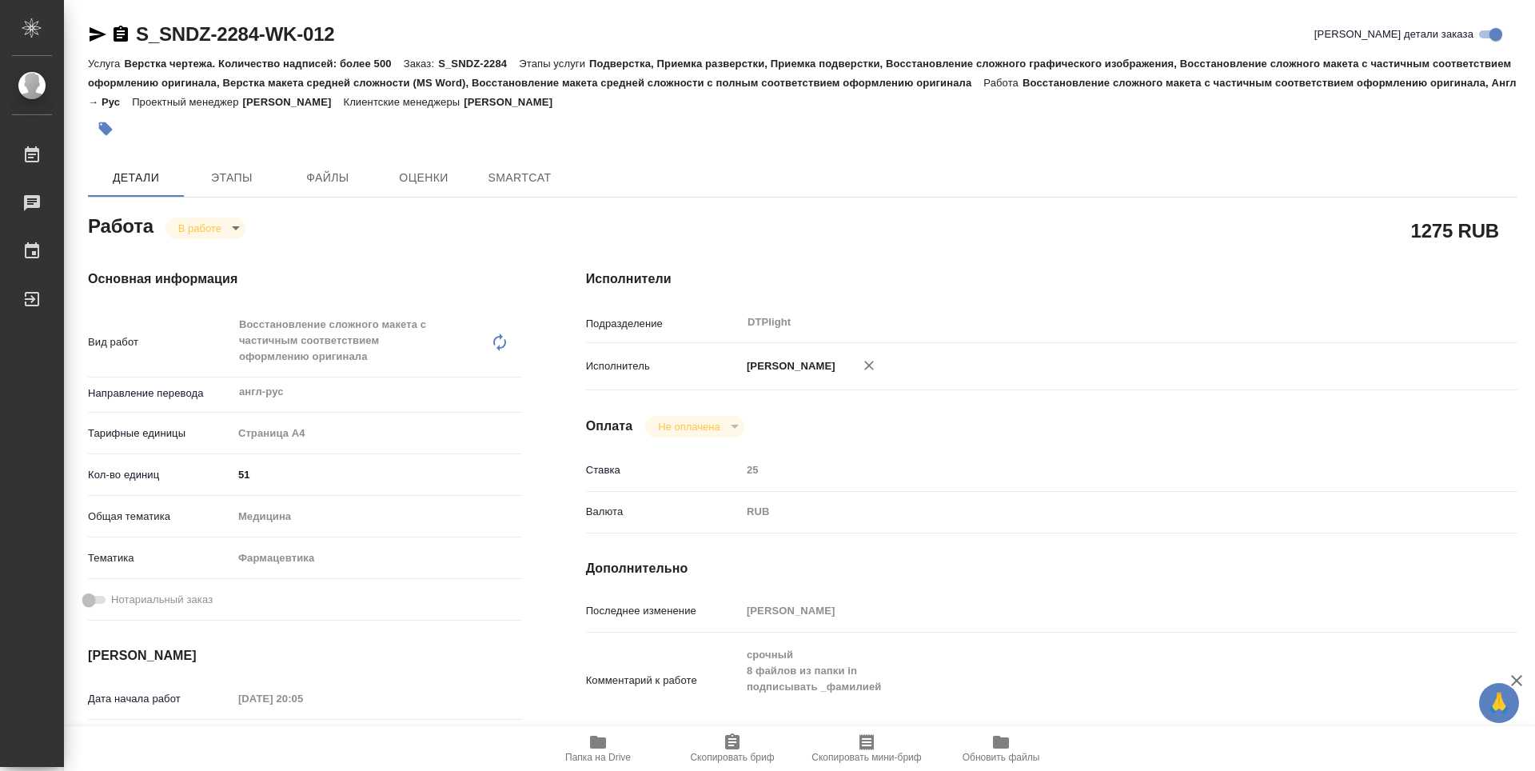
scroll to position [160, 0]
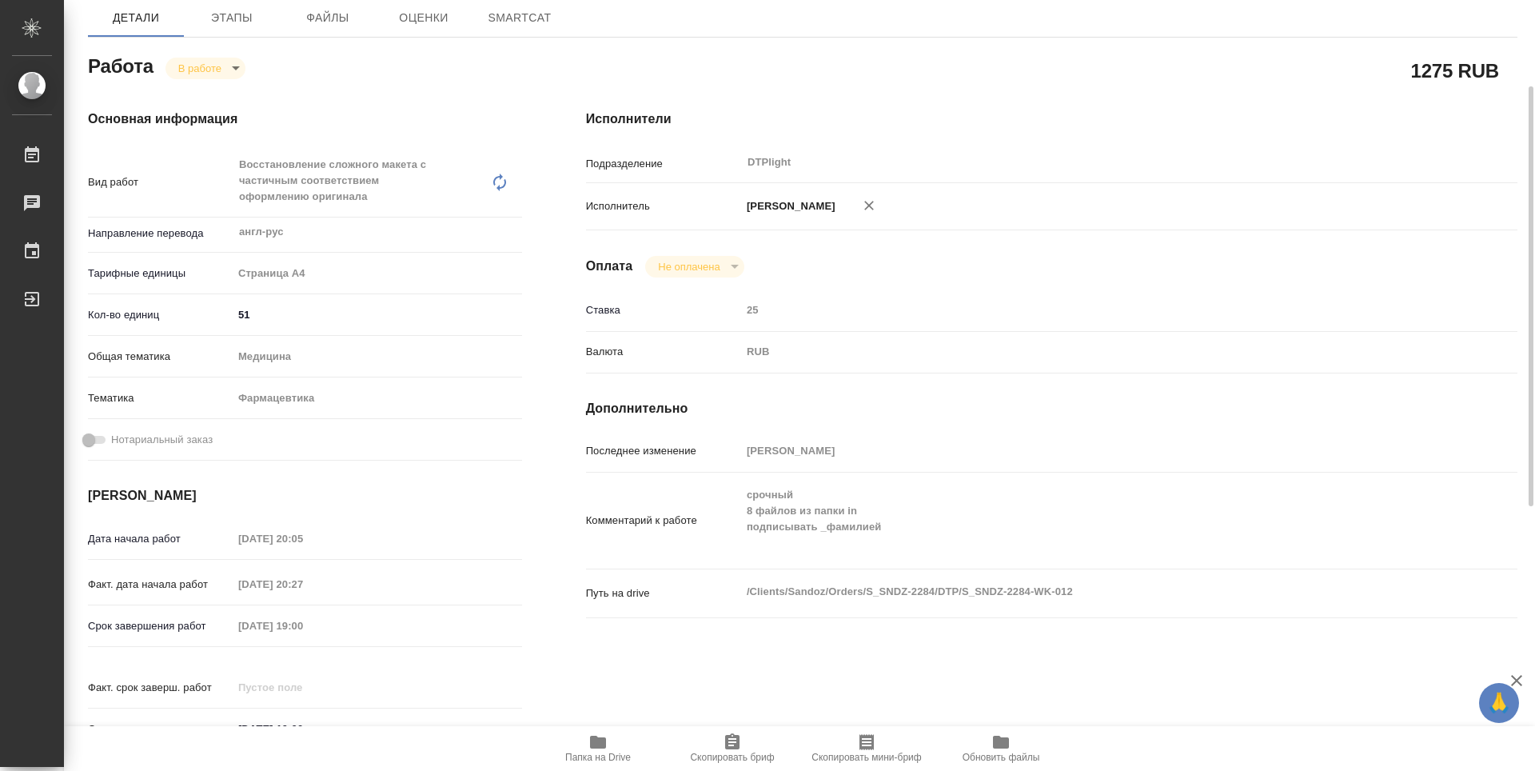
type textarea "x"
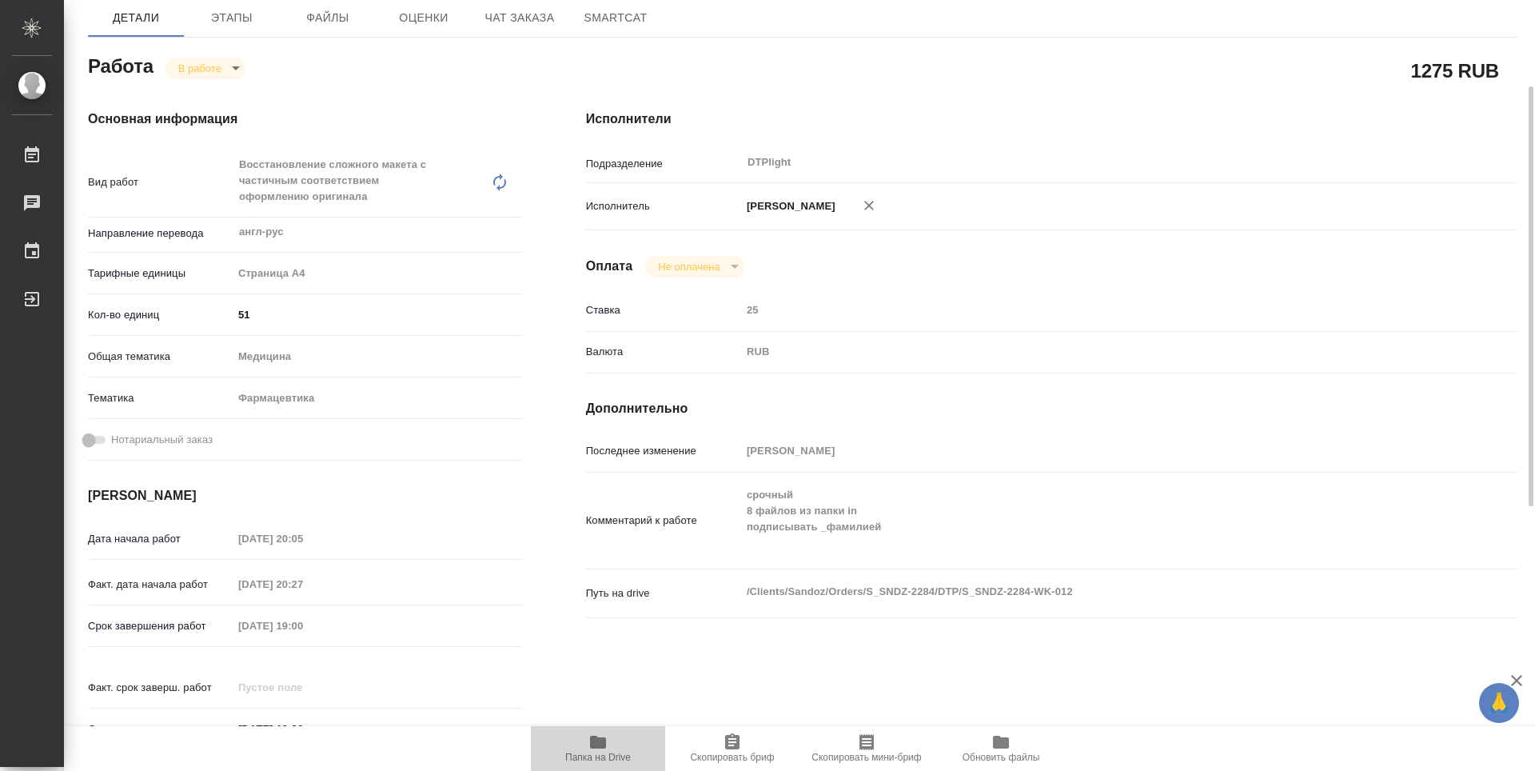
drag, startPoint x: 616, startPoint y: 748, endPoint x: 612, endPoint y: 697, distance: 50.6
click at [616, 748] on span "Папка на Drive" at bounding box center [598, 747] width 115 height 30
type textarea "x"
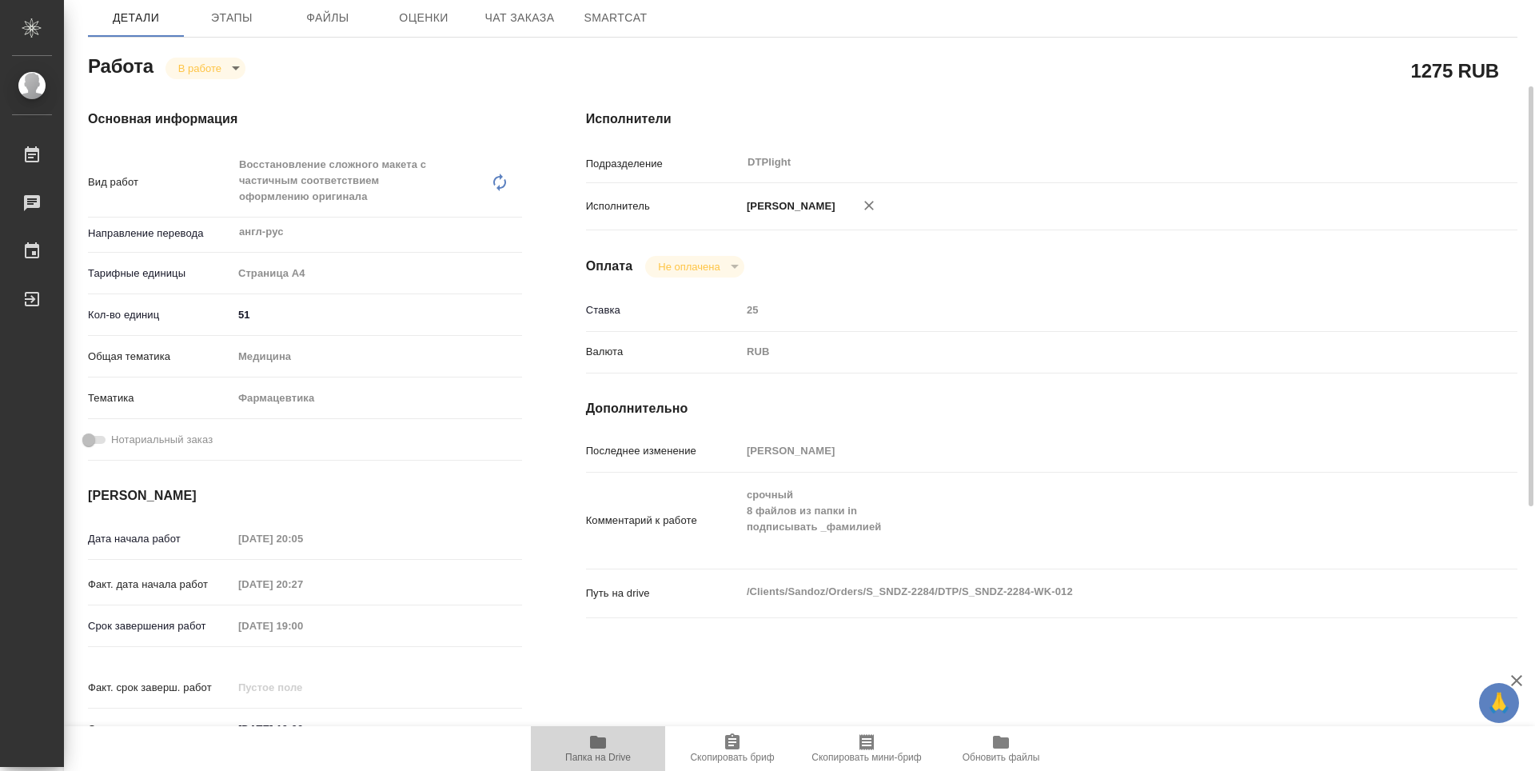
type textarea "x"
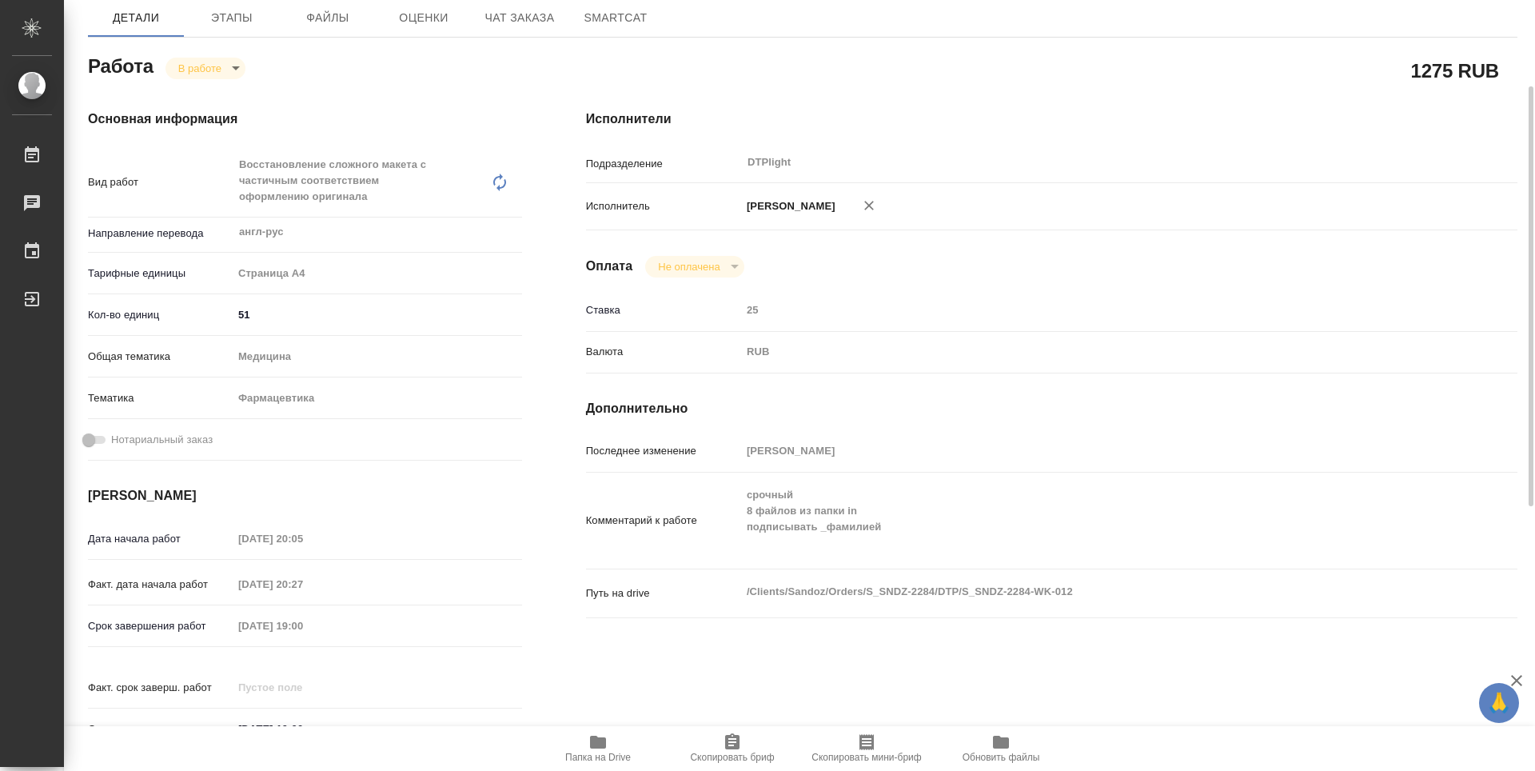
type textarea "x"
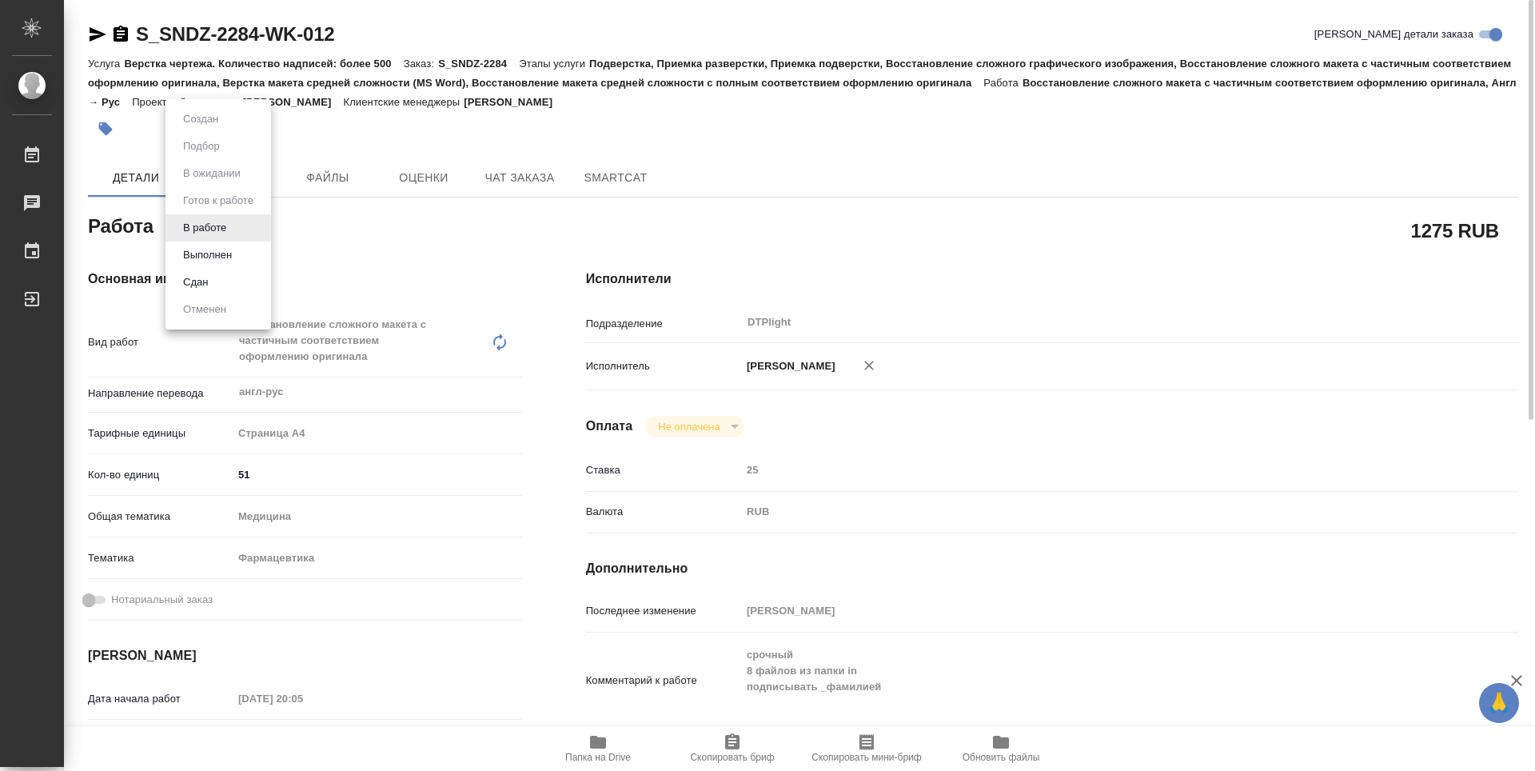
click at [231, 232] on body "🙏 .cls-1 fill:#fff; AWATERA Guselnikov Roman Работы 0 Чаты График Выйти S_SNDZ-…" at bounding box center [767, 385] width 1535 height 771
click at [213, 250] on button "Выполнен" at bounding box center [207, 255] width 58 height 18
type textarea "x"
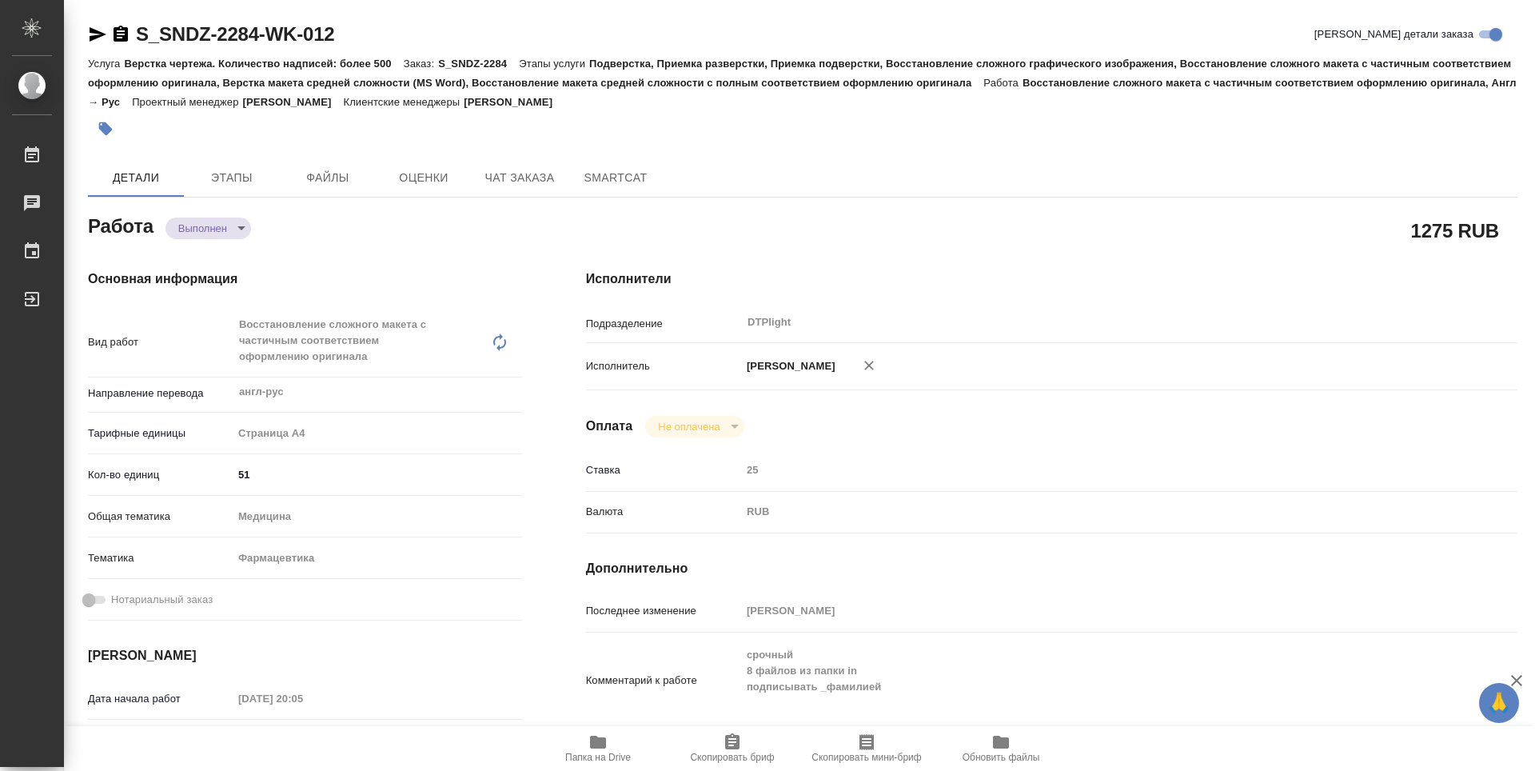
type textarea "x"
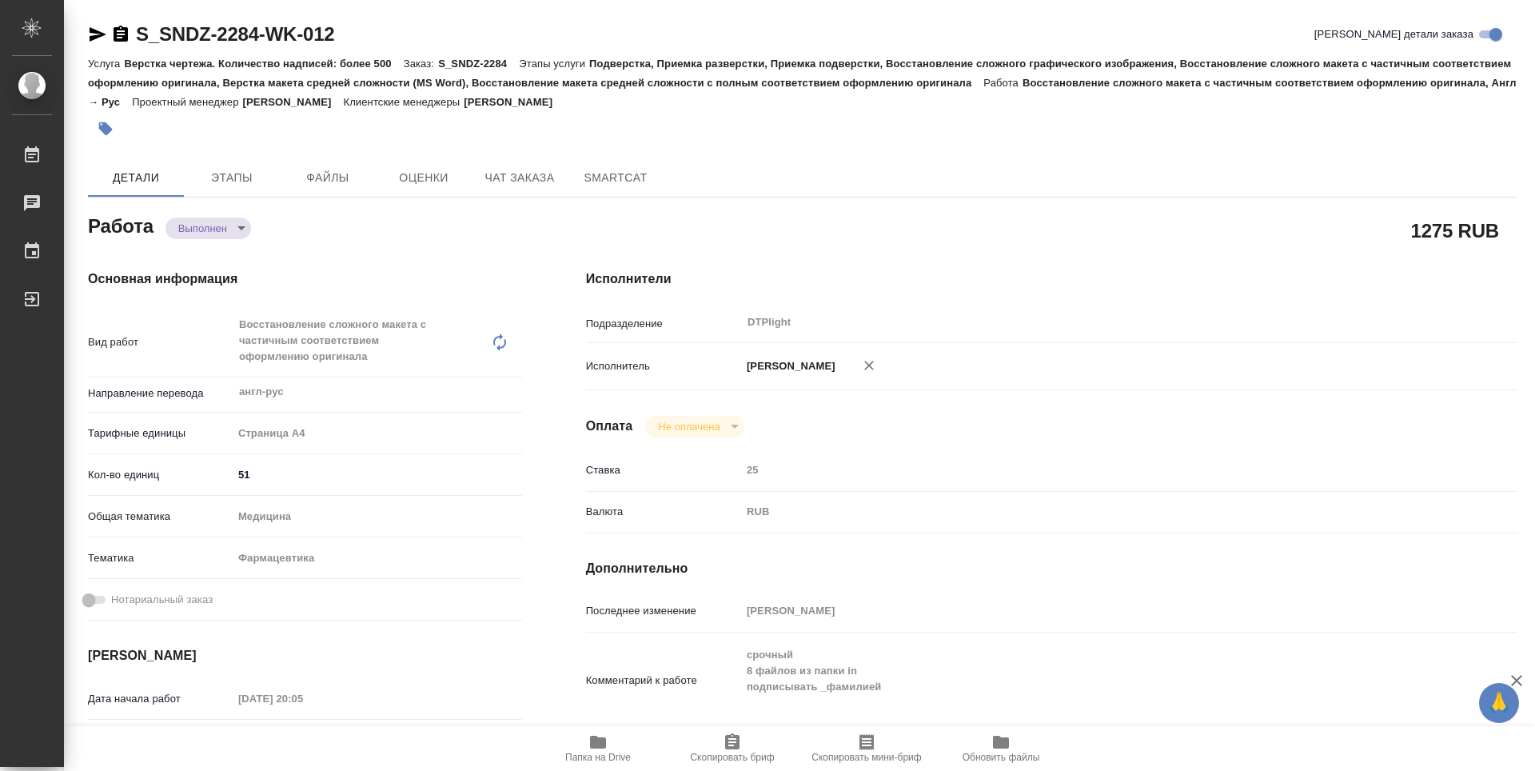
type textarea "x"
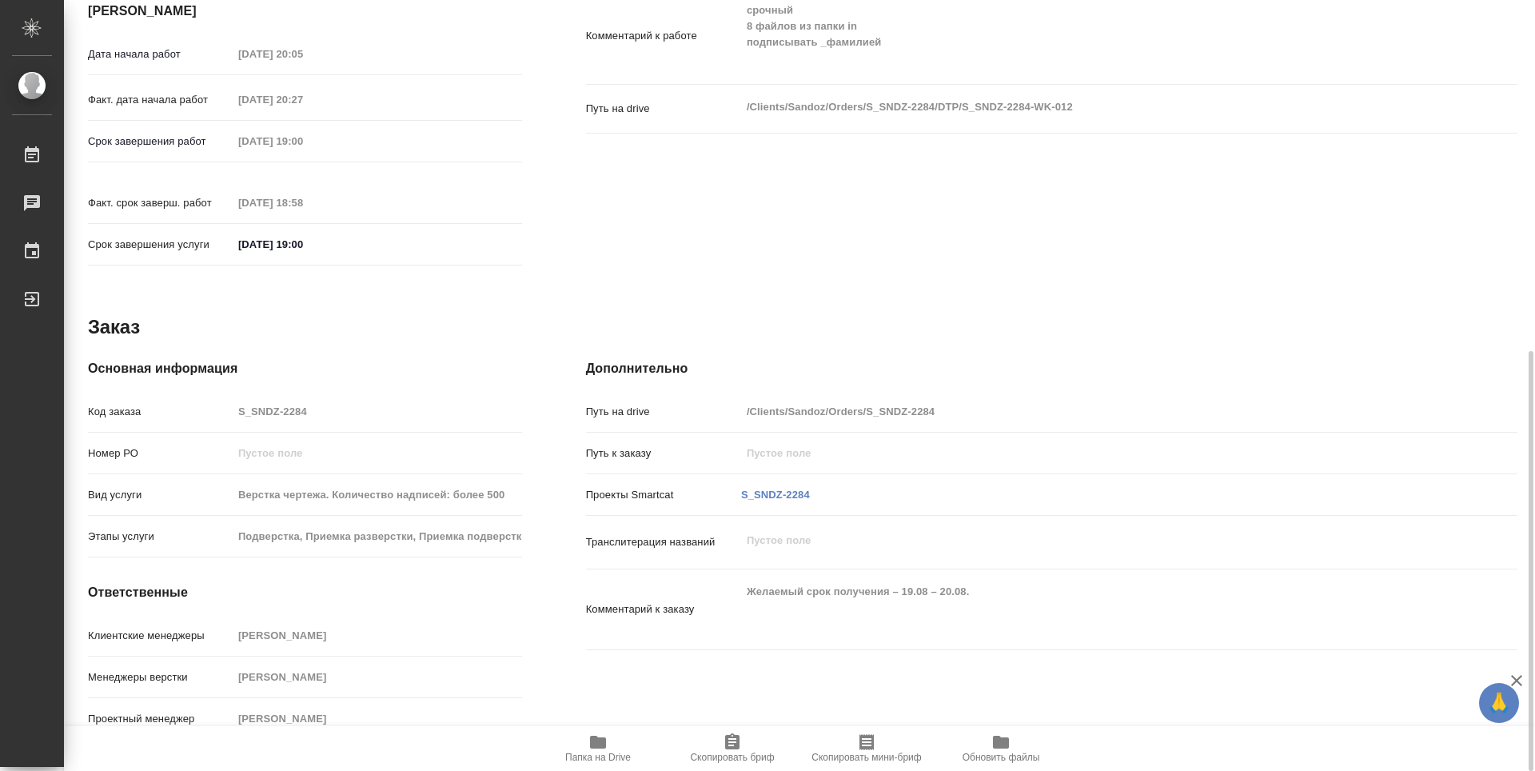
type textarea "x"
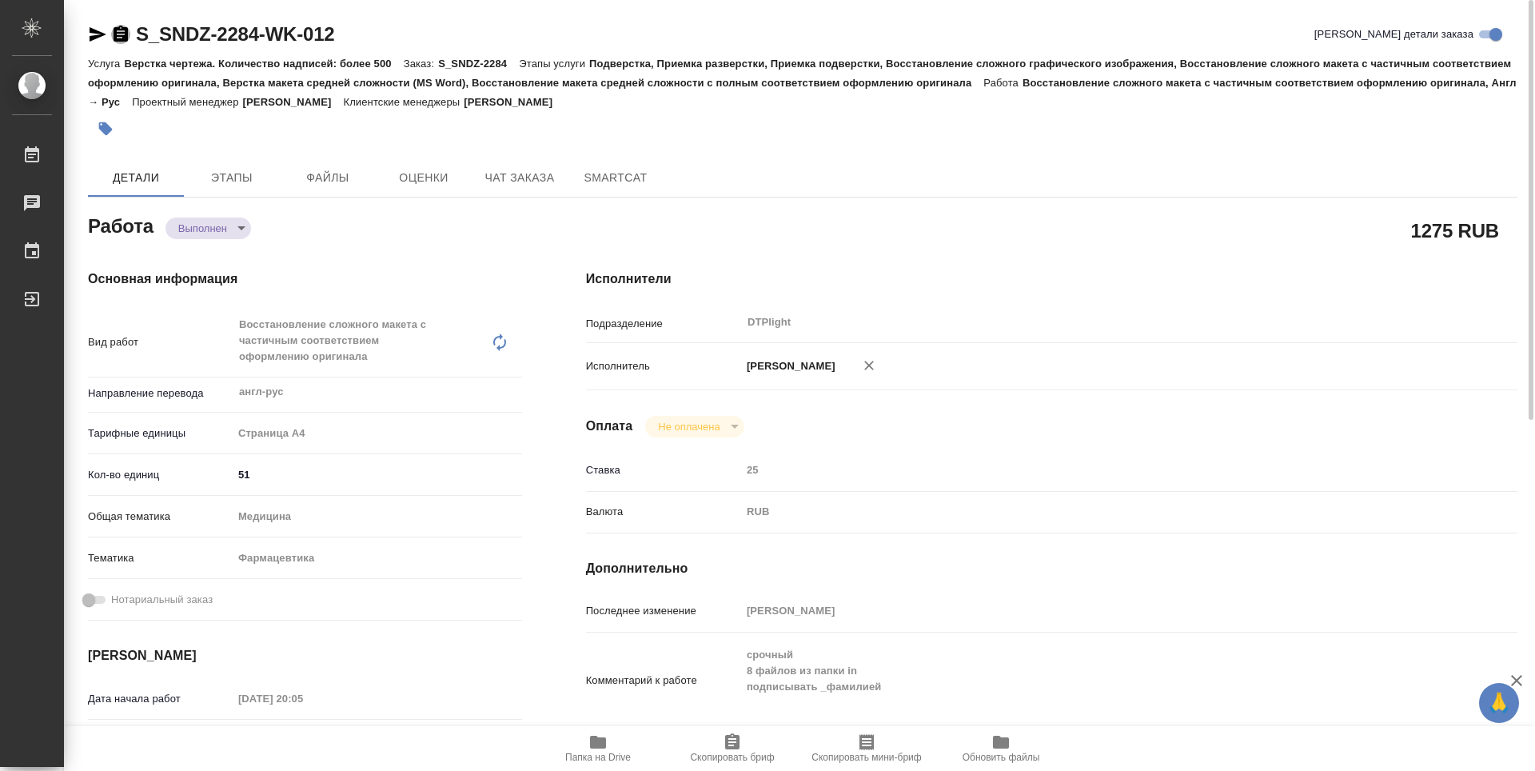
click at [121, 35] on icon "button" at bounding box center [121, 34] width 14 height 16
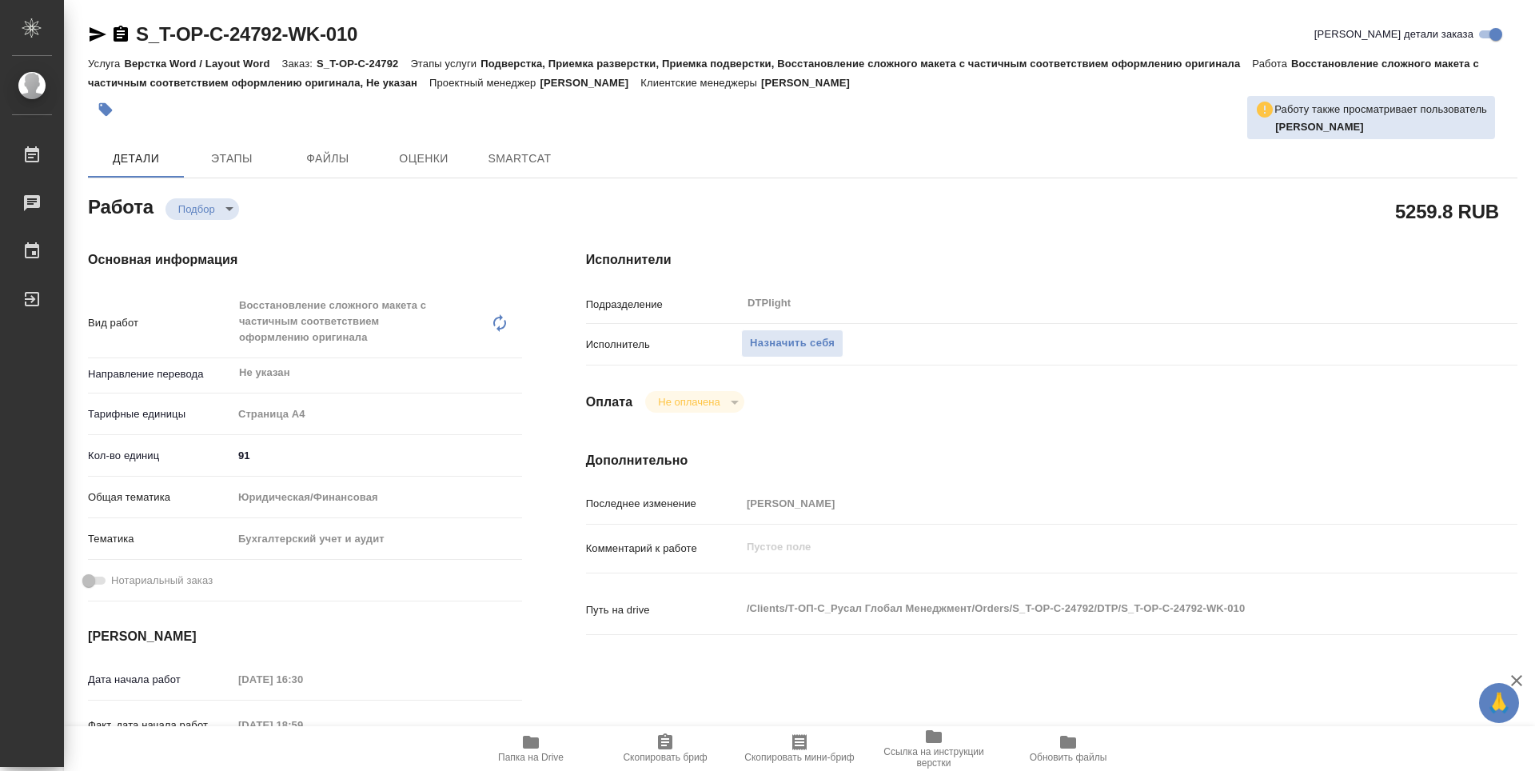
type textarea "x"
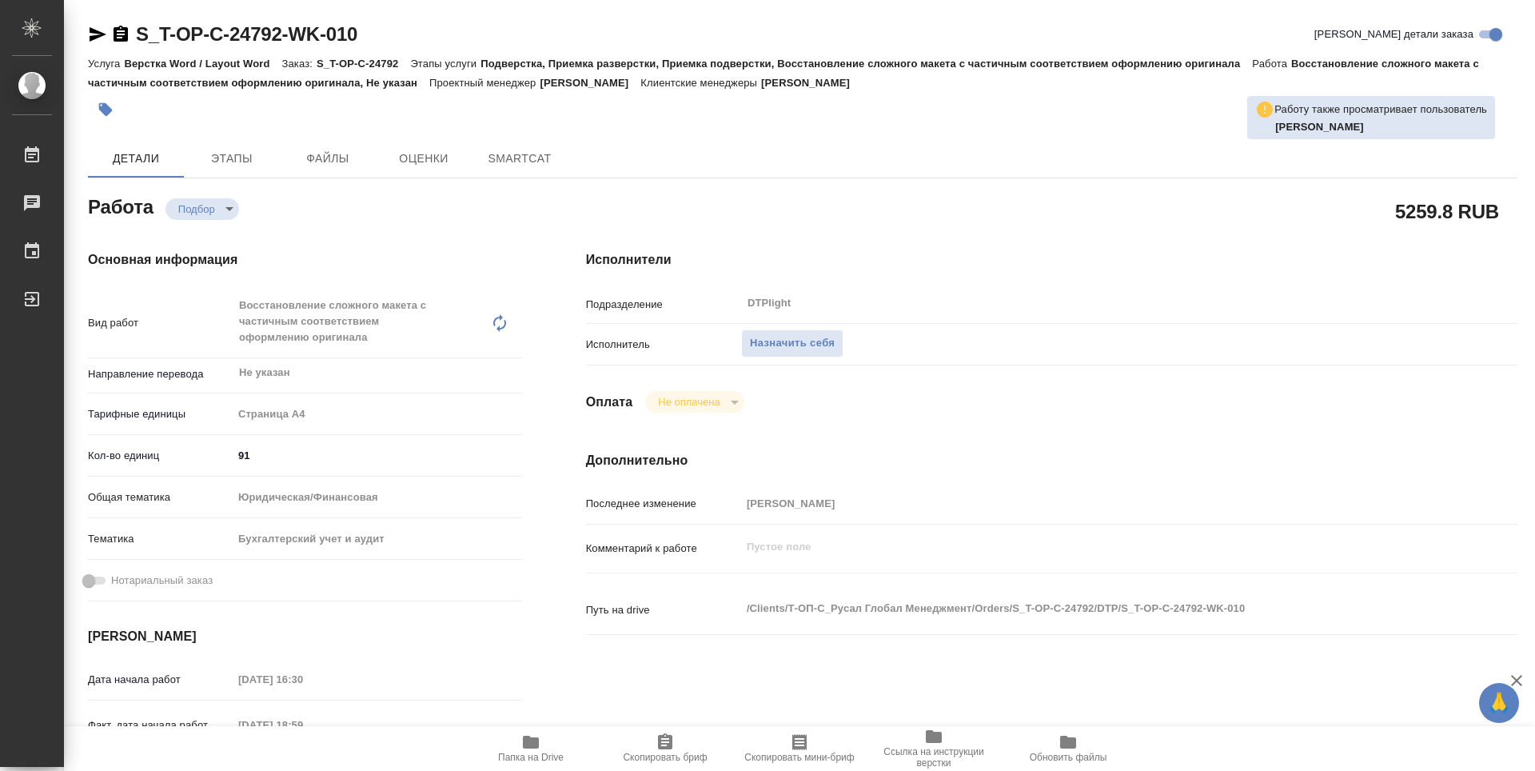
type textarea "x"
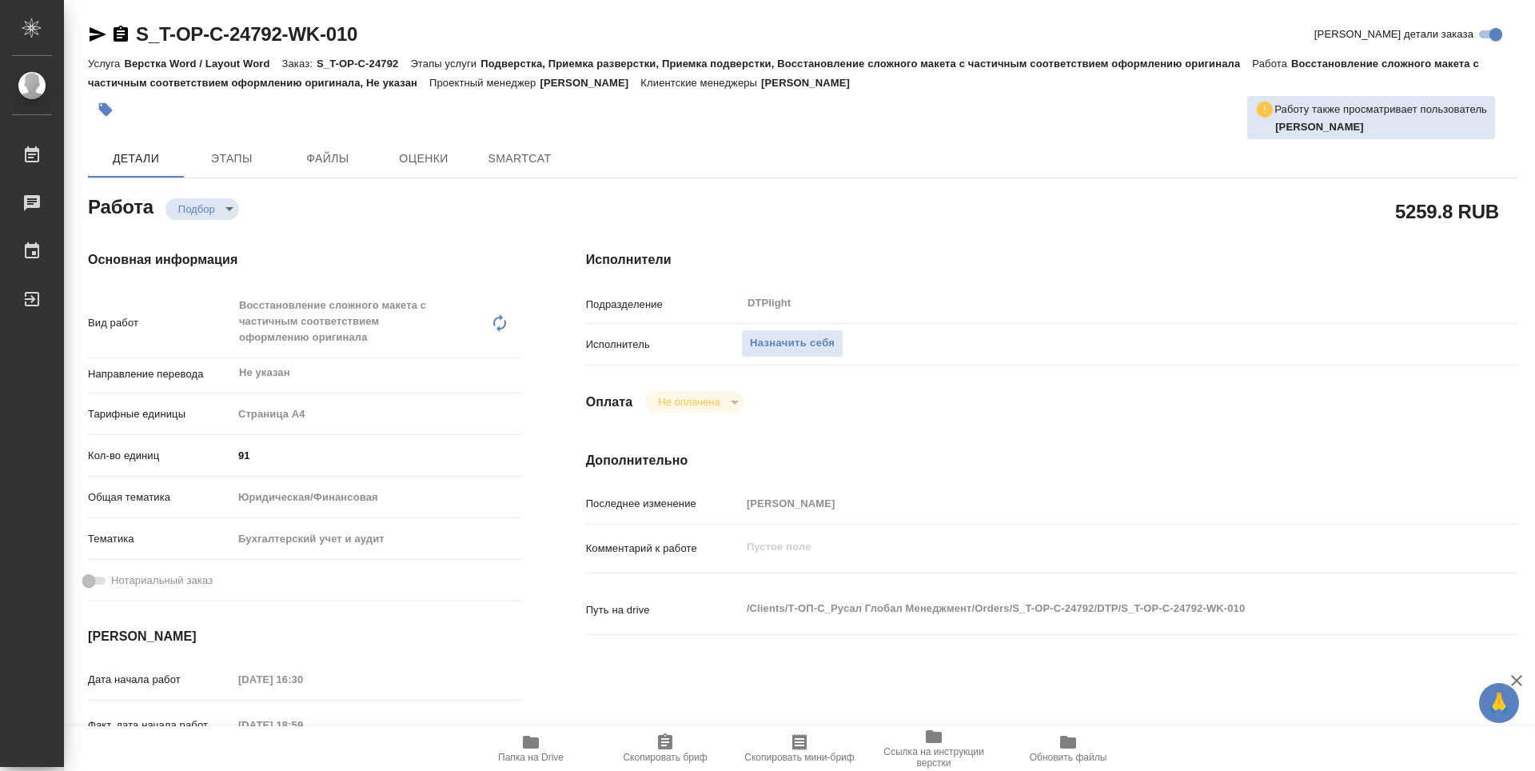
type textarea "x"
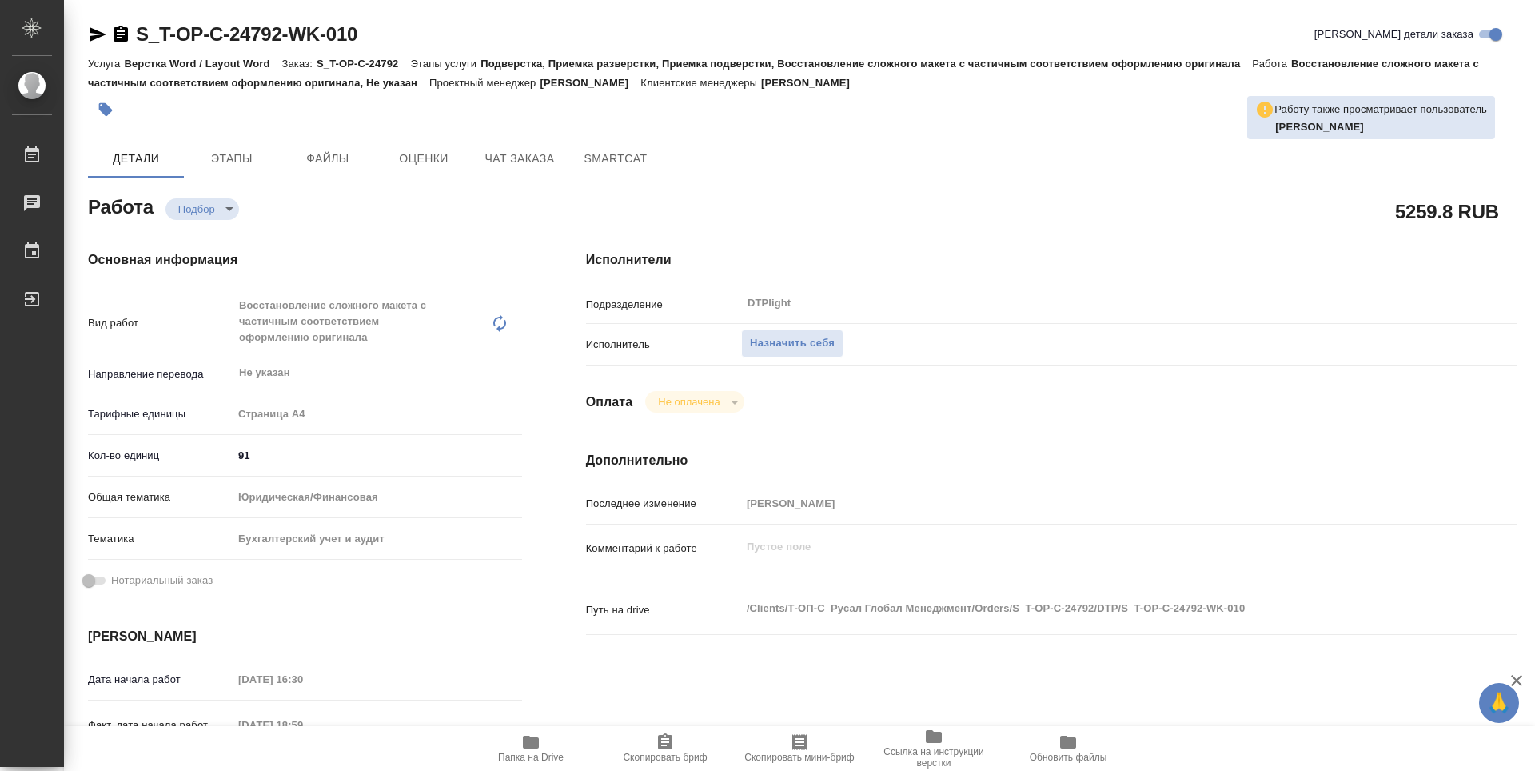
click at [542, 744] on span "Папка на Drive" at bounding box center [530, 747] width 115 height 30
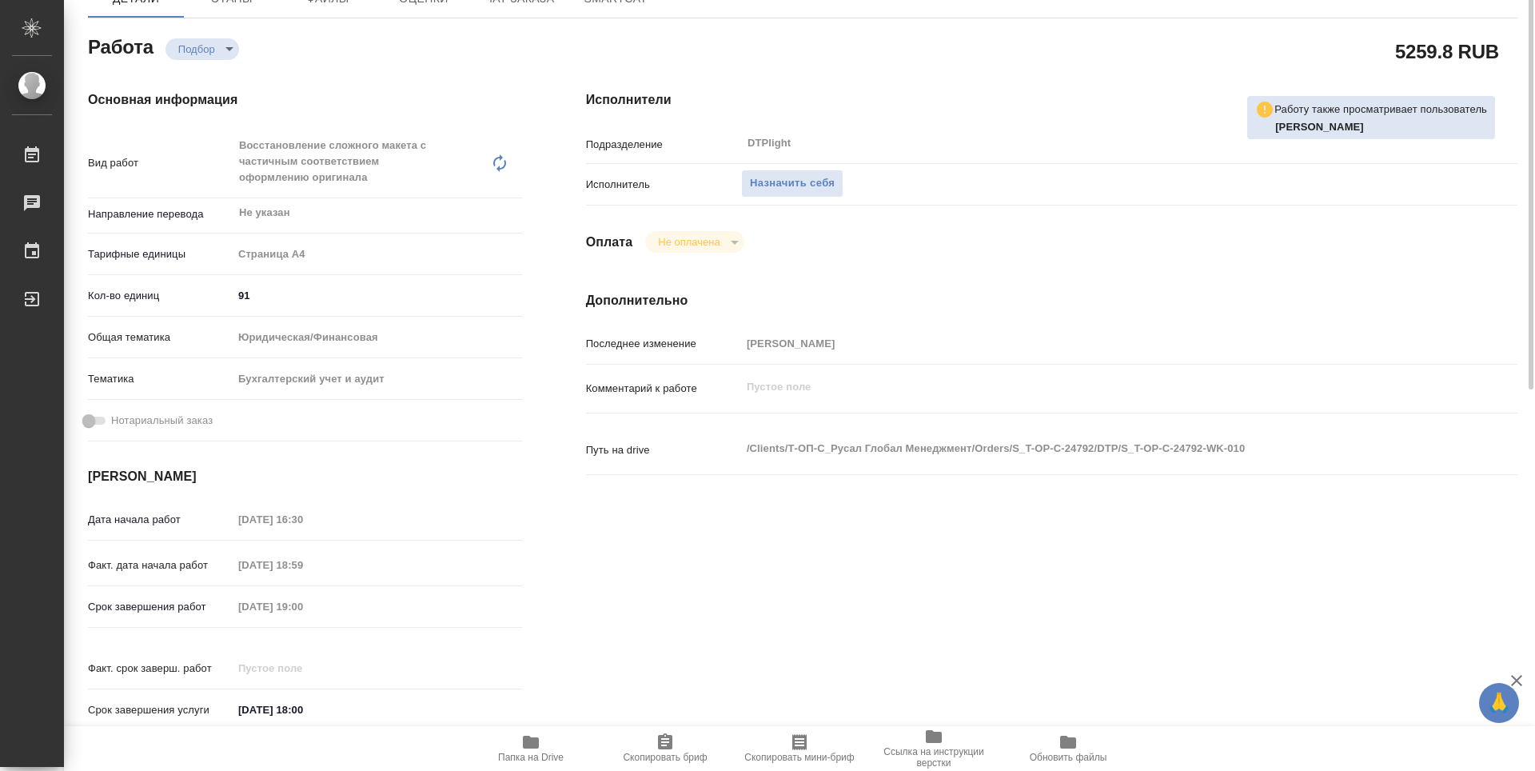
type textarea "x"
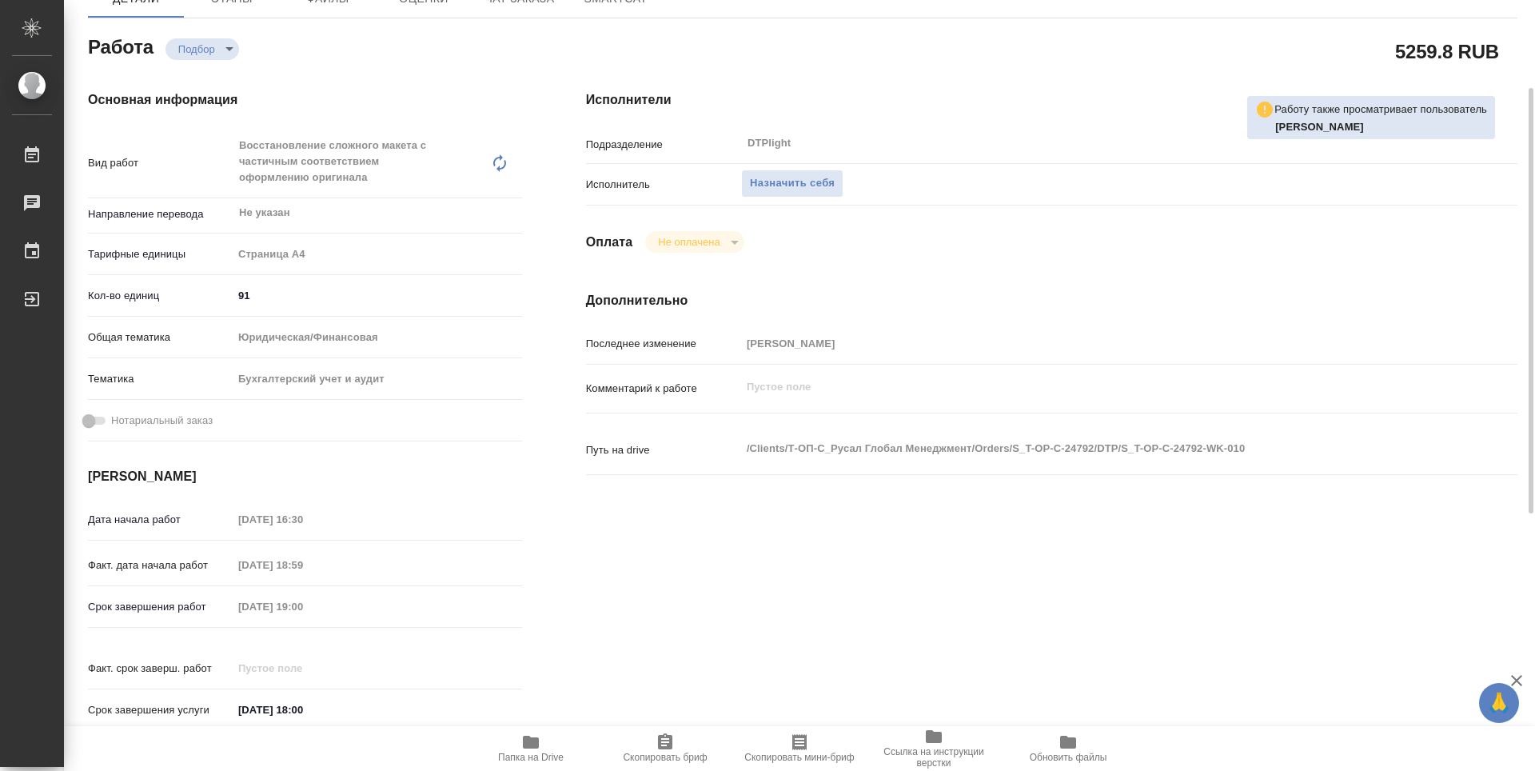
type textarea "x"
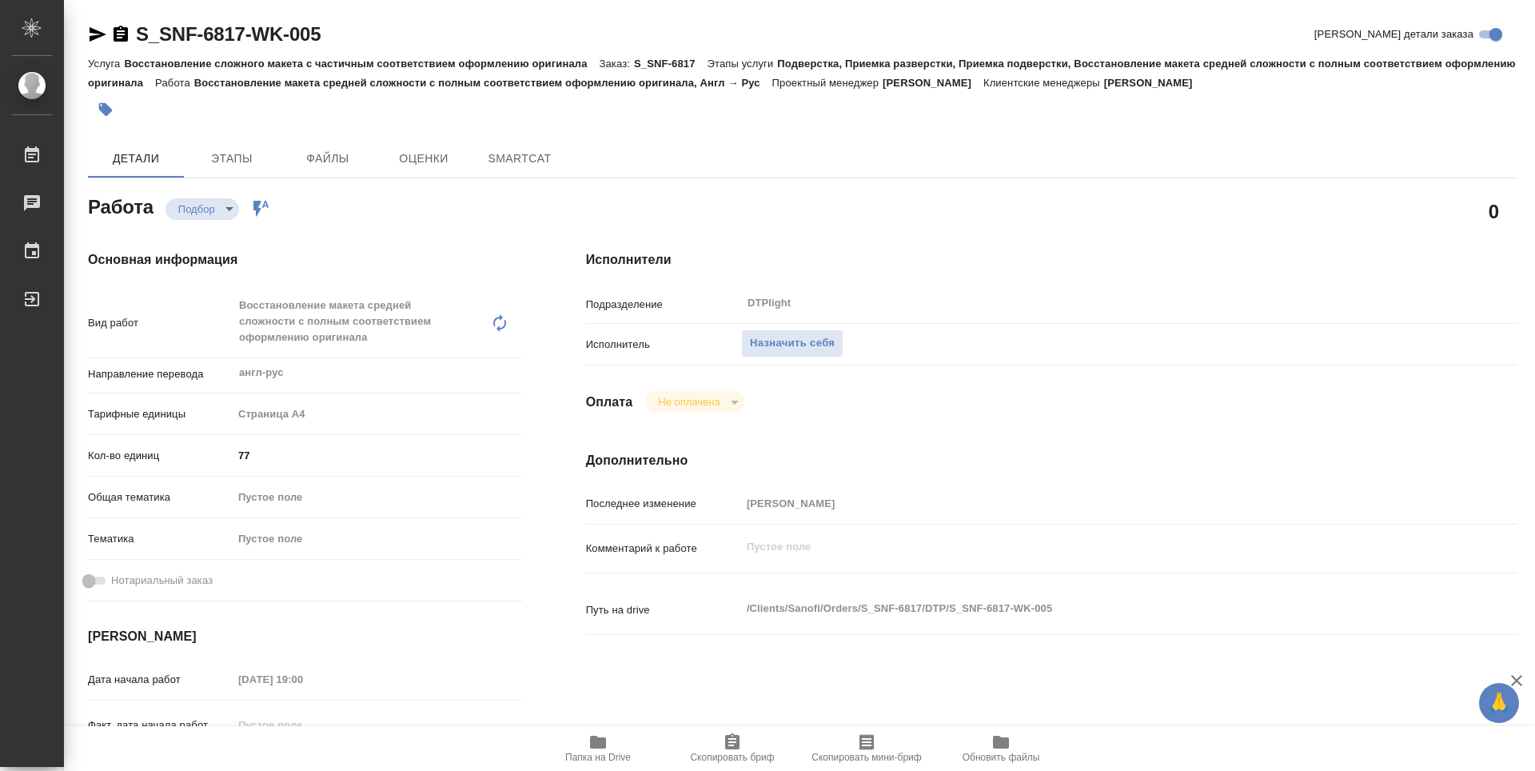
type textarea "x"
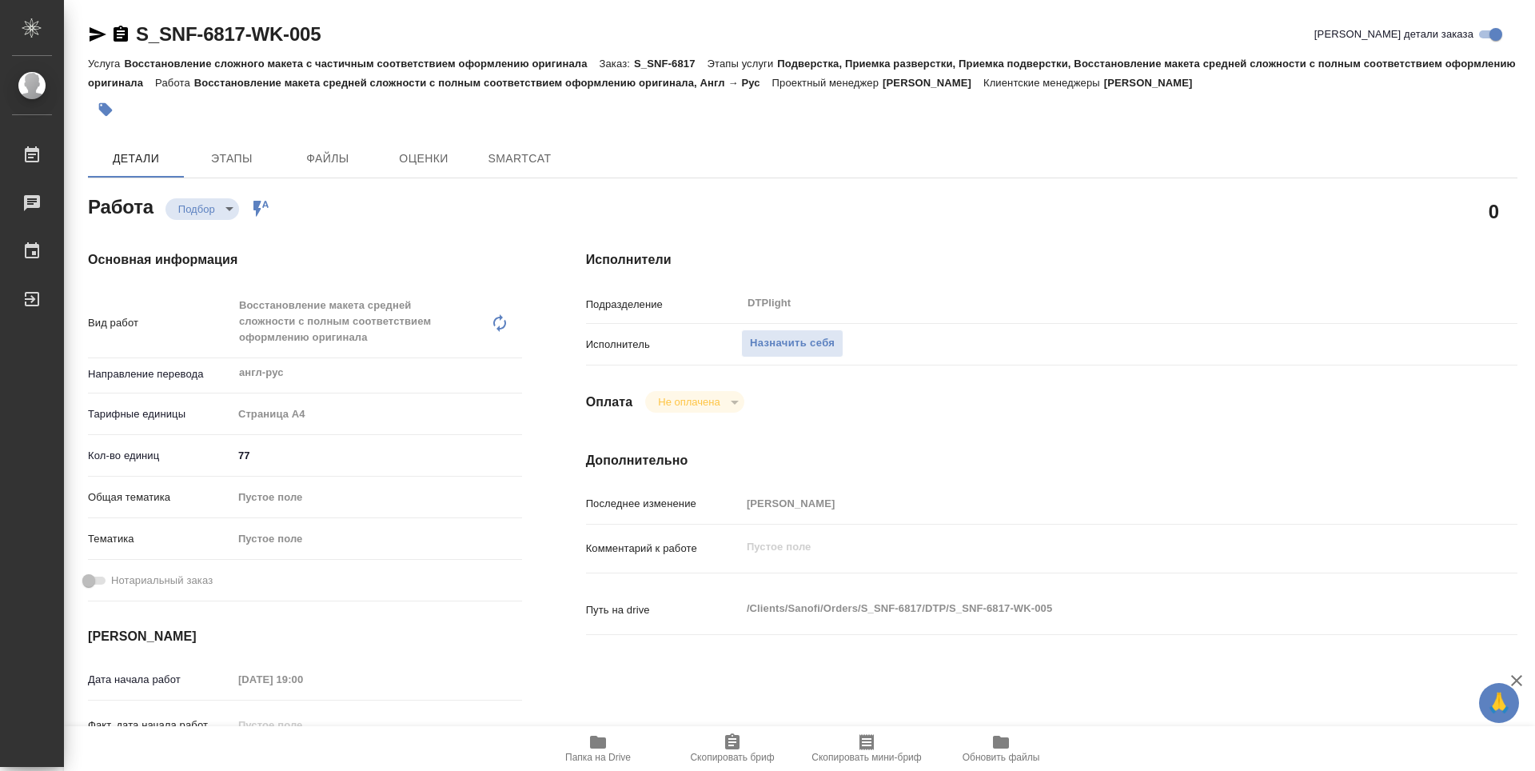
type textarea "x"
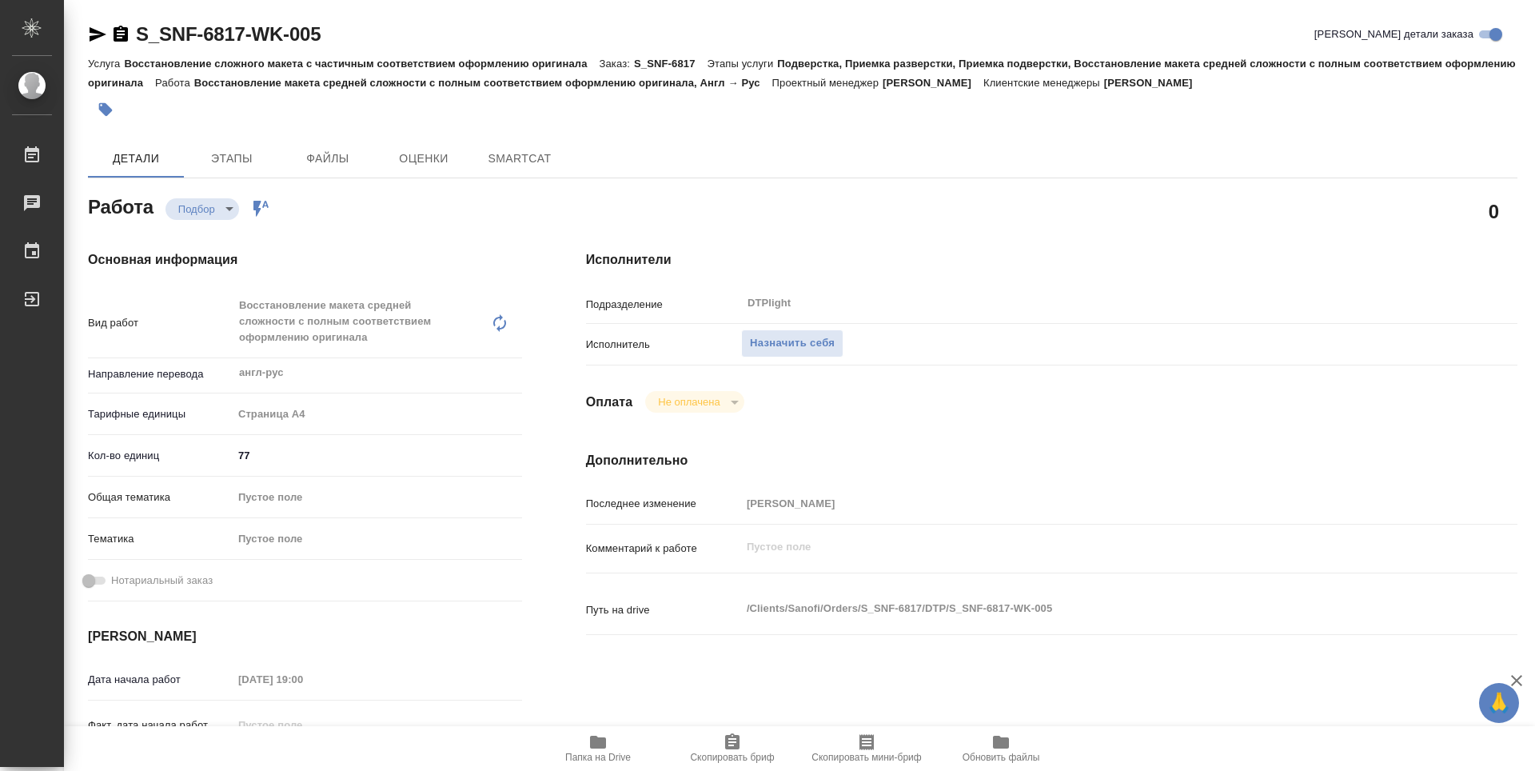
scroll to position [160, 0]
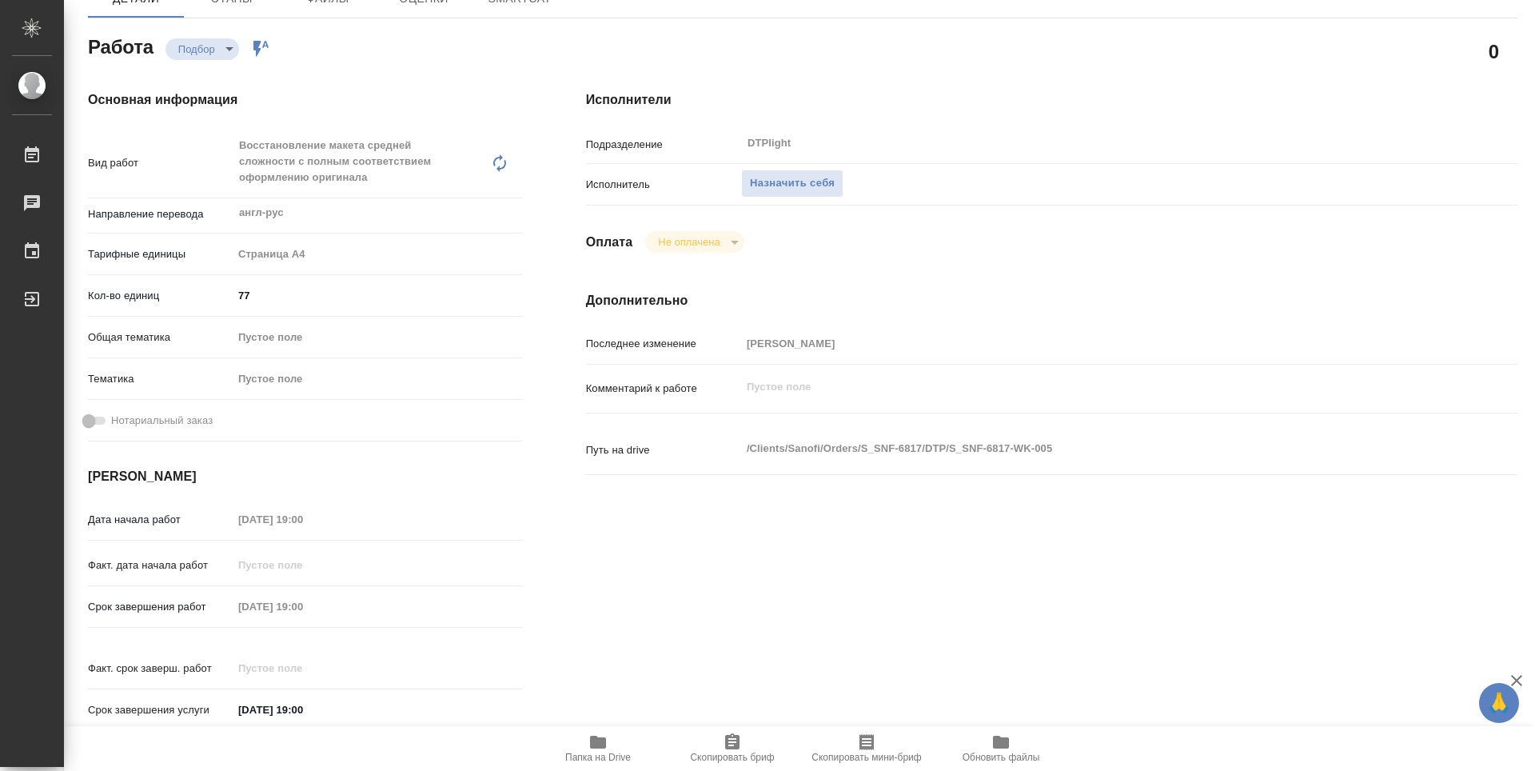
type textarea "x"
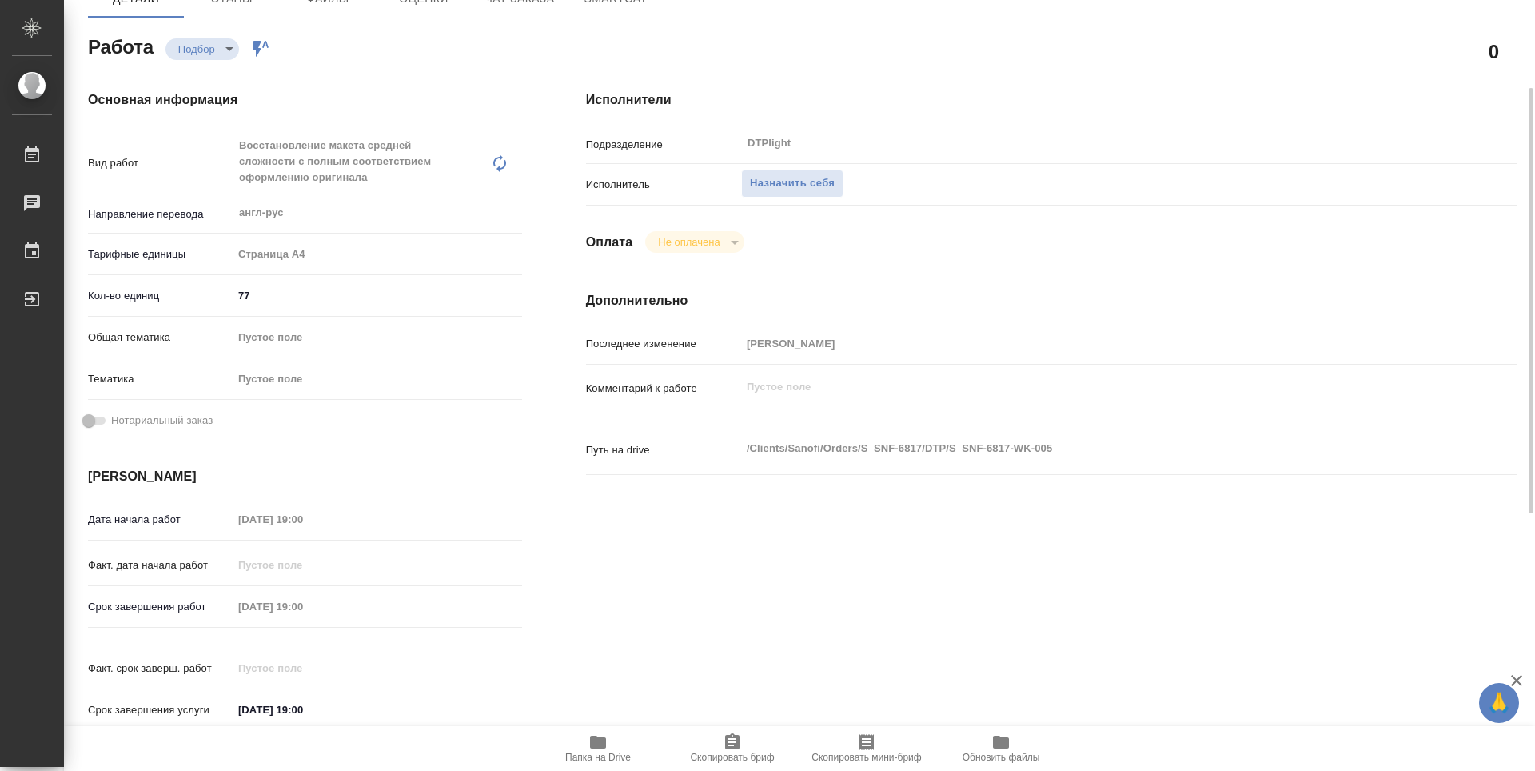
drag, startPoint x: 612, startPoint y: 741, endPoint x: 604, endPoint y: 735, distance: 9.6
click at [609, 742] on span "Папка на Drive" at bounding box center [598, 747] width 115 height 30
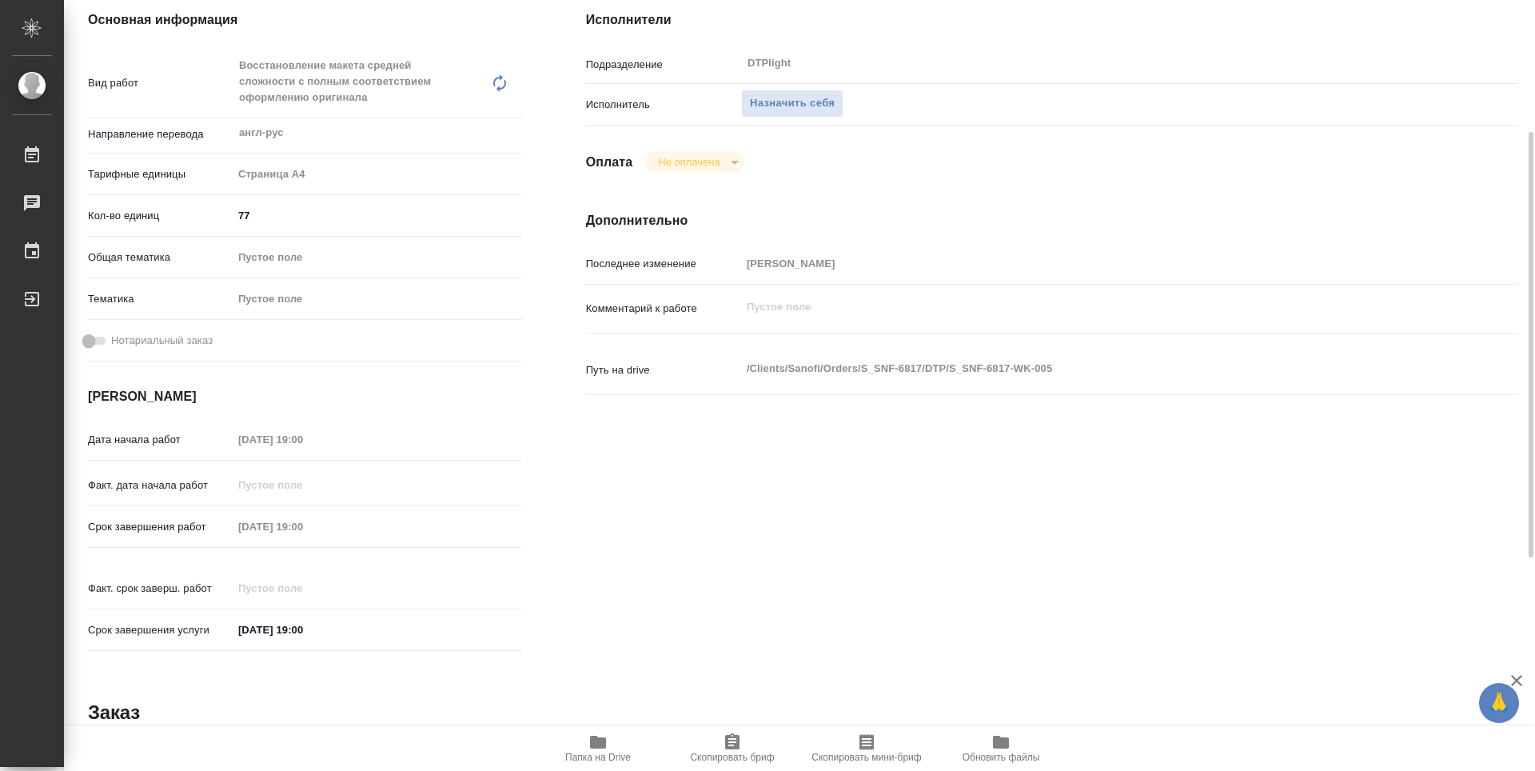
type textarea "x"
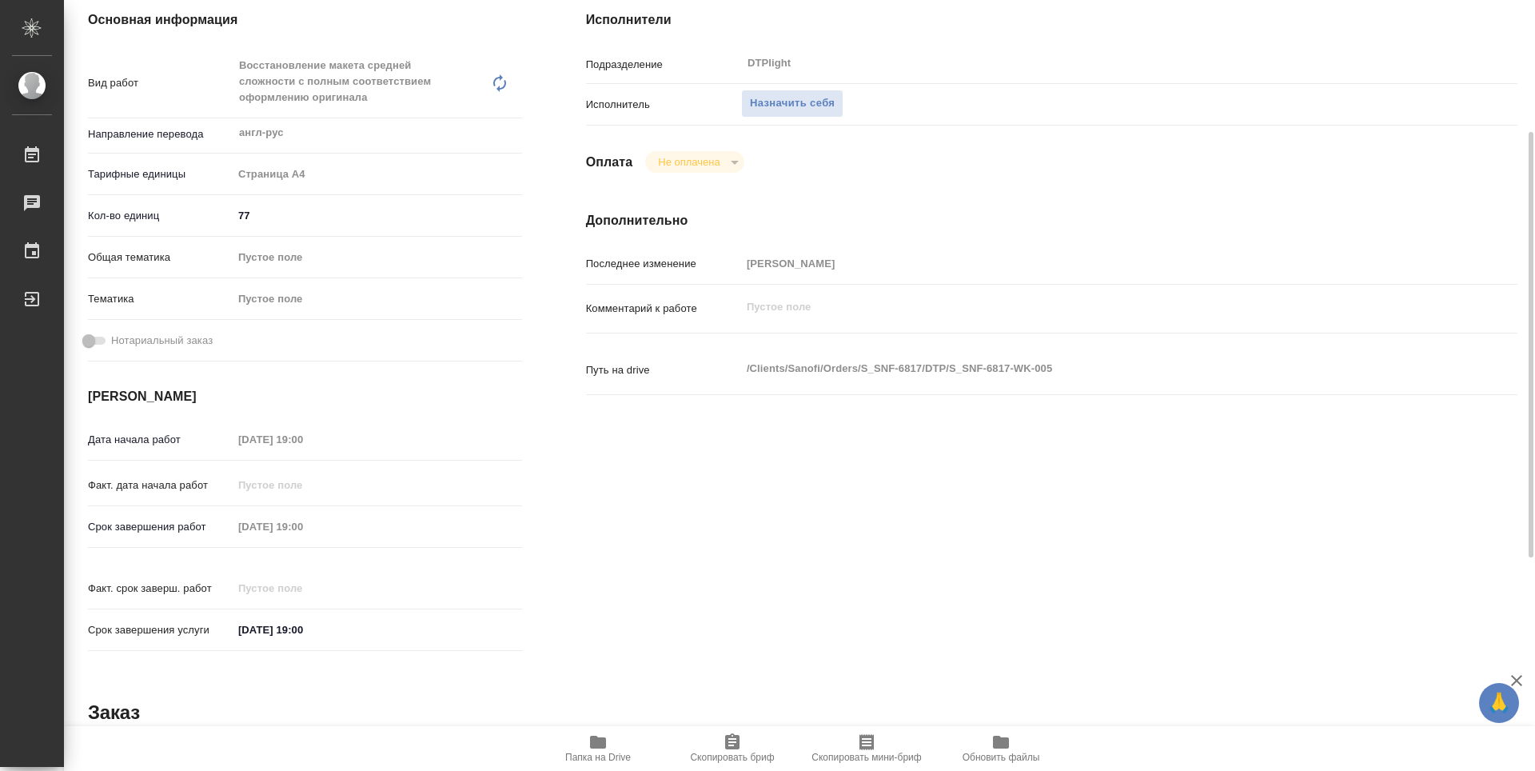
type textarea "x"
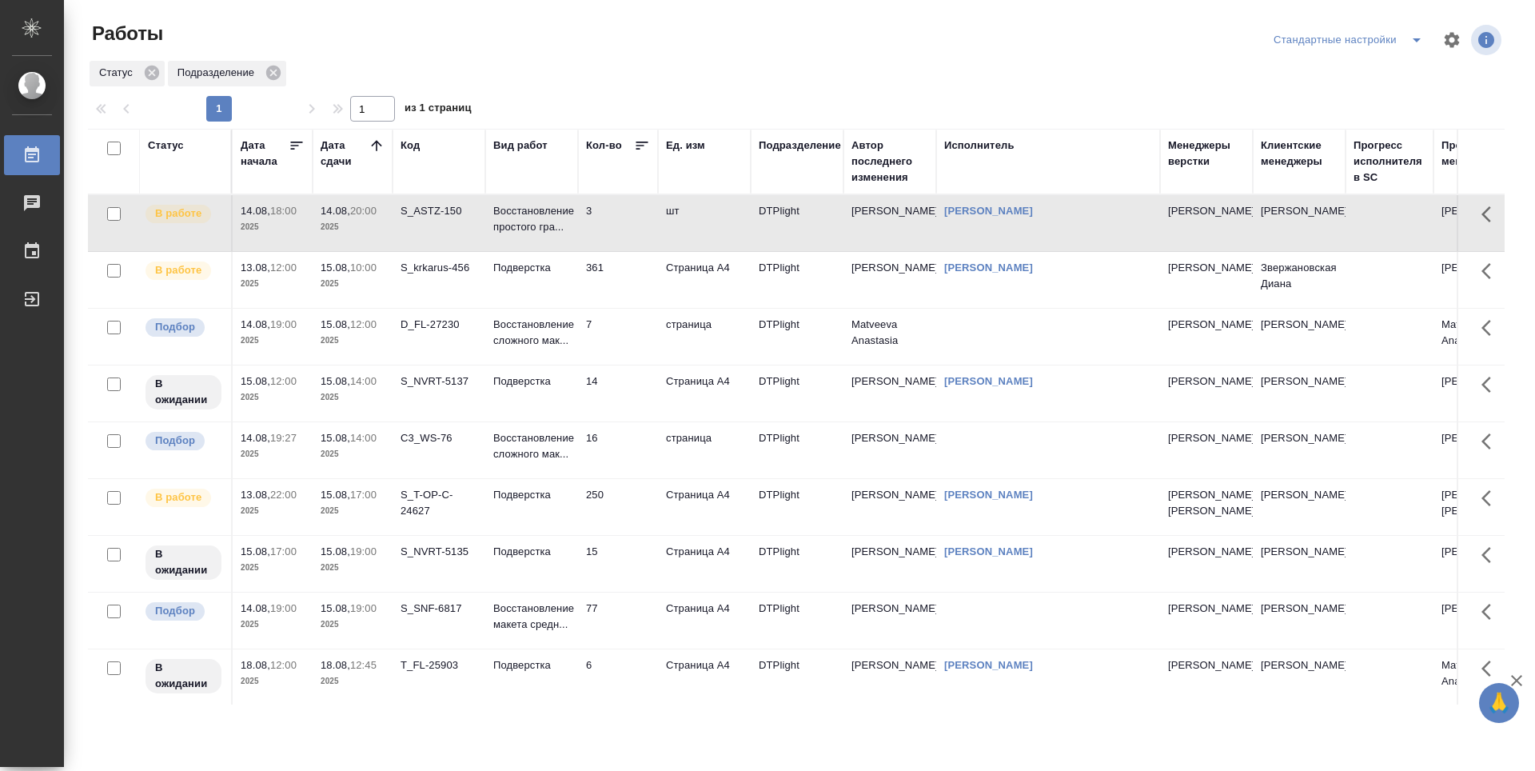
click at [604, 251] on td "7" at bounding box center [618, 223] width 80 height 56
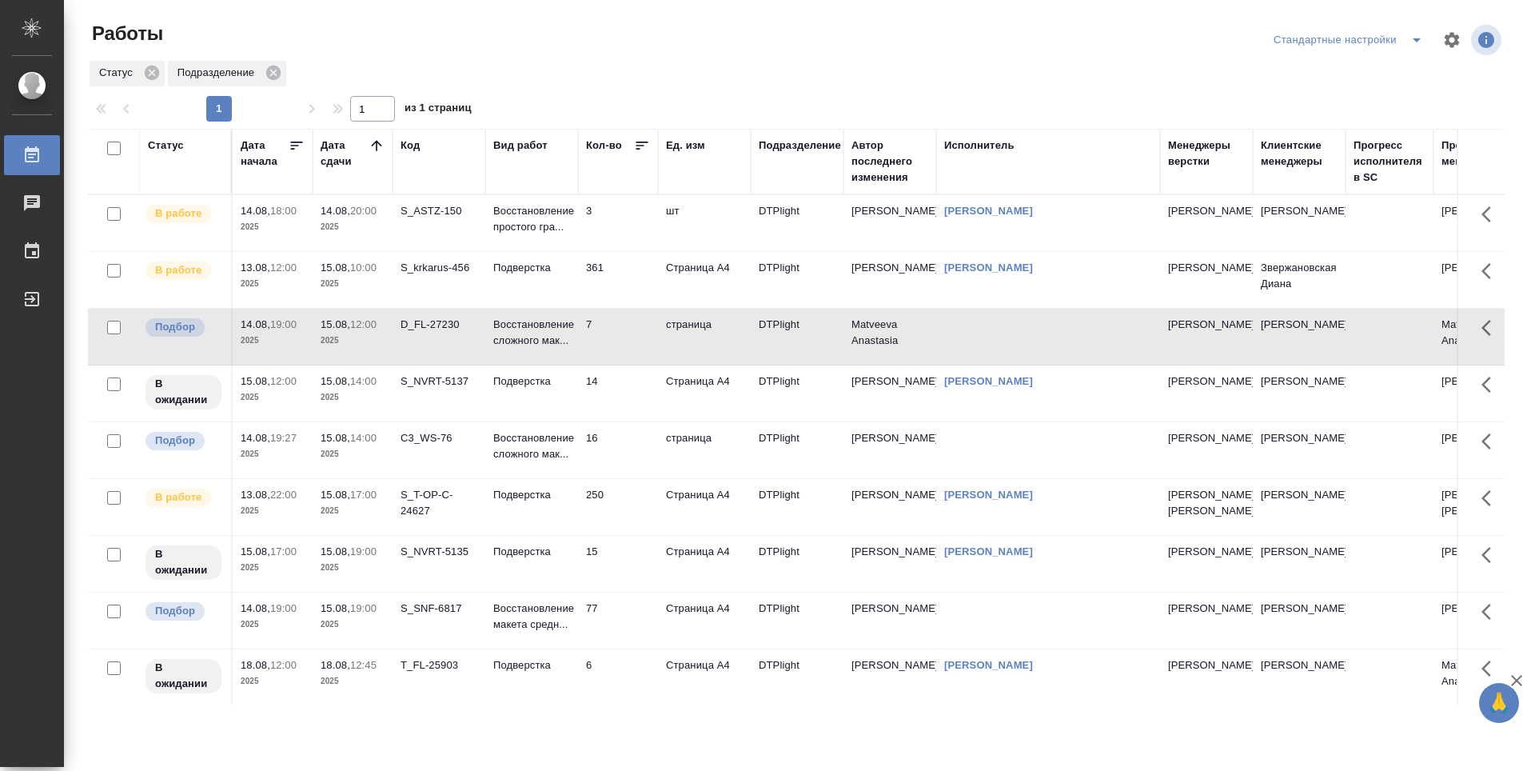
click at [624, 208] on td "3" at bounding box center [618, 223] width 80 height 56
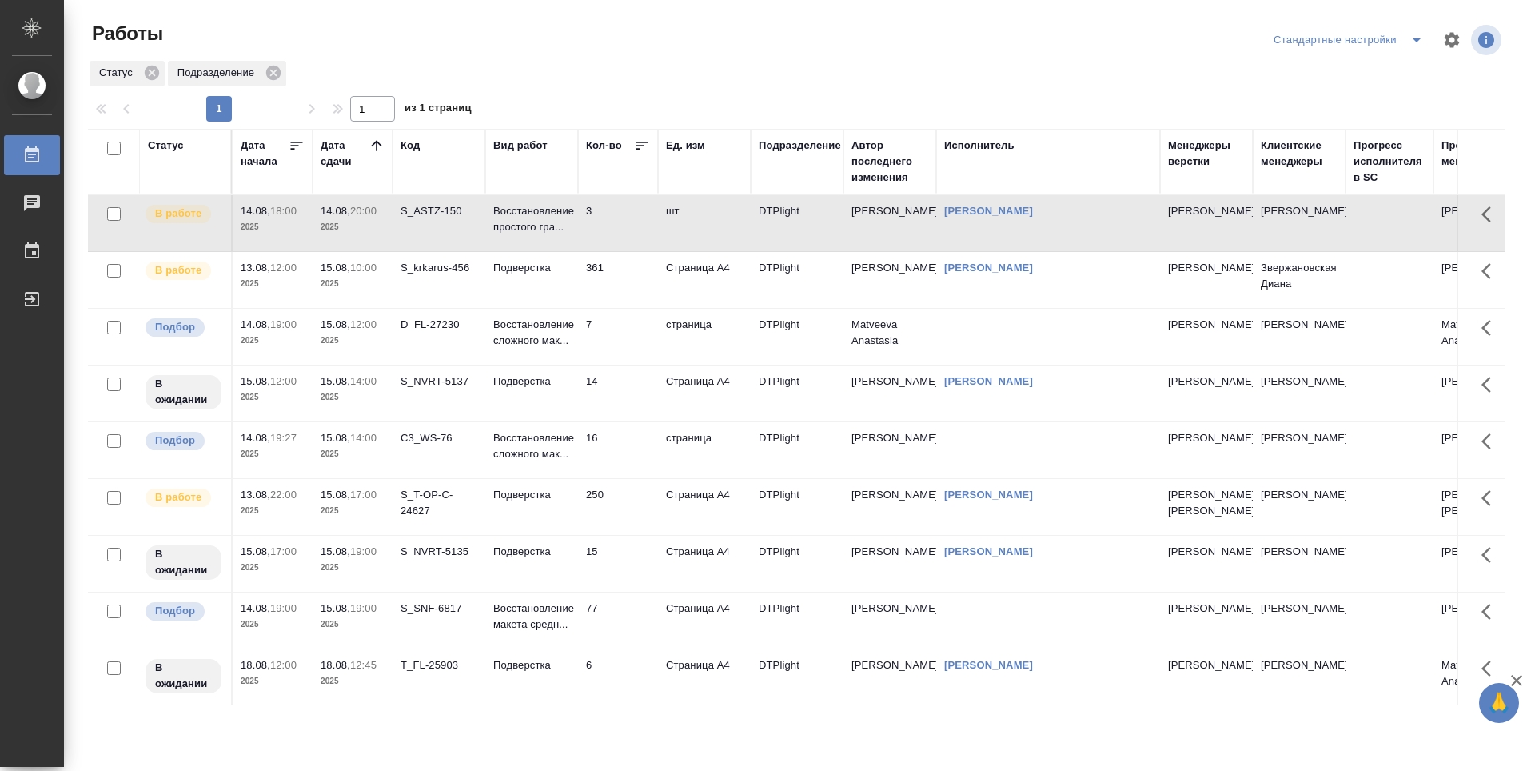
click at [624, 208] on td "3" at bounding box center [618, 223] width 80 height 56
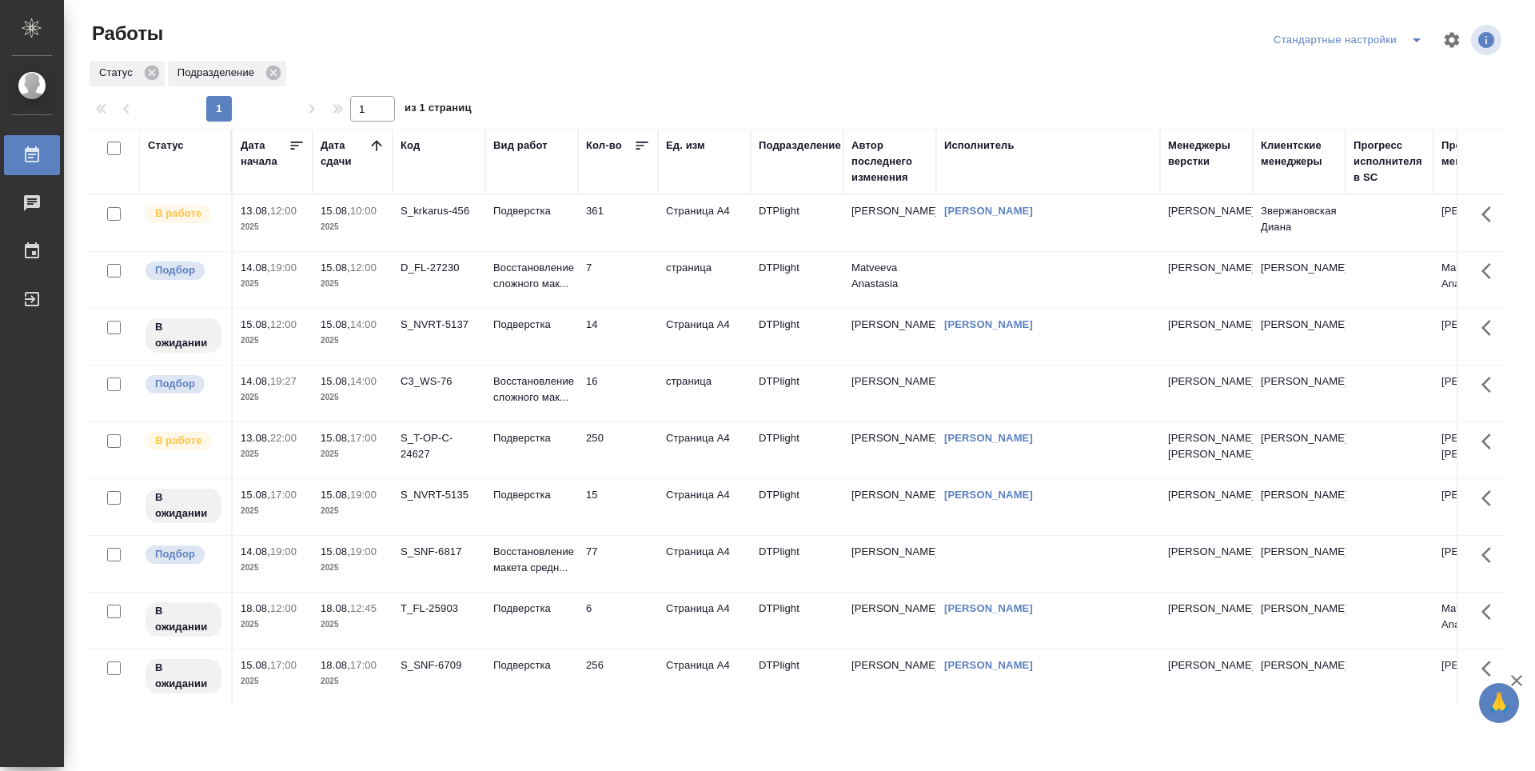
click at [623, 251] on td "250" at bounding box center [618, 223] width 80 height 56
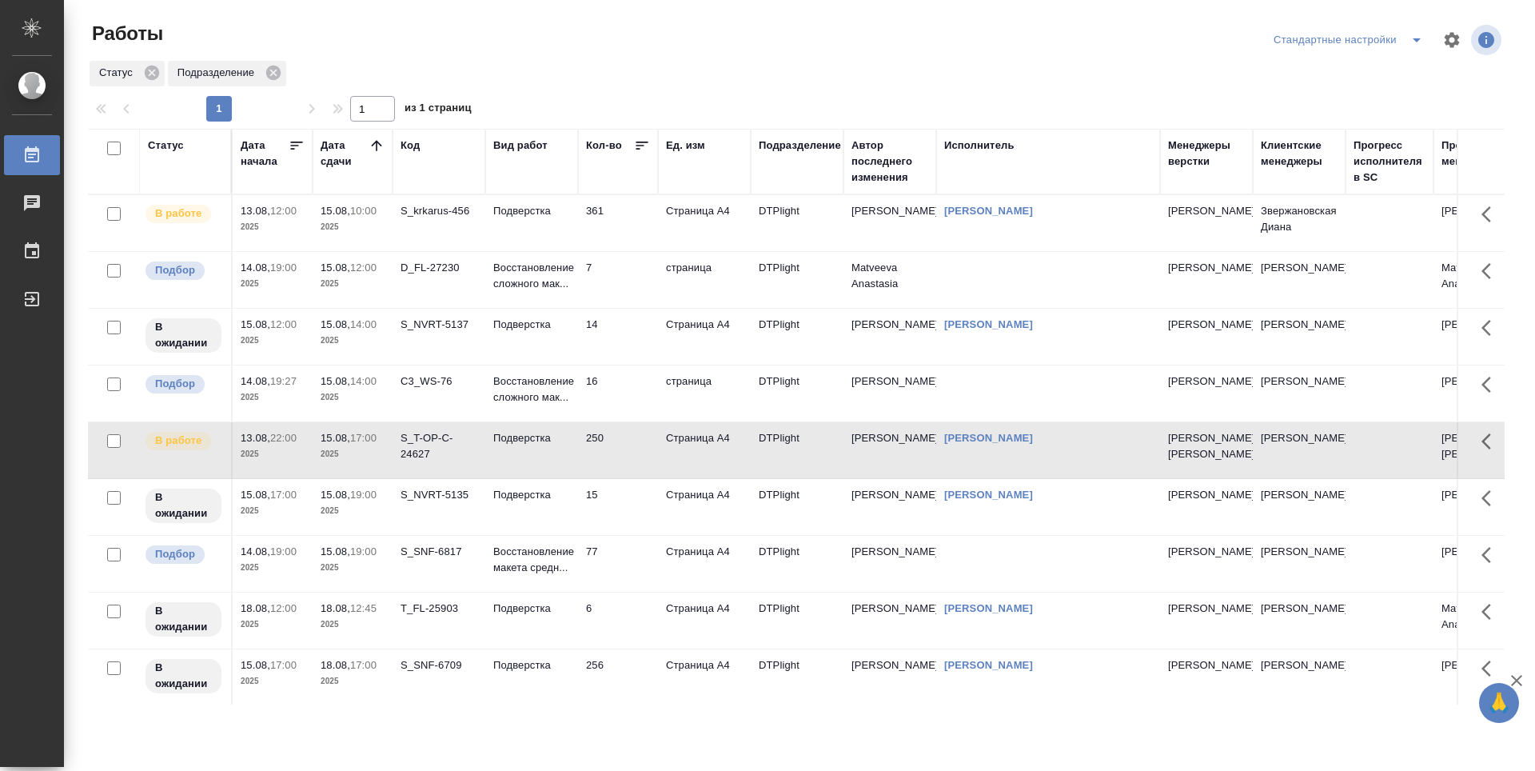
click at [623, 251] on td "250" at bounding box center [618, 223] width 80 height 56
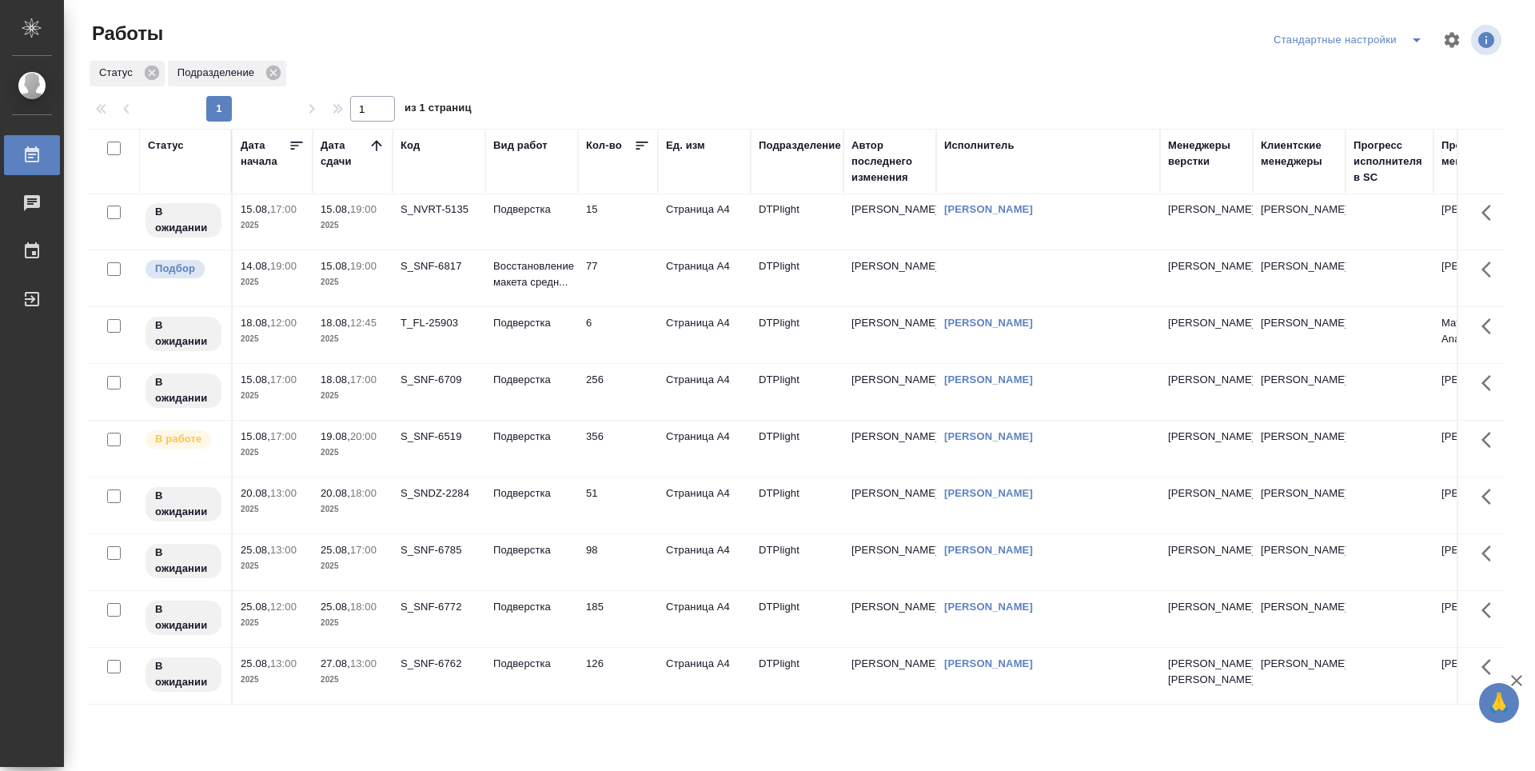
scroll to position [320, 0]
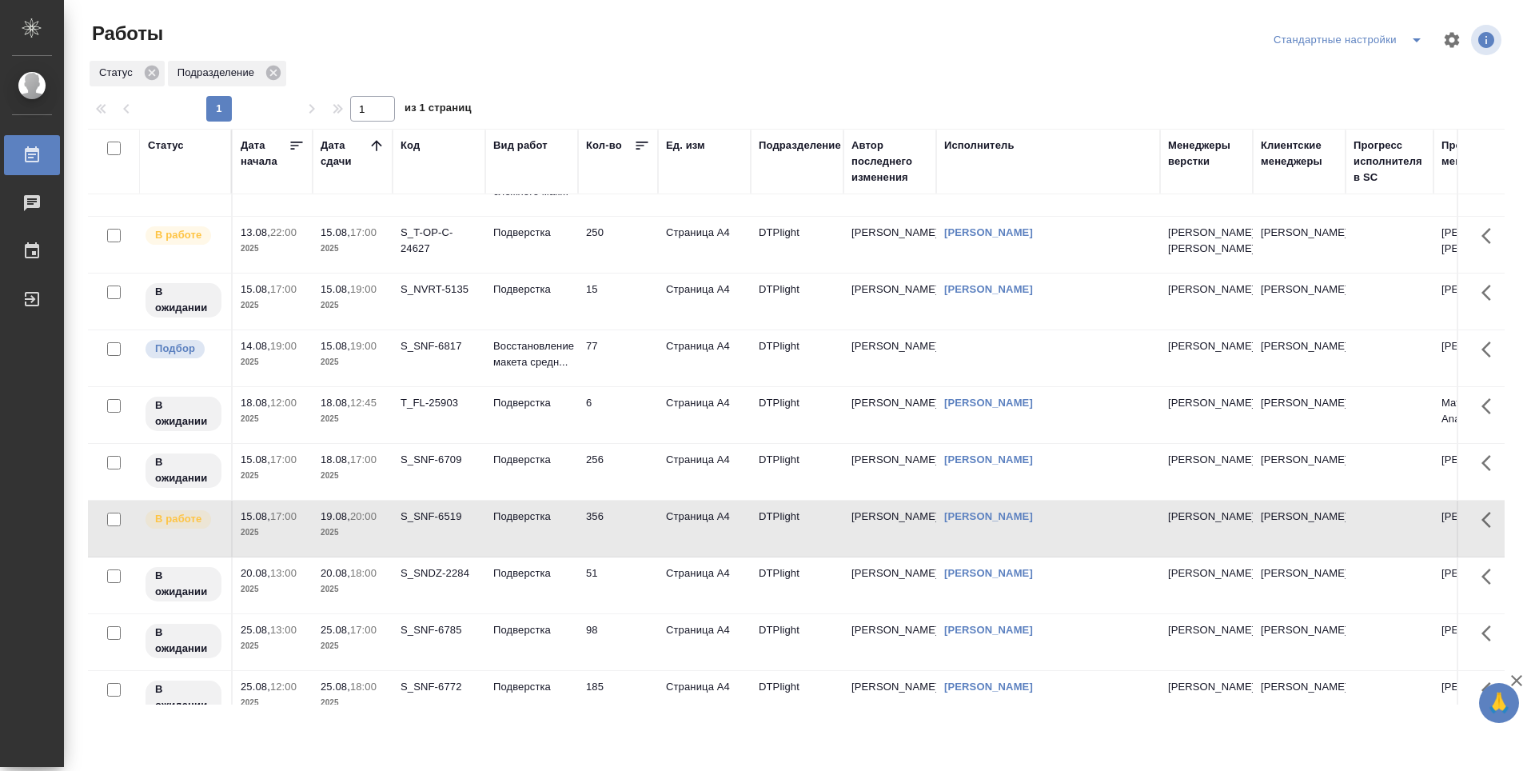
scroll to position [0, 0]
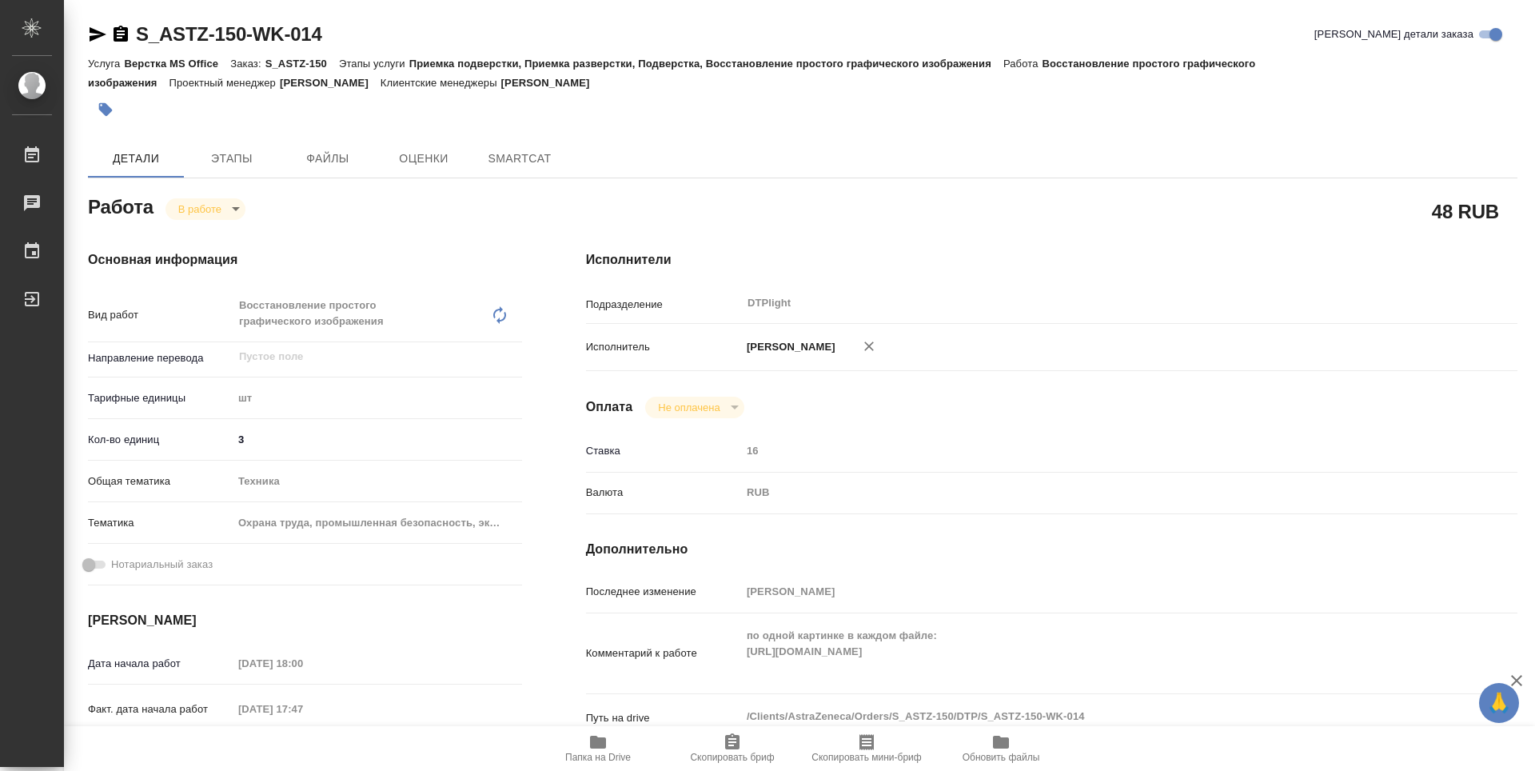
type textarea "x"
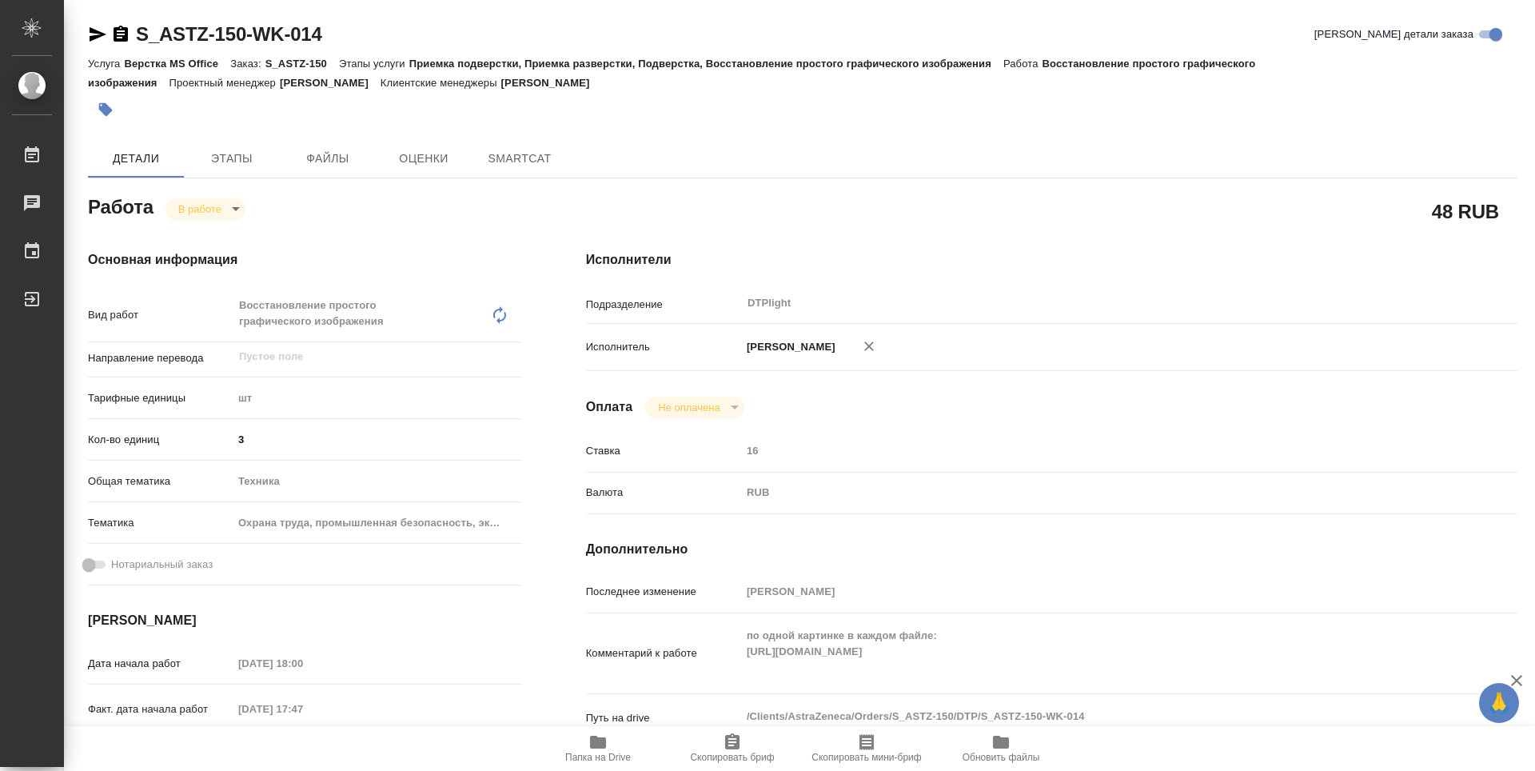
type textarea "x"
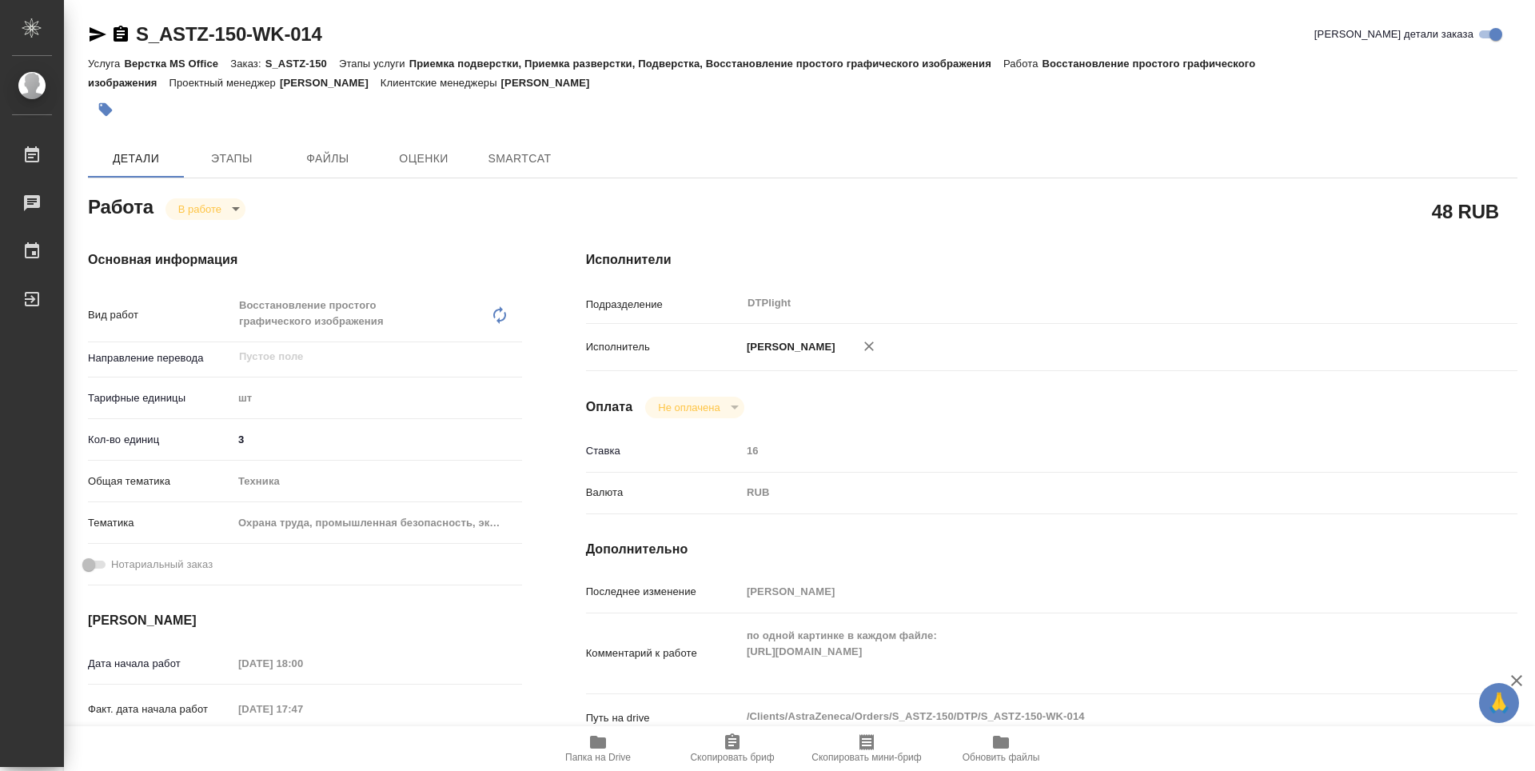
type textarea "x"
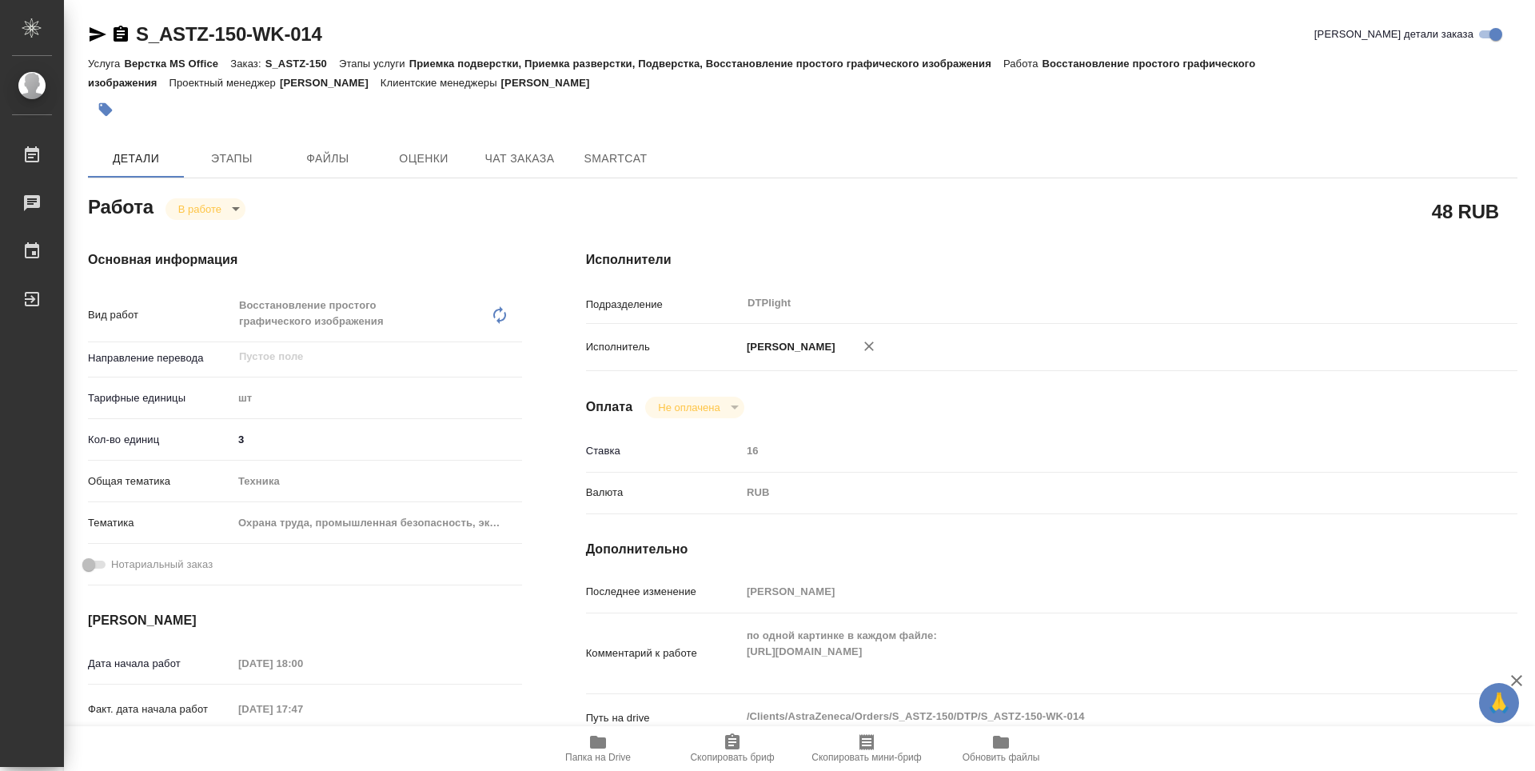
type textarea "x"
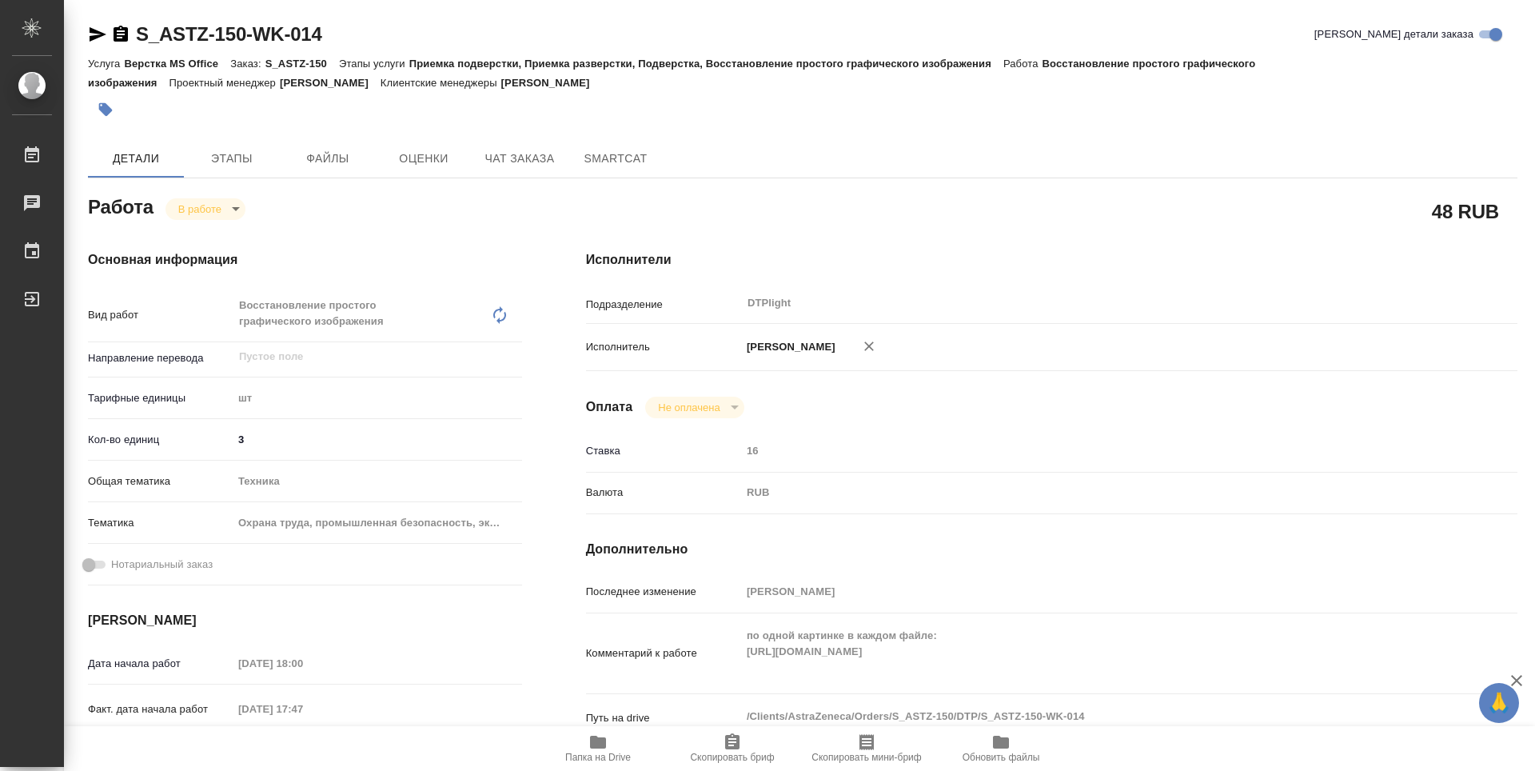
type textarea "x"
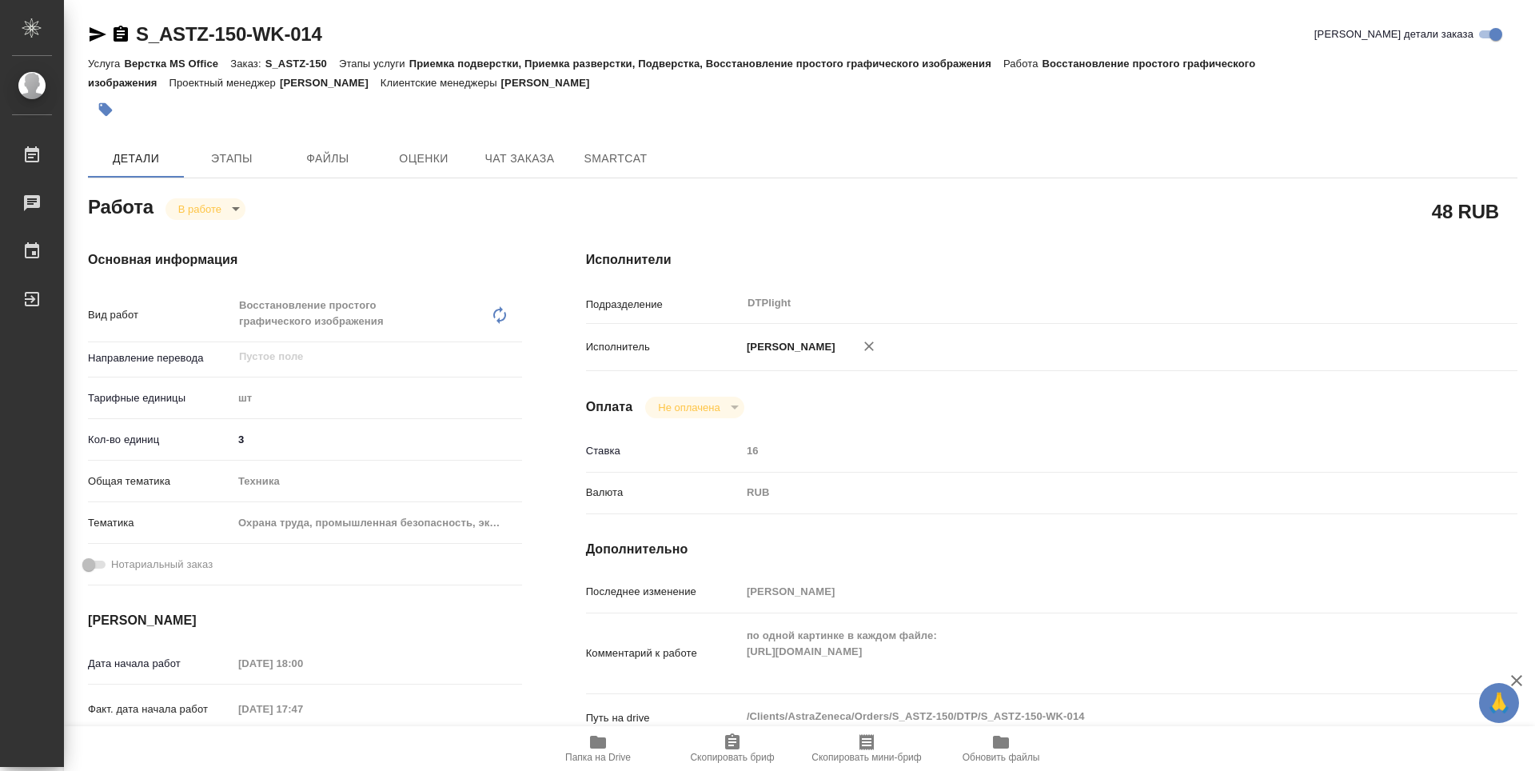
click at [617, 747] on span "Папка на Drive" at bounding box center [598, 747] width 115 height 30
click at [235, 209] on body "🙏 .cls-1 fill:#fff; AWATERA Guselnikov Roman Работы 0 Чаты График Выйти S_ASTZ-…" at bounding box center [767, 385] width 1535 height 771
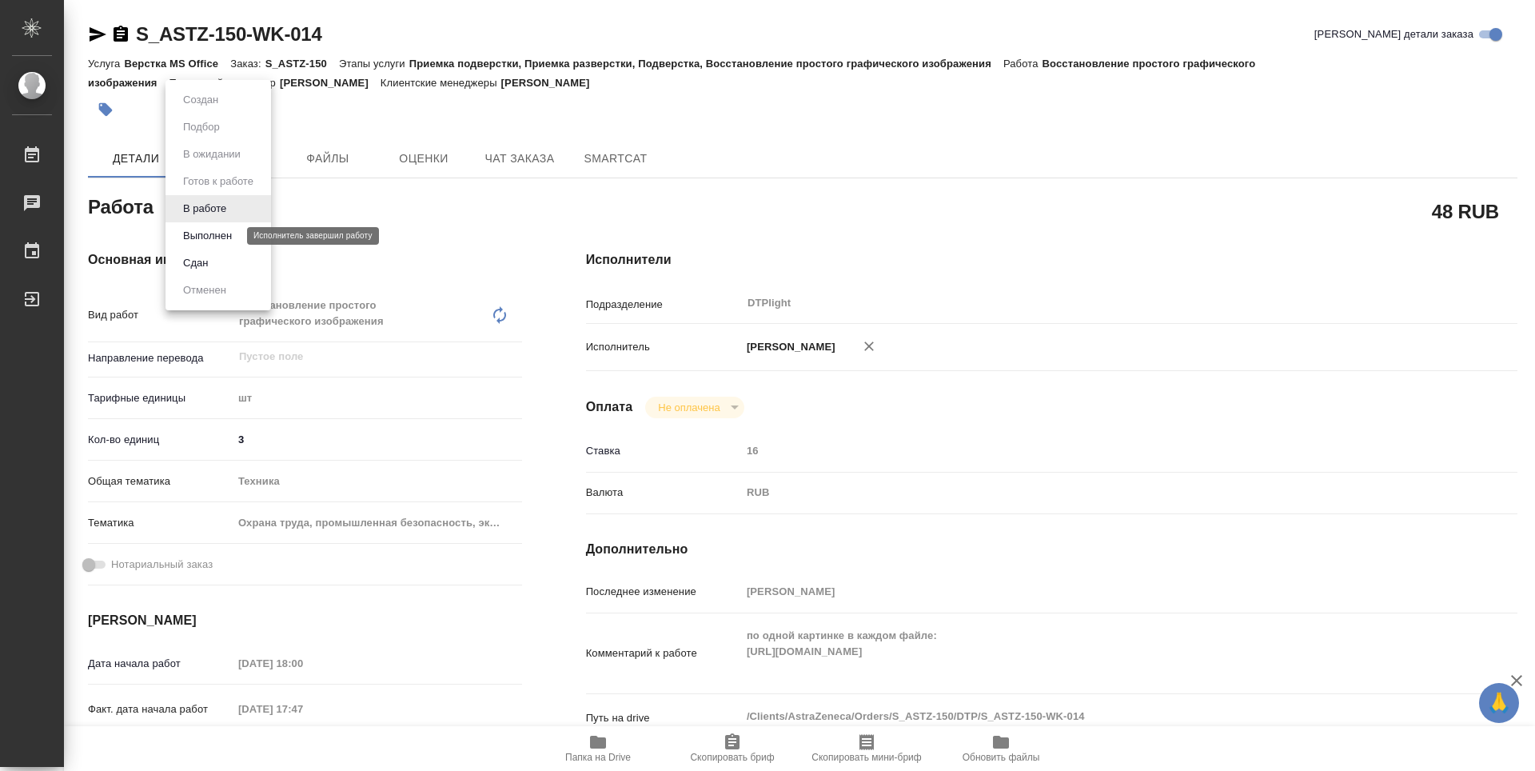
click at [211, 243] on button "Выполнен" at bounding box center [207, 236] width 58 height 18
type textarea "x"
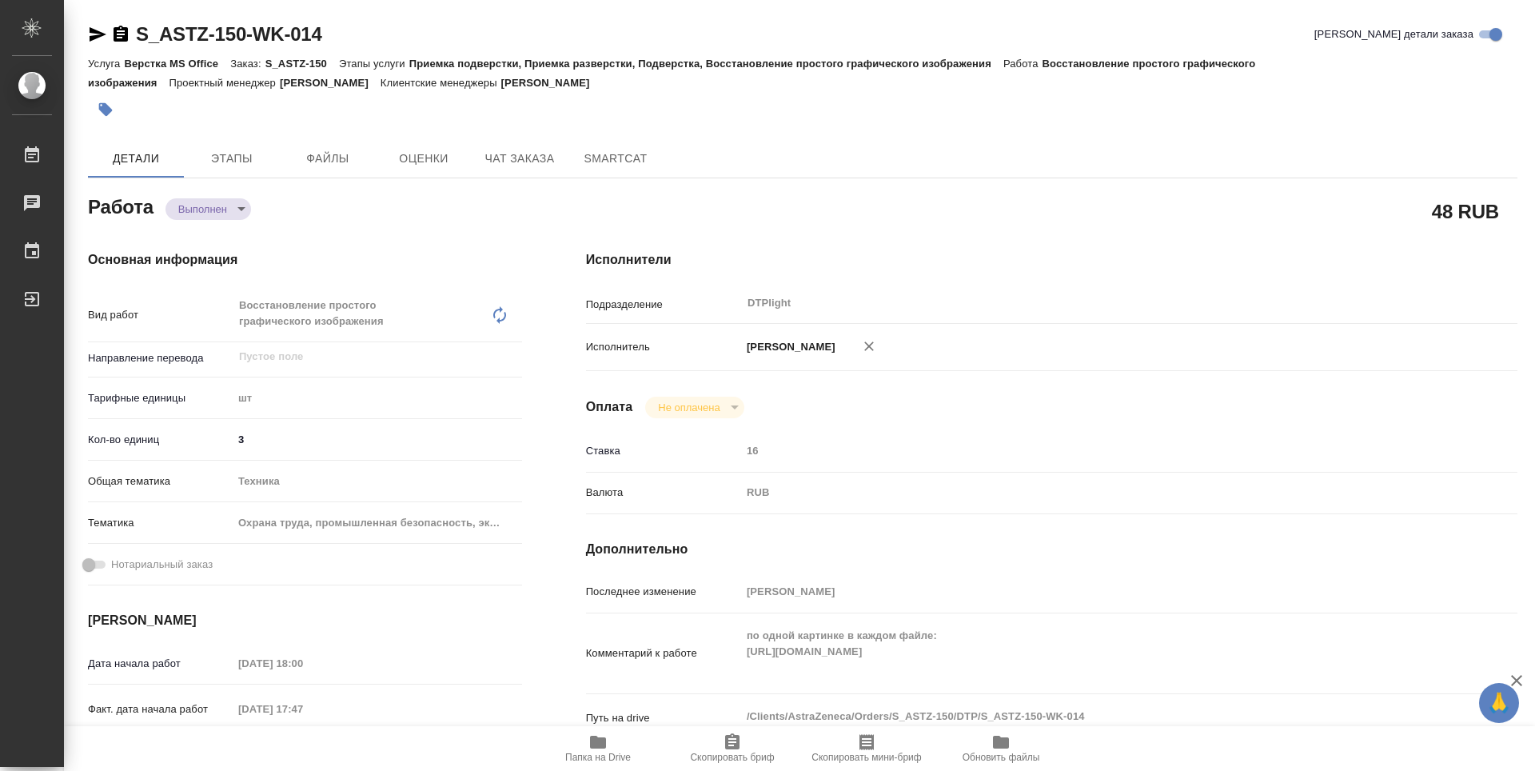
type textarea "x"
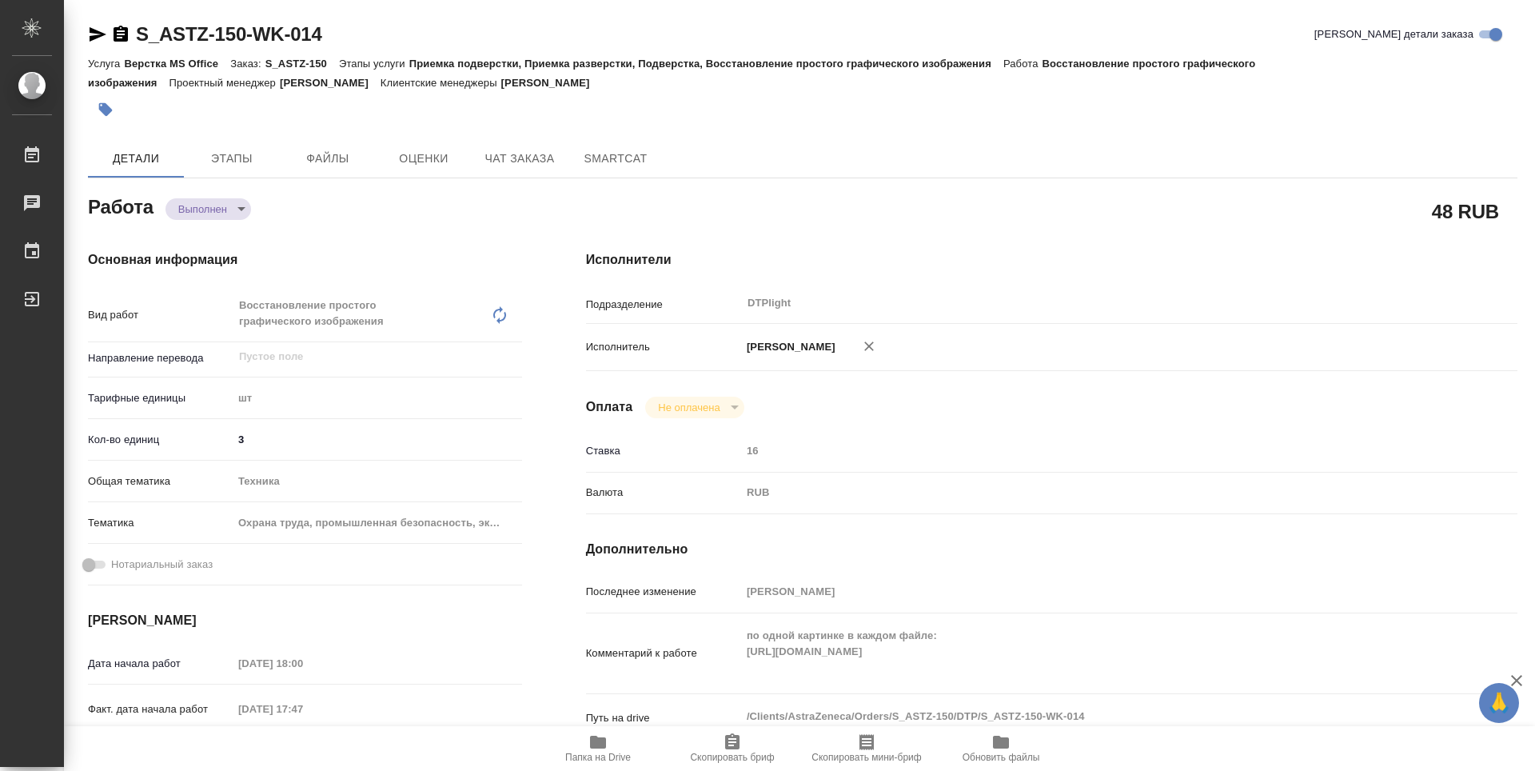
type textarea "x"
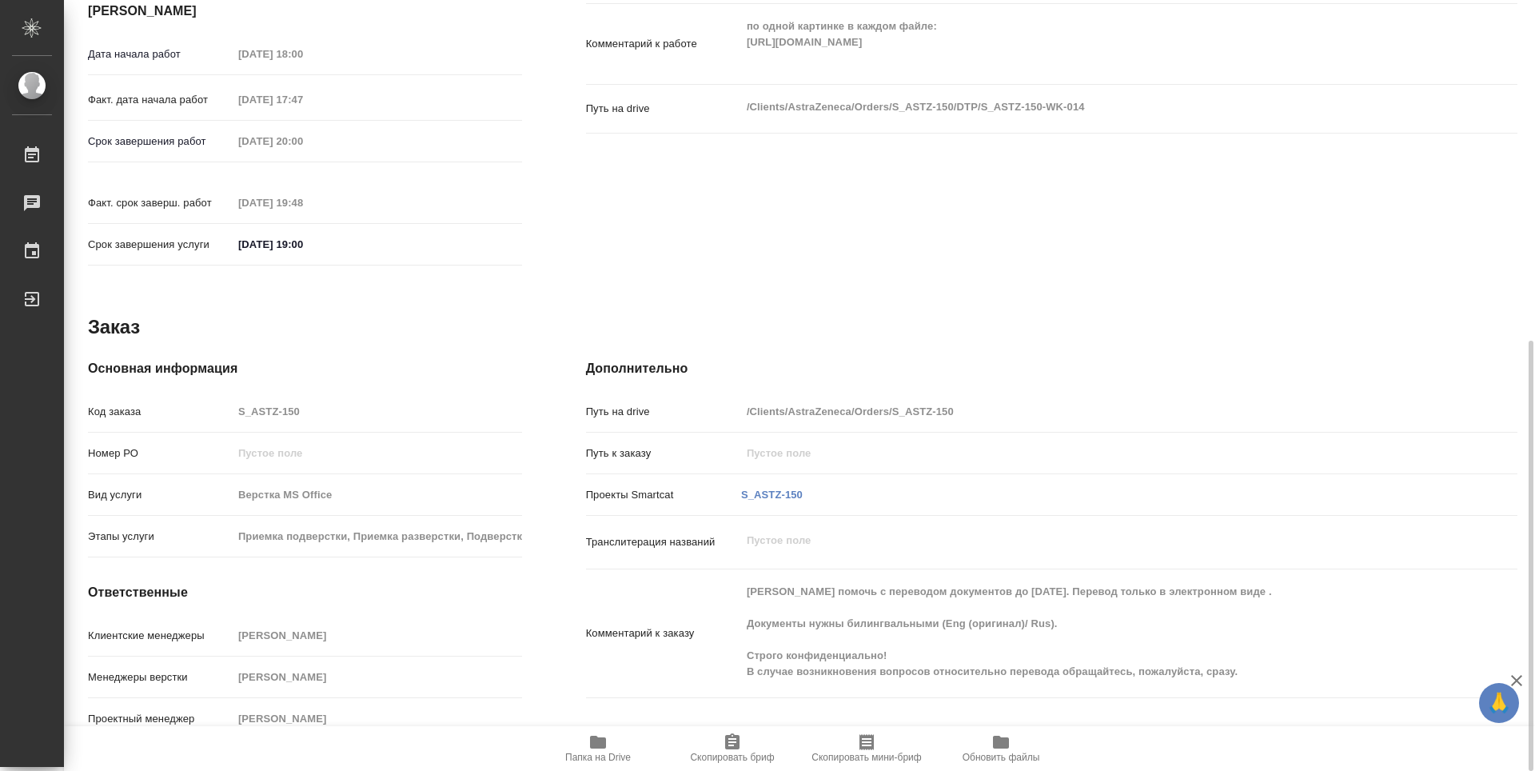
type textarea "x"
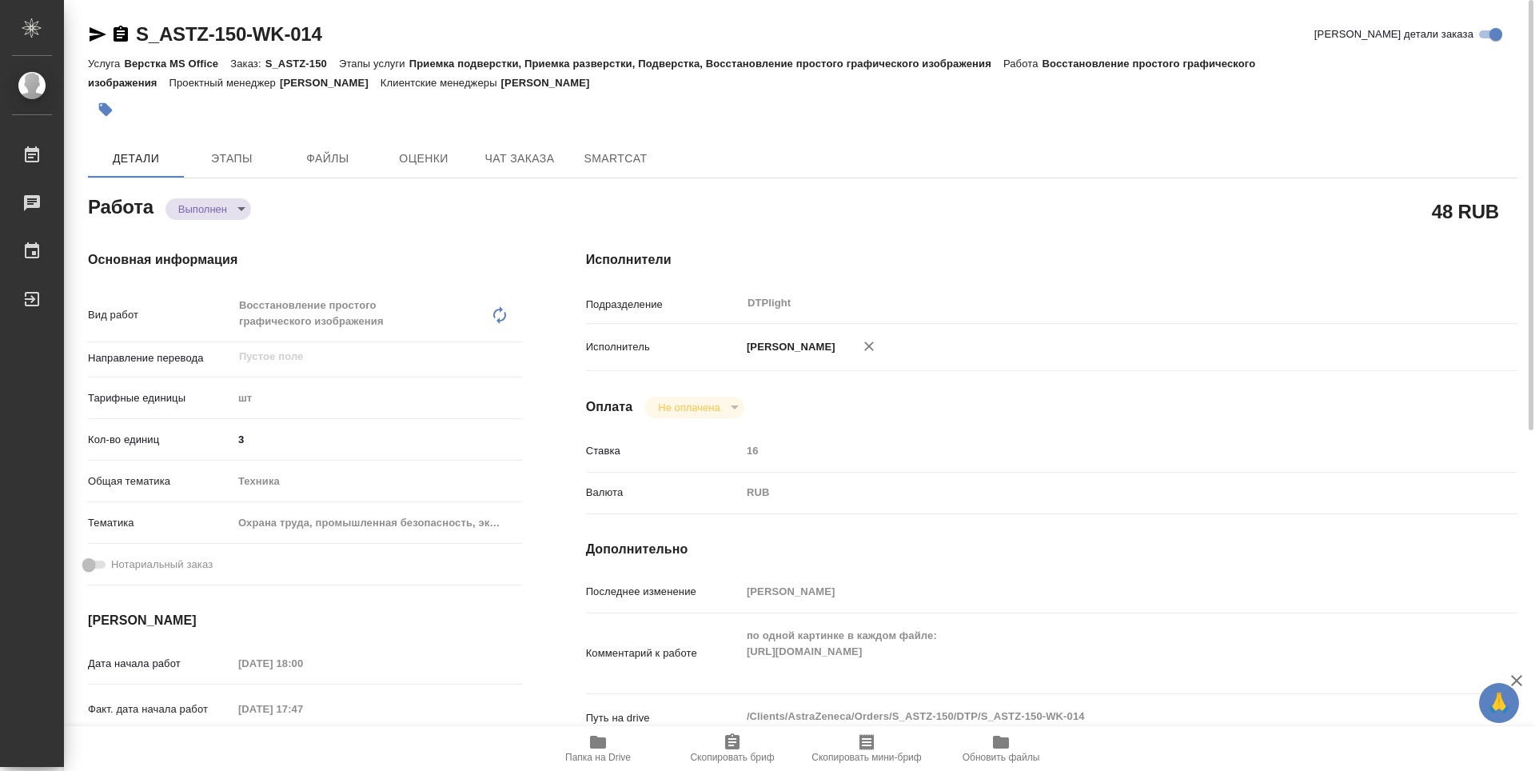
click at [117, 36] on icon "button" at bounding box center [121, 34] width 14 height 16
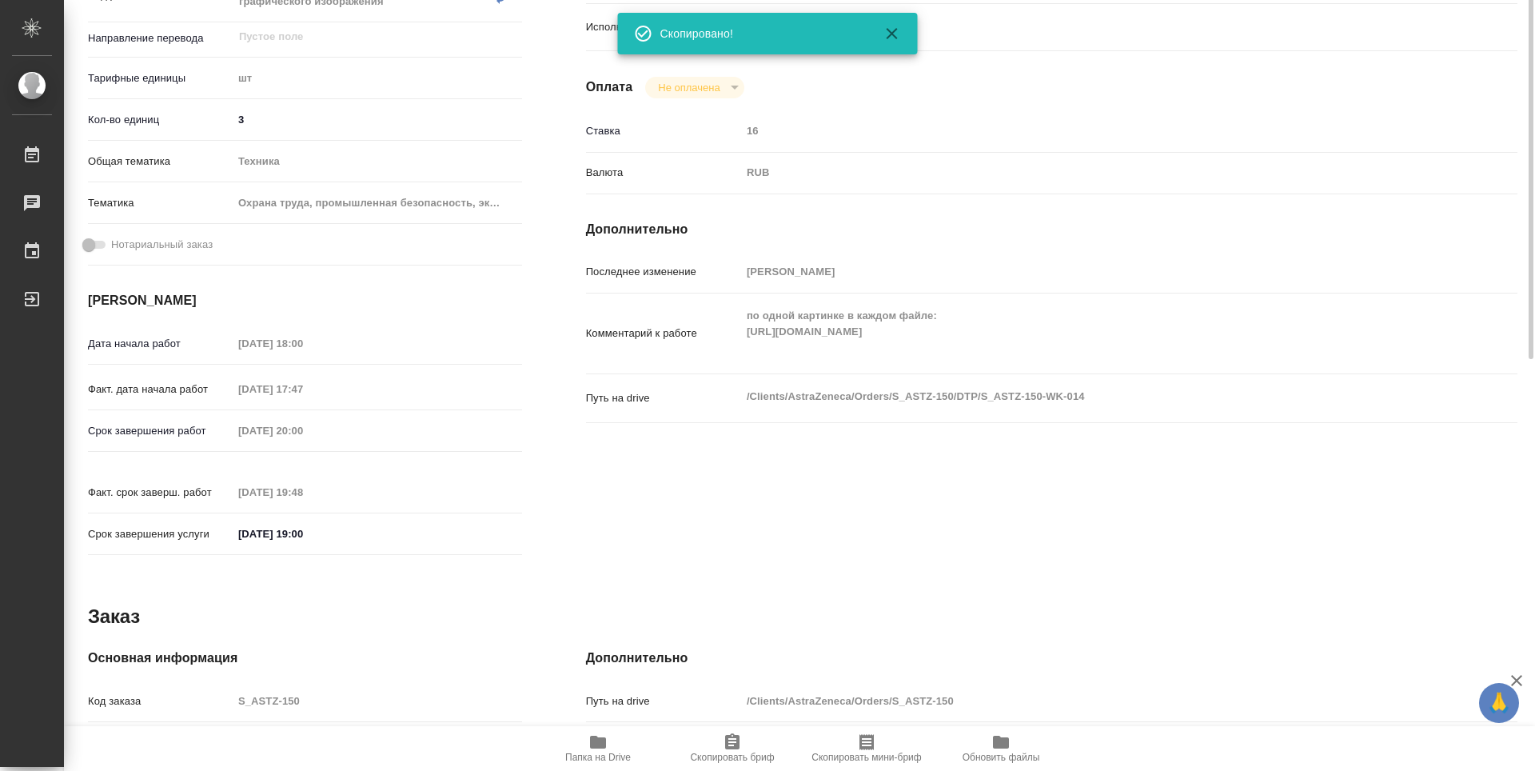
scroll to position [160, 0]
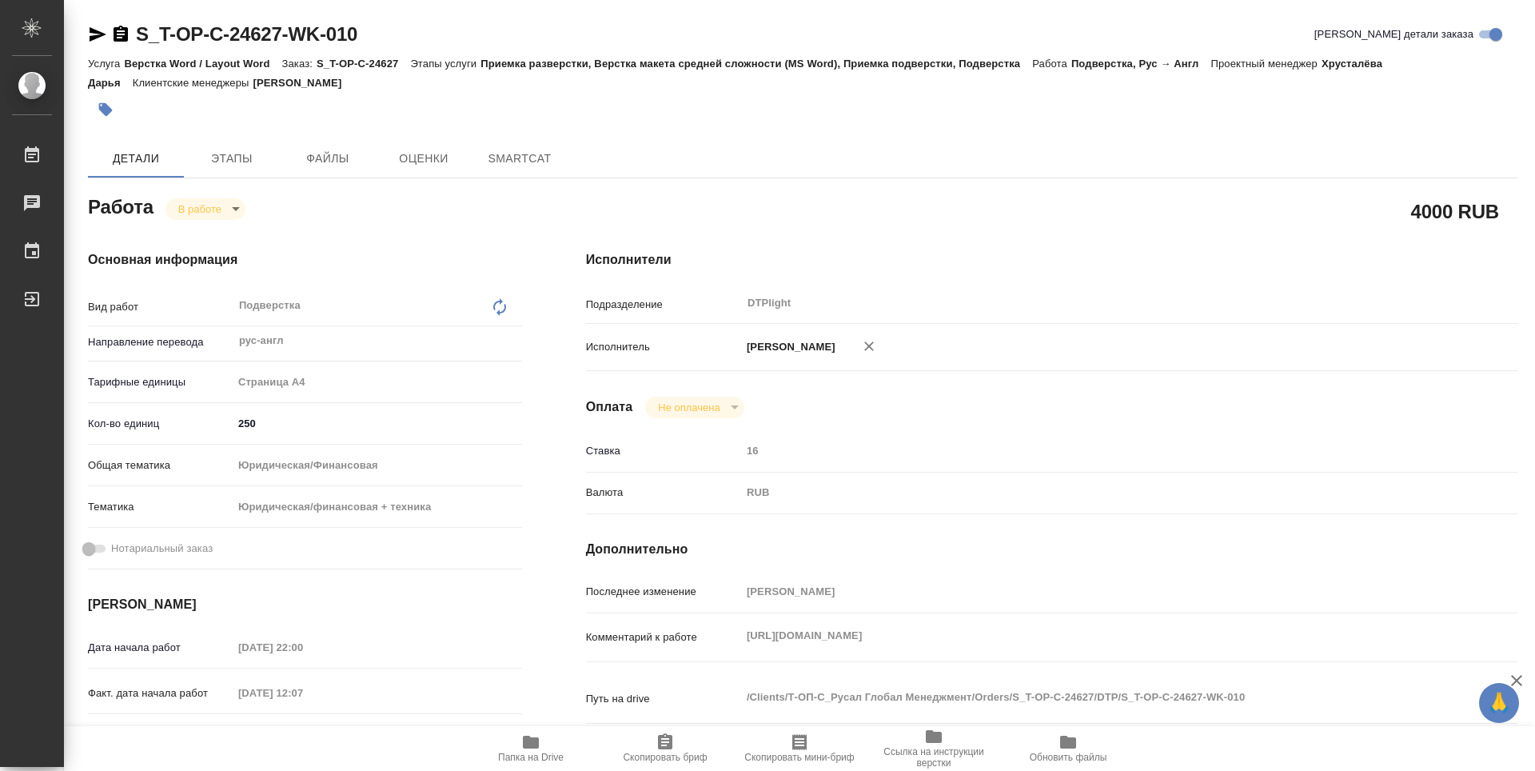
type textarea "x"
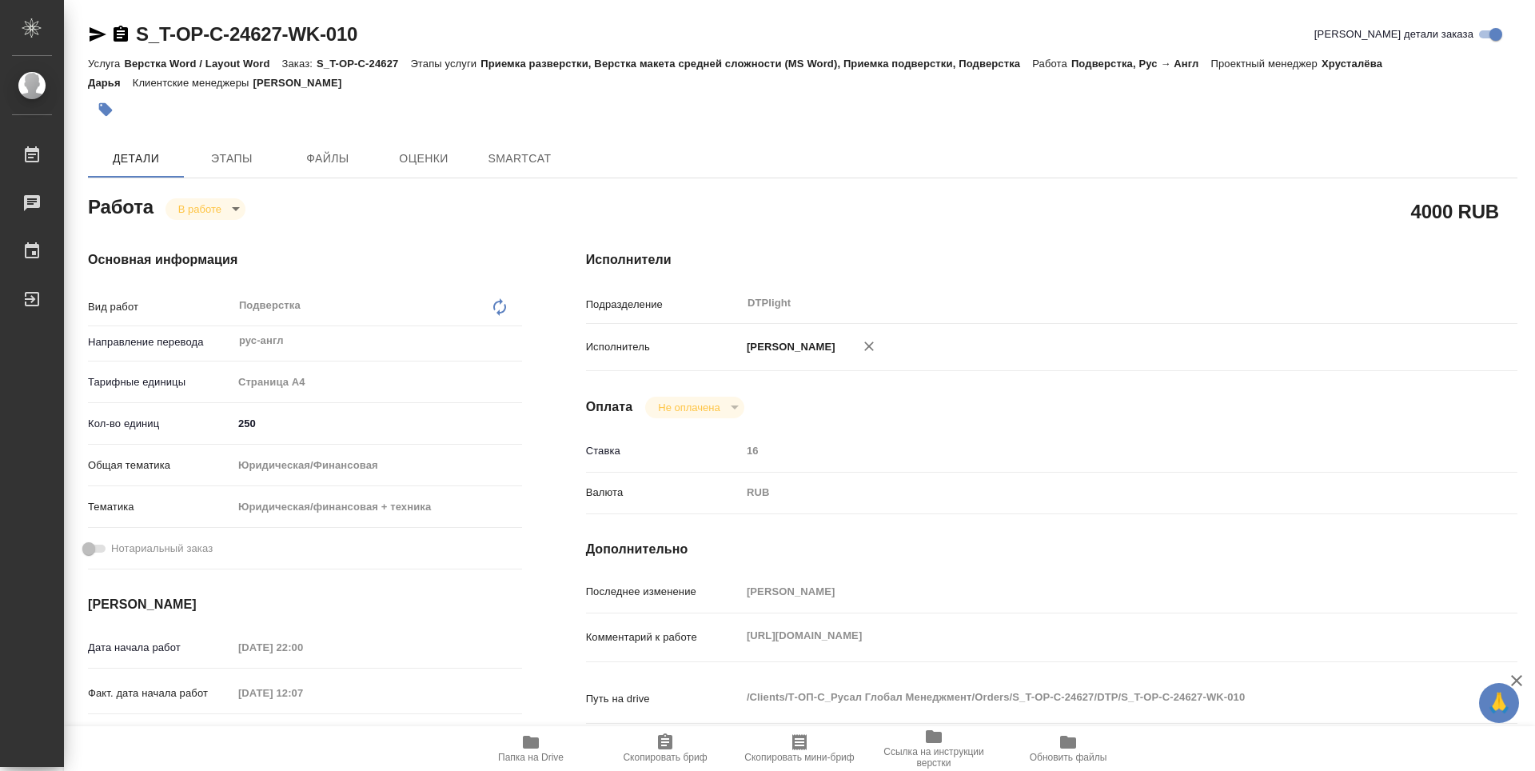
type textarea "x"
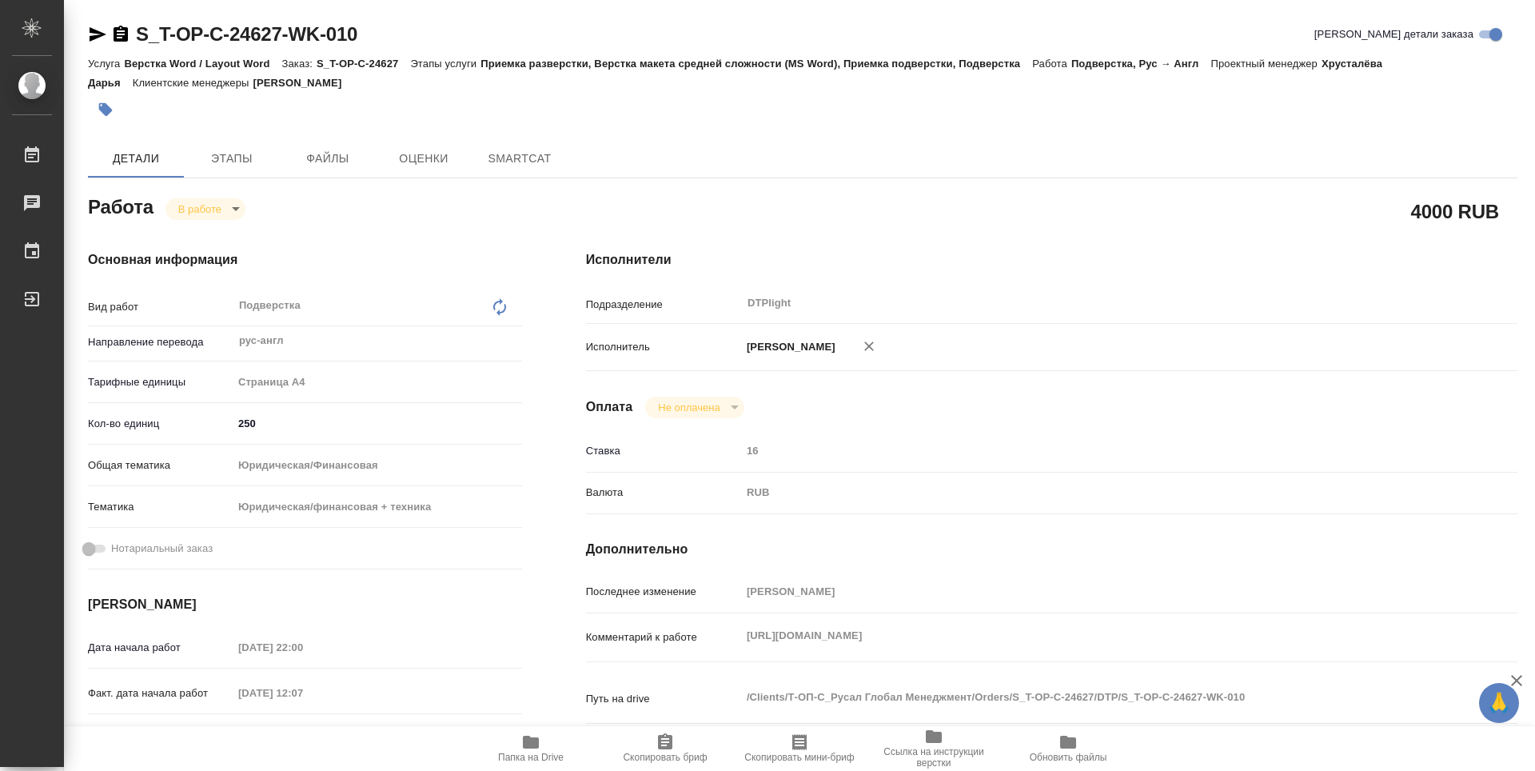
type textarea "x"
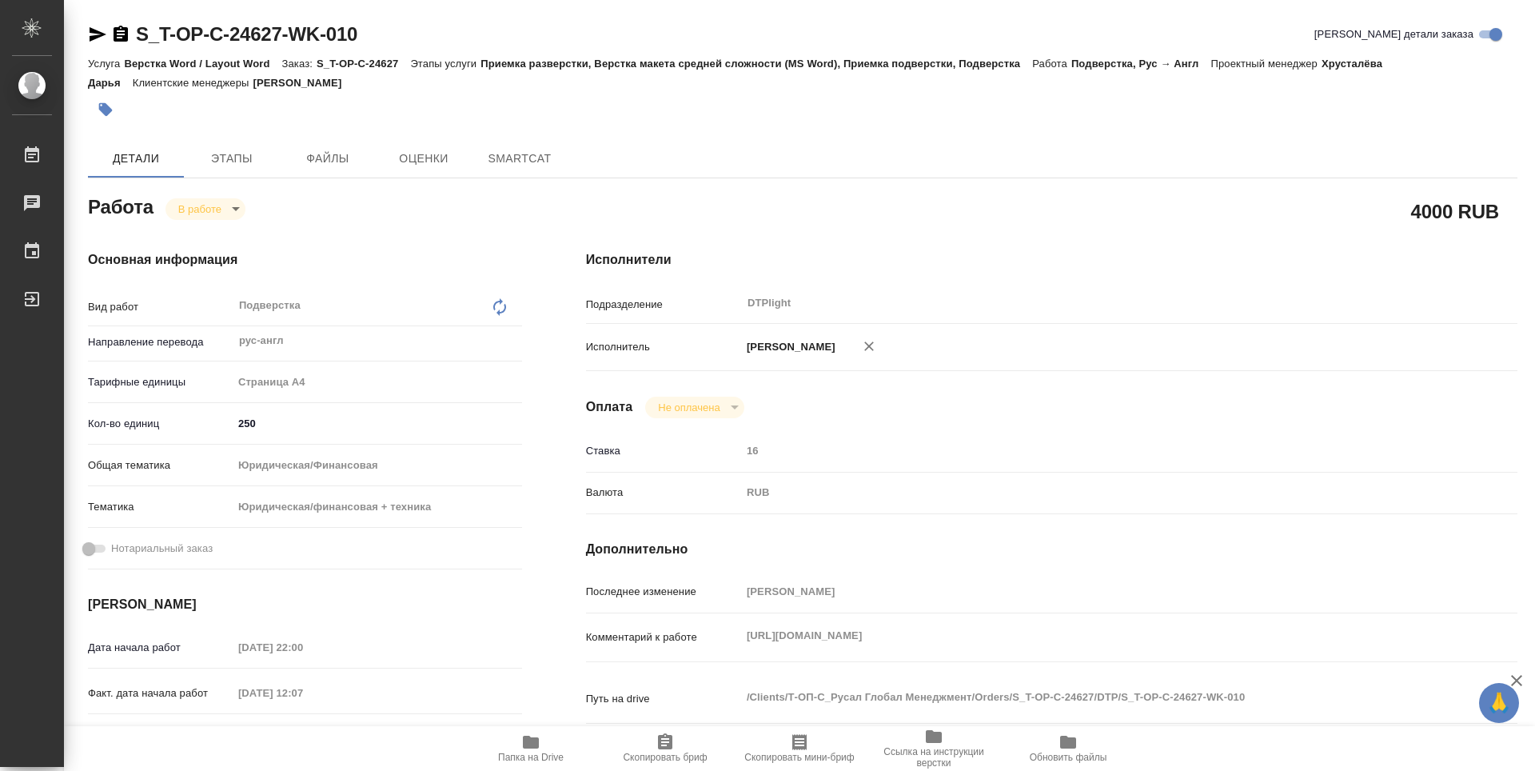
type textarea "x"
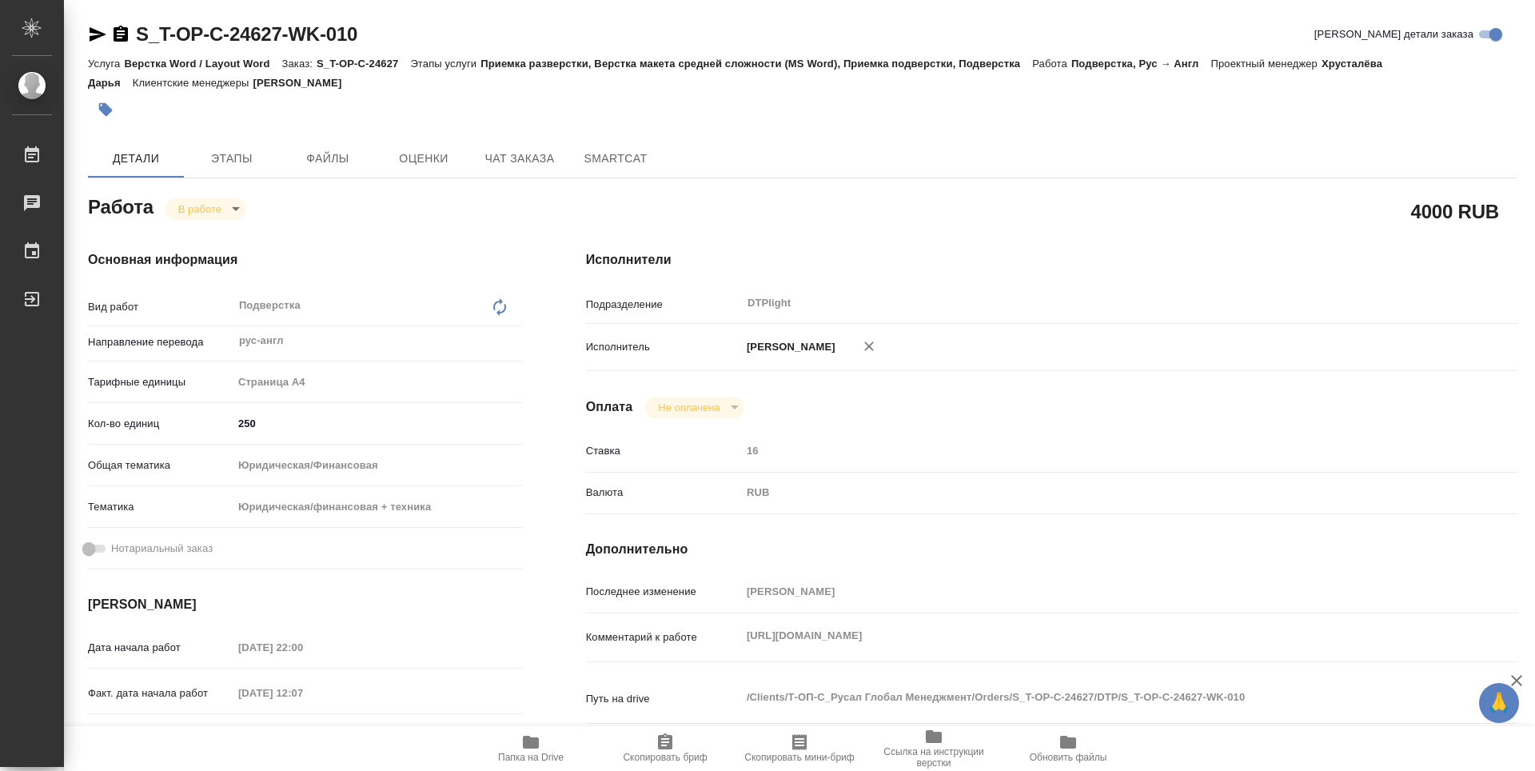
type textarea "x"
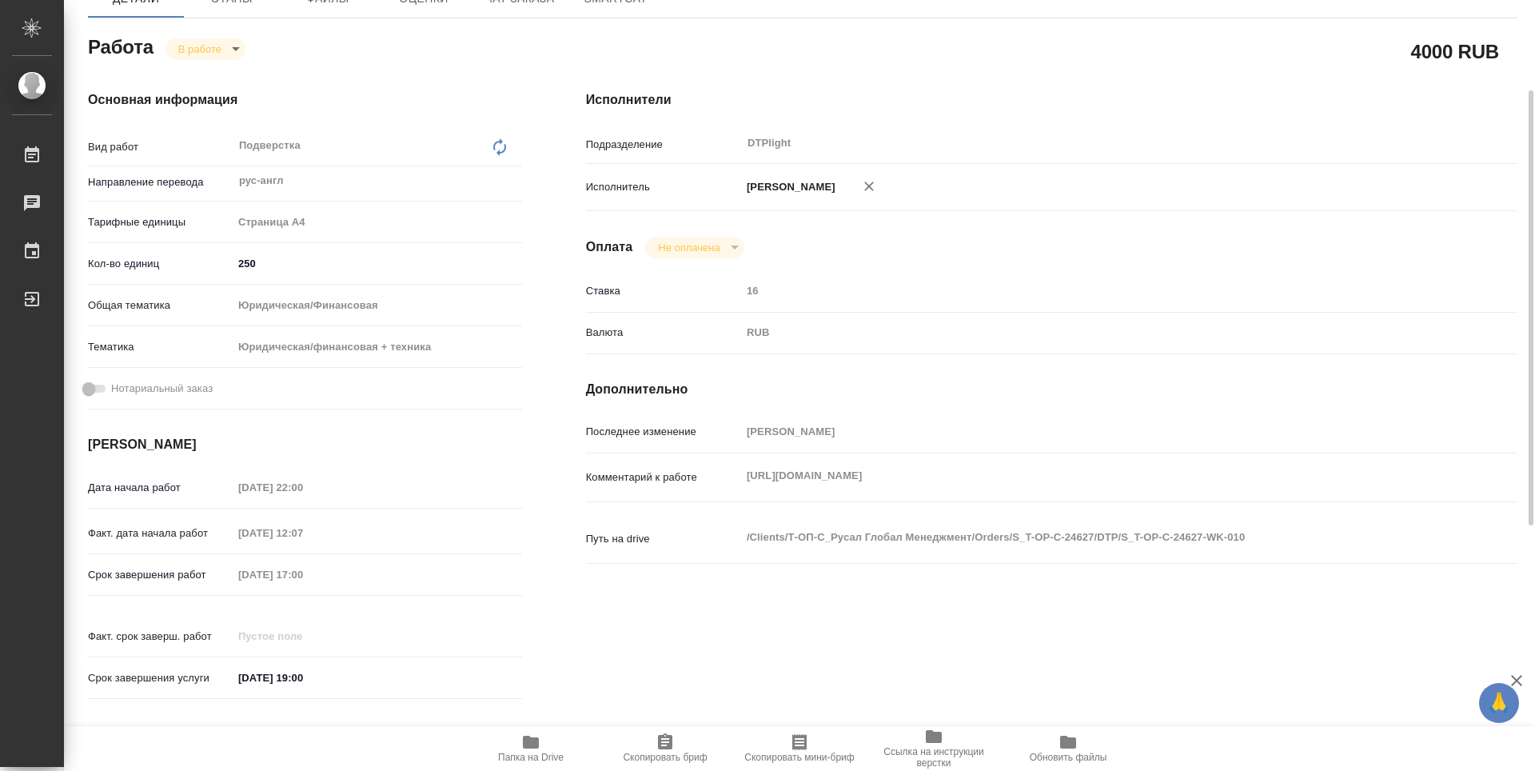
type textarea "x"
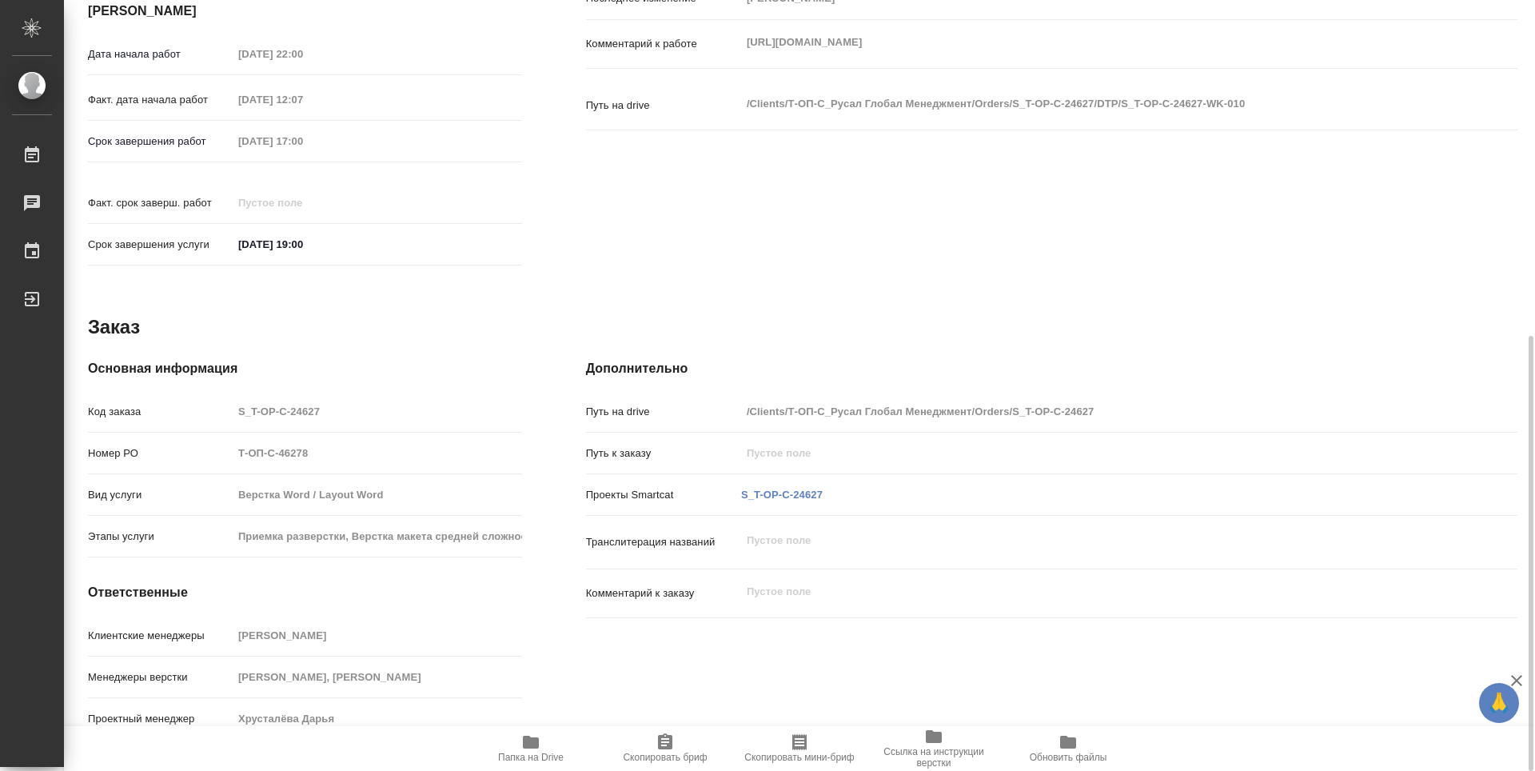
scroll to position [273, 0]
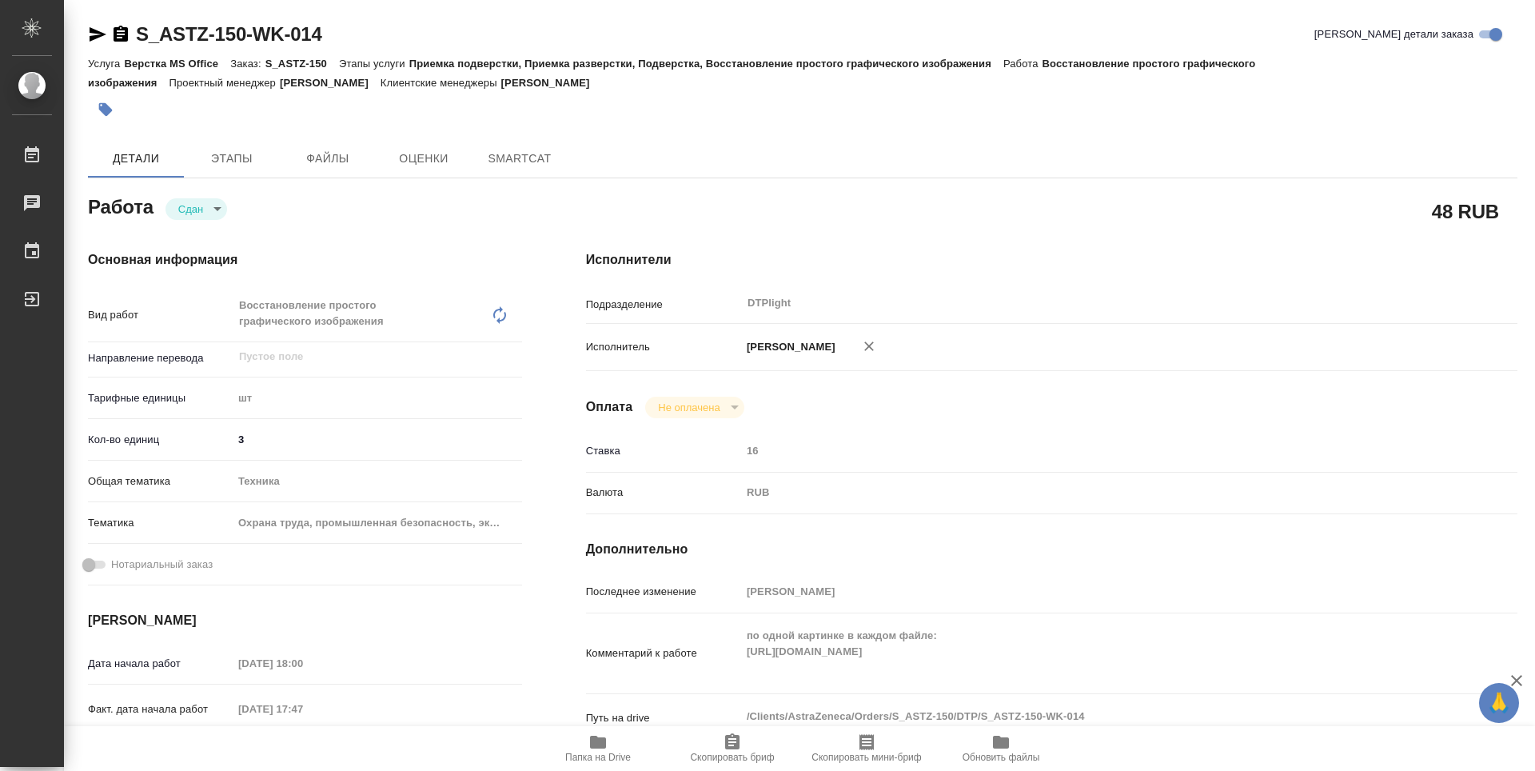
type textarea "x"
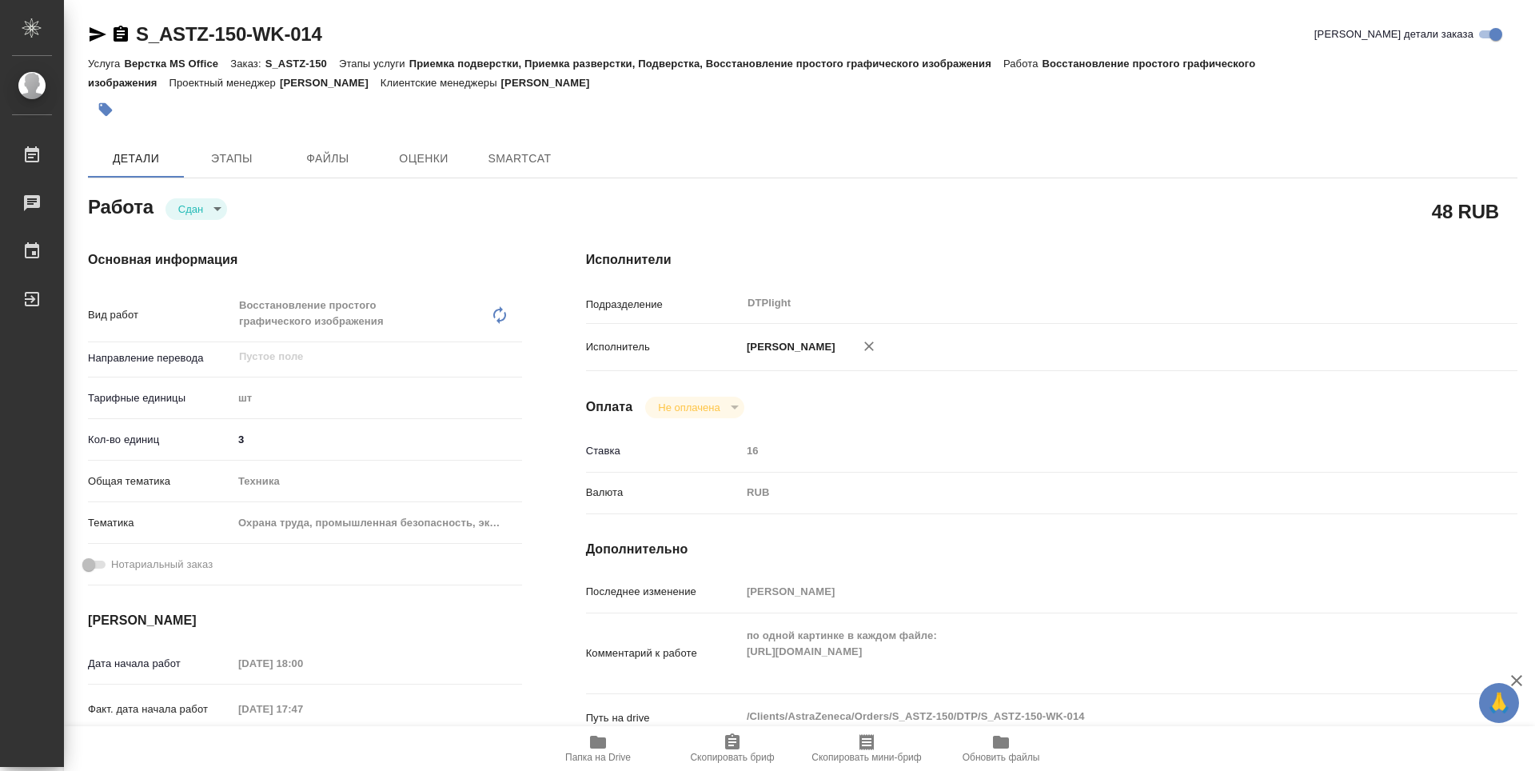
type textarea "x"
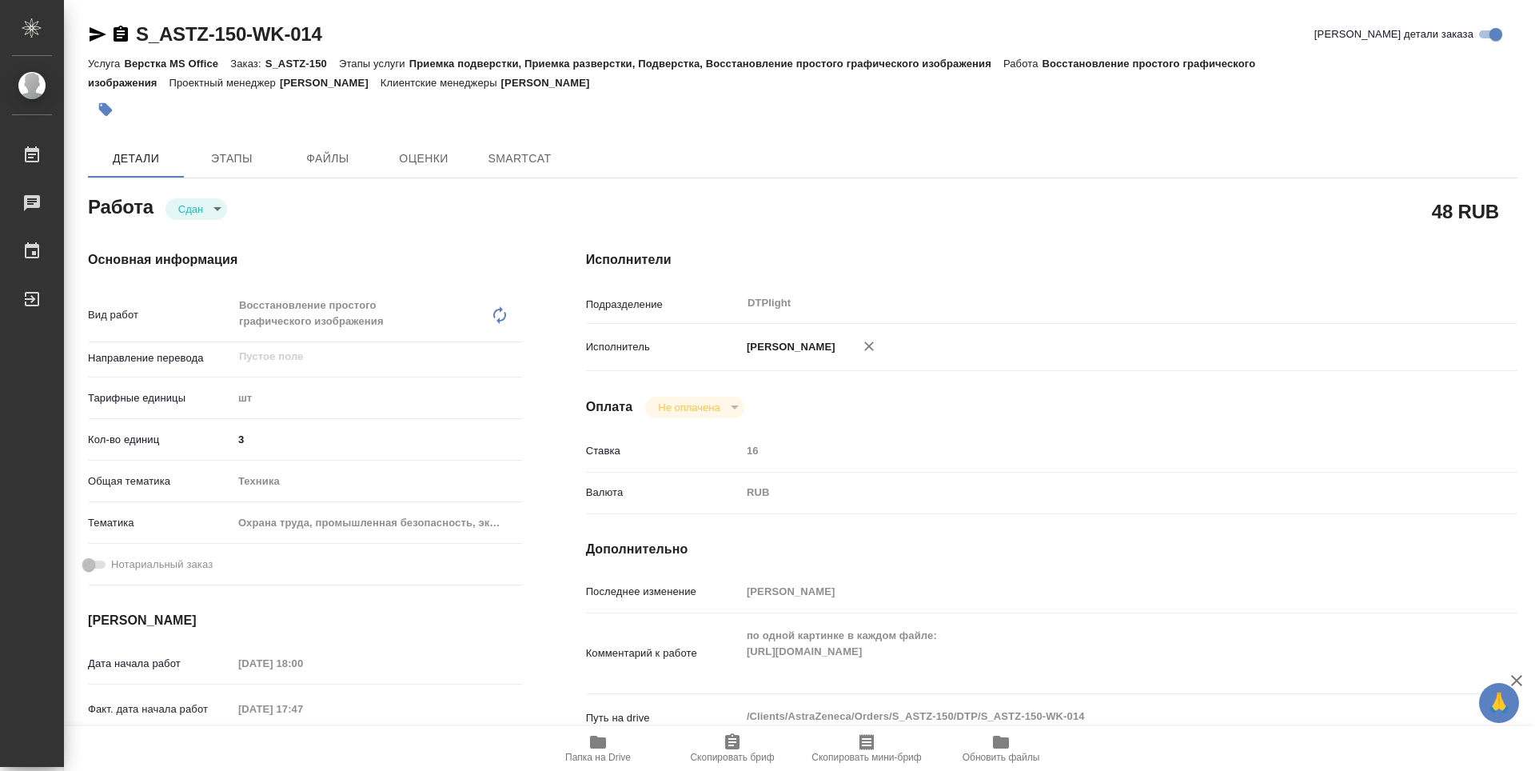
type textarea "x"
